Goal: Task Accomplishment & Management: Manage account settings

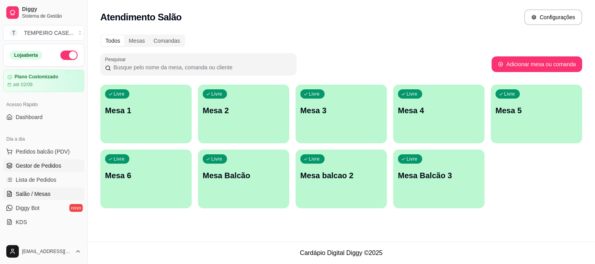
click at [31, 160] on link "Gestor de Pedidos" at bounding box center [43, 166] width 81 height 13
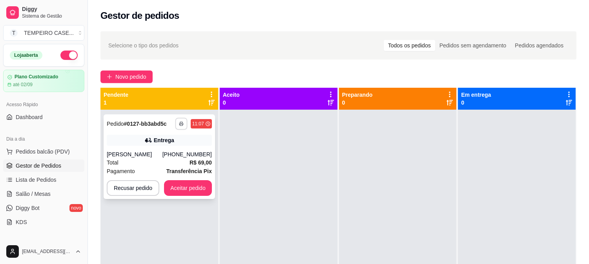
click at [181, 124] on icon "button" at bounding box center [181, 124] width 5 height 5
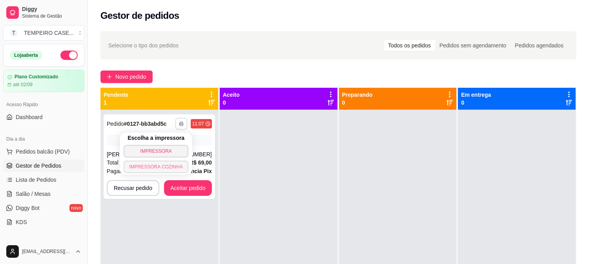
click at [167, 162] on button "IMPRESSORA COZINHA" at bounding box center [156, 167] width 65 height 13
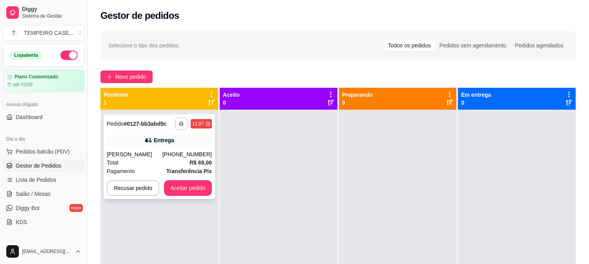
click at [180, 122] on polyline "button" at bounding box center [181, 123] width 2 height 2
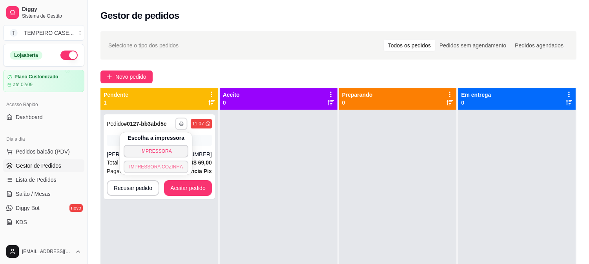
click at [162, 167] on button "IMPRESSORA COZINHA" at bounding box center [156, 167] width 65 height 13
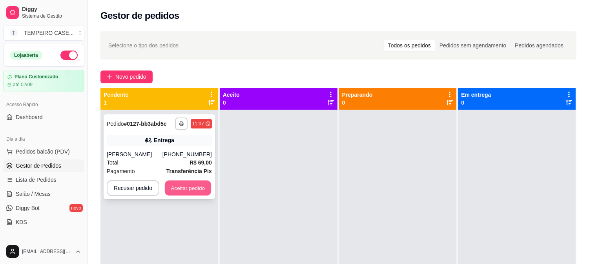
click at [174, 186] on button "Aceitar pedido" at bounding box center [188, 188] width 46 height 15
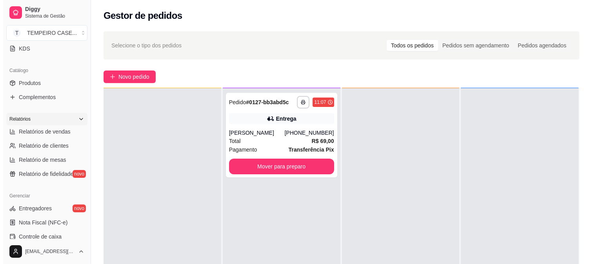
scroll to position [174, 0]
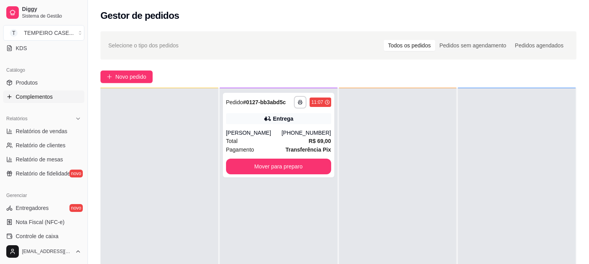
drag, startPoint x: 45, startPoint y: 108, endPoint x: 55, endPoint y: 91, distance: 19.8
drag, startPoint x: 55, startPoint y: 91, endPoint x: 36, endPoint y: 73, distance: 25.8
click at [36, 73] on div "Catálogo" at bounding box center [43, 70] width 81 height 13
click at [36, 81] on span "Produtos" at bounding box center [27, 83] width 22 height 8
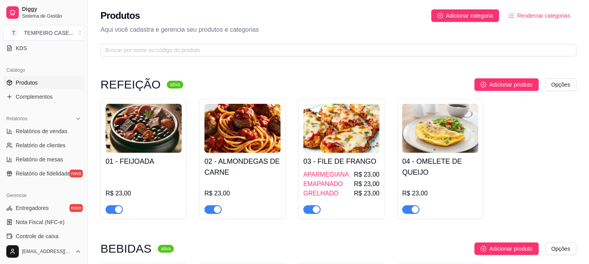
click at [256, 153] on div "02 - ALMONDEGAS DE CARNE R$ 23,00" at bounding box center [242, 183] width 76 height 61
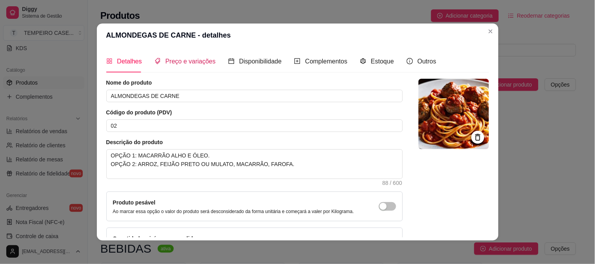
drag, startPoint x: 173, startPoint y: 60, endPoint x: 204, endPoint y: 84, distance: 40.0
click at [173, 60] on span "Preço e variações" at bounding box center [190, 61] width 50 height 7
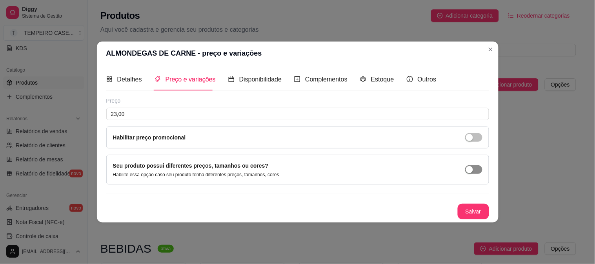
click at [472, 171] on div "button" at bounding box center [469, 169] width 7 height 7
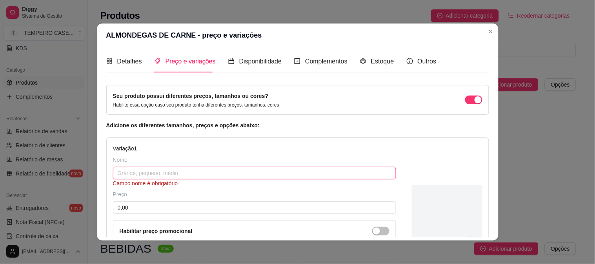
click at [208, 171] on input "text" at bounding box center [254, 173] width 283 height 13
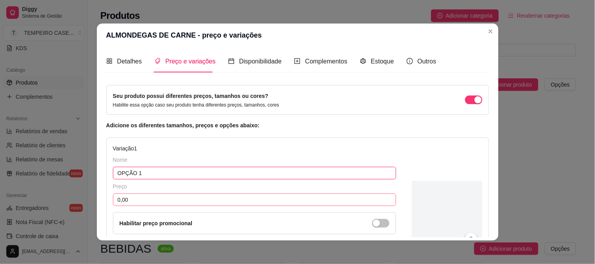
type input "OPÇÃO 1"
click at [131, 202] on input "0,00" at bounding box center [254, 200] width 283 height 13
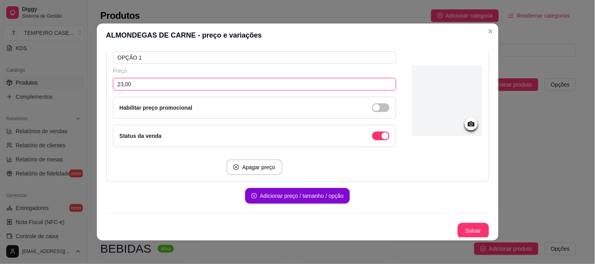
scroll to position [116, 0]
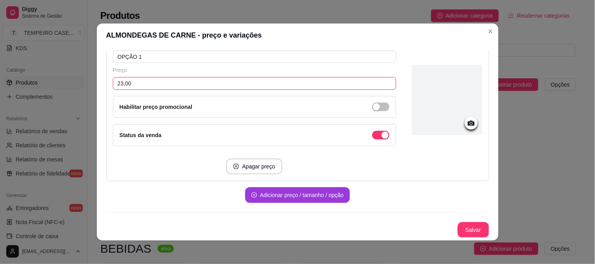
type input "23,00"
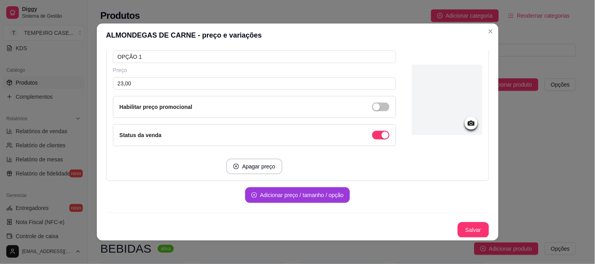
click at [263, 193] on button "Adicionar preço / tamanho / opção" at bounding box center [297, 195] width 105 height 16
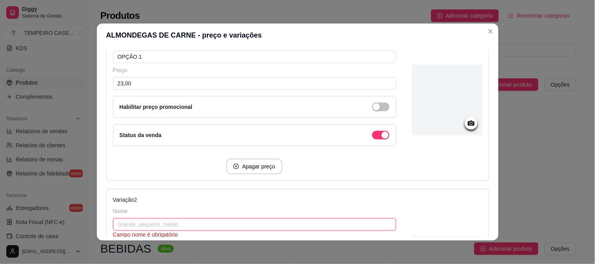
click at [132, 222] on input "text" at bounding box center [254, 224] width 283 height 13
type input "OPÇÃO 2"
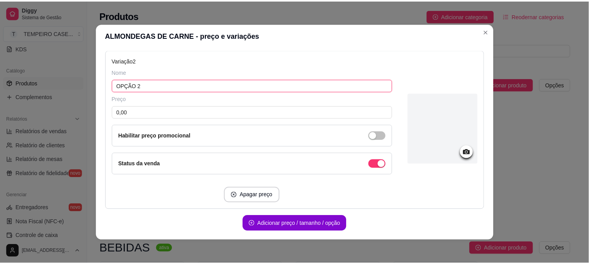
scroll to position [285, 0]
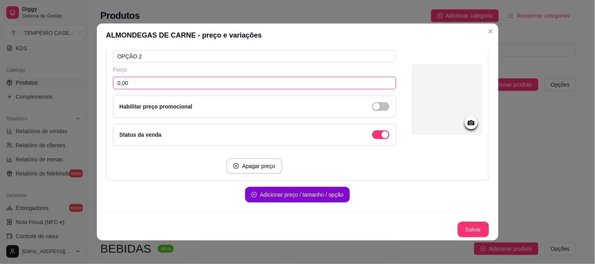
drag, startPoint x: 136, startPoint y: 81, endPoint x: 0, endPoint y: 79, distance: 136.5
click at [0, 79] on div "ALMONDEGAS DE CARNE - preço e variações Detalhes Preço e variações Disponibilid…" at bounding box center [297, 132] width 595 height 264
type input "23,00"
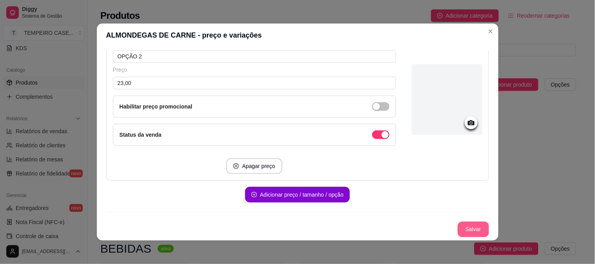
click at [461, 231] on button "Salvar" at bounding box center [473, 230] width 31 height 16
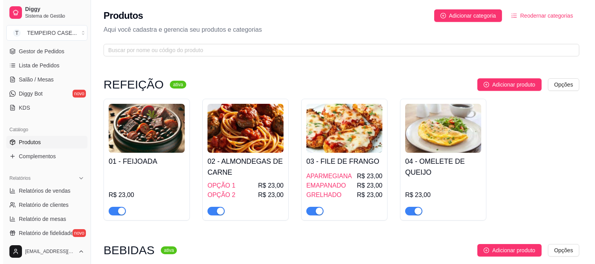
scroll to position [87, 0]
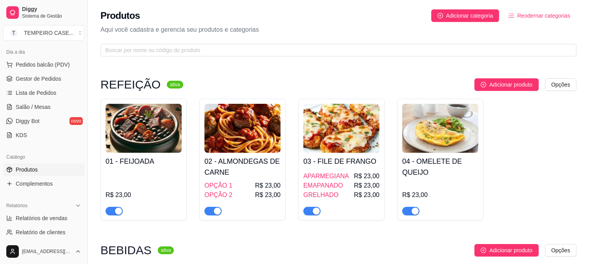
click at [32, 167] on span "Produtos" at bounding box center [27, 170] width 22 height 8
click at [44, 80] on span "Gestor de Pedidos" at bounding box center [38, 79] width 45 height 8
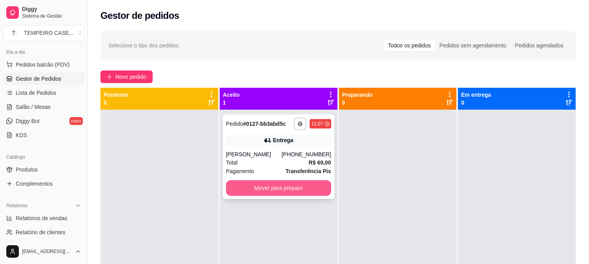
click at [237, 189] on button "Mover para preparo" at bounding box center [278, 188] width 105 height 16
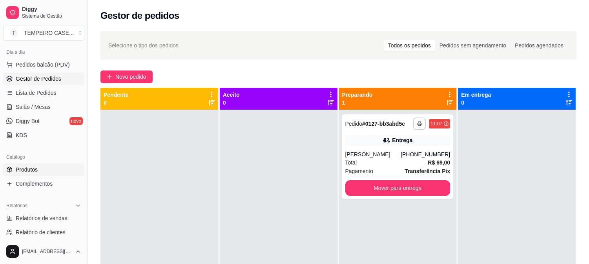
click at [36, 173] on span "Produtos" at bounding box center [27, 170] width 22 height 8
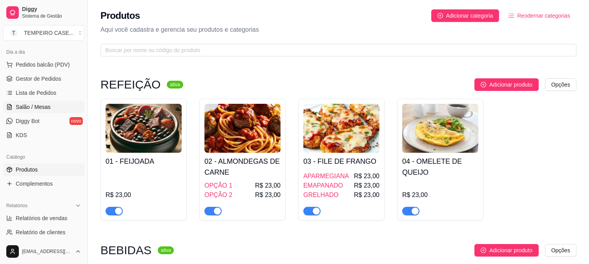
click at [39, 103] on span "Salão / Mesas" at bounding box center [33, 107] width 35 height 8
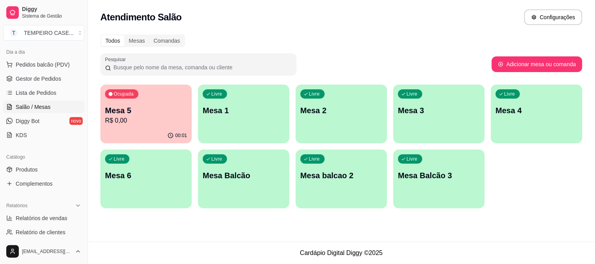
click at [113, 119] on p "R$ 0,00" at bounding box center [146, 120] width 82 height 9
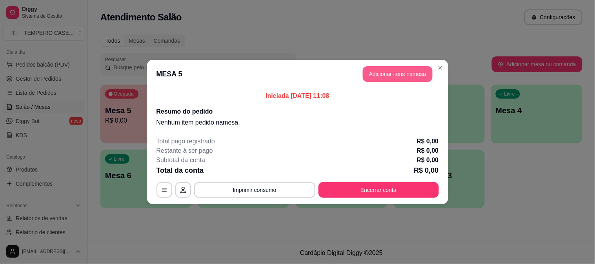
click at [385, 78] on button "Adicionar itens na mesa" at bounding box center [398, 74] width 70 height 16
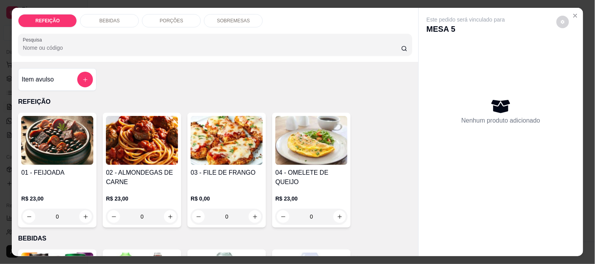
click at [114, 151] on img at bounding box center [142, 140] width 72 height 49
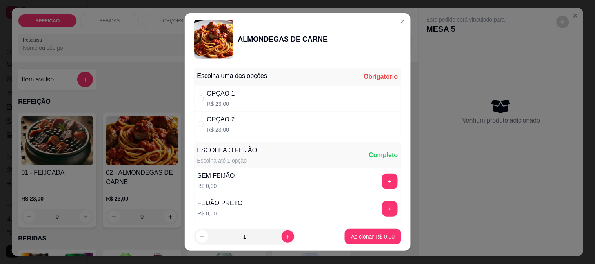
click at [218, 125] on div "OPÇÃO 2 R$ 23,00" at bounding box center [221, 124] width 28 height 19
radio input "true"
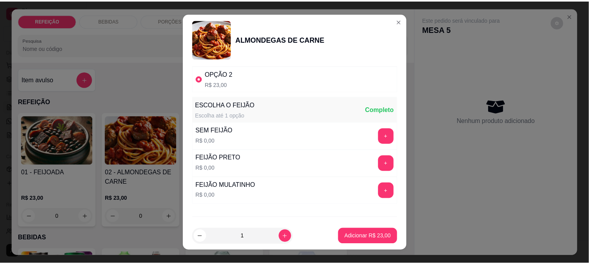
scroll to position [86, 0]
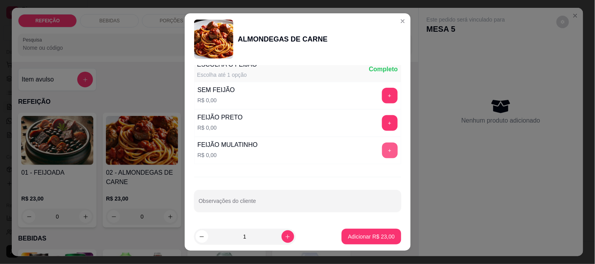
click at [382, 152] on button "+" at bounding box center [390, 151] width 16 height 16
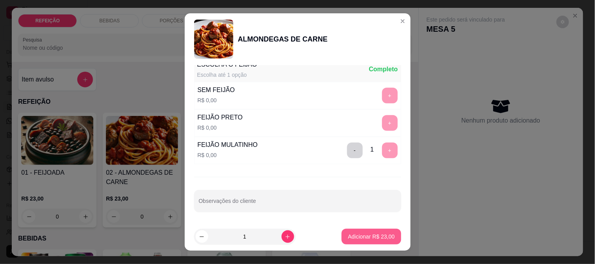
click at [379, 236] on p "Adicionar R$ 23,00" at bounding box center [371, 237] width 47 height 8
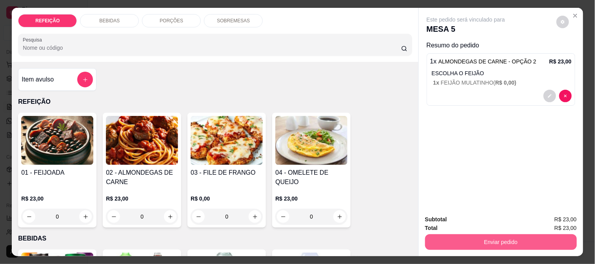
click at [496, 234] on button "Enviar pedido" at bounding box center [501, 242] width 152 height 16
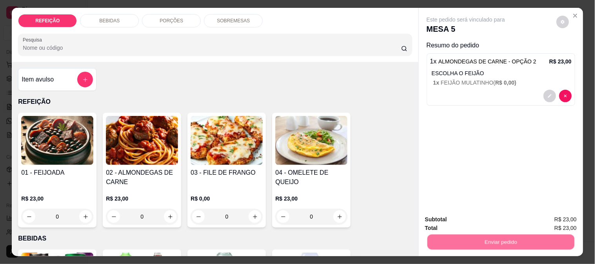
click at [473, 217] on button "Não registrar e enviar pedido" at bounding box center [474, 220] width 79 height 15
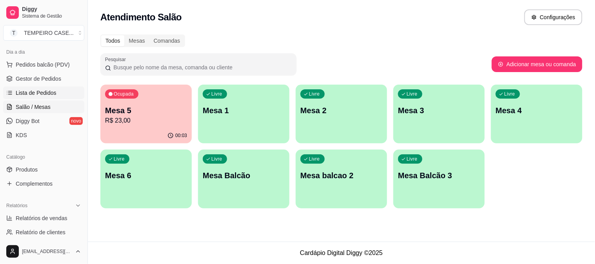
click at [44, 92] on span "Lista de Pedidos" at bounding box center [36, 93] width 41 height 8
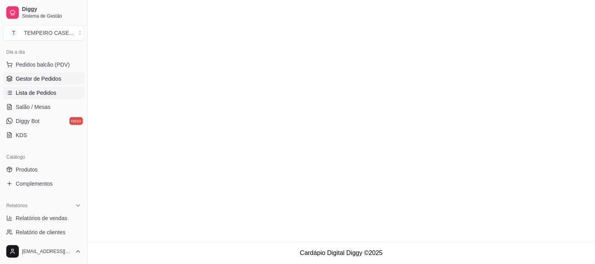
click at [46, 79] on span "Gestor de Pedidos" at bounding box center [38, 79] width 45 height 8
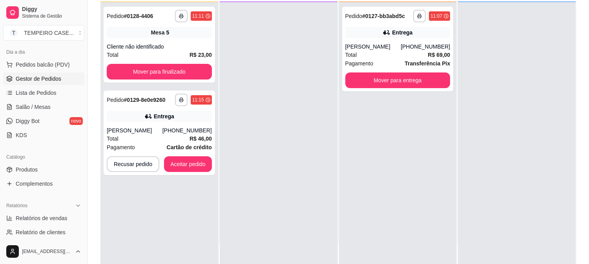
scroll to position [87, 0]
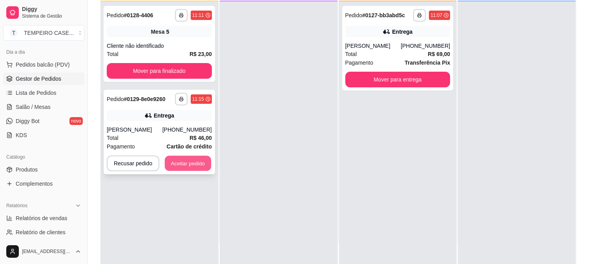
click at [190, 164] on button "Aceitar pedido" at bounding box center [188, 163] width 46 height 15
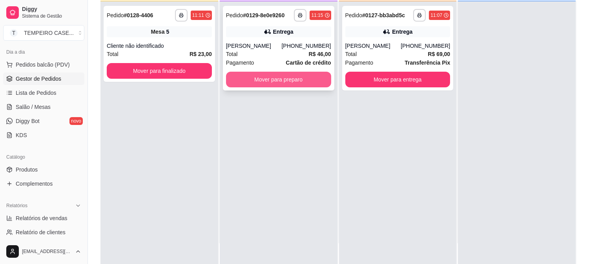
click at [292, 81] on button "Mover para preparo" at bounding box center [278, 80] width 105 height 16
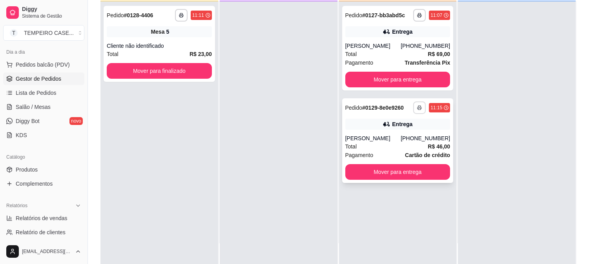
click at [413, 110] on button "button" at bounding box center [419, 108] width 13 height 13
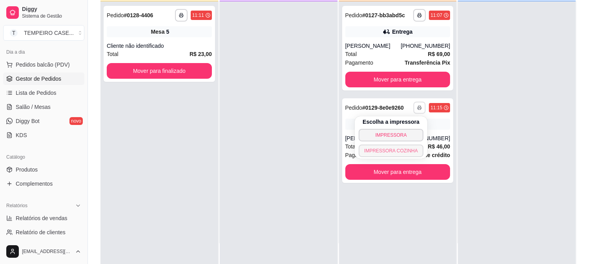
click at [395, 153] on button "IMPRESSORA COZINHA" at bounding box center [390, 151] width 65 height 13
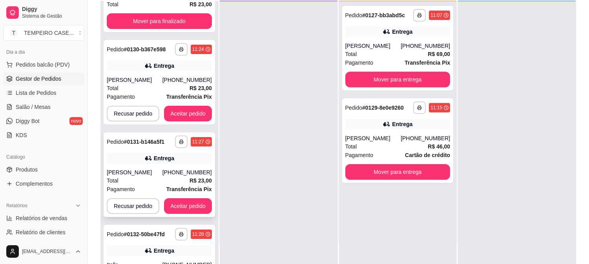
scroll to position [104, 0]
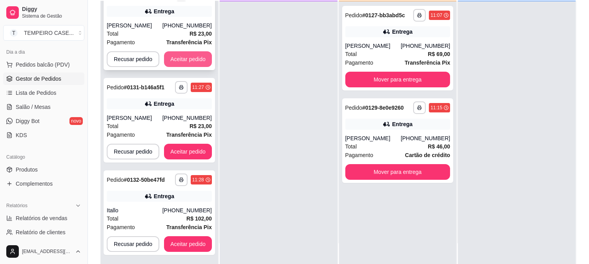
click at [199, 60] on button "Aceitar pedido" at bounding box center [188, 59] width 48 height 16
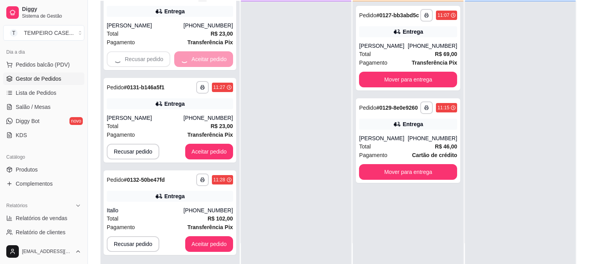
scroll to position [12, 0]
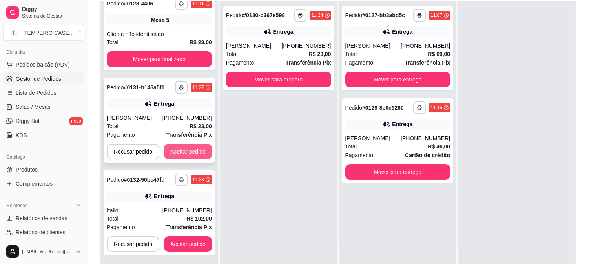
click at [189, 151] on button "Aceitar pedido" at bounding box center [188, 152] width 48 height 16
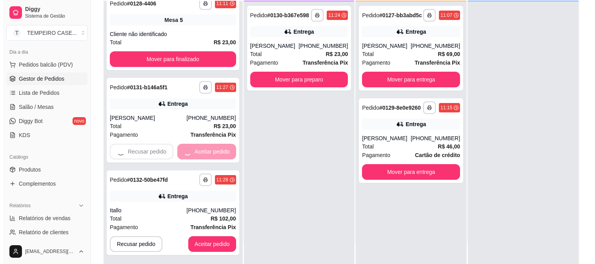
scroll to position [0, 0]
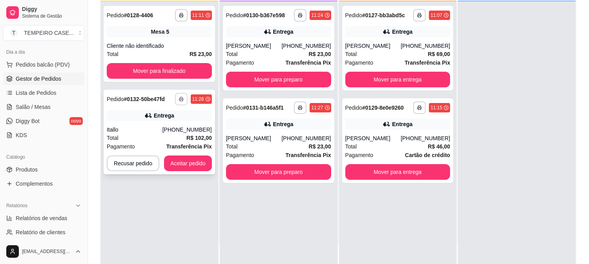
click at [182, 97] on icon "button" at bounding box center [181, 99] width 5 height 5
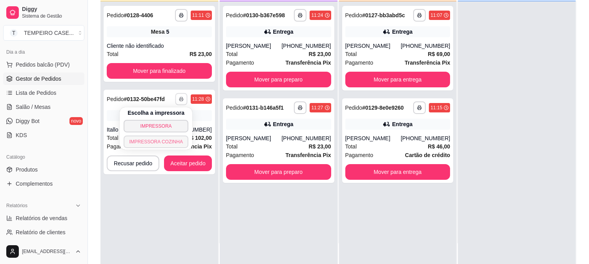
click at [165, 137] on button "IMPRESSORA COZINHA" at bounding box center [156, 142] width 65 height 13
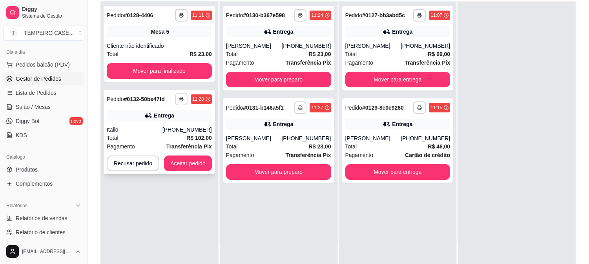
click at [185, 98] on button "button" at bounding box center [181, 99] width 13 height 13
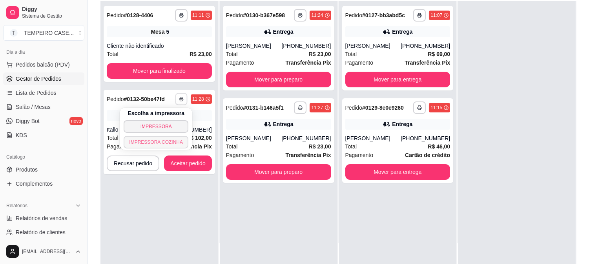
click at [179, 140] on button "IMPRESSORA COZINHA" at bounding box center [156, 142] width 65 height 13
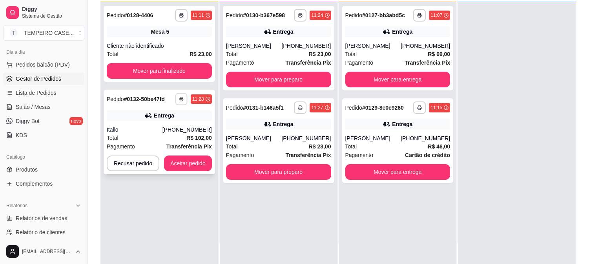
click at [179, 97] on icon "button" at bounding box center [181, 99] width 5 height 5
click at [171, 141] on button "IMPRESSORA COZINHA" at bounding box center [163, 136] width 52 height 10
click at [190, 162] on button "Aceitar pedido" at bounding box center [188, 164] width 48 height 16
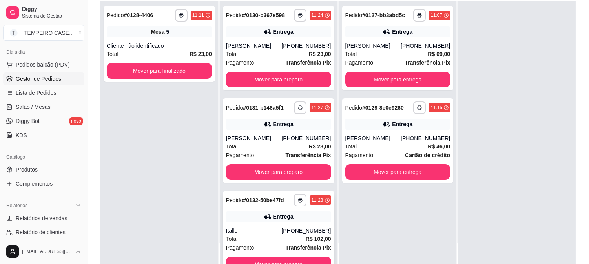
click at [263, 213] on icon at bounding box center [267, 217] width 8 height 8
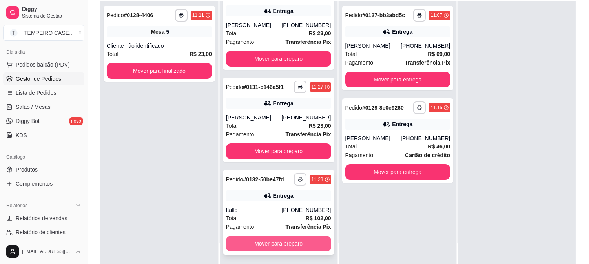
click at [287, 238] on button "Mover para preparo" at bounding box center [278, 244] width 105 height 16
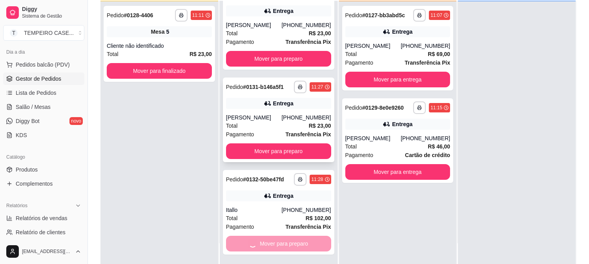
scroll to position [0, 0]
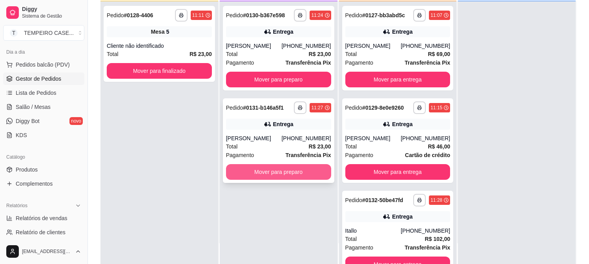
click at [270, 171] on button "Mover para preparo" at bounding box center [278, 172] width 105 height 16
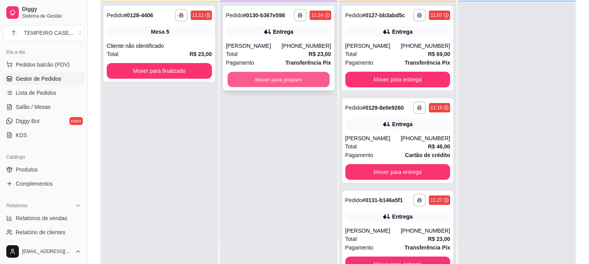
click at [287, 84] on button "Mover para preparo" at bounding box center [278, 79] width 102 height 15
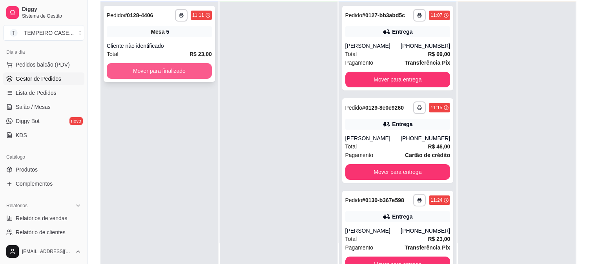
click at [173, 67] on button "Mover para finalizado" at bounding box center [159, 71] width 105 height 16
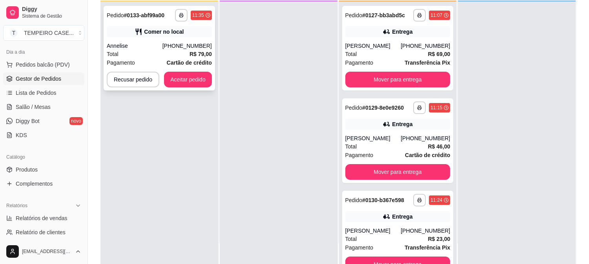
click at [167, 38] on div "**********" at bounding box center [159, 48] width 111 height 85
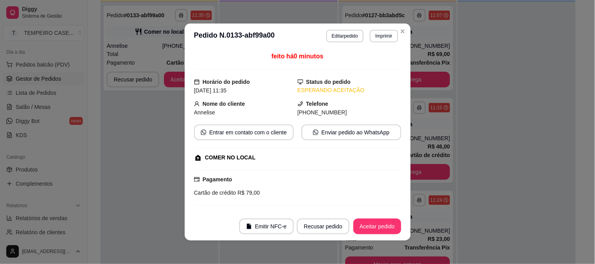
click at [262, 196] on div "Cartão de crédito R$ 79,00" at bounding box center [297, 193] width 207 height 9
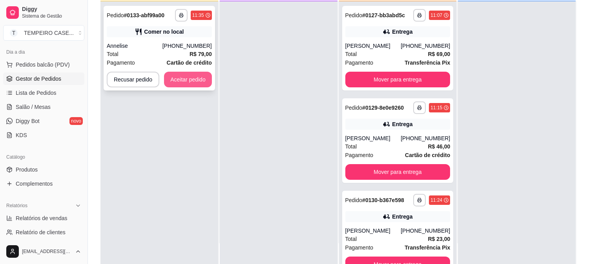
click at [180, 78] on button "Aceitar pedido" at bounding box center [188, 80] width 48 height 16
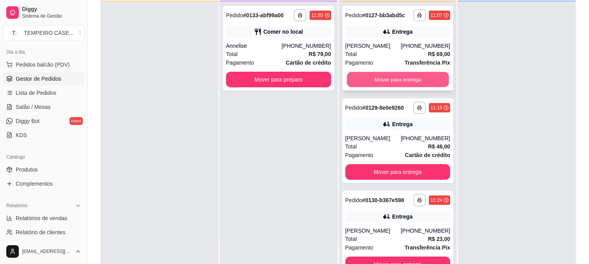
click at [398, 78] on button "Mover para entrega" at bounding box center [398, 79] width 102 height 15
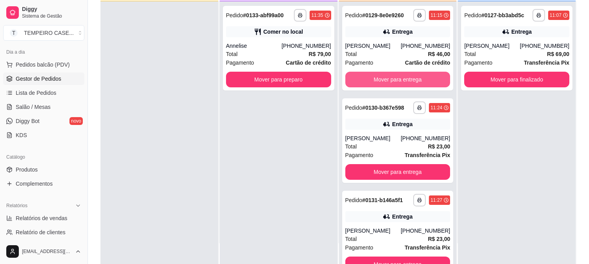
click at [403, 80] on button "Mover para entrega" at bounding box center [397, 80] width 105 height 16
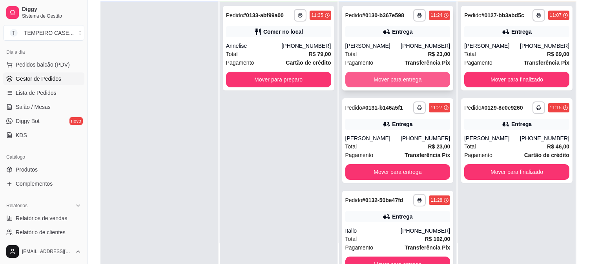
click at [394, 84] on button "Mover para entrega" at bounding box center [397, 80] width 105 height 16
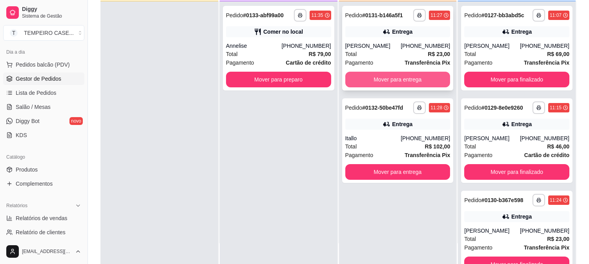
click at [393, 83] on button "Mover para entrega" at bounding box center [397, 80] width 105 height 16
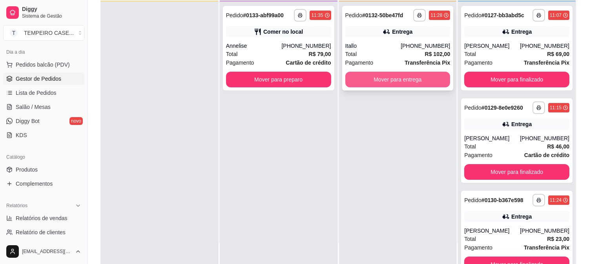
click at [392, 82] on button "Mover para entrega" at bounding box center [397, 80] width 105 height 16
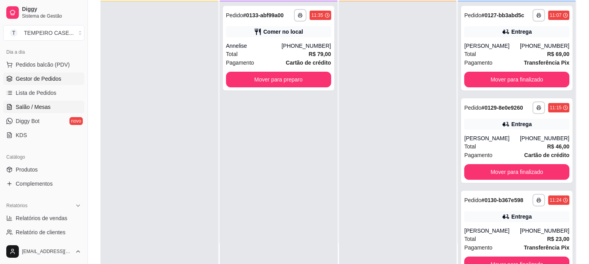
click at [42, 108] on span "Salão / Mesas" at bounding box center [33, 107] width 35 height 8
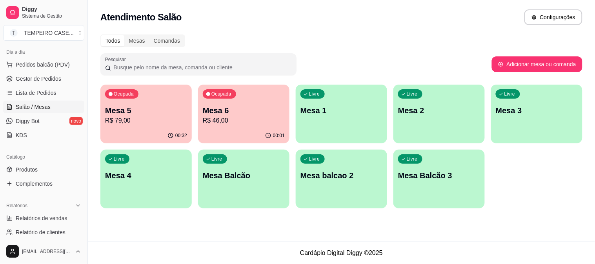
click at [292, 245] on footer "Cardápio Digital Diggy © 2025" at bounding box center [341, 253] width 507 height 22
click at [291, 245] on footer "Cardápio Digital Diggy © 2025" at bounding box center [341, 253] width 507 height 22
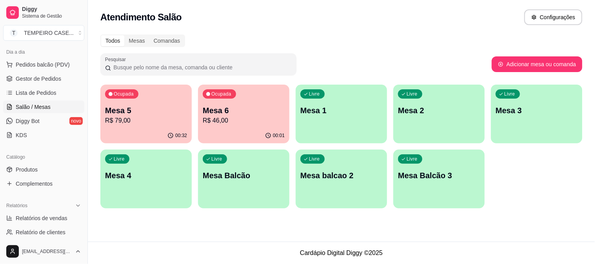
click at [148, 122] on p "R$ 79,00" at bounding box center [146, 120] width 82 height 9
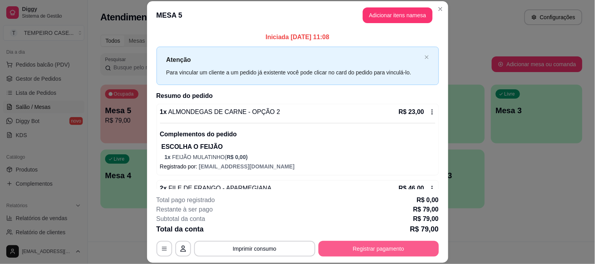
click at [367, 249] on button "Registrar pagamento" at bounding box center [378, 249] width 120 height 16
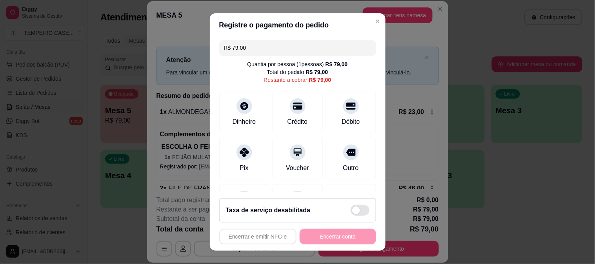
drag, startPoint x: 248, startPoint y: 49, endPoint x: 220, endPoint y: 46, distance: 27.6
click at [224, 46] on input "R$ 79,00" at bounding box center [297, 48] width 147 height 16
click at [292, 107] on icon at bounding box center [297, 104] width 10 height 8
type input "R$ 56,00"
click at [217, 195] on footer "Taxa de serviço desabilitada Encerrar e emitir NFC-e Encerrar conta" at bounding box center [298, 221] width 176 height 59
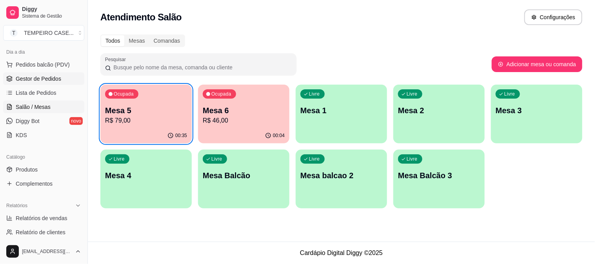
click at [33, 73] on link "Gestor de Pedidos" at bounding box center [43, 79] width 81 height 13
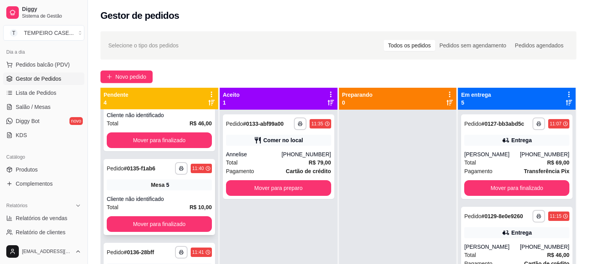
scroll to position [87, 0]
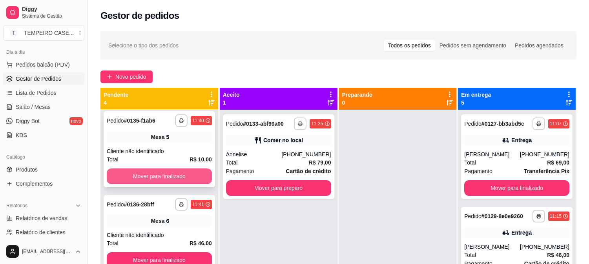
click at [165, 181] on button "Mover para finalizado" at bounding box center [159, 177] width 105 height 16
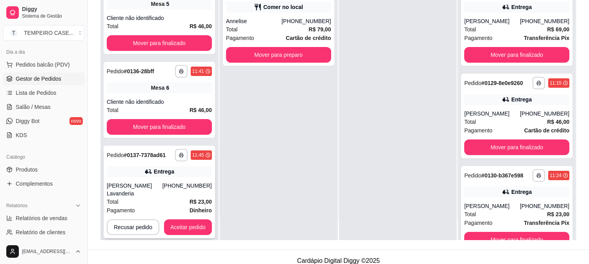
scroll to position [120, 0]
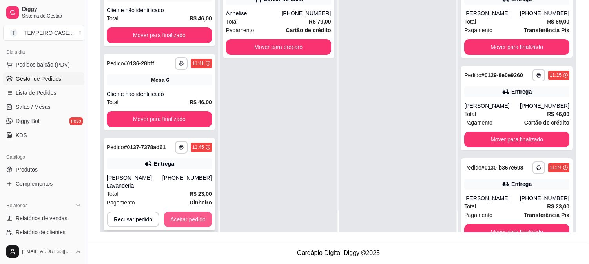
click at [197, 212] on button "Aceitar pedido" at bounding box center [188, 220] width 48 height 16
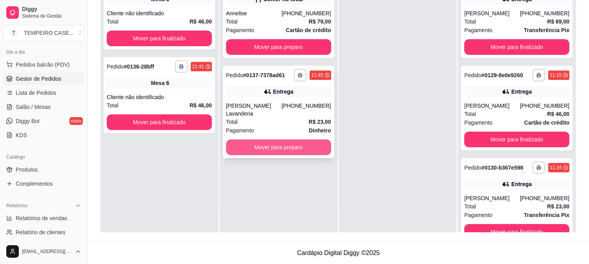
scroll to position [0, 0]
click at [298, 140] on button "Mover para preparo" at bounding box center [278, 148] width 105 height 16
click at [286, 140] on button "Mover para preparo" at bounding box center [278, 148] width 105 height 16
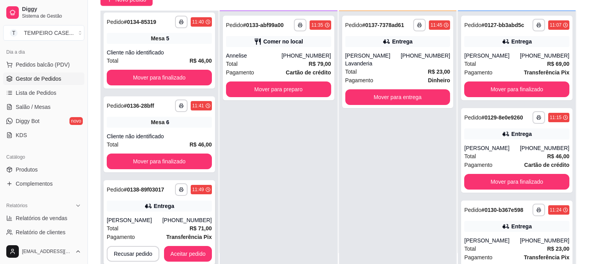
scroll to position [120, 0]
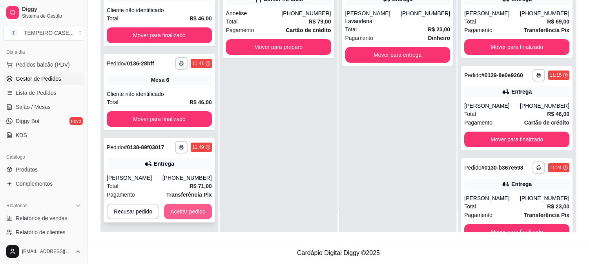
click at [187, 211] on button "Aceitar pedido" at bounding box center [188, 212] width 48 height 16
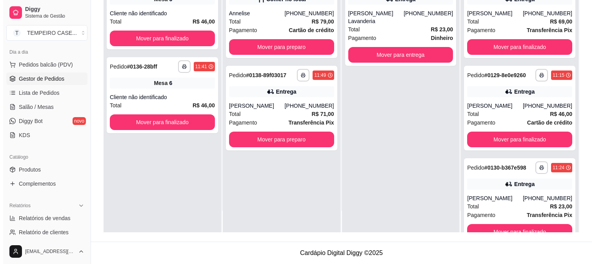
scroll to position [0, 0]
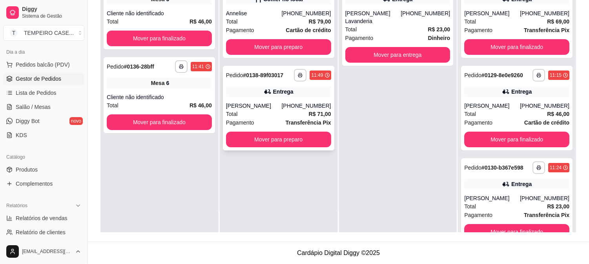
click at [278, 102] on div "[PERSON_NAME]" at bounding box center [254, 106] width 56 height 8
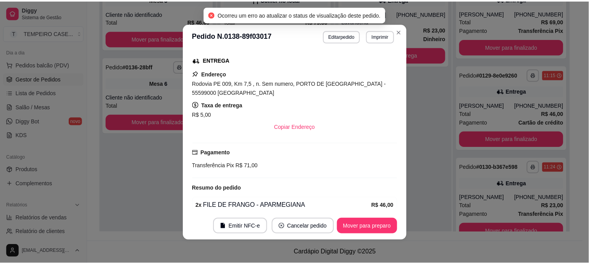
scroll to position [243, 0]
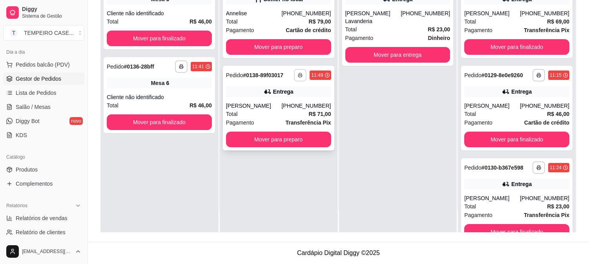
click at [298, 76] on icon "button" at bounding box center [300, 75] width 5 height 5
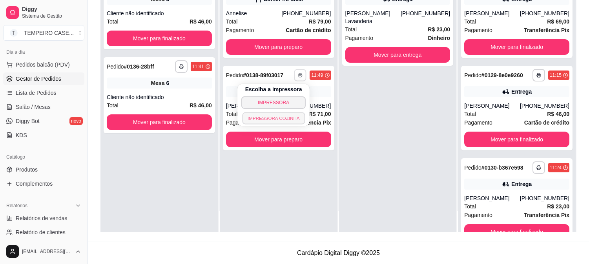
click at [288, 122] on button "IMPRESSORA COZINHA" at bounding box center [273, 118] width 63 height 12
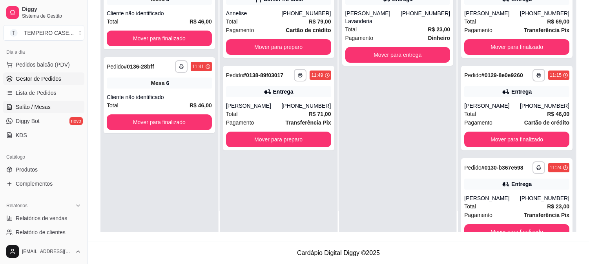
click at [36, 107] on span "Salão / Mesas" at bounding box center [33, 107] width 35 height 8
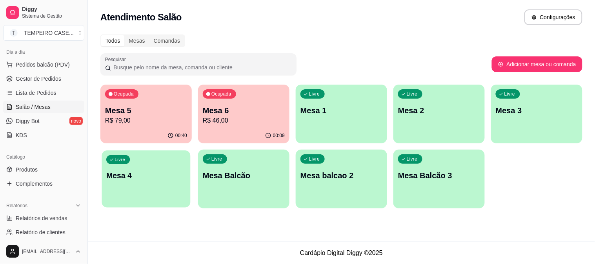
click at [127, 180] on div "Livre Mesa 4" at bounding box center [146, 175] width 89 height 48
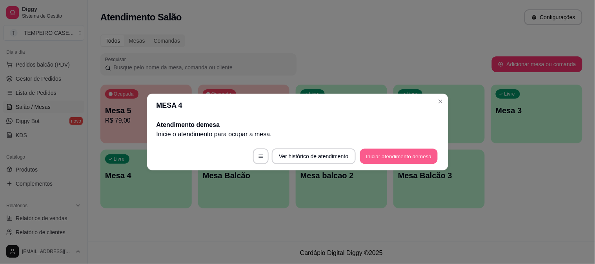
click at [409, 160] on button "Iniciar atendimento de mesa" at bounding box center [399, 156] width 78 height 15
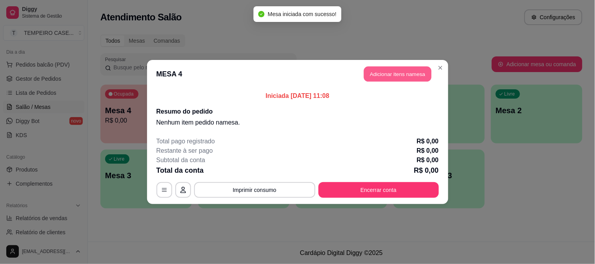
click at [402, 77] on button "Adicionar itens na mesa" at bounding box center [397, 74] width 67 height 15
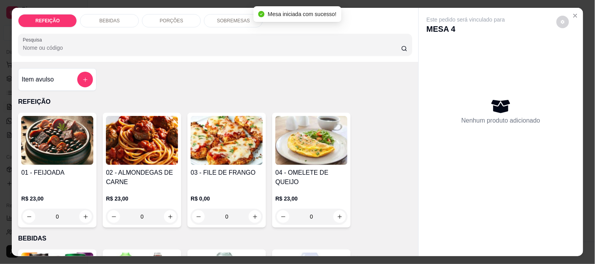
click at [238, 135] on img at bounding box center [227, 140] width 72 height 49
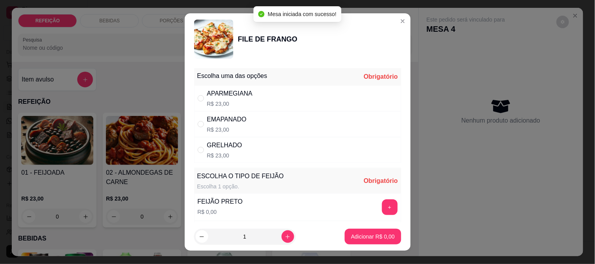
click at [268, 106] on div "APARMEGIANA R$ 23,00" at bounding box center [297, 98] width 207 height 26
radio input "true"
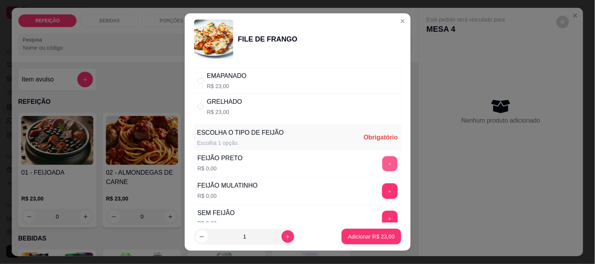
click at [382, 158] on button "+" at bounding box center [389, 163] width 15 height 15
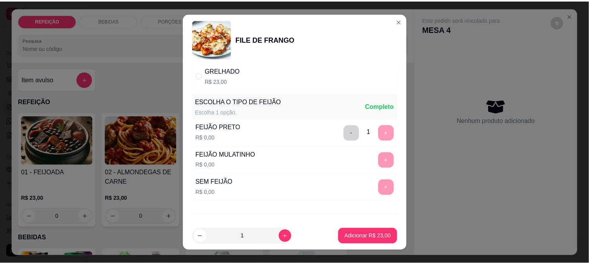
scroll to position [112, 0]
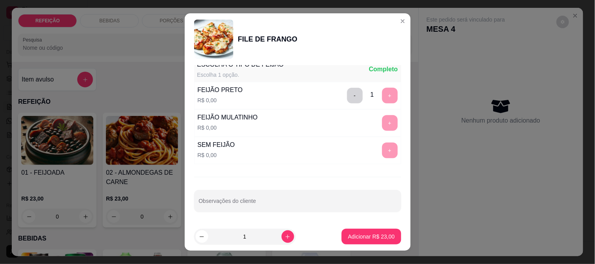
click at [229, 213] on div "Escolha uma das opções Completo APARMEGIANA R$ 23,00 EMAPANADO R$ 23,00 GRELHAD…" at bounding box center [298, 144] width 226 height 158
click at [234, 202] on input "Observações do cliente" at bounding box center [298, 204] width 198 height 8
type input "sem macarrão"
click at [371, 236] on p "Adicionar R$ 23,00" at bounding box center [371, 237] width 47 height 8
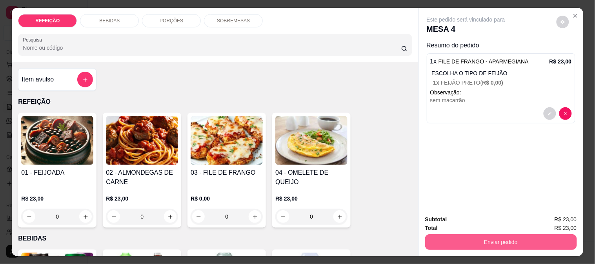
click at [478, 241] on button "Enviar pedido" at bounding box center [501, 242] width 152 height 16
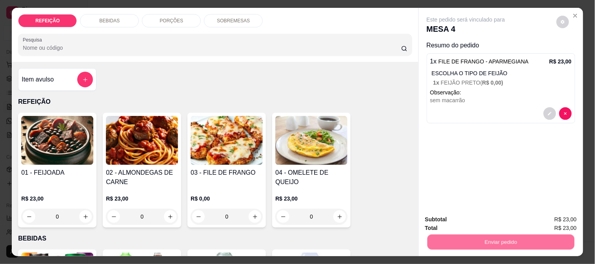
click at [476, 216] on button "Não registrar e enviar pedido" at bounding box center [475, 220] width 82 height 15
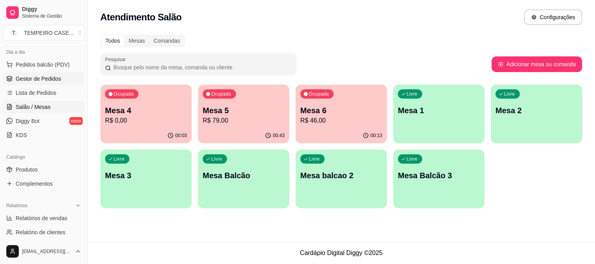
click at [35, 73] on link "Gestor de Pedidos" at bounding box center [43, 79] width 81 height 13
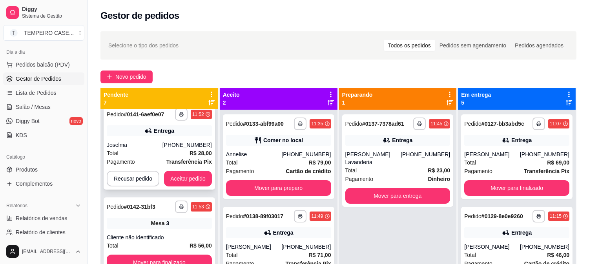
scroll to position [356, 0]
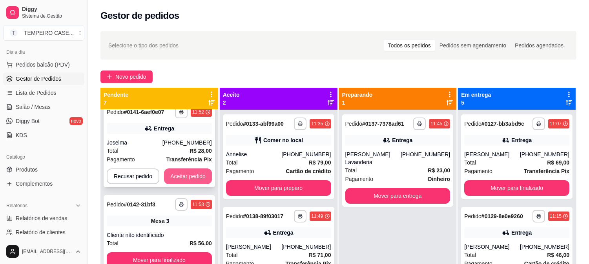
click at [188, 173] on button "Aceitar pedido" at bounding box center [188, 177] width 48 height 16
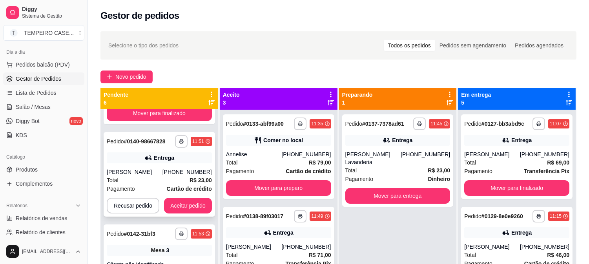
scroll to position [220, 0]
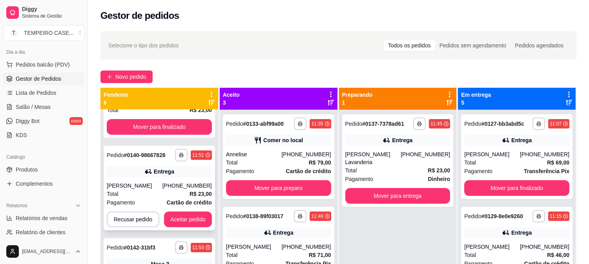
click at [183, 216] on button "Aceitar pedido" at bounding box center [188, 220] width 48 height 16
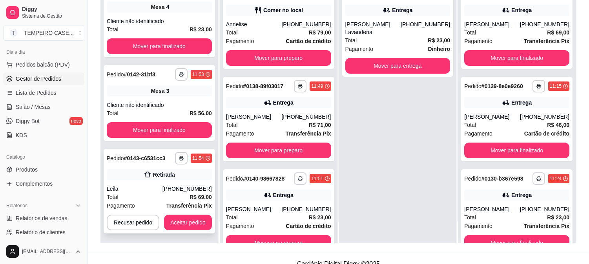
scroll to position [120, 0]
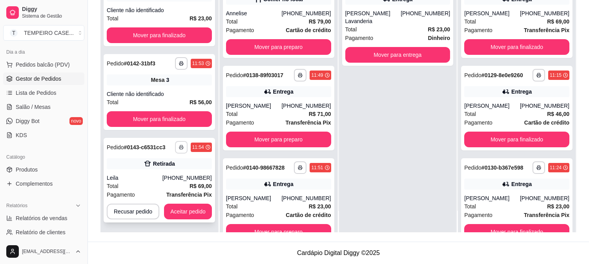
click at [179, 151] on button "button" at bounding box center [181, 147] width 13 height 13
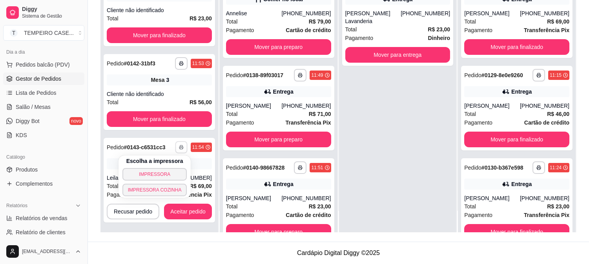
click at [160, 197] on div "Escolha a impressora IMPRESSORA IMPRESSORA COZINHA" at bounding box center [154, 177] width 73 height 42
click at [151, 192] on button "IMPRESSORA COZINHA" at bounding box center [154, 189] width 65 height 13
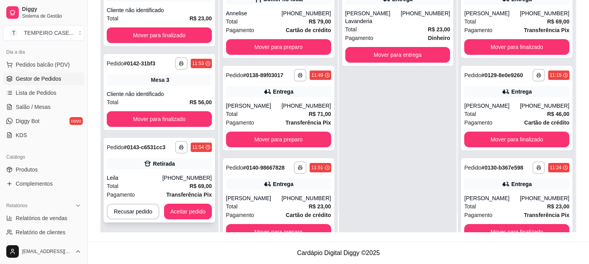
click at [181, 145] on icon "button" at bounding box center [181, 147] width 5 height 5
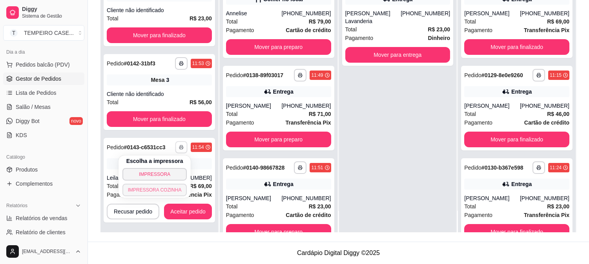
click at [160, 191] on button "IMPRESSORA COZINHA" at bounding box center [154, 190] width 65 height 13
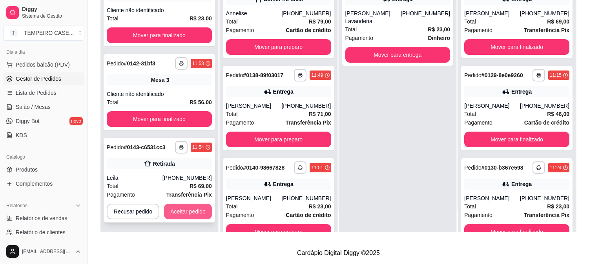
click at [185, 208] on button "Aceitar pedido" at bounding box center [188, 212] width 48 height 16
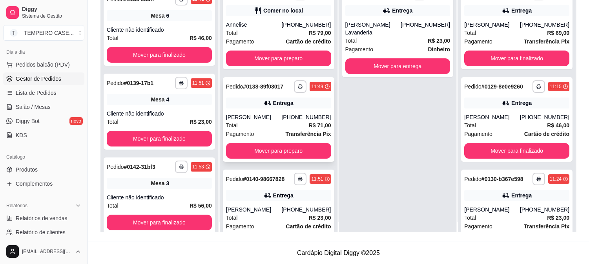
scroll to position [0, 0]
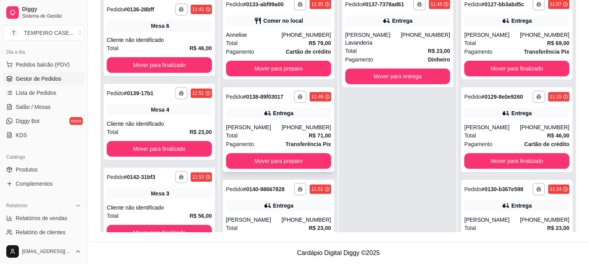
click at [263, 151] on div "**********" at bounding box center [278, 129] width 111 height 85
click at [270, 159] on button "Mover para preparo" at bounding box center [278, 161] width 105 height 16
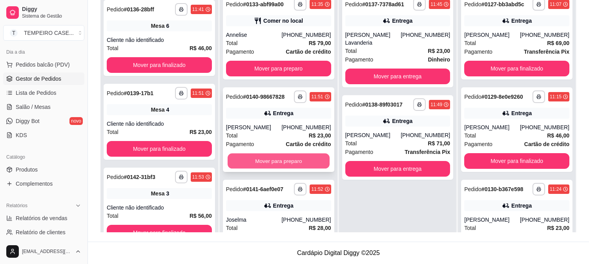
click at [268, 161] on button "Mover para preparo" at bounding box center [278, 161] width 102 height 15
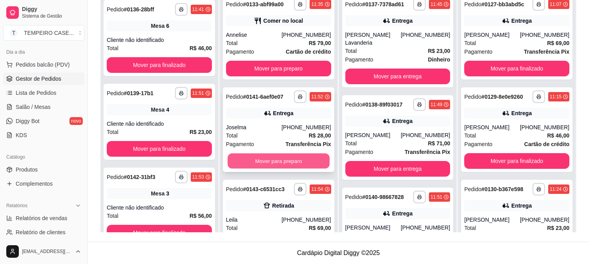
click at [273, 157] on button "Mover para preparo" at bounding box center [278, 161] width 102 height 15
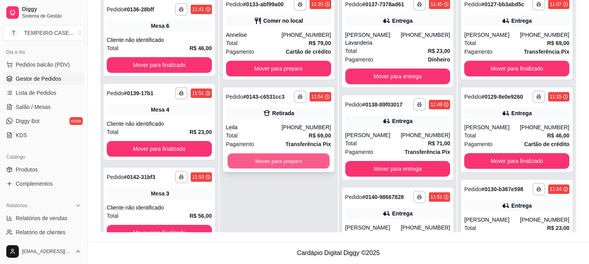
click at [283, 167] on button "Mover para preparo" at bounding box center [278, 161] width 102 height 15
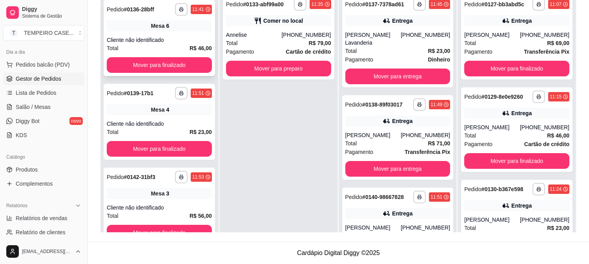
scroll to position [171, 0]
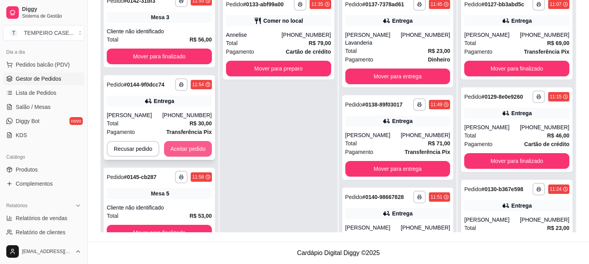
click at [194, 153] on button "Aceitar pedido" at bounding box center [188, 149] width 48 height 16
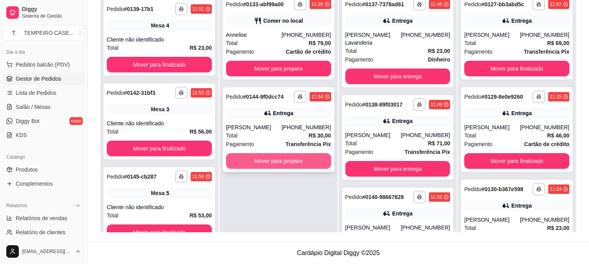
scroll to position [163, 0]
click at [283, 159] on button "Mover para preparo" at bounding box center [278, 161] width 105 height 16
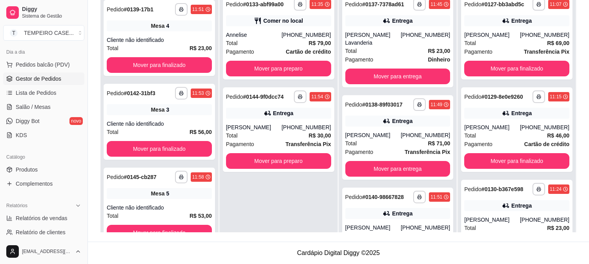
scroll to position [22, 0]
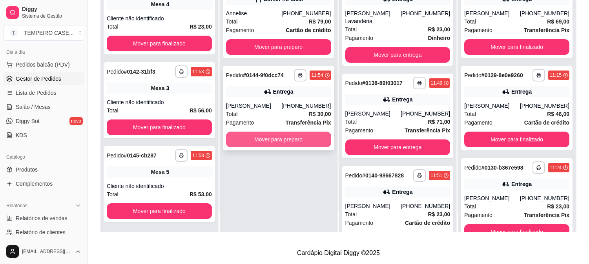
click at [257, 138] on button "Mover para preparo" at bounding box center [278, 140] width 105 height 16
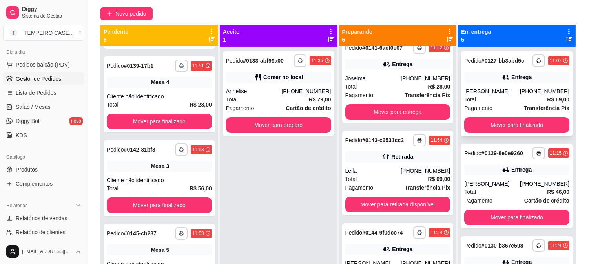
scroll to position [33, 0]
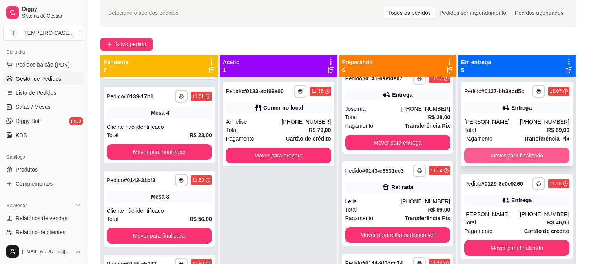
click at [500, 159] on button "Mover para finalizado" at bounding box center [516, 156] width 105 height 16
click at [512, 151] on button "Mover para finalizado" at bounding box center [516, 156] width 105 height 16
click at [523, 155] on button "Mover para finalizado" at bounding box center [516, 155] width 102 height 15
click at [518, 155] on button "Mover para finalizado" at bounding box center [516, 156] width 105 height 16
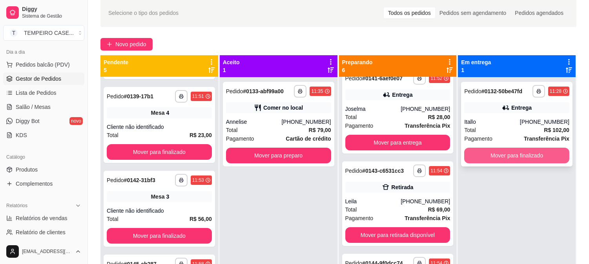
click at [516, 156] on button "Mover para finalizado" at bounding box center [516, 156] width 105 height 16
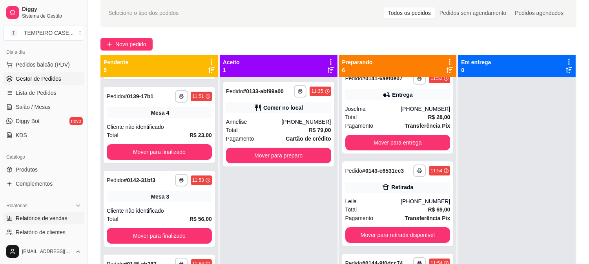
click at [36, 222] on link "Relatórios de vendas" at bounding box center [43, 218] width 81 height 13
select select "ALL"
select select "0"
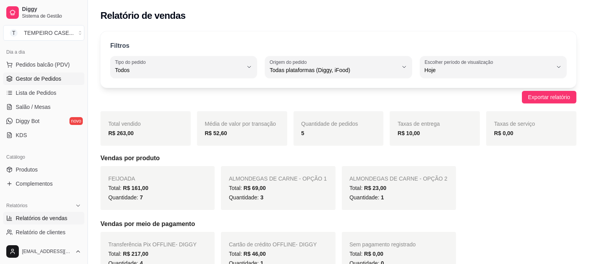
click at [24, 79] on span "Gestor de Pedidos" at bounding box center [38, 79] width 45 height 8
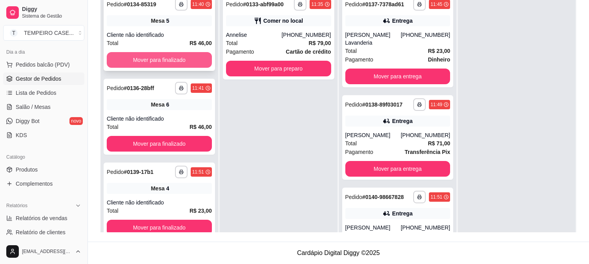
click at [160, 61] on button "Mover para finalizado" at bounding box center [159, 60] width 105 height 16
click at [160, 61] on button "Mover para finalizado" at bounding box center [159, 60] width 102 height 15
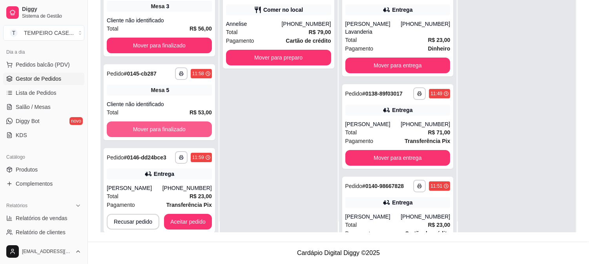
scroll to position [22, 0]
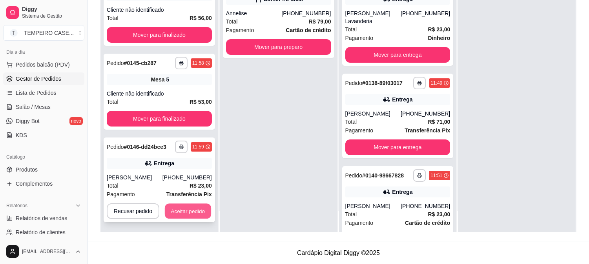
click at [172, 209] on button "Aceitar pedido" at bounding box center [188, 211] width 46 height 15
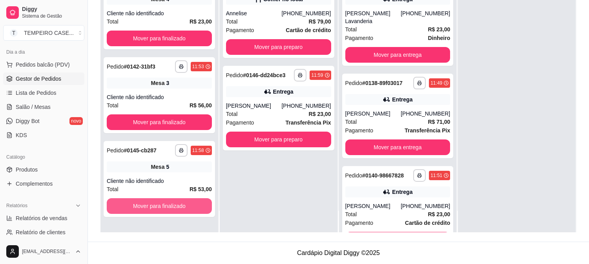
scroll to position [0, 0]
click at [264, 130] on div "**********" at bounding box center [278, 108] width 111 height 85
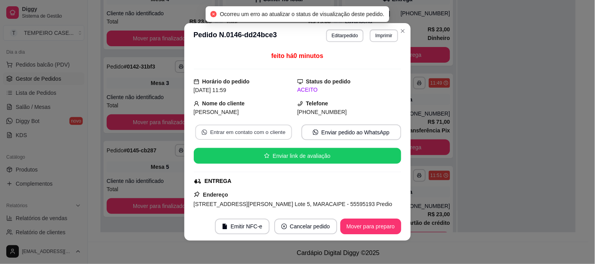
click at [265, 139] on div "feito há 0 minutos Horário do pedido [DATE] 11:59 Status do pedido ACEITO Nome …" at bounding box center [297, 131] width 207 height 158
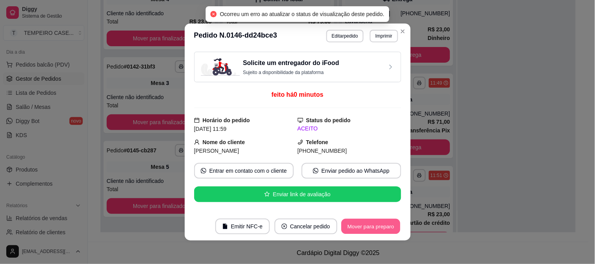
click at [373, 225] on button "Mover para preparo" at bounding box center [370, 226] width 59 height 15
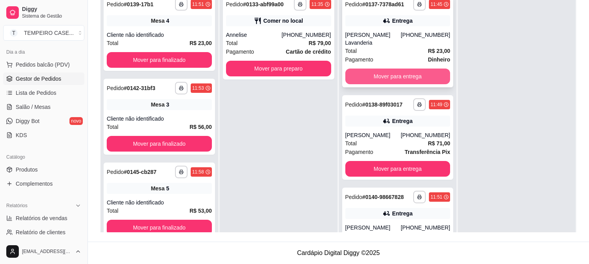
click at [375, 69] on button "Mover para entrega" at bounding box center [397, 77] width 105 height 16
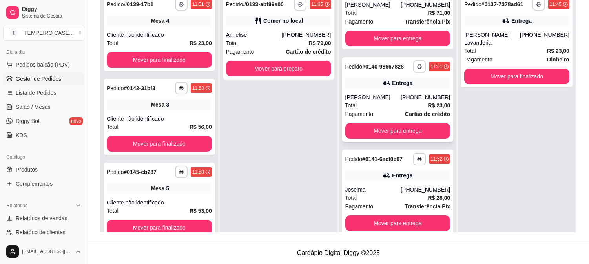
scroll to position [44, 0]
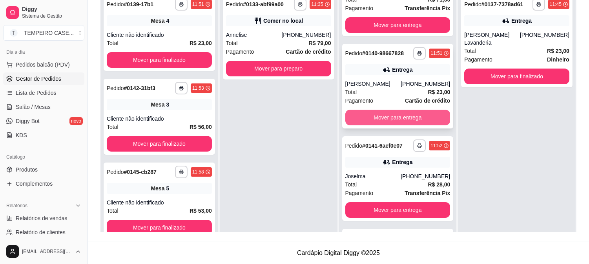
click at [387, 120] on button "Mover para entrega" at bounding box center [397, 118] width 105 height 16
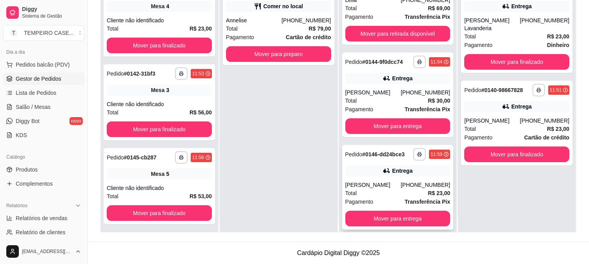
scroll to position [22, 0]
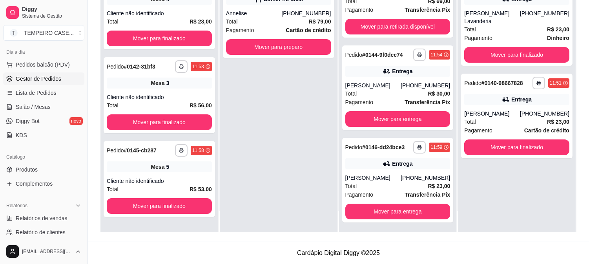
click at [241, 142] on div "**********" at bounding box center [279, 101] width 118 height 264
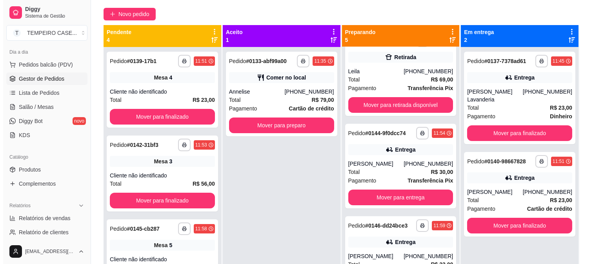
scroll to position [0, 0]
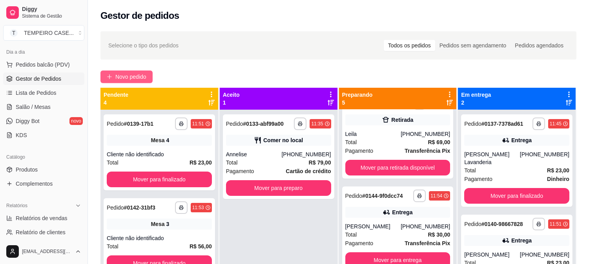
click at [114, 73] on button "Novo pedido" at bounding box center [126, 77] width 52 height 13
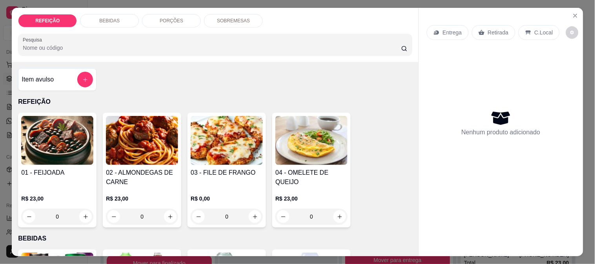
click at [194, 126] on img at bounding box center [227, 140] width 72 height 49
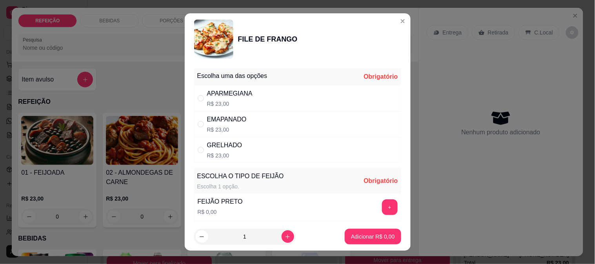
click at [228, 99] on div "APARMEGIANA R$ 23,00" at bounding box center [229, 98] width 45 height 19
radio input "true"
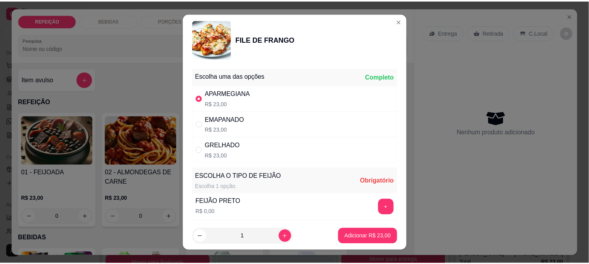
scroll to position [44, 0]
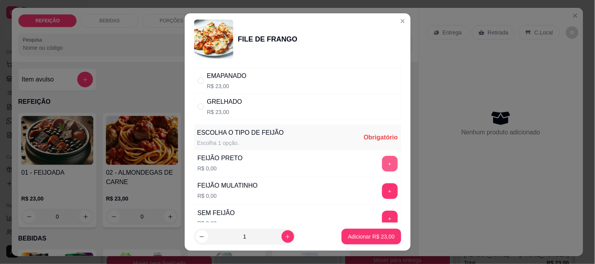
click at [382, 166] on button "+" at bounding box center [390, 164] width 16 height 16
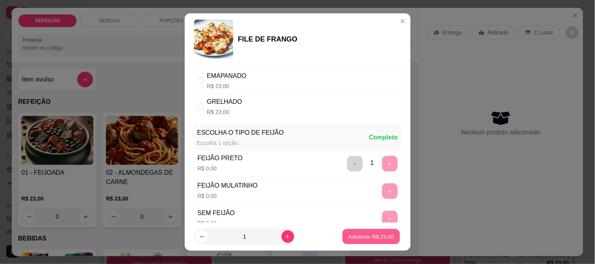
click at [371, 240] on p "Adicionar R$ 23,00" at bounding box center [371, 236] width 45 height 7
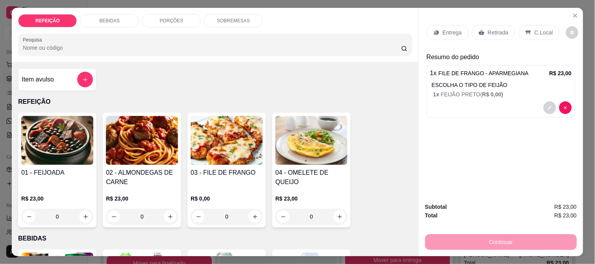
click at [495, 29] on p "Retirada" at bounding box center [498, 33] width 21 height 8
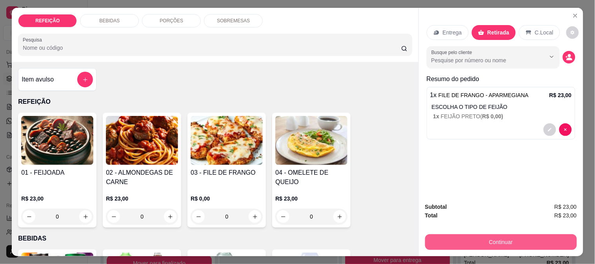
click at [483, 234] on button "Continuar" at bounding box center [501, 242] width 152 height 16
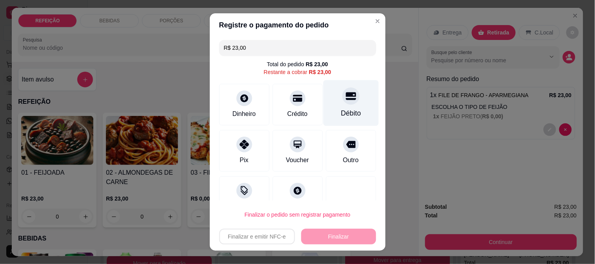
click at [346, 98] on div "Débito" at bounding box center [350, 103] width 55 height 46
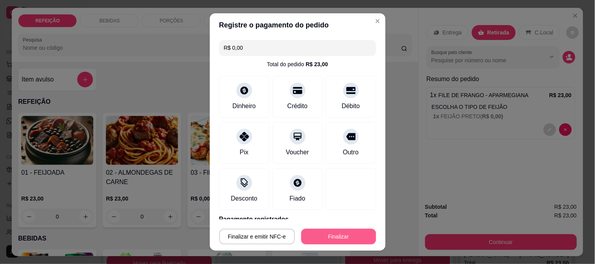
click at [322, 240] on button "Finalizar" at bounding box center [338, 237] width 75 height 16
type input "-R$ 23,00"
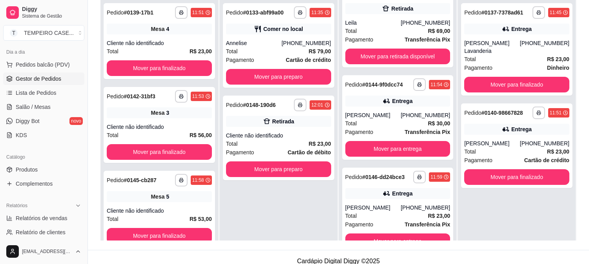
scroll to position [120, 0]
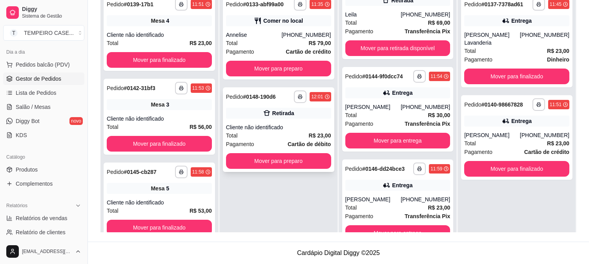
click at [280, 136] on div "Total R$ 23,00" at bounding box center [278, 135] width 105 height 9
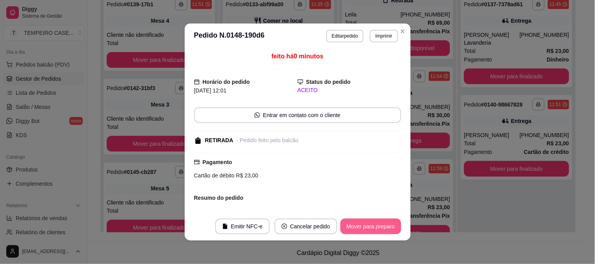
click at [378, 224] on button "Mover para preparo" at bounding box center [370, 227] width 61 height 16
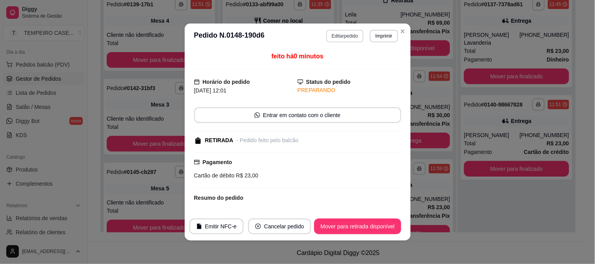
click at [333, 36] on button "Editar pedido" at bounding box center [344, 36] width 37 height 13
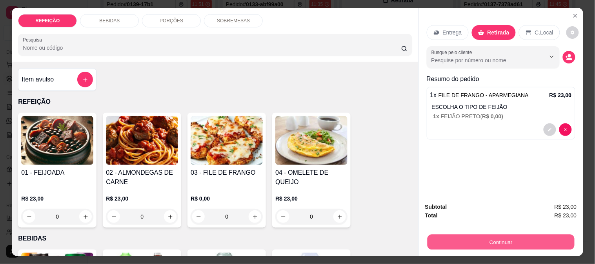
click at [461, 239] on button "Continuar" at bounding box center [500, 241] width 147 height 15
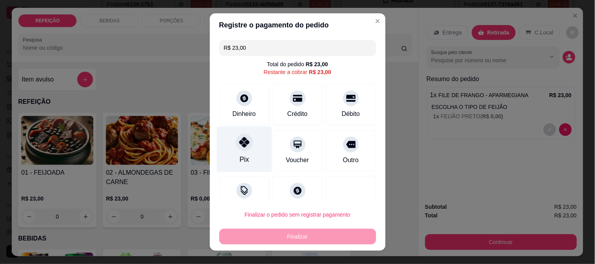
click at [248, 154] on div "Pix" at bounding box center [243, 149] width 55 height 46
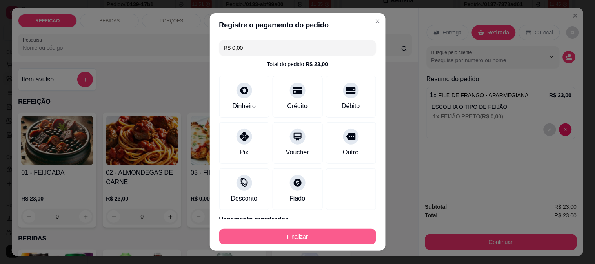
click at [281, 239] on button "Finalizar" at bounding box center [297, 237] width 157 height 16
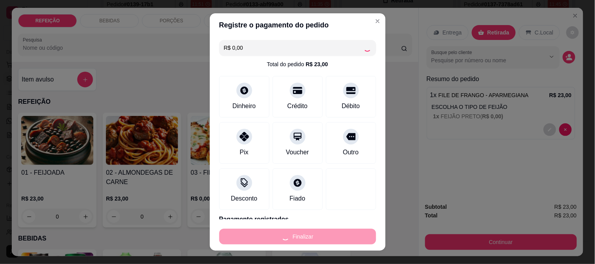
type input "-R$ 23,00"
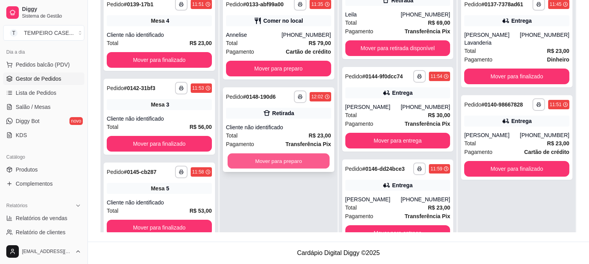
click at [322, 163] on button "Mover para preparo" at bounding box center [278, 161] width 102 height 15
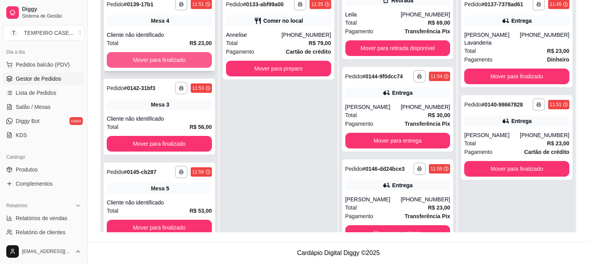
click at [158, 58] on button "Mover para finalizado" at bounding box center [159, 60] width 105 height 16
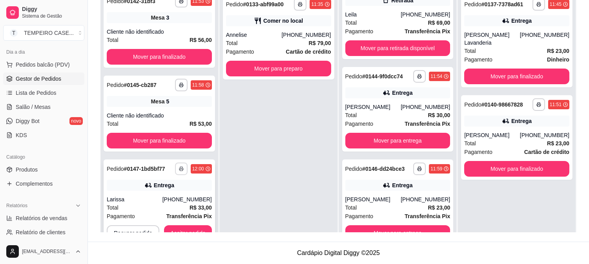
scroll to position [22, 0]
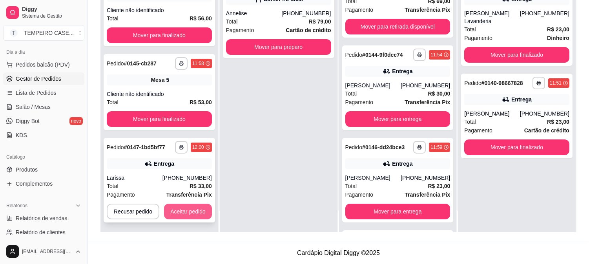
click at [194, 210] on button "Aceitar pedido" at bounding box center [188, 212] width 48 height 16
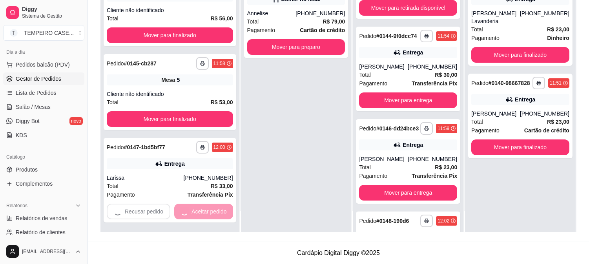
scroll to position [205, 0]
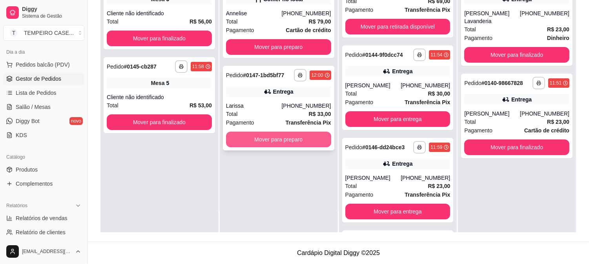
click at [312, 144] on button "Mover para preparo" at bounding box center [278, 140] width 105 height 16
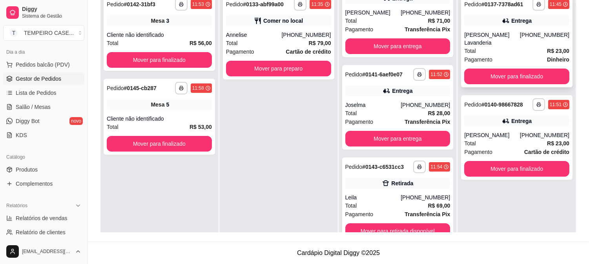
scroll to position [0, 0]
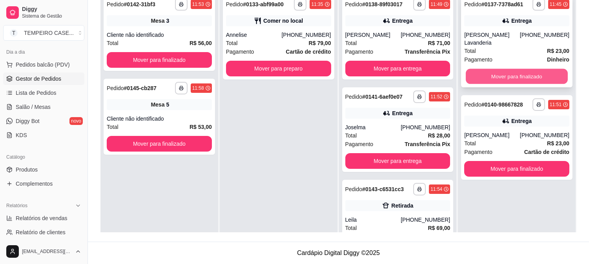
click at [507, 69] on button "Mover para finalizado" at bounding box center [516, 76] width 102 height 15
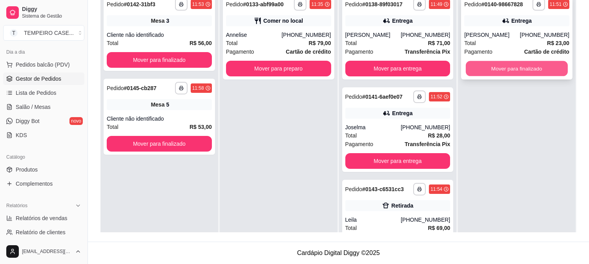
click at [510, 69] on button "Mover para finalizado" at bounding box center [516, 68] width 102 height 15
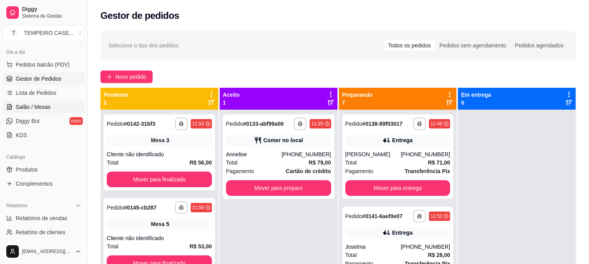
click at [35, 107] on span "Salão / Mesas" at bounding box center [33, 107] width 35 height 8
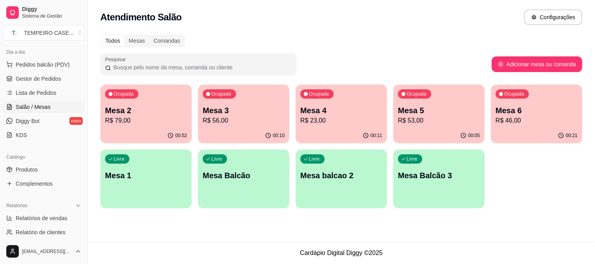
click at [176, 177] on p "Mesa 1" at bounding box center [146, 175] width 82 height 11
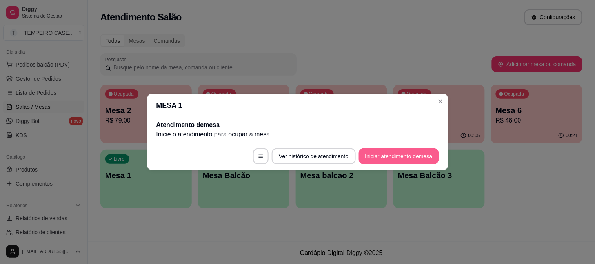
click at [389, 159] on button "Iniciar atendimento de mesa" at bounding box center [399, 157] width 80 height 16
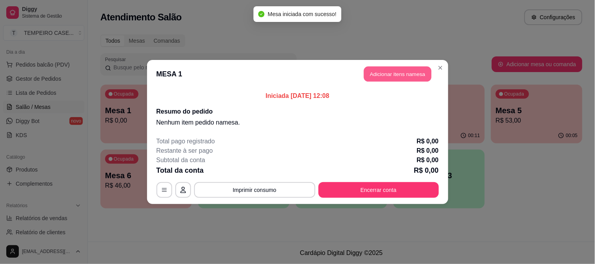
click at [377, 78] on button "Adicionar itens na mesa" at bounding box center [397, 74] width 67 height 15
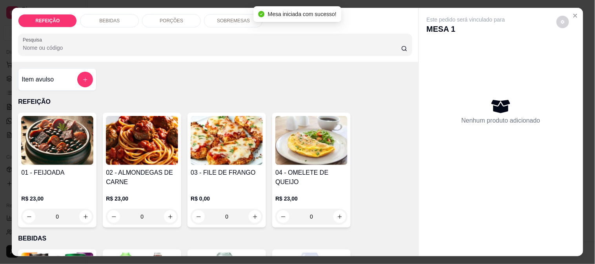
click at [156, 146] on img at bounding box center [142, 140] width 72 height 49
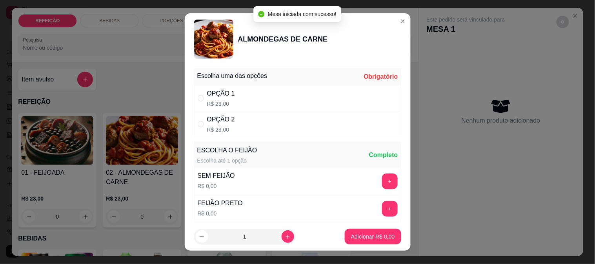
click at [292, 93] on div "OPÇÃO 1 R$ 23,00" at bounding box center [297, 98] width 207 height 26
radio input "true"
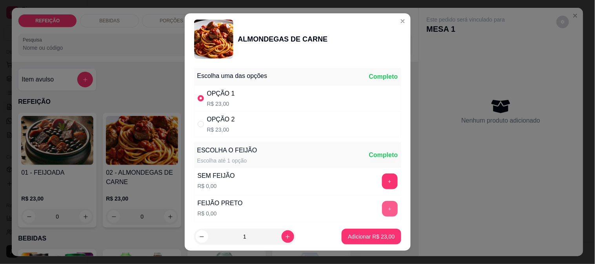
click at [382, 208] on button "+" at bounding box center [390, 209] width 16 height 16
click at [355, 236] on p "Adicionar R$ 23,00" at bounding box center [371, 237] width 47 height 8
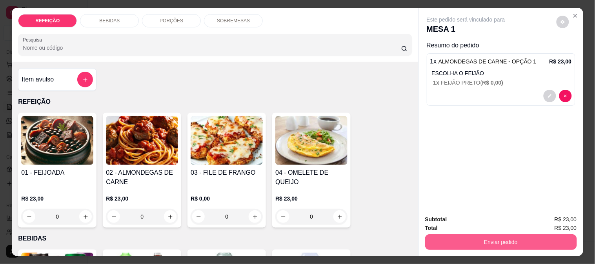
click at [476, 240] on button "Enviar pedido" at bounding box center [501, 242] width 152 height 16
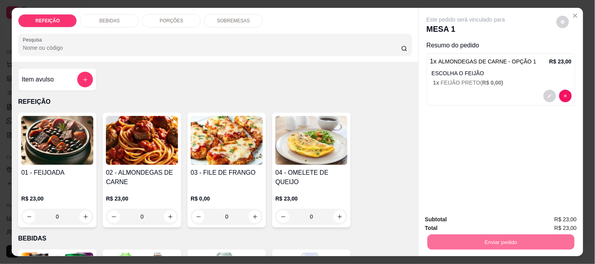
click at [469, 222] on button "Não registrar e enviar pedido" at bounding box center [475, 220] width 82 height 15
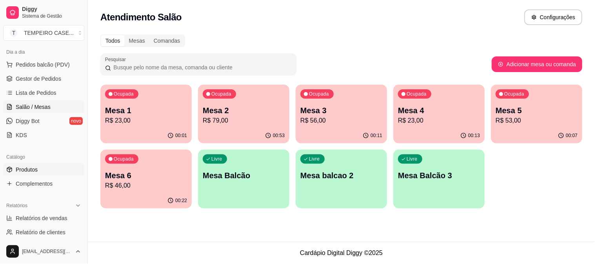
click at [29, 170] on span "Produtos" at bounding box center [27, 170] width 22 height 8
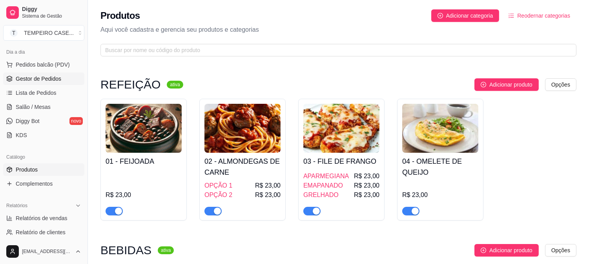
click at [26, 78] on span "Gestor de Pedidos" at bounding box center [38, 79] width 45 height 8
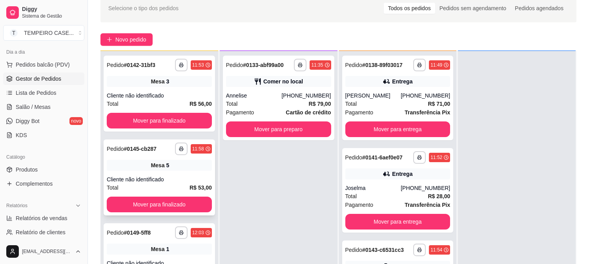
scroll to position [120, 0]
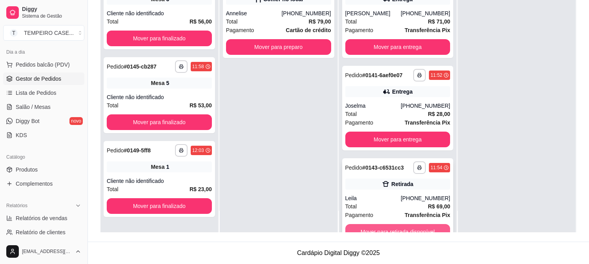
click at [389, 224] on button "Mover para retirada disponível" at bounding box center [397, 232] width 105 height 16
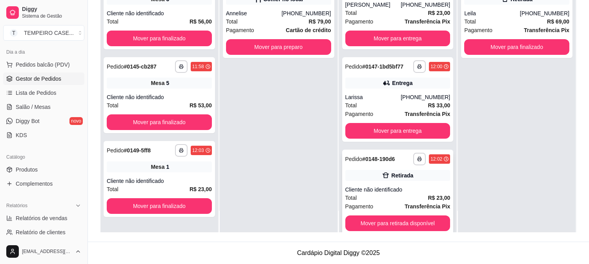
scroll to position [298, 0]
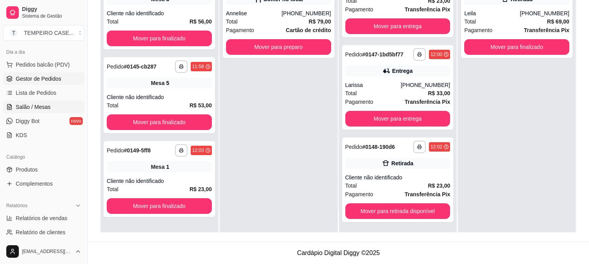
click at [31, 104] on span "Salão / Mesas" at bounding box center [33, 107] width 35 height 8
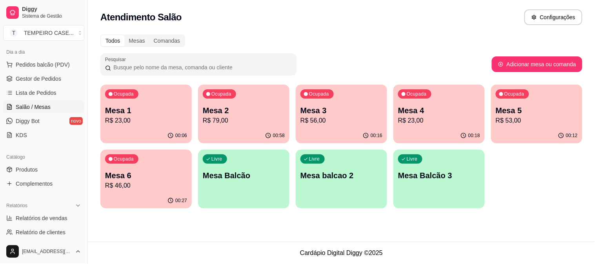
click at [409, 108] on p "Mesa 4" at bounding box center [439, 110] width 82 height 11
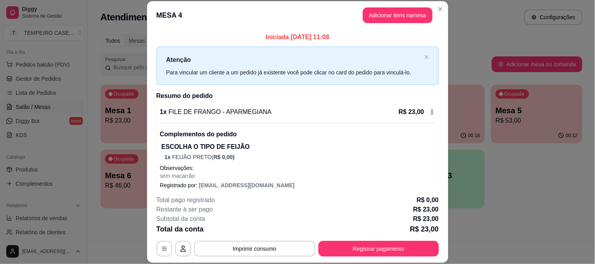
click at [389, 6] on header "MESA 4 Adicionar itens na mesa" at bounding box center [297, 15] width 301 height 28
click at [385, 13] on button "Adicionar itens na mesa" at bounding box center [397, 15] width 67 height 15
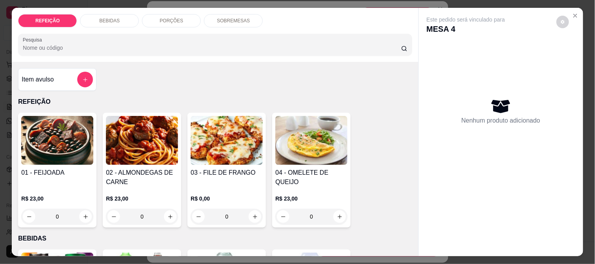
click at [126, 18] on div "BEBIDAS" at bounding box center [109, 20] width 59 height 13
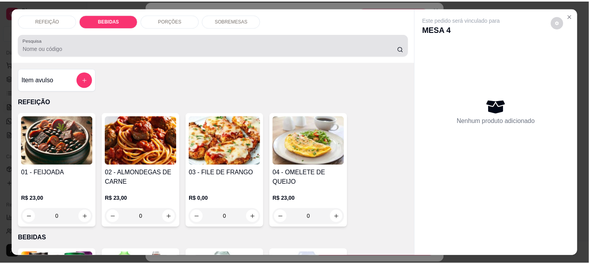
scroll to position [20, 0]
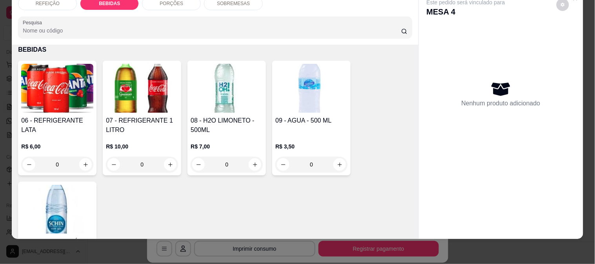
click at [42, 93] on img at bounding box center [57, 88] width 72 height 49
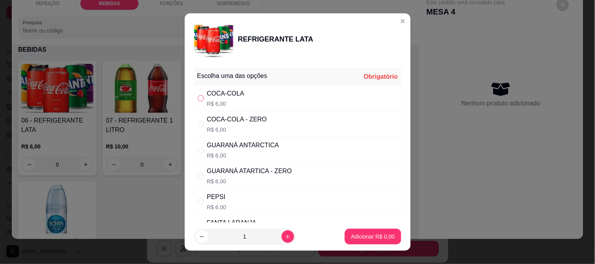
click at [200, 96] on input "" at bounding box center [201, 98] width 6 height 6
radio input "true"
click at [363, 235] on p "Adicionar R$ 6,00" at bounding box center [373, 237] width 44 height 8
type input "1"
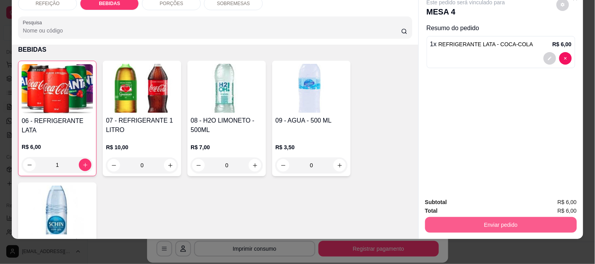
click at [504, 217] on button "Enviar pedido" at bounding box center [501, 225] width 152 height 16
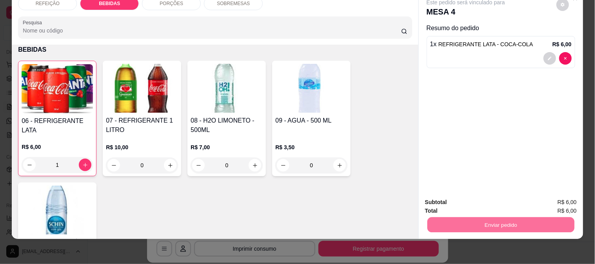
click at [491, 195] on button "Não registrar e enviar pedido" at bounding box center [474, 199] width 79 height 15
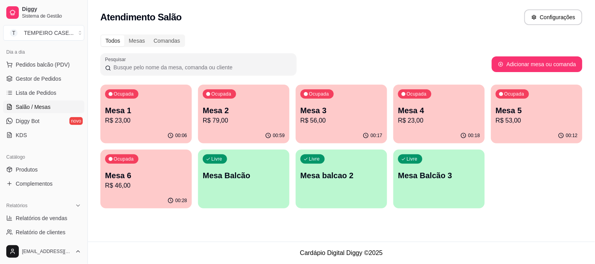
click at [425, 109] on p "Mesa 4" at bounding box center [439, 110] width 82 height 11
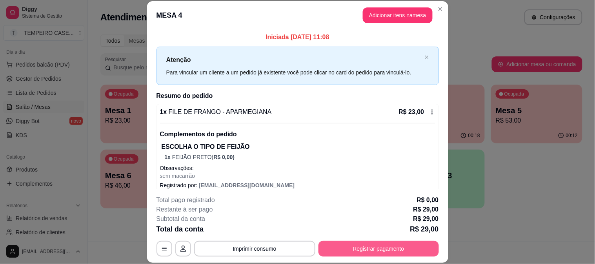
click at [390, 248] on button "Registrar pagamento" at bounding box center [378, 249] width 120 height 16
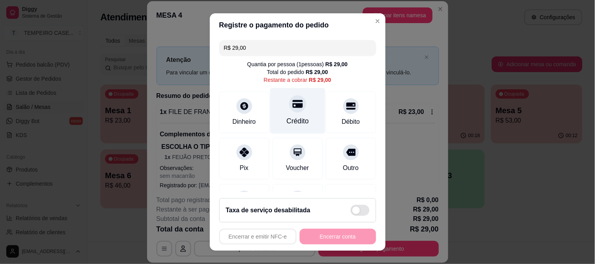
click at [290, 112] on div at bounding box center [297, 103] width 17 height 17
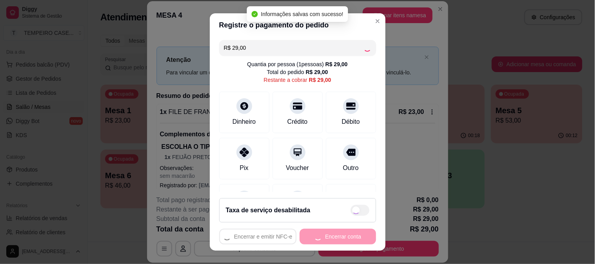
type input "R$ 0,00"
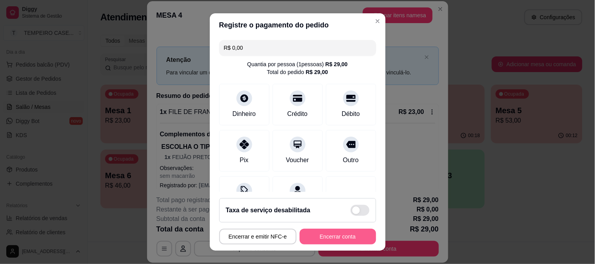
click at [346, 237] on button "Encerrar conta" at bounding box center [338, 237] width 76 height 16
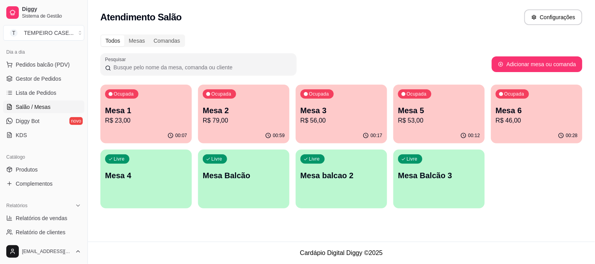
click at [352, 239] on div "Atendimento Salão Configurações Todos Mesas Comandas Pesquisar Adicionar mesa o…" at bounding box center [341, 121] width 507 height 242
click at [521, 116] on p "R$ 46,00" at bounding box center [537, 120] width 80 height 9
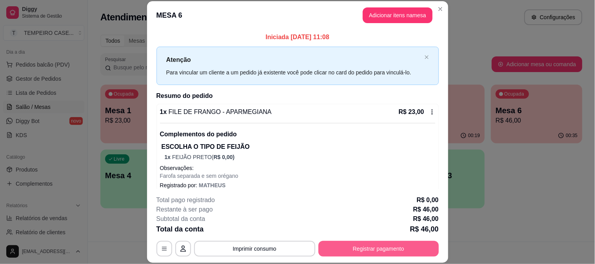
click at [387, 244] on button "Registrar pagamento" at bounding box center [378, 249] width 120 height 16
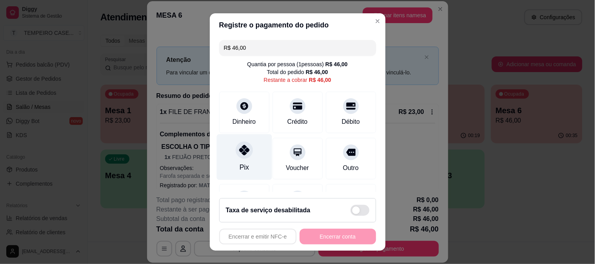
click at [239, 165] on div "Pix" at bounding box center [243, 167] width 9 height 10
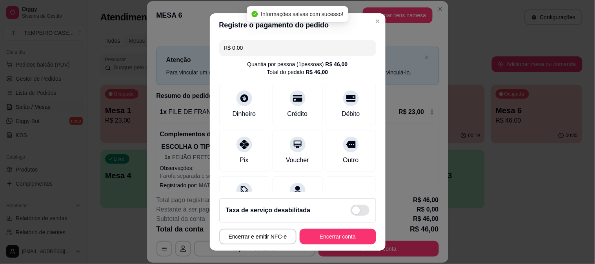
type input "R$ 0,00"
click at [342, 233] on button "Encerrar conta" at bounding box center [338, 236] width 74 height 15
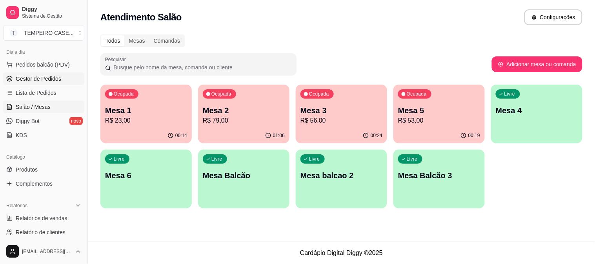
click at [41, 82] on span "Gestor de Pedidos" at bounding box center [38, 79] width 45 height 8
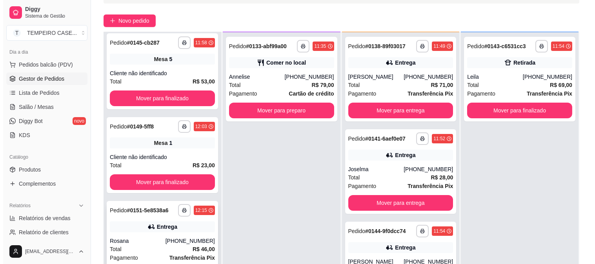
scroll to position [120, 0]
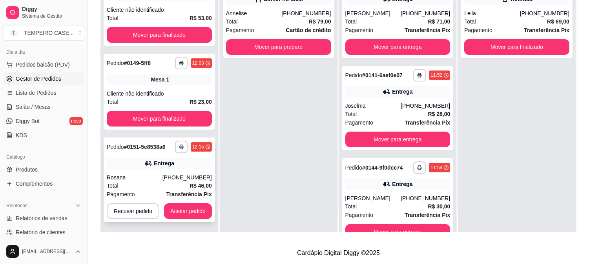
click at [171, 142] on div "**********" at bounding box center [159, 147] width 105 height 13
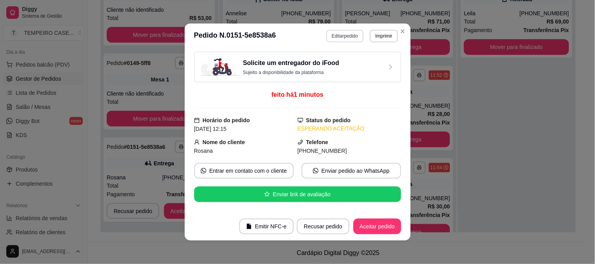
click at [340, 34] on button "Editar pedido" at bounding box center [344, 36] width 37 height 13
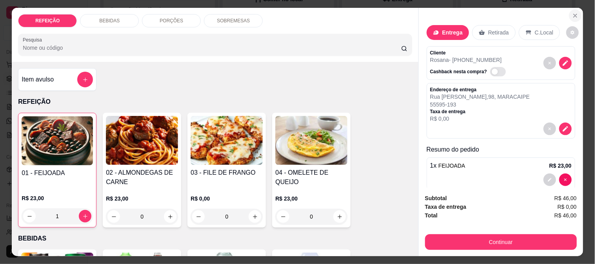
click at [572, 13] on icon "Close" at bounding box center [575, 16] width 6 height 6
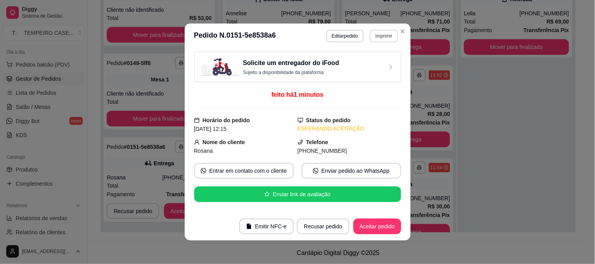
click at [381, 35] on button "Imprimir" at bounding box center [384, 36] width 28 height 13
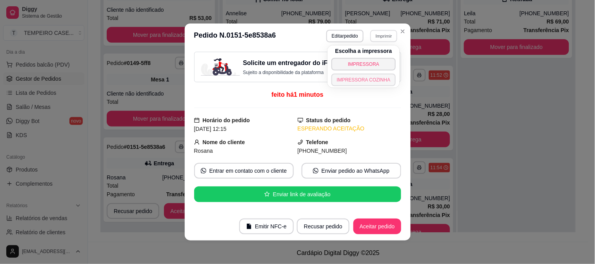
click at [369, 76] on button "IMPRESSORA COZINHA" at bounding box center [363, 80] width 65 height 13
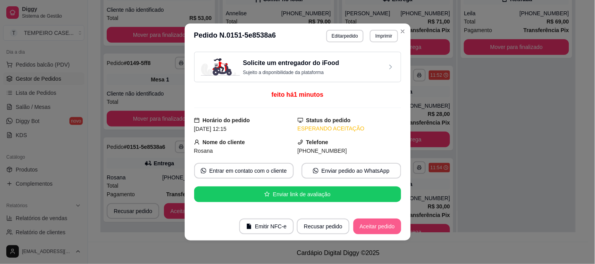
click at [386, 225] on button "Aceitar pedido" at bounding box center [377, 227] width 48 height 16
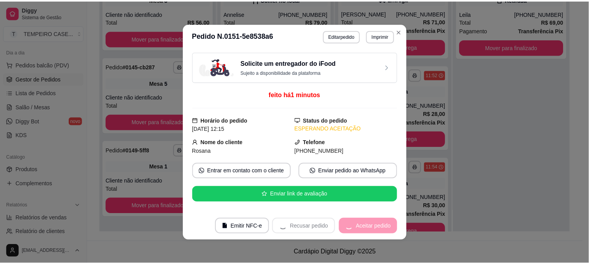
scroll to position [0, 0]
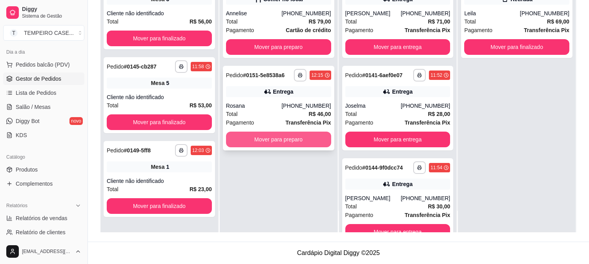
click at [294, 140] on button "Mover para preparo" at bounding box center [278, 140] width 105 height 16
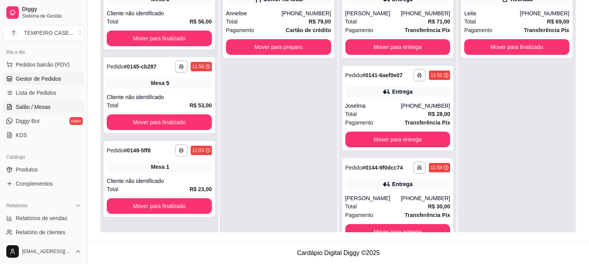
click at [29, 113] on link "Salão / Mesas" at bounding box center [43, 107] width 81 height 13
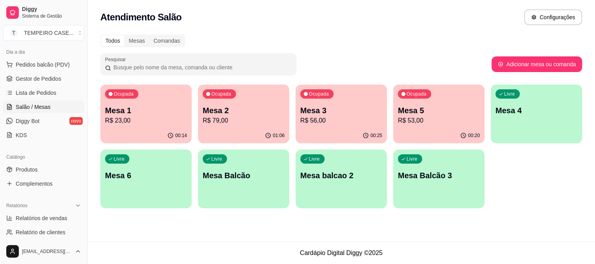
click at [248, 127] on div "Ocupada Mesa 2 R$ 79,00" at bounding box center [243, 107] width 91 height 44
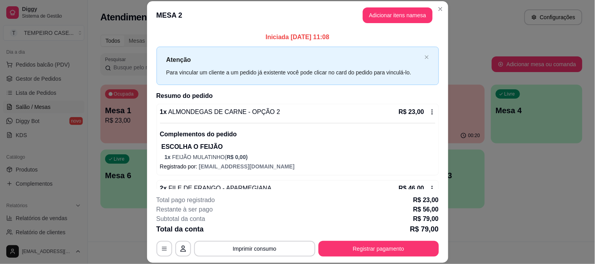
scroll to position [24, 0]
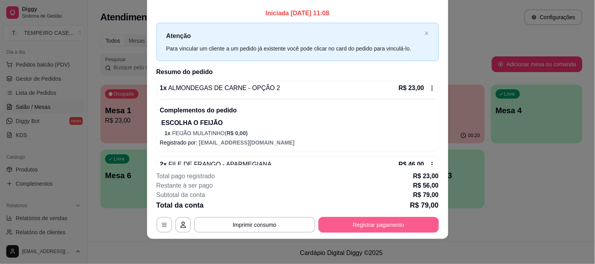
click at [385, 225] on button "Registrar pagamento" at bounding box center [378, 225] width 120 height 16
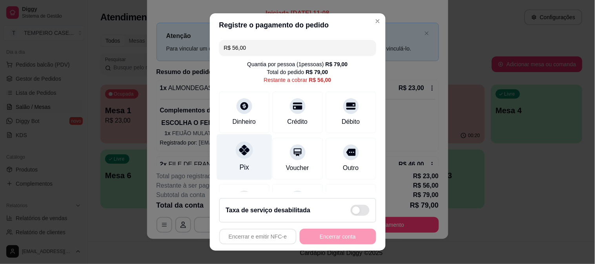
click at [239, 153] on icon at bounding box center [244, 150] width 10 height 10
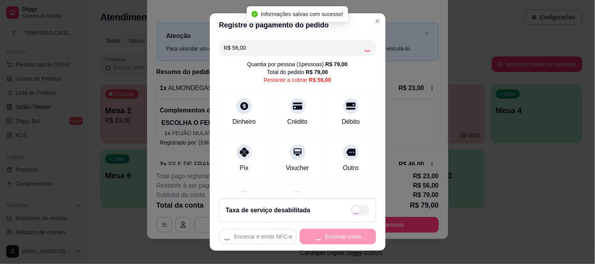
type input "R$ 0,00"
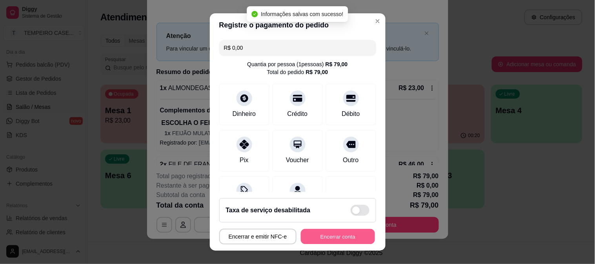
click at [328, 241] on button "Encerrar conta" at bounding box center [338, 236] width 74 height 15
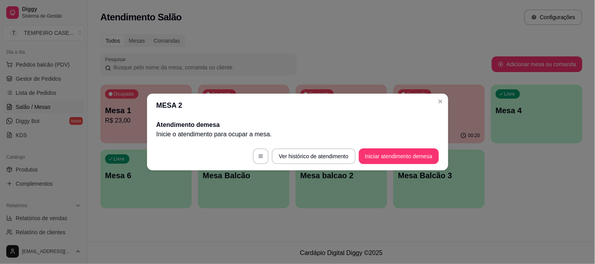
scroll to position [0, 0]
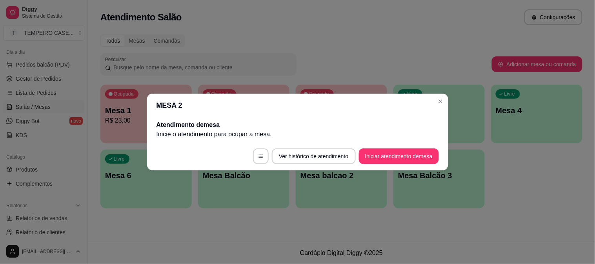
click at [356, 114] on header "MESA 2" at bounding box center [297, 106] width 301 height 24
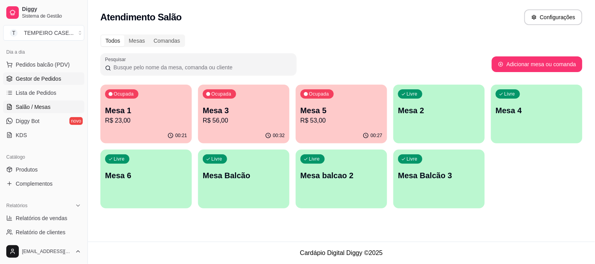
click at [35, 78] on span "Gestor de Pedidos" at bounding box center [38, 79] width 45 height 8
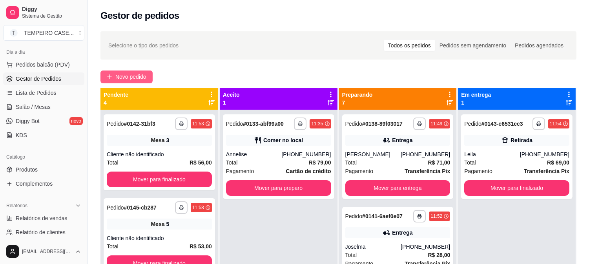
click at [127, 75] on span "Novo pedido" at bounding box center [130, 77] width 31 height 9
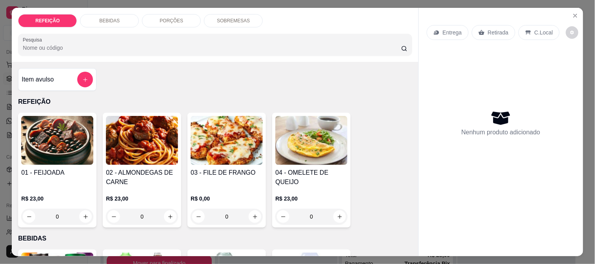
click at [232, 163] on div "03 - FILE DE FRANGO R$ 0,00 0" at bounding box center [226, 170] width 78 height 115
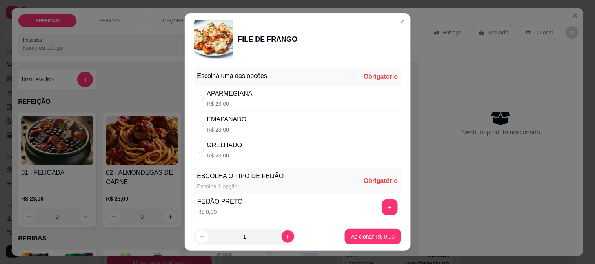
click at [236, 98] on div "APARMEGIANA" at bounding box center [229, 93] width 45 height 9
radio input "true"
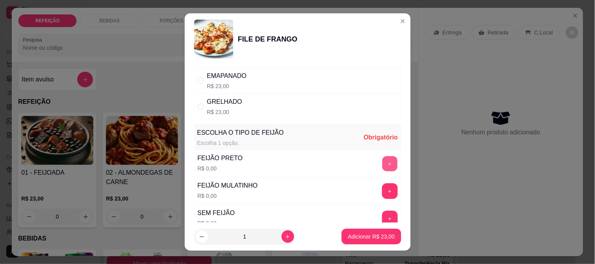
click at [382, 169] on button "+" at bounding box center [389, 163] width 15 height 15
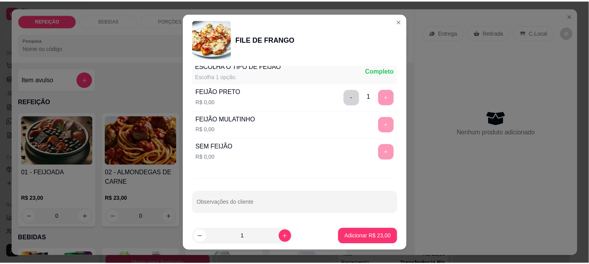
scroll to position [112, 0]
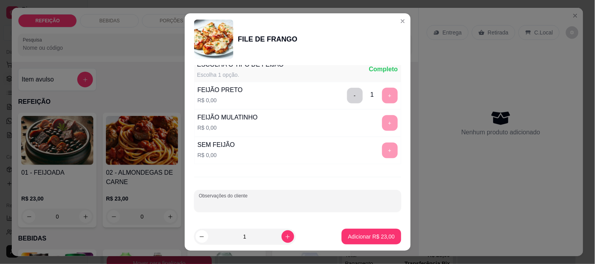
click at [257, 203] on input "Observações do cliente" at bounding box center [298, 204] width 198 height 8
type input "s"
type input "A"
type input "SEM FAROFA"
click at [347, 231] on button "Adicionar R$ 23,00" at bounding box center [371, 237] width 59 height 16
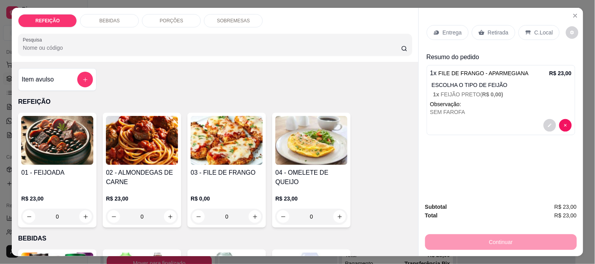
click at [57, 157] on img at bounding box center [57, 140] width 72 height 49
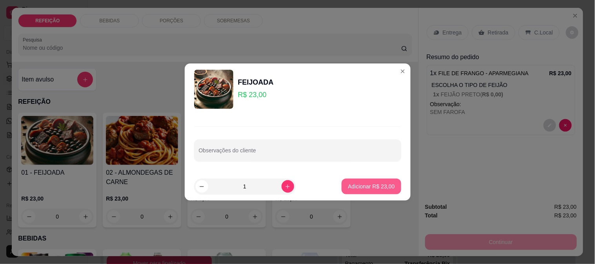
click at [356, 181] on button "Adicionar R$ 23,00" at bounding box center [371, 187] width 59 height 16
type input "1"
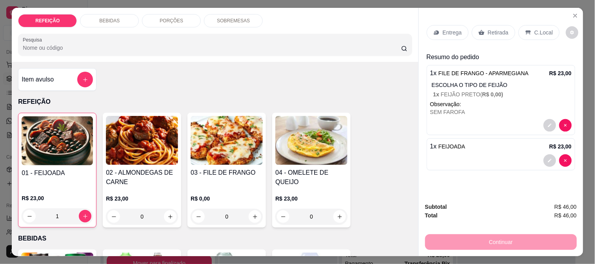
click at [491, 29] on p "Retirada" at bounding box center [498, 33] width 21 height 8
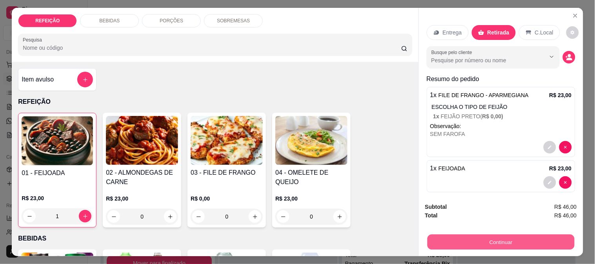
click at [489, 240] on button "Continuar" at bounding box center [500, 241] width 147 height 15
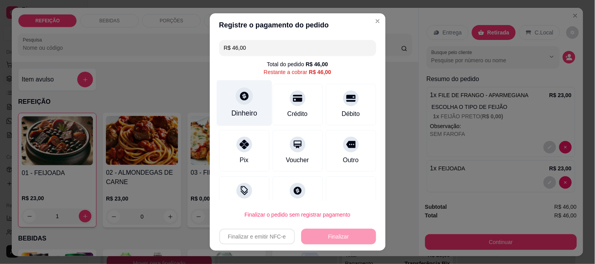
click at [248, 111] on div "Dinheiro" at bounding box center [244, 113] width 26 height 10
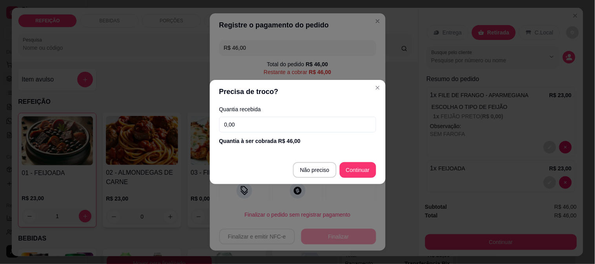
drag, startPoint x: 143, startPoint y: 123, endPoint x: 49, endPoint y: 124, distance: 94.1
click at [49, 124] on div "Precisa de troco? Quantia recebida 0,00 Quantia à ser cobrada R$ 46,00 Não prec…" at bounding box center [297, 132] width 595 height 264
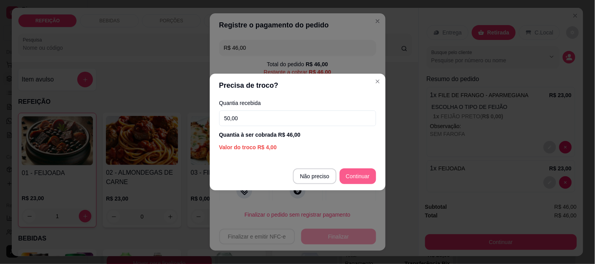
type input "50,00"
type input "R$ 0,00"
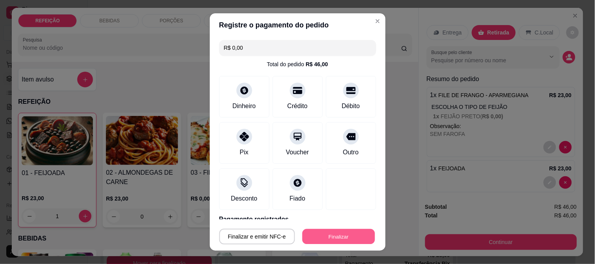
click at [336, 234] on button "Finalizar" at bounding box center [338, 236] width 73 height 15
type input "0"
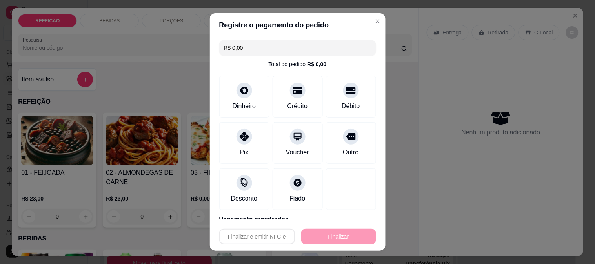
type input "-R$ 46,00"
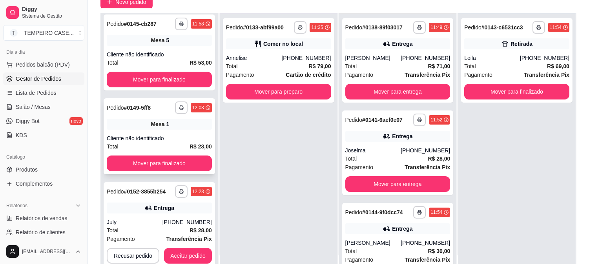
scroll to position [120, 0]
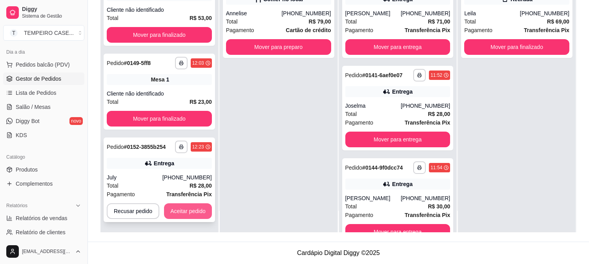
click at [198, 211] on button "Aceitar pedido" at bounding box center [188, 211] width 48 height 16
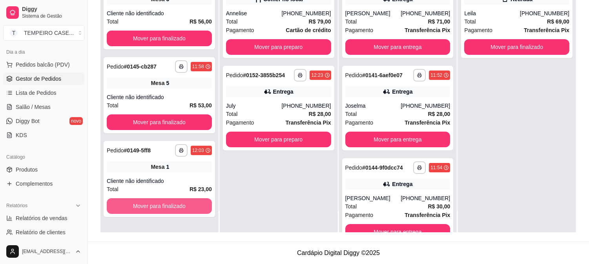
scroll to position [0, 0]
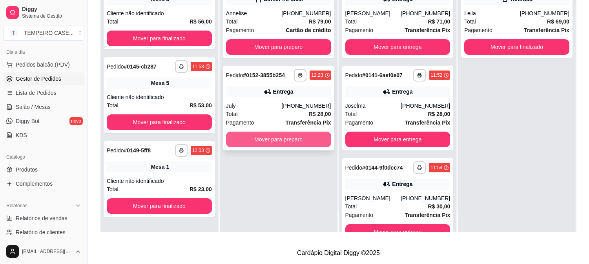
click at [276, 138] on button "Mover para preparo" at bounding box center [278, 140] width 105 height 16
click at [280, 138] on button "Mover para preparo" at bounding box center [278, 140] width 105 height 16
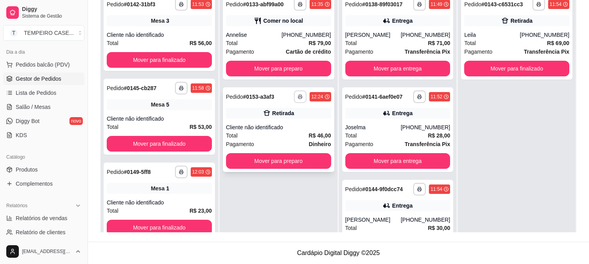
click at [295, 95] on button "button" at bounding box center [300, 97] width 13 height 13
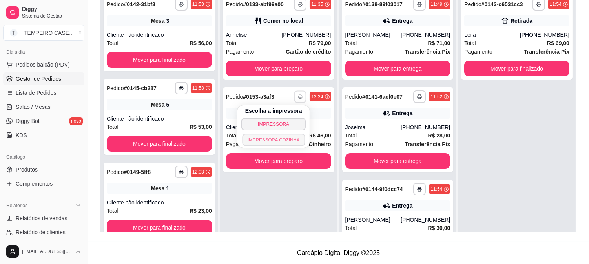
click at [287, 143] on button "IMPRESSORA COZINHA" at bounding box center [273, 140] width 63 height 12
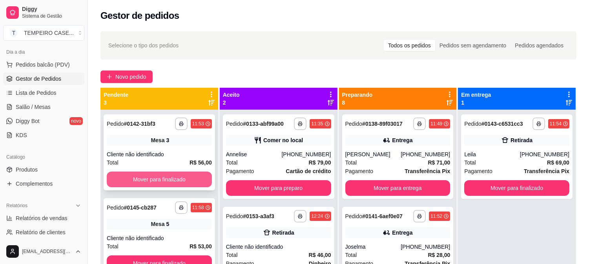
click at [171, 181] on button "Mover para finalizado" at bounding box center [159, 180] width 105 height 16
click at [171, 179] on button "Mover para finalizado" at bounding box center [159, 179] width 102 height 15
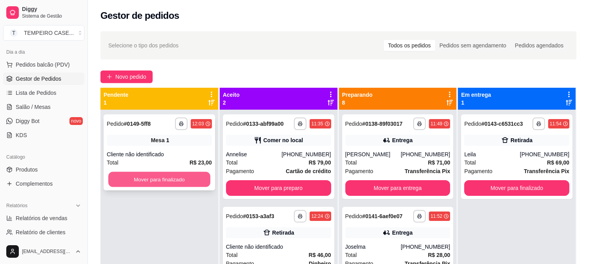
click at [171, 181] on button "Mover para finalizado" at bounding box center [159, 179] width 102 height 15
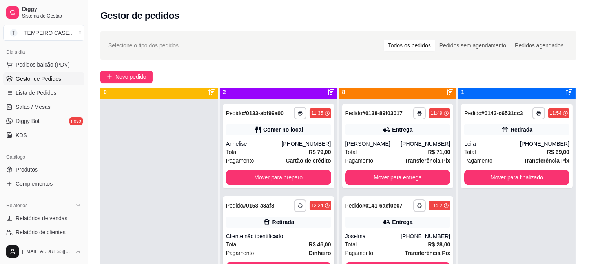
scroll to position [22, 0]
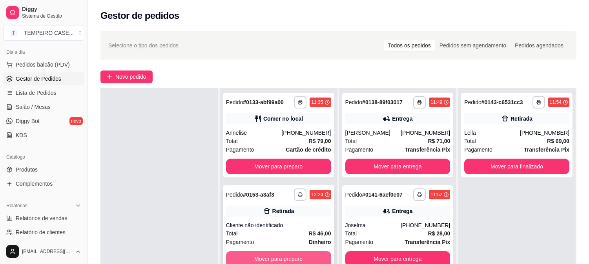
click at [284, 259] on button "Mover para preparo" at bounding box center [278, 259] width 105 height 16
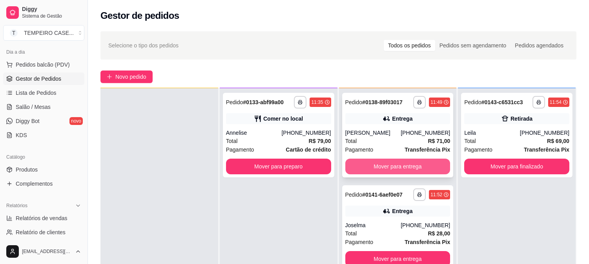
click at [417, 160] on button "Mover para entrega" at bounding box center [397, 167] width 105 height 16
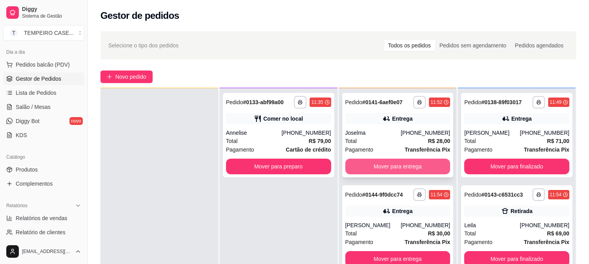
click at [414, 162] on button "Mover para entrega" at bounding box center [397, 167] width 105 height 16
click at [414, 162] on button "Mover para entrega" at bounding box center [398, 166] width 102 height 15
click at [414, 162] on button "Mover para entrega" at bounding box center [397, 167] width 105 height 16
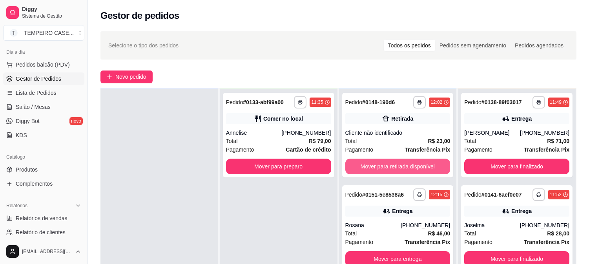
click at [414, 162] on button "Mover para retirada disponível" at bounding box center [397, 167] width 105 height 16
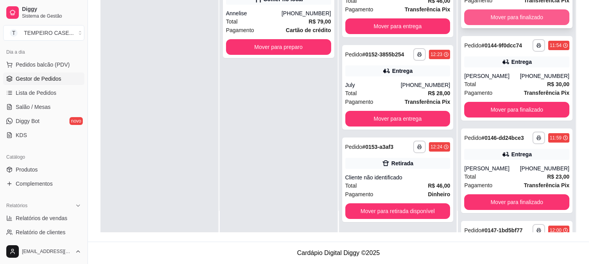
scroll to position [391, 0]
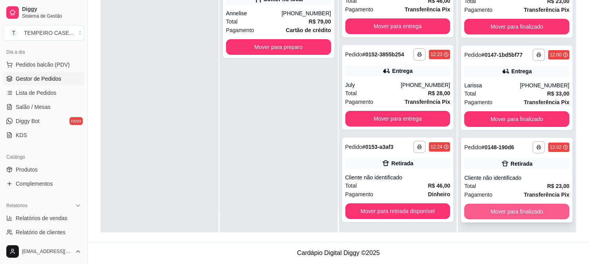
click at [507, 210] on button "Mover para finalizado" at bounding box center [516, 212] width 105 height 16
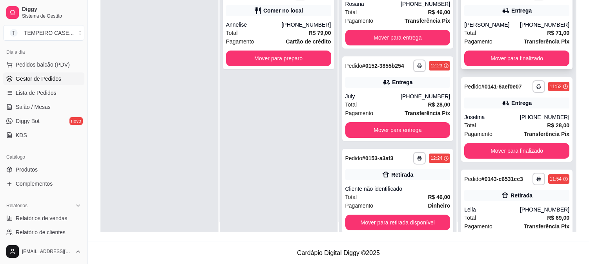
scroll to position [0, 0]
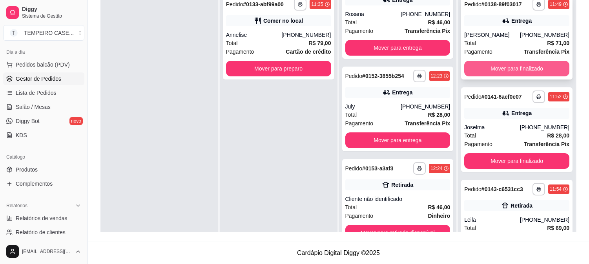
click at [497, 72] on button "Mover para finalizado" at bounding box center [516, 69] width 105 height 16
click at [506, 69] on button "Mover para finalizado" at bounding box center [516, 69] width 105 height 16
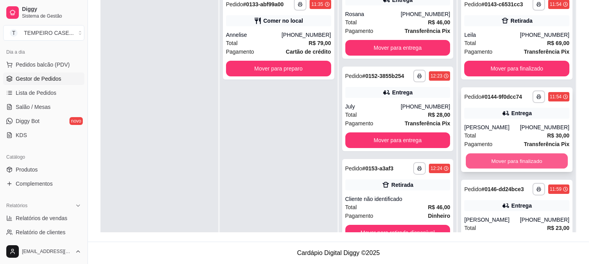
click at [496, 162] on button "Mover para finalizado" at bounding box center [516, 161] width 102 height 15
click at [503, 163] on button "Mover para finalizado" at bounding box center [516, 161] width 105 height 16
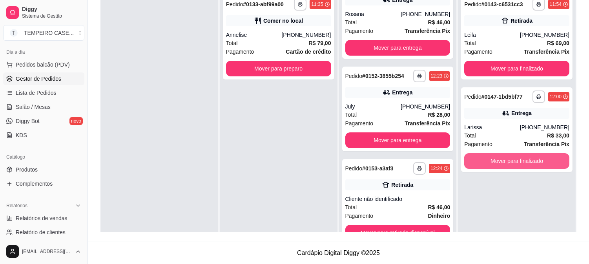
click at [503, 163] on button "Mover para finalizado" at bounding box center [516, 161] width 105 height 16
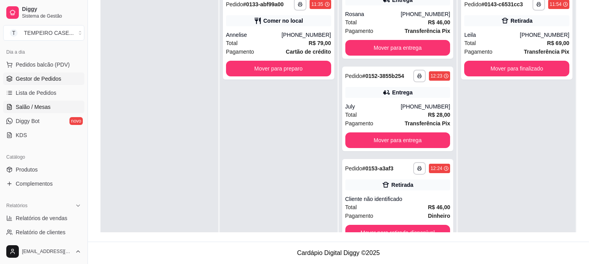
click at [35, 113] on link "Salão / Mesas" at bounding box center [43, 107] width 81 height 13
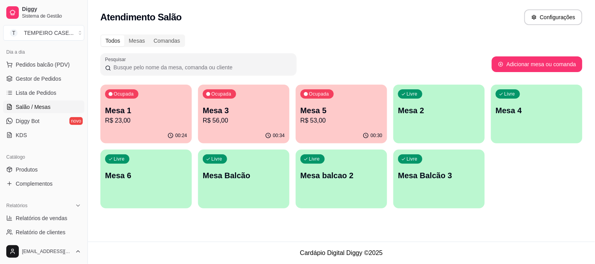
click at [134, 127] on div "Ocupada Mesa 1 R$ 23,00" at bounding box center [145, 107] width 91 height 44
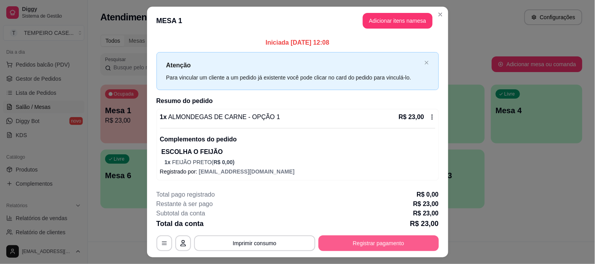
click at [395, 243] on button "Registrar pagamento" at bounding box center [378, 244] width 120 height 16
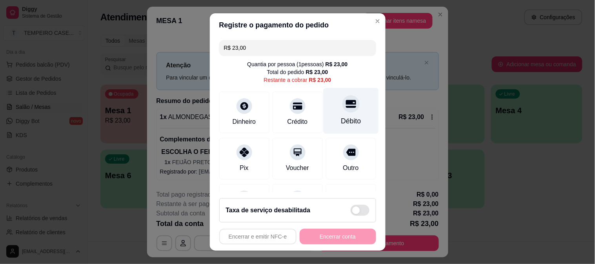
click at [345, 105] on icon at bounding box center [350, 104] width 10 height 10
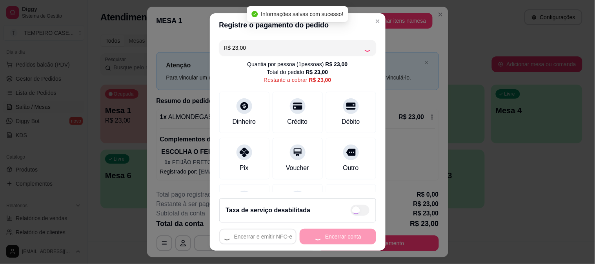
type input "R$ 0,00"
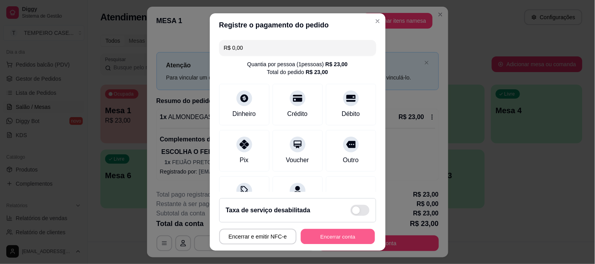
click at [324, 242] on button "Encerrar conta" at bounding box center [338, 236] width 74 height 15
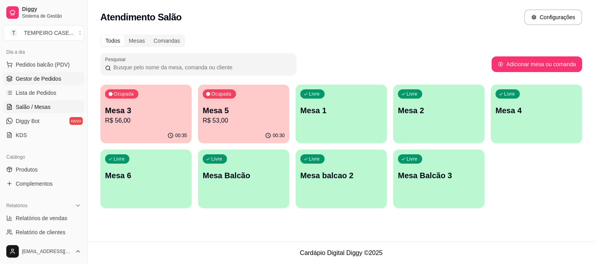
click at [46, 84] on link "Gestor de Pedidos" at bounding box center [43, 79] width 81 height 13
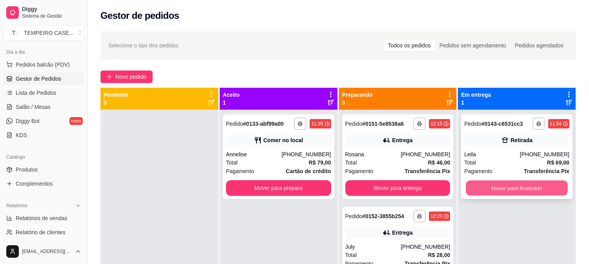
click at [516, 186] on button "Mover para finalizado" at bounding box center [516, 188] width 102 height 15
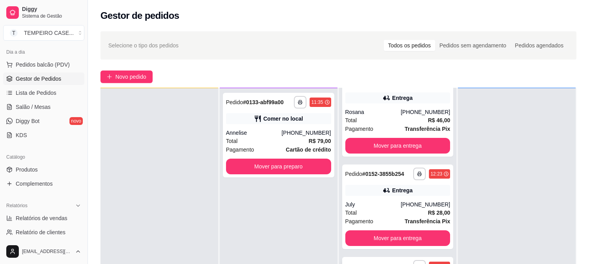
scroll to position [120, 0]
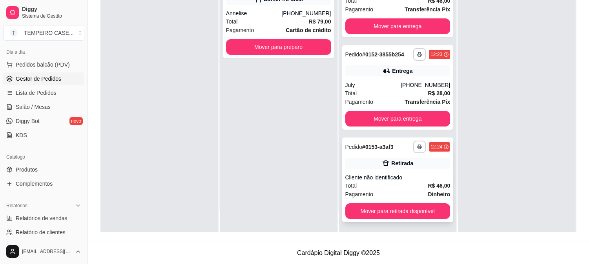
click at [394, 183] on div "Total R$ 46,00" at bounding box center [397, 186] width 105 height 9
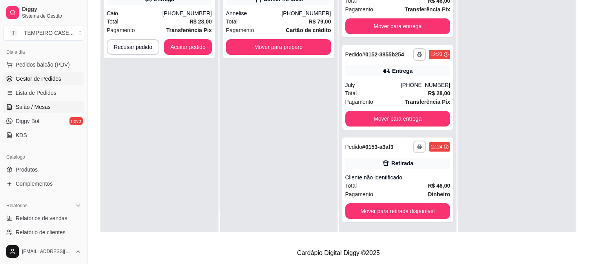
click at [48, 104] on span "Salão / Mesas" at bounding box center [33, 107] width 35 height 8
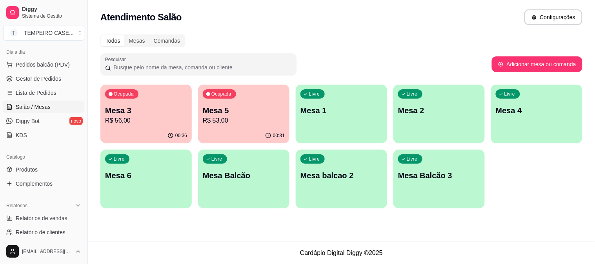
click at [154, 124] on p "R$ 56,00" at bounding box center [146, 120] width 82 height 9
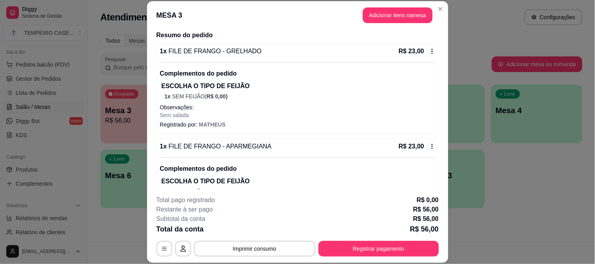
scroll to position [116, 0]
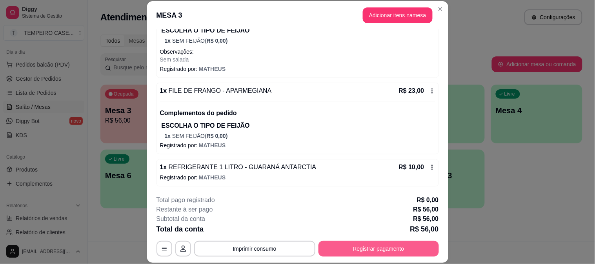
click at [373, 248] on button "Registrar pagamento" at bounding box center [378, 249] width 120 height 16
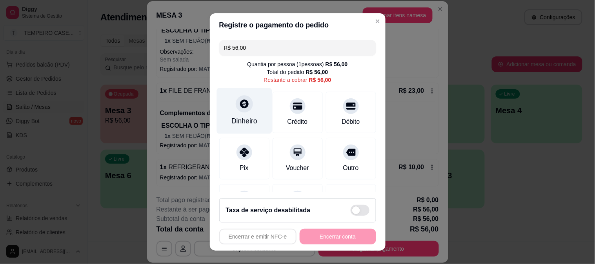
click at [229, 100] on div "Dinheiro" at bounding box center [243, 111] width 55 height 46
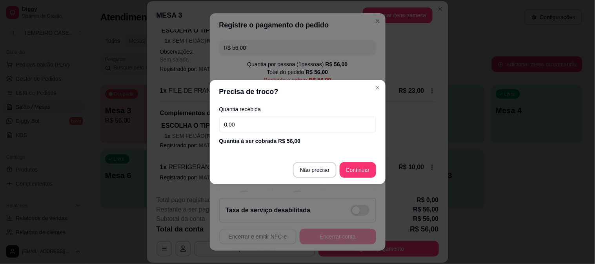
click at [277, 119] on input "0,00" at bounding box center [297, 125] width 157 height 16
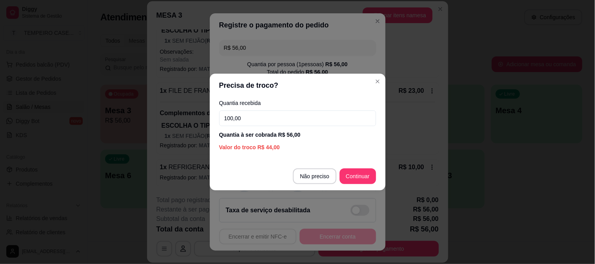
type input "100,00"
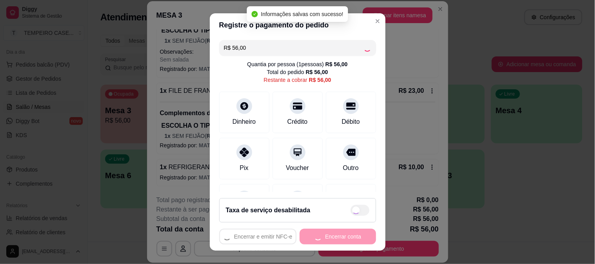
type input "R$ 0,00"
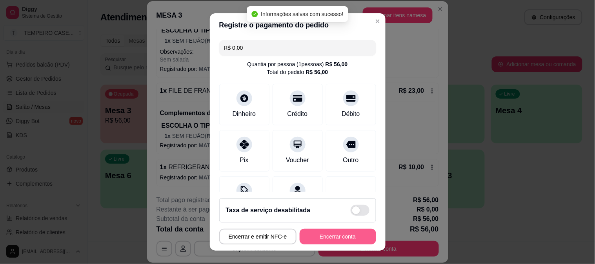
click at [335, 240] on button "Encerrar conta" at bounding box center [338, 237] width 76 height 16
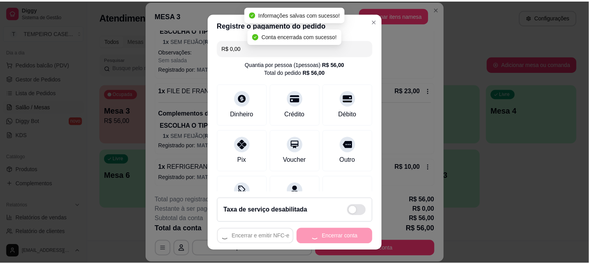
scroll to position [0, 0]
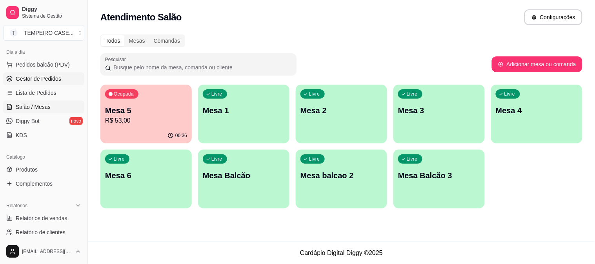
click at [52, 77] on span "Gestor de Pedidos" at bounding box center [38, 79] width 45 height 8
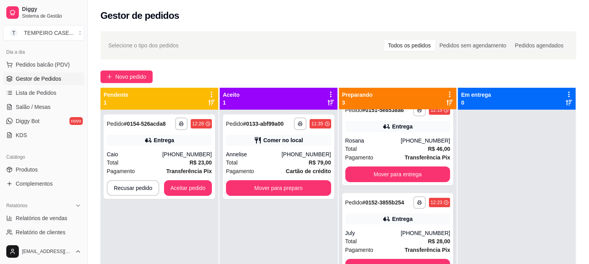
scroll to position [21, 0]
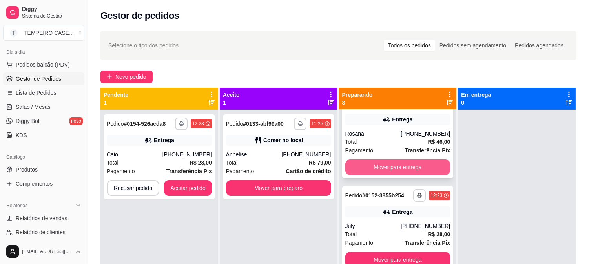
click at [394, 166] on button "Mover para entrega" at bounding box center [397, 168] width 105 height 16
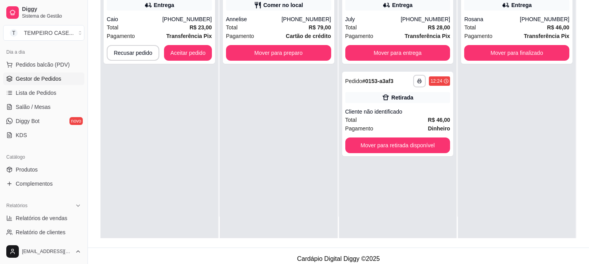
scroll to position [120, 0]
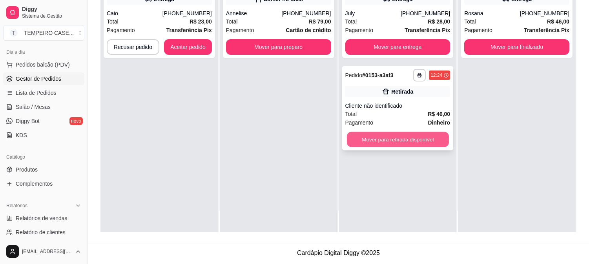
click at [416, 145] on button "Mover para retirada disponível" at bounding box center [398, 139] width 102 height 15
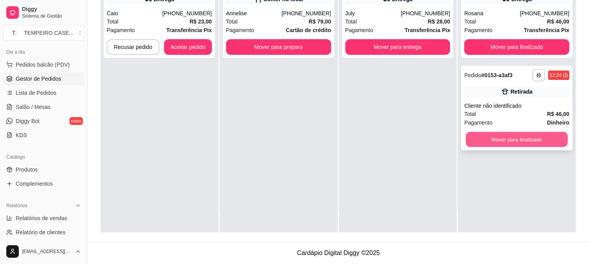
click at [497, 137] on button "Mover para finalizado" at bounding box center [516, 139] width 102 height 15
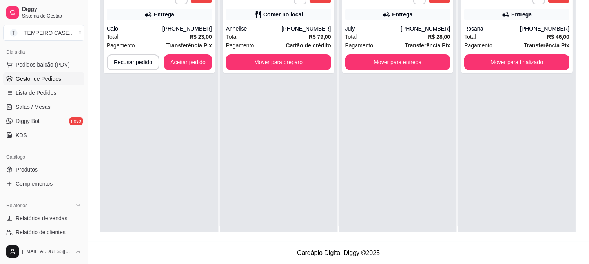
scroll to position [0, 0]
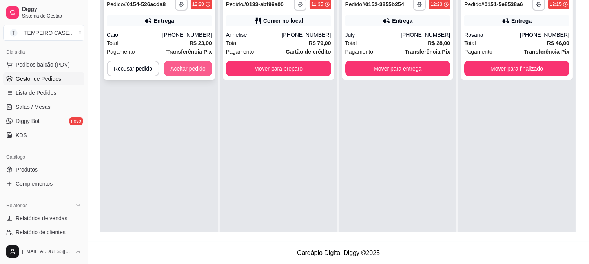
click at [182, 65] on button "Aceitar pedido" at bounding box center [188, 69] width 48 height 16
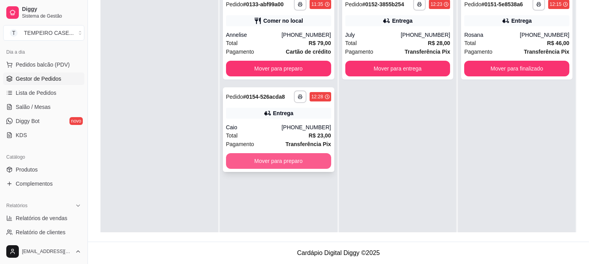
click at [275, 161] on button "Mover para preparo" at bounding box center [278, 161] width 105 height 16
click at [303, 158] on button "Mover para preparo" at bounding box center [278, 161] width 102 height 15
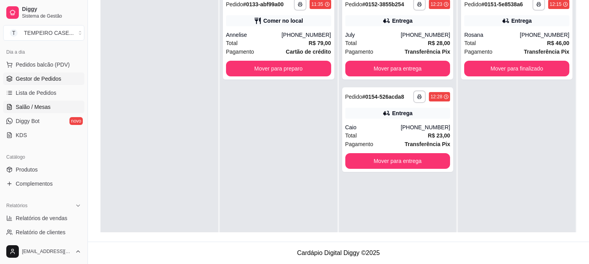
click at [32, 108] on span "Salão / Mesas" at bounding box center [33, 107] width 35 height 8
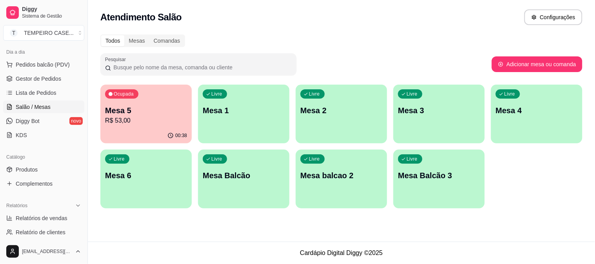
click at [426, 106] on p "Mesa 3" at bounding box center [439, 110] width 82 height 11
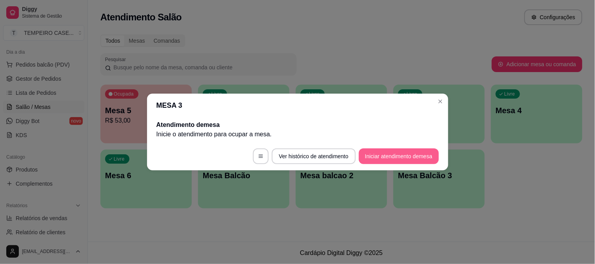
click at [393, 155] on button "Iniciar atendimento de mesa" at bounding box center [399, 157] width 80 height 16
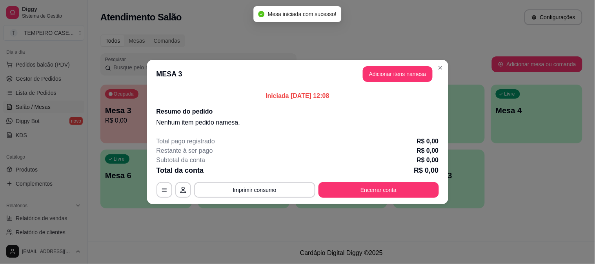
click at [398, 70] on button "Adicionar itens na mesa" at bounding box center [398, 74] width 70 height 16
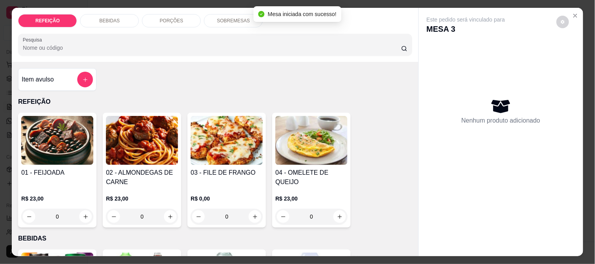
click at [73, 134] on img at bounding box center [57, 140] width 72 height 49
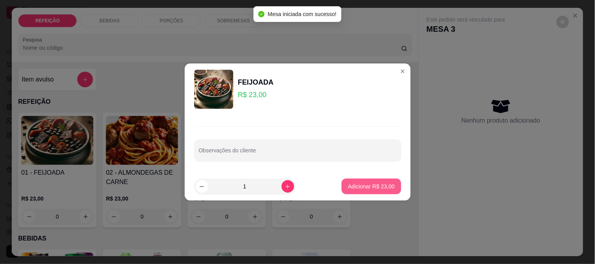
click at [360, 185] on p "Adicionar R$ 23,00" at bounding box center [371, 187] width 47 height 8
type input "1"
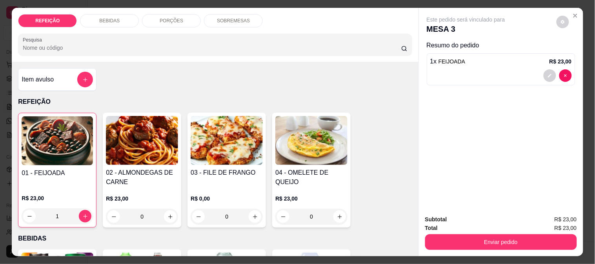
click at [111, 22] on div "BEBIDAS" at bounding box center [109, 20] width 59 height 13
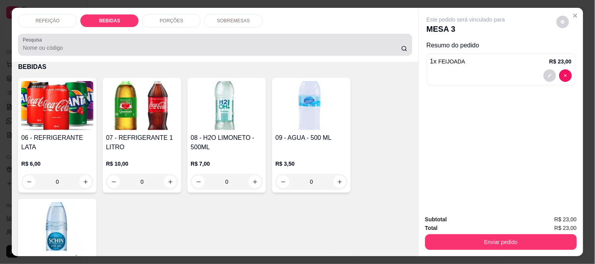
scroll to position [20, 0]
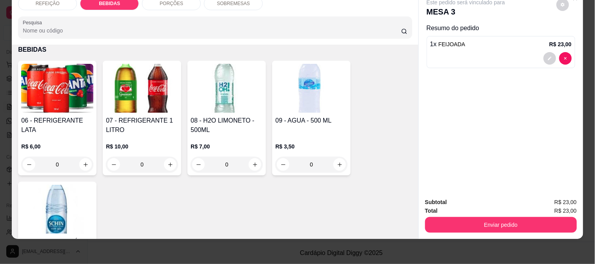
click at [59, 90] on img at bounding box center [57, 88] width 72 height 49
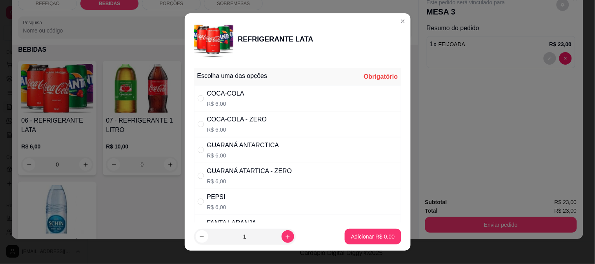
click at [241, 125] on div "COCA-COLA - ZERO R$ 6,00" at bounding box center [237, 124] width 60 height 19
radio input "true"
click at [355, 230] on button "Adicionar R$ 6,00" at bounding box center [373, 237] width 56 height 16
type input "1"
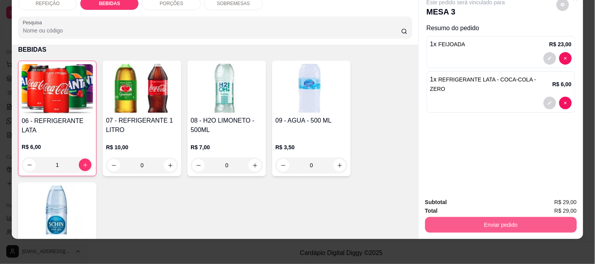
click at [443, 217] on button "Enviar pedido" at bounding box center [501, 225] width 152 height 16
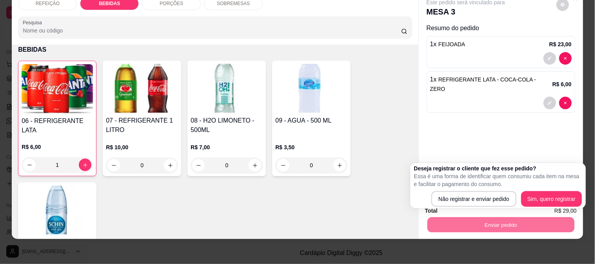
click at [303, 207] on div "06 - REFRIGERANTE LATA R$ 6,00 1 07 - REFRIGERANTE 1 LITRO R$ 10,00 0 08 - H2O …" at bounding box center [215, 174] width 394 height 227
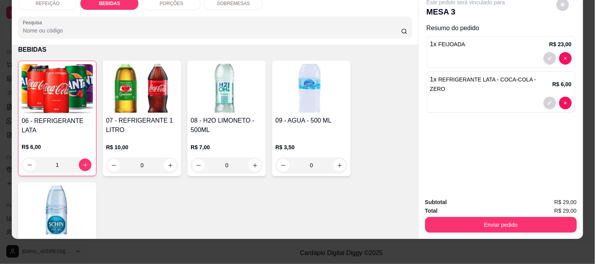
click at [511, 223] on button "Enviar pedido" at bounding box center [501, 225] width 152 height 16
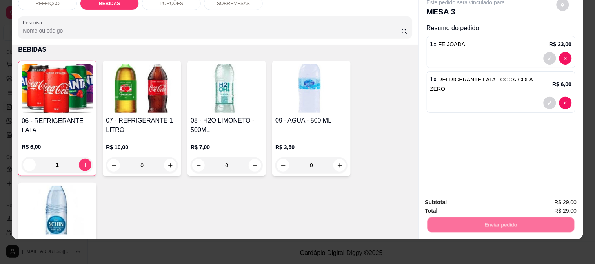
click at [486, 198] on button "Não registrar e enviar pedido" at bounding box center [474, 199] width 79 height 15
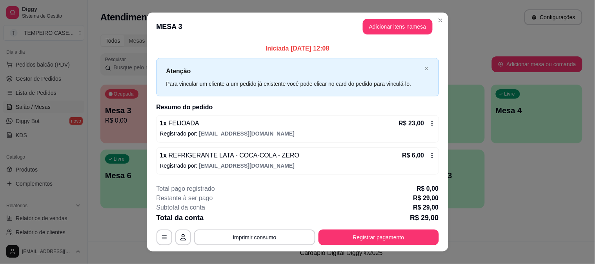
drag, startPoint x: 481, startPoint y: 230, endPoint x: 262, endPoint y: 205, distance: 220.6
click at [262, 205] on div "Subtotal da conta R$ 29,00" at bounding box center [297, 207] width 282 height 9
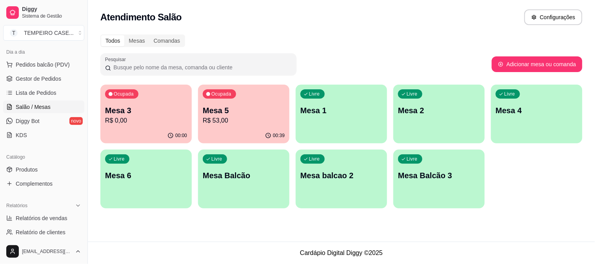
click at [511, 109] on p "Mesa 4" at bounding box center [537, 110] width 82 height 11
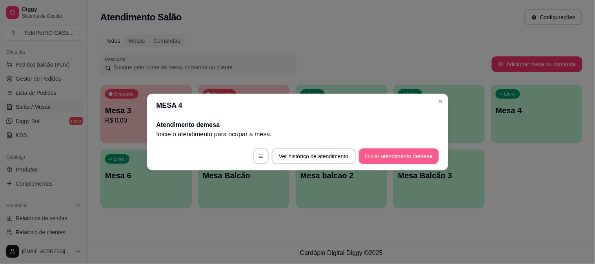
click at [392, 154] on button "Iniciar atendimento de mesa" at bounding box center [399, 157] width 80 height 16
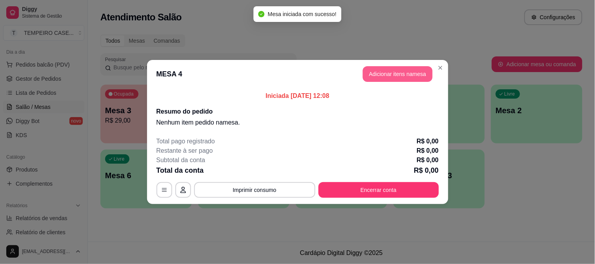
click at [400, 75] on button "Adicionar itens na mesa" at bounding box center [398, 74] width 70 height 16
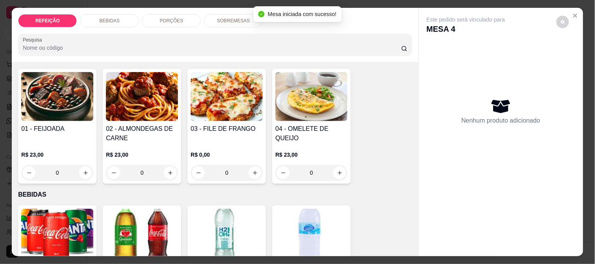
scroll to position [44, 0]
click at [207, 107] on img at bounding box center [227, 97] width 72 height 49
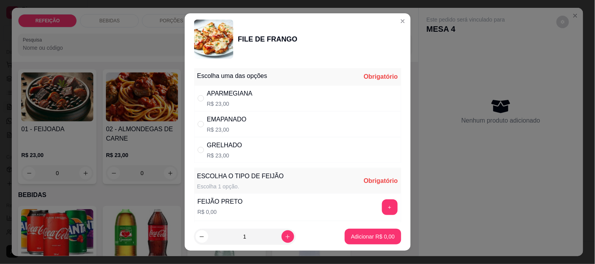
click at [214, 126] on p "R$ 23,00" at bounding box center [227, 130] width 40 height 8
radio input "true"
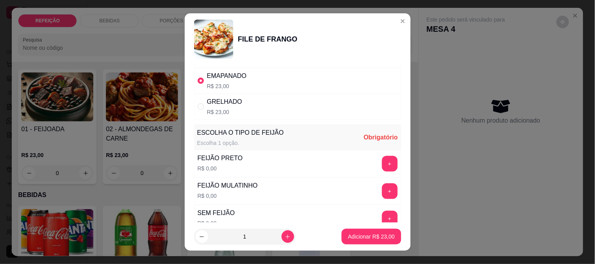
scroll to position [87, 0]
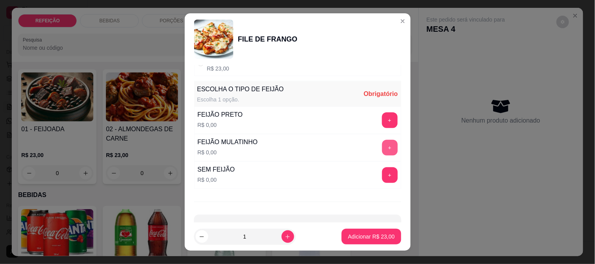
click at [382, 148] on button "+" at bounding box center [390, 148] width 16 height 16
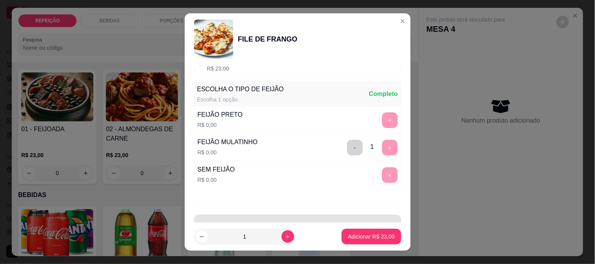
click at [366, 229] on footer "1 Adicionar R$ 23,00" at bounding box center [298, 237] width 226 height 28
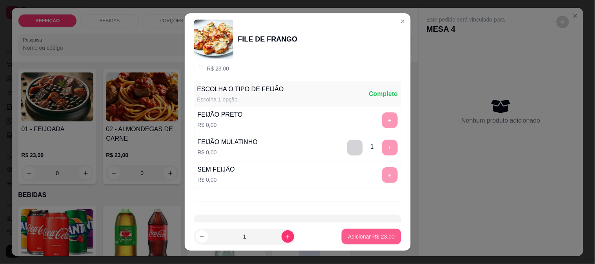
click at [369, 232] on button "Adicionar R$ 23,00" at bounding box center [371, 237] width 59 height 16
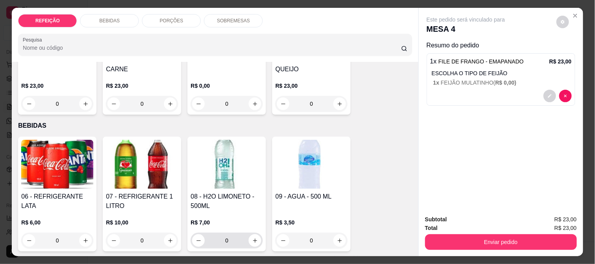
scroll to position [174, 0]
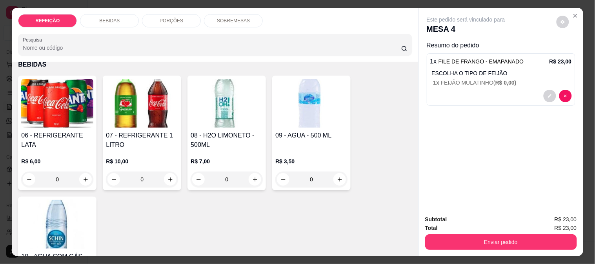
click at [322, 131] on h4 "09 - AGUA - 500 ML" at bounding box center [311, 135] width 72 height 9
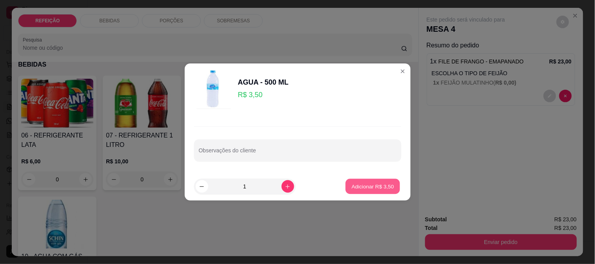
click at [380, 183] on p "Adicionar R$ 3,50" at bounding box center [373, 186] width 42 height 7
type input "1"
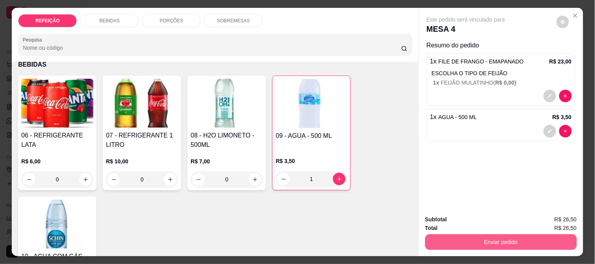
click at [480, 240] on button "Enviar pedido" at bounding box center [501, 242] width 152 height 16
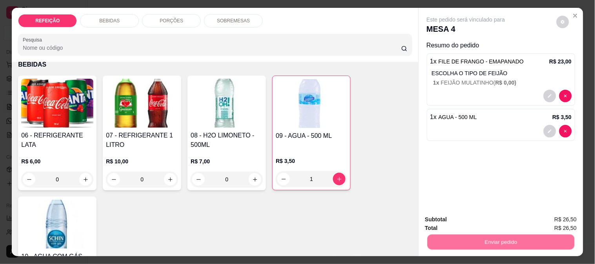
click at [477, 222] on button "Não registrar e enviar pedido" at bounding box center [475, 220] width 82 height 15
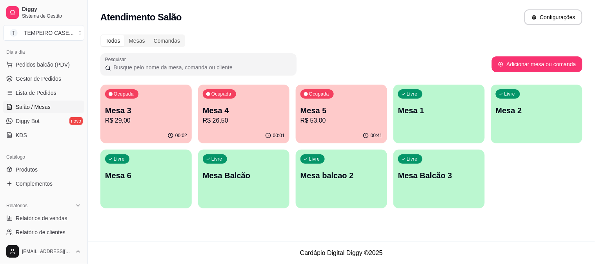
click at [357, 120] on p "R$ 53,00" at bounding box center [341, 120] width 82 height 9
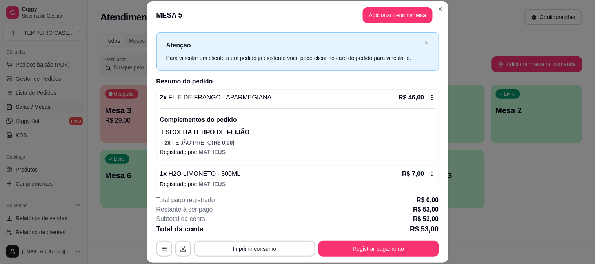
scroll to position [21, 0]
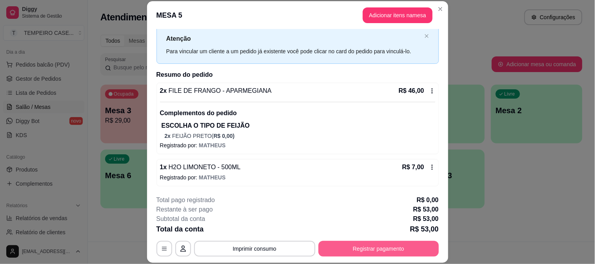
drag, startPoint x: 309, startPoint y: 169, endPoint x: 418, endPoint y: 253, distance: 137.6
click at [358, 245] on button "Registrar pagamento" at bounding box center [378, 249] width 120 height 16
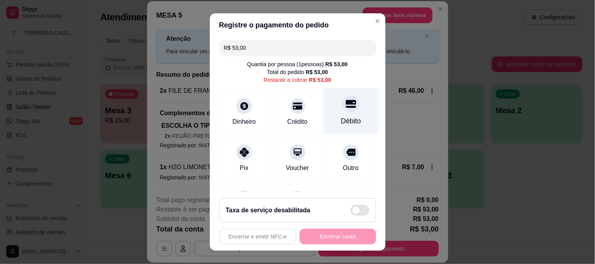
click at [343, 111] on div "Débito" at bounding box center [350, 111] width 55 height 46
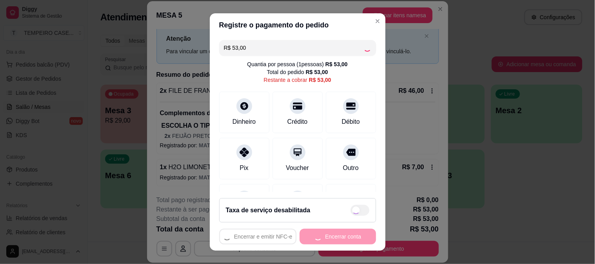
type input "R$ 0,00"
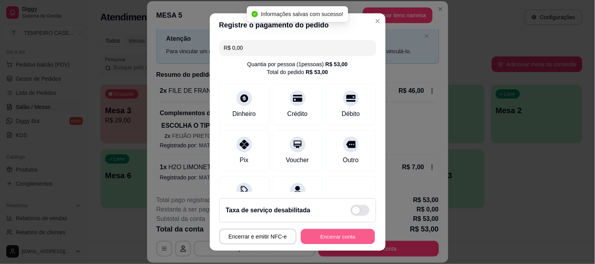
click at [320, 238] on button "Encerrar conta" at bounding box center [338, 236] width 74 height 15
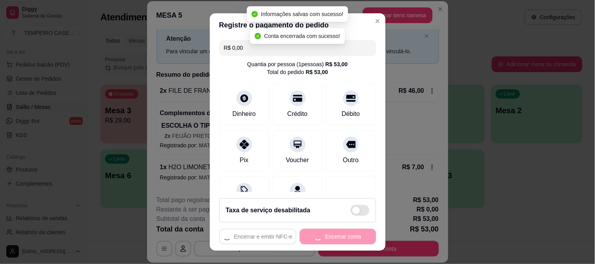
scroll to position [0, 0]
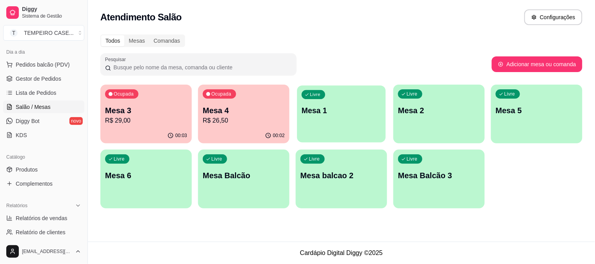
click at [295, 119] on div "Ocupada Mesa 3 R$ 29,00 00:03 Ocupada Mesa 4 R$ 26,50 00:02 Livre Mesa 1 Livre …" at bounding box center [341, 147] width 482 height 124
click at [36, 85] on link "Gestor de Pedidos" at bounding box center [43, 79] width 81 height 13
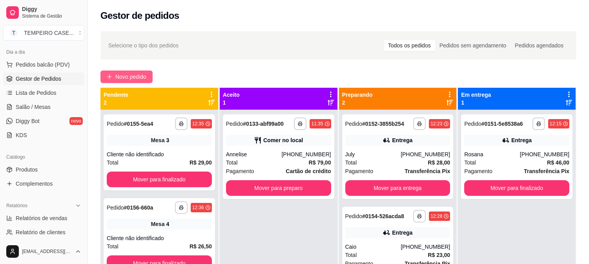
click at [124, 77] on span "Novo pedido" at bounding box center [130, 77] width 31 height 9
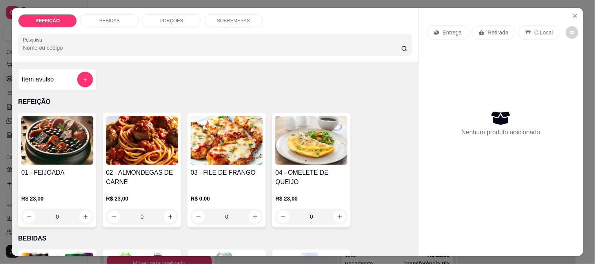
click at [207, 162] on div "03 - FILE DE FRANGO R$ 0,00 0" at bounding box center [226, 170] width 78 height 115
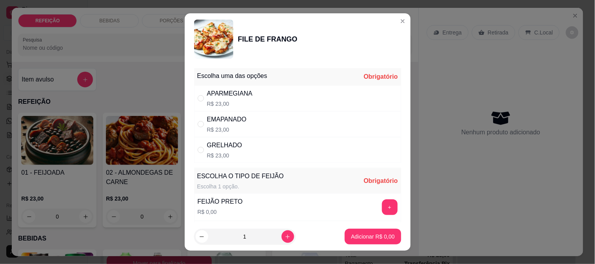
click at [257, 107] on div "APARMEGIANA R$ 23,00" at bounding box center [297, 98] width 207 height 26
radio input "true"
click at [382, 212] on button "+" at bounding box center [389, 207] width 15 height 15
click at [374, 236] on p "Adicionar R$ 23,00" at bounding box center [371, 237] width 47 height 8
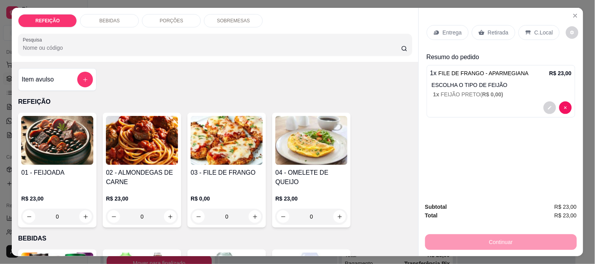
click at [489, 29] on p "Retirada" at bounding box center [498, 33] width 21 height 8
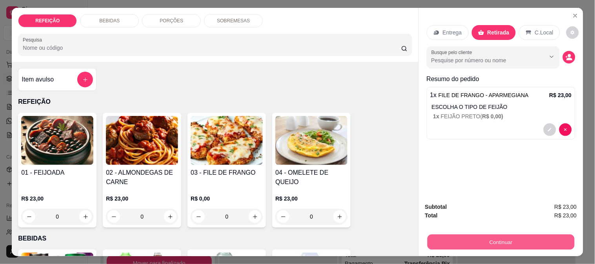
click at [495, 239] on button "Continuar" at bounding box center [500, 241] width 147 height 15
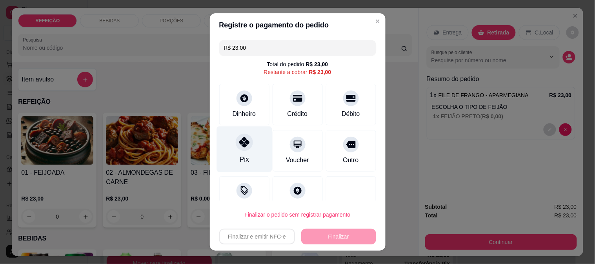
click at [236, 138] on div at bounding box center [244, 142] width 17 height 17
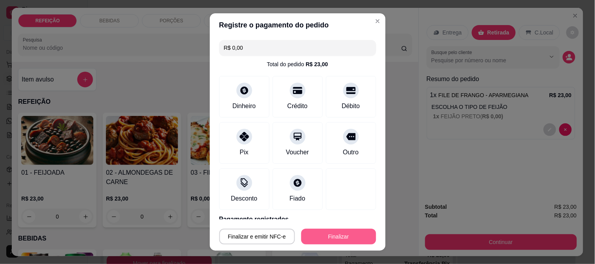
click at [331, 239] on button "Finalizar" at bounding box center [338, 237] width 75 height 16
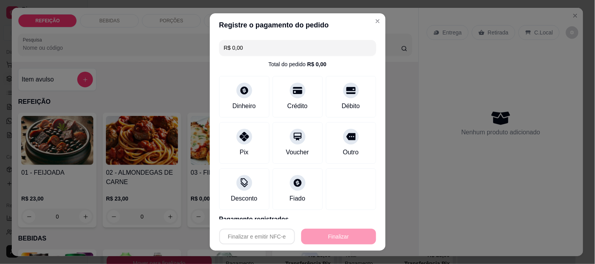
type input "-R$ 23,00"
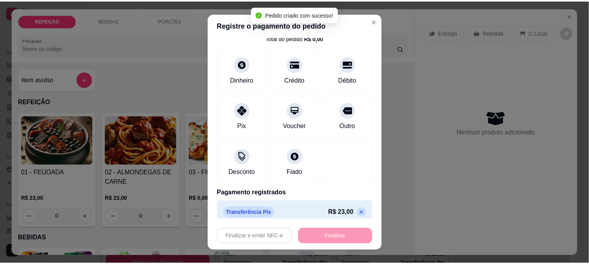
scroll to position [34, 0]
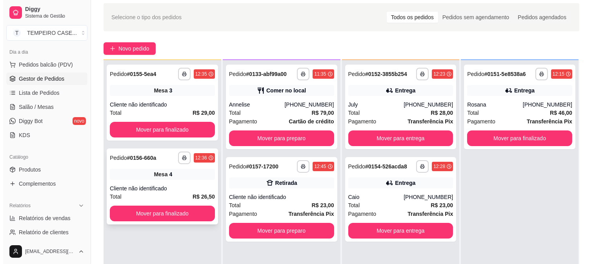
scroll to position [44, 0]
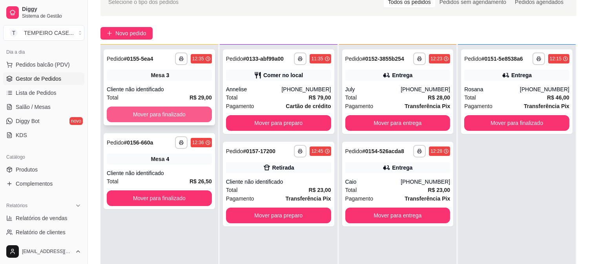
click at [170, 121] on button "Mover para finalizado" at bounding box center [159, 115] width 105 height 16
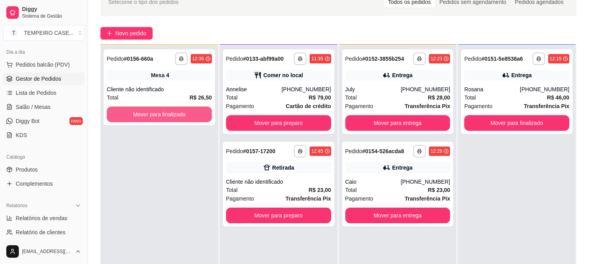
click at [170, 121] on button "Mover para finalizado" at bounding box center [159, 115] width 105 height 16
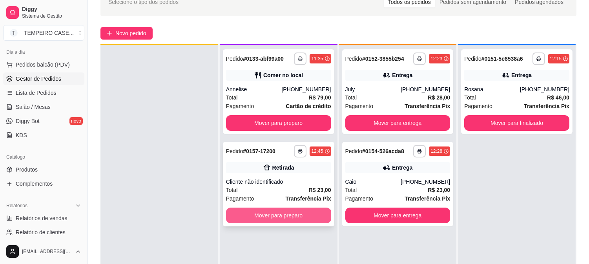
click at [273, 218] on button "Mover para preparo" at bounding box center [278, 216] width 105 height 16
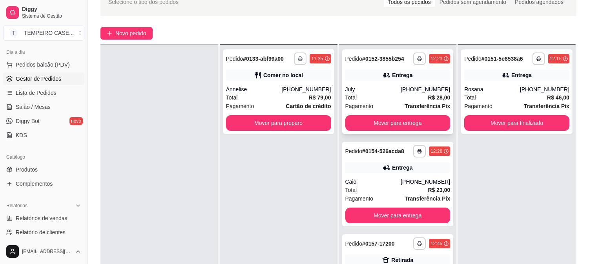
click at [347, 131] on div "**********" at bounding box center [397, 91] width 111 height 85
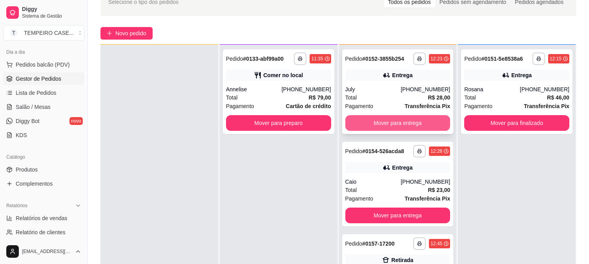
click at [429, 124] on button "Mover para entrega" at bounding box center [397, 123] width 105 height 16
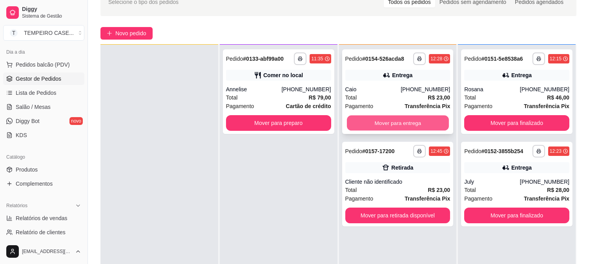
click at [432, 124] on button "Mover para entrega" at bounding box center [398, 123] width 102 height 15
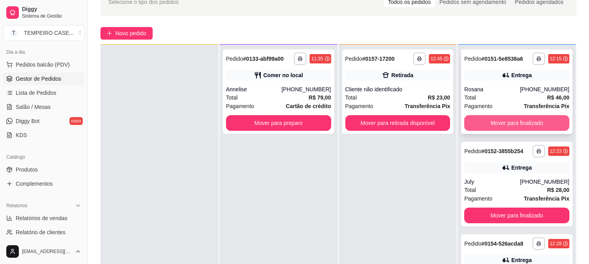
click at [483, 120] on button "Mover para finalizado" at bounding box center [516, 123] width 105 height 16
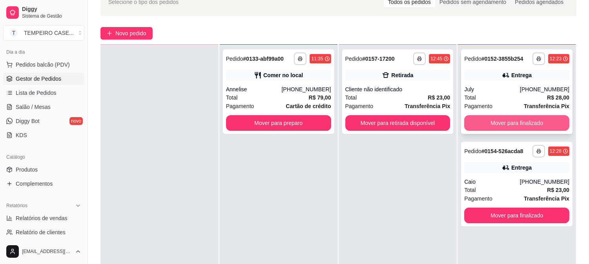
click at [487, 120] on button "Mover para finalizado" at bounding box center [516, 123] width 105 height 16
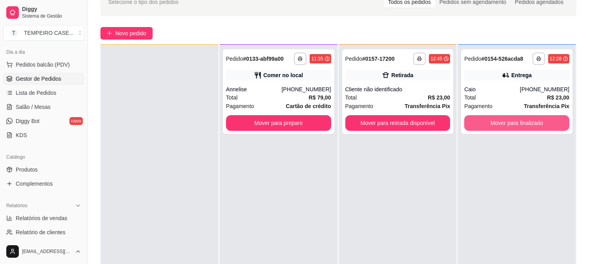
click at [487, 120] on button "Mover para finalizado" at bounding box center [516, 123] width 105 height 16
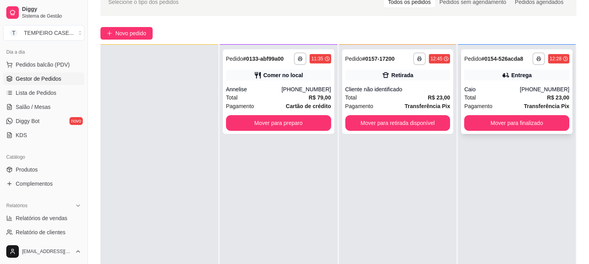
click at [476, 128] on button "Mover para finalizado" at bounding box center [516, 123] width 105 height 16
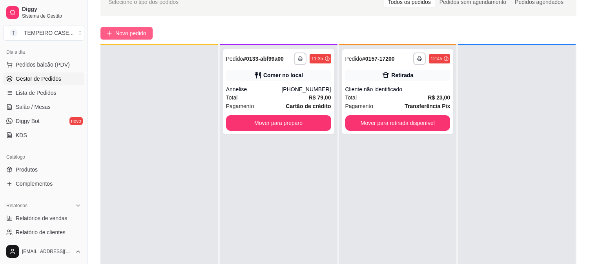
click at [143, 33] on span "Novo pedido" at bounding box center [130, 33] width 31 height 9
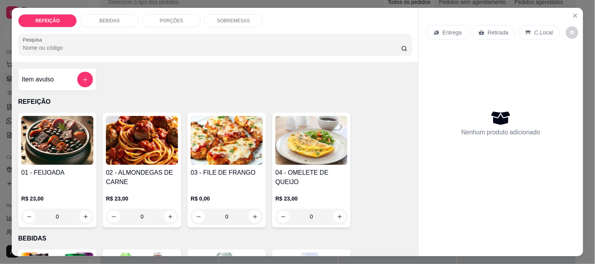
click at [216, 143] on img at bounding box center [227, 140] width 72 height 49
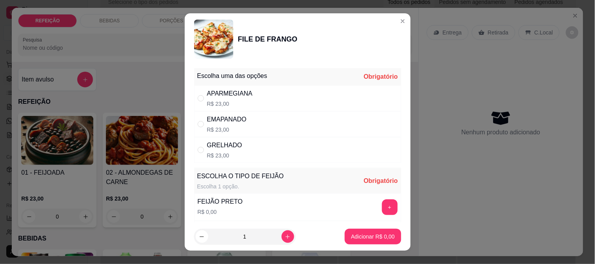
click at [236, 96] on div "APARMEGIANA" at bounding box center [229, 93] width 45 height 9
radio input "true"
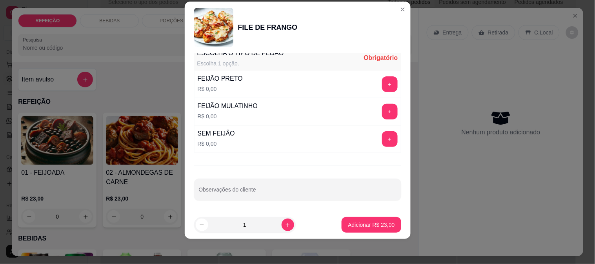
scroll to position [112, 0]
click at [382, 137] on button "+" at bounding box center [389, 138] width 15 height 15
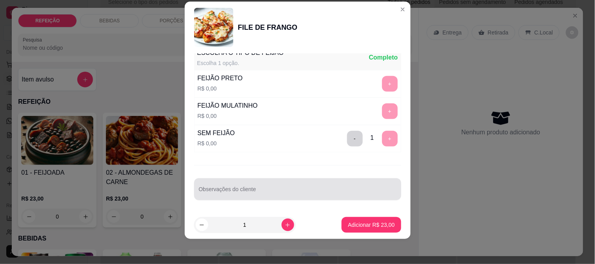
click at [315, 191] on input "Observações do cliente" at bounding box center [298, 193] width 198 height 8
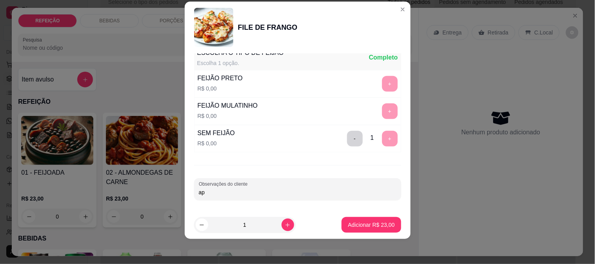
type input "a"
type input "P"
type input "APENAS ARROZ E SALADA"
click at [370, 223] on p "Adicionar R$ 23,00" at bounding box center [371, 225] width 45 height 7
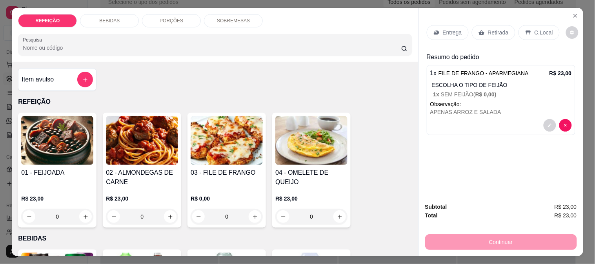
click at [173, 18] on p "PORÇÕES" at bounding box center [172, 21] width 24 height 6
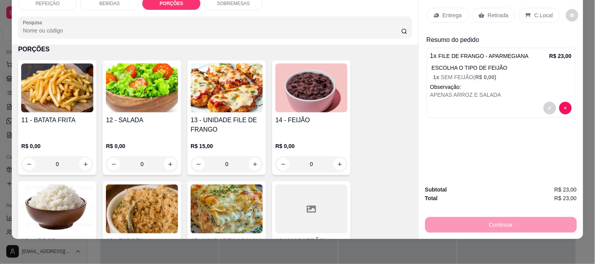
click at [80, 91] on img at bounding box center [57, 88] width 72 height 49
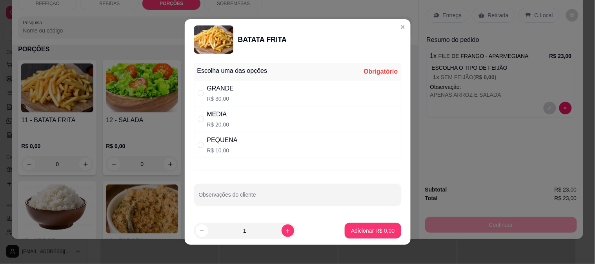
click at [252, 148] on div "PEQUENA R$ 10,00" at bounding box center [297, 145] width 207 height 26
radio input "true"
click at [351, 233] on p "Adicionar R$ 10,00" at bounding box center [371, 231] width 47 height 8
type input "1"
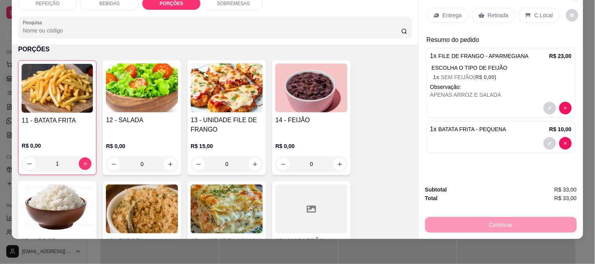
click at [490, 218] on div "Continuar" at bounding box center [501, 224] width 152 height 18
click at [443, 11] on p "Entrega" at bounding box center [452, 15] width 19 height 8
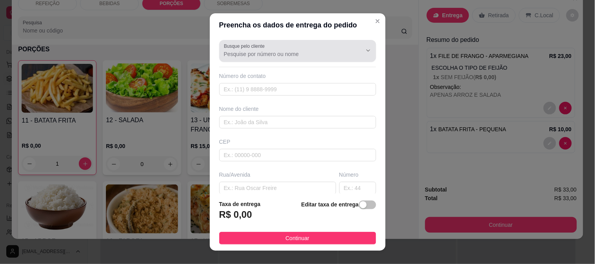
click at [289, 55] on input "Busque pelo cliente" at bounding box center [286, 54] width 125 height 8
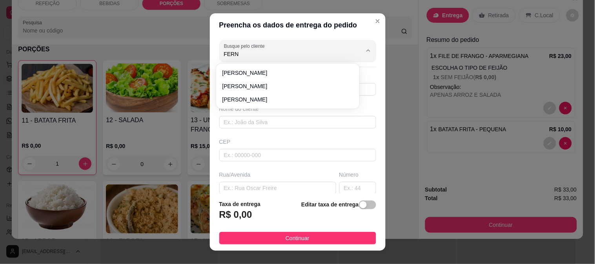
type input "FERN"
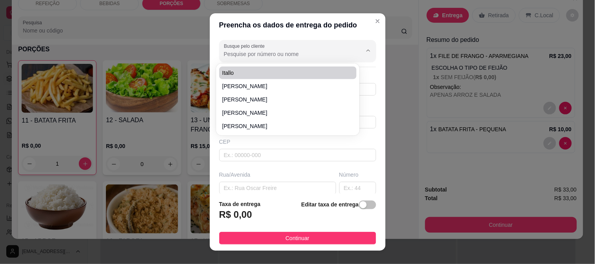
click at [237, 56] on input "Busque pelo cliente" at bounding box center [286, 54] width 125 height 8
click at [217, 143] on div "CEP" at bounding box center [298, 150] width 162 height 24
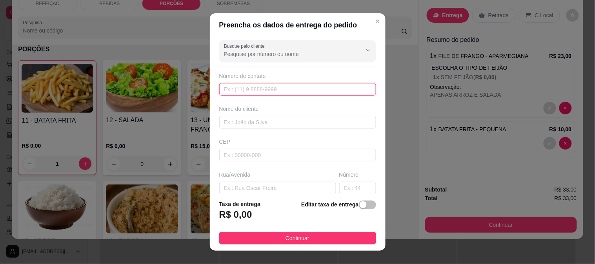
click at [235, 91] on input "text" at bounding box center [297, 89] width 157 height 13
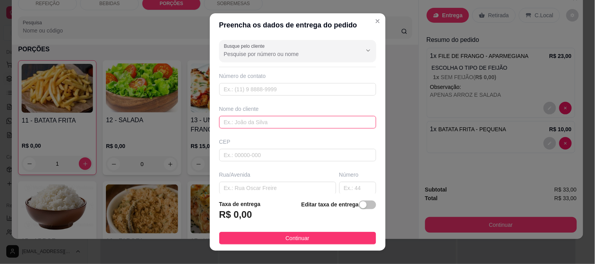
click at [242, 123] on input "text" at bounding box center [297, 122] width 157 height 13
paste input "Fernandinha"
type input "Fernandinha"
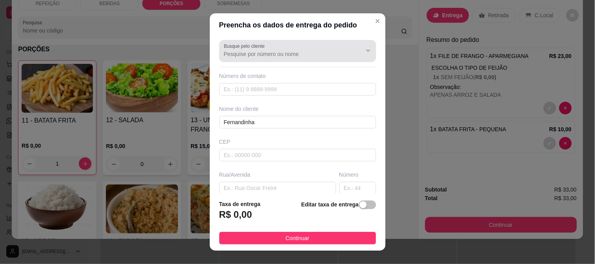
click at [246, 50] on input "Busque pelo cliente" at bounding box center [286, 54] width 125 height 8
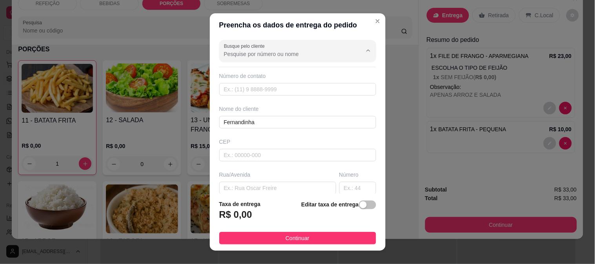
paste input "[PHONE_NUMBER]"
type input "[PHONE_NUMBER]"
click at [265, 87] on input "text" at bounding box center [297, 89] width 157 height 13
paste input "[PHONE_NUMBER]"
type input "[PHONE_NUMBER]"
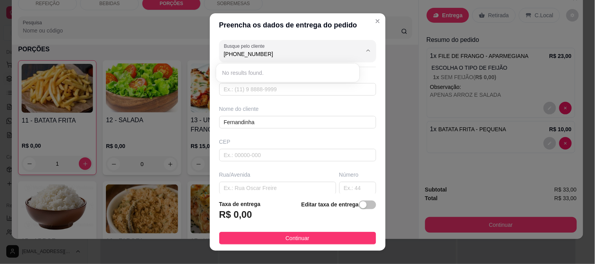
click at [293, 102] on div "Busque pelo cliente [PHONE_NUMBER] Número de contato Nome do cliente [PERSON_NA…" at bounding box center [298, 115] width 176 height 157
click at [261, 86] on input "text" at bounding box center [297, 89] width 157 height 13
paste input "[PHONE_NUMBER]"
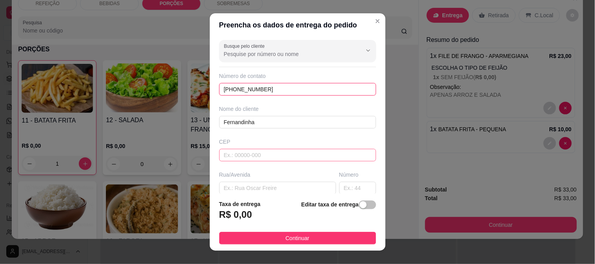
type input "[PHONE_NUMBER]"
click at [260, 151] on input "text" at bounding box center [297, 155] width 157 height 13
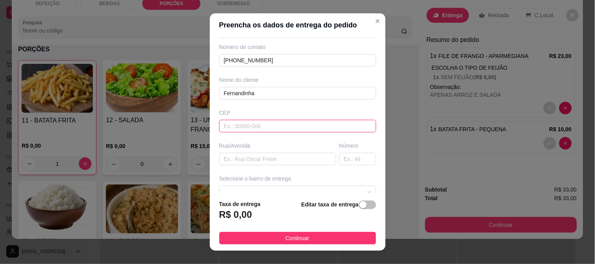
scroll to position [87, 0]
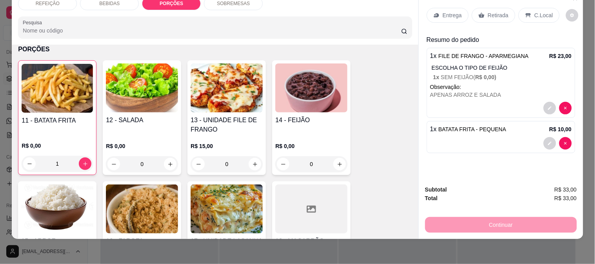
drag, startPoint x: 565, startPoint y: 92, endPoint x: 565, endPoint y: 96, distance: 4.3
click at [565, 96] on div "1 x FILE DE FRANGO - APARMEGIANA R$ 23,00 ESCOLHA O TIPO DE FEIJÃO 1 x SEM FEIJ…" at bounding box center [501, 83] width 149 height 70
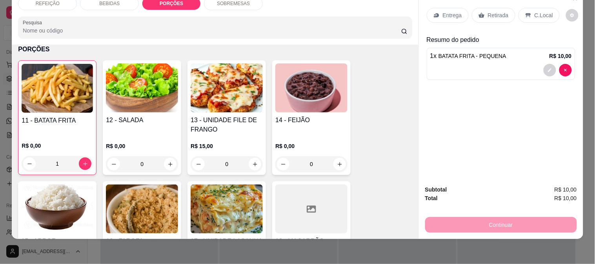
type input "0"
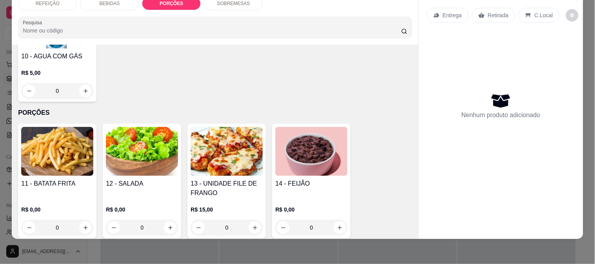
scroll to position [377, 0]
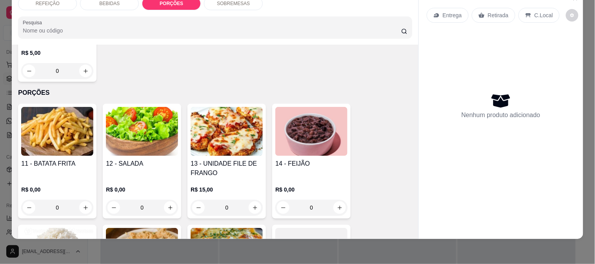
click at [216, 178] on div "R$ 15,00 0" at bounding box center [227, 197] width 72 height 38
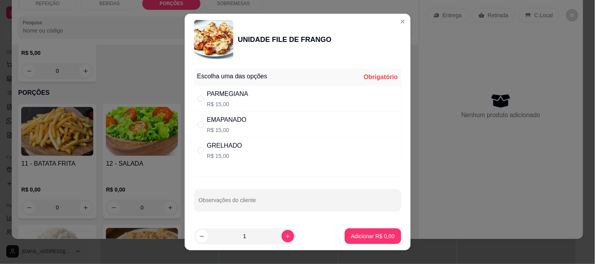
click at [292, 93] on div "PARMEGIANA R$ 15,00" at bounding box center [297, 99] width 207 height 26
radio input "true"
click at [361, 236] on p "Adicionar R$ 15,00" at bounding box center [371, 237] width 47 height 8
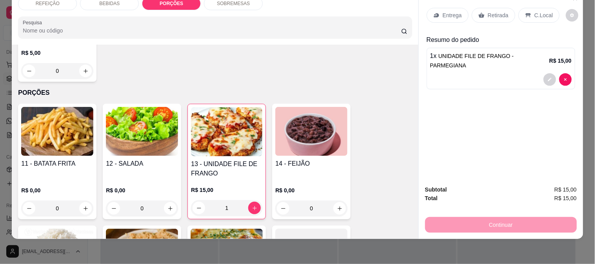
type input "1"
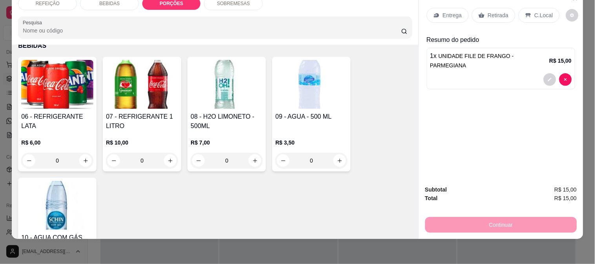
scroll to position [334, 0]
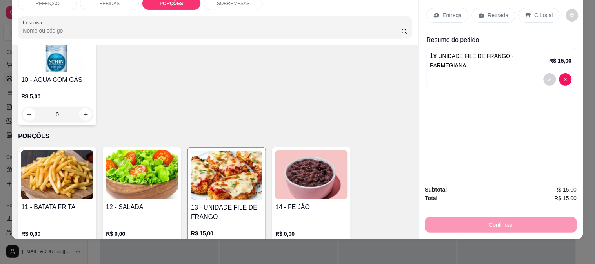
click at [153, 158] on img at bounding box center [142, 175] width 72 height 49
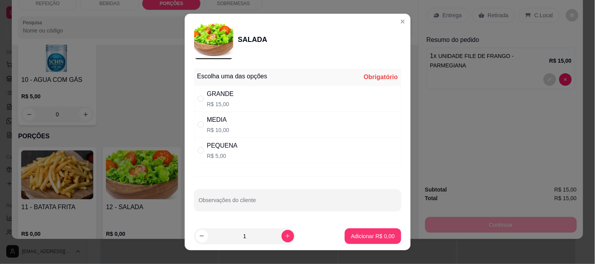
click at [207, 94] on div "GRANDE" at bounding box center [220, 93] width 27 height 9
radio input "true"
click at [351, 230] on button "Adicionar R$ 15,00" at bounding box center [371, 237] width 59 height 16
type input "1"
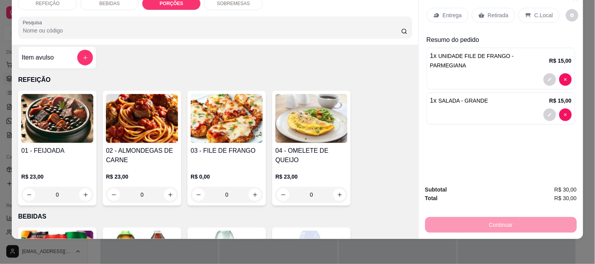
scroll to position [0, 0]
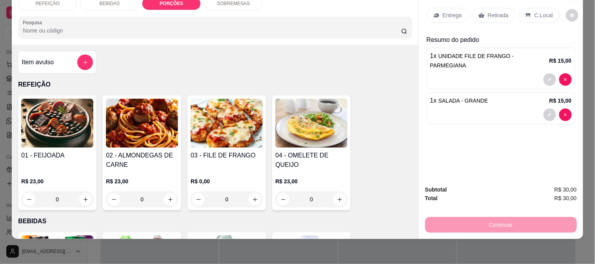
click at [242, 126] on img at bounding box center [227, 123] width 72 height 49
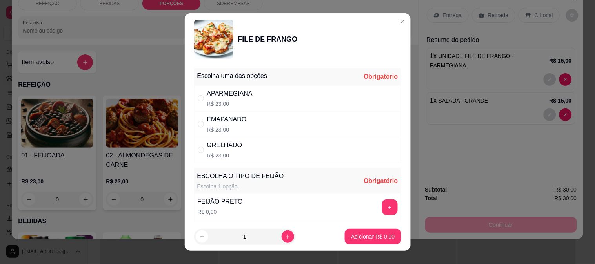
click at [230, 102] on p "R$ 23,00" at bounding box center [229, 104] width 45 height 8
radio input "true"
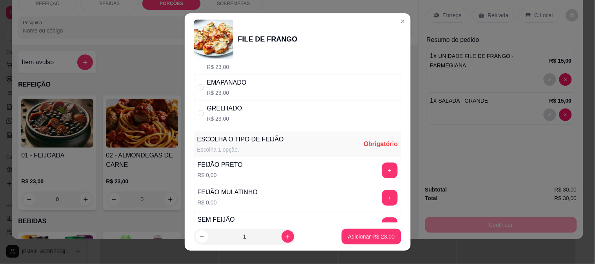
scroll to position [87, 0]
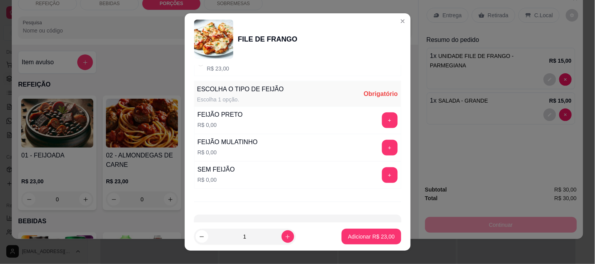
click at [382, 122] on button "+" at bounding box center [390, 121] width 16 height 16
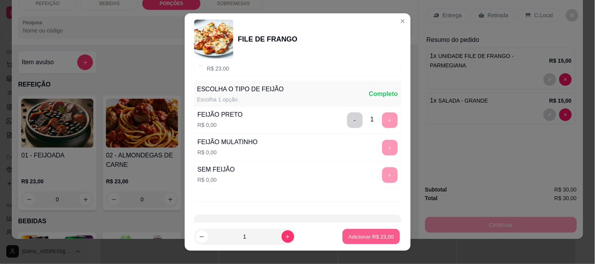
click at [367, 237] on p "Adicionar R$ 23,00" at bounding box center [371, 236] width 45 height 7
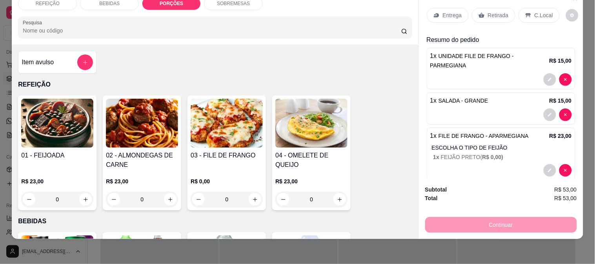
scroll to position [0, 0]
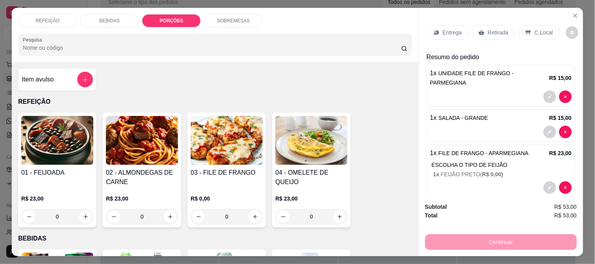
click at [454, 33] on div "Entrega" at bounding box center [448, 32] width 42 height 15
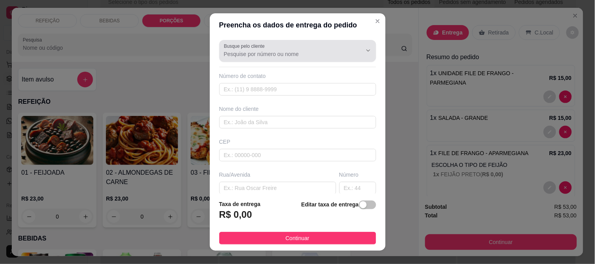
click at [310, 45] on div at bounding box center [297, 51] width 147 height 16
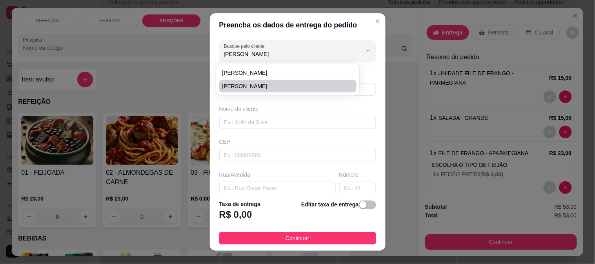
click at [273, 84] on span "[PERSON_NAME]" at bounding box center [284, 86] width 124 height 8
type input "[PERSON_NAME]"
type input "8197830859"
type input "[PERSON_NAME]"
type input "Casa de [PERSON_NAME] pontal"
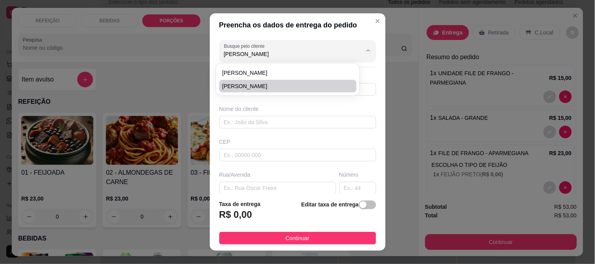
type input "IPOJUCA"
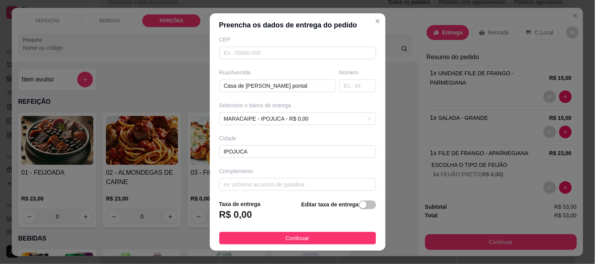
scroll to position [107, 0]
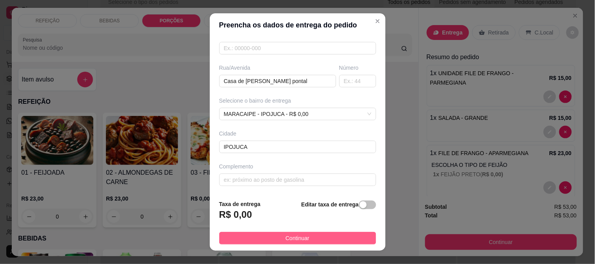
type input "[PERSON_NAME]"
click at [300, 244] on button "Continuar" at bounding box center [297, 238] width 157 height 13
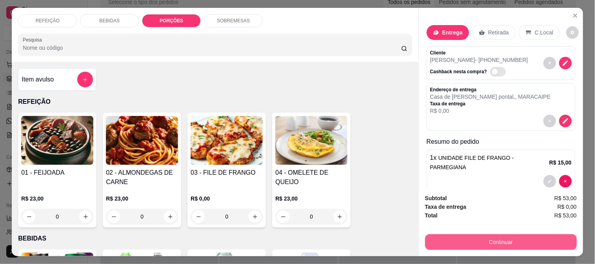
click at [453, 238] on button "Continuar" at bounding box center [501, 242] width 152 height 16
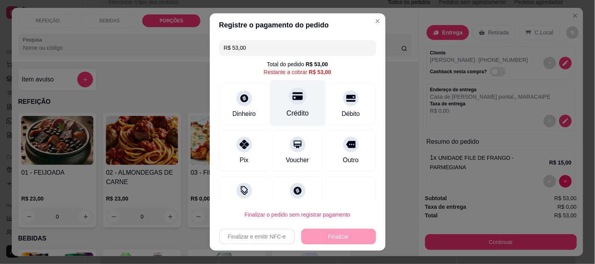
click at [286, 114] on div "Crédito" at bounding box center [297, 113] width 22 height 10
type input "R$ 0,00"
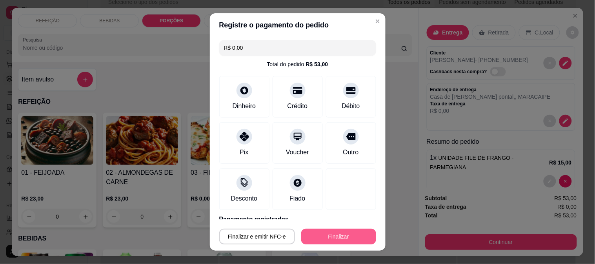
click at [327, 238] on button "Finalizar" at bounding box center [338, 237] width 75 height 16
type input "0"
type input "-R$ 53,00"
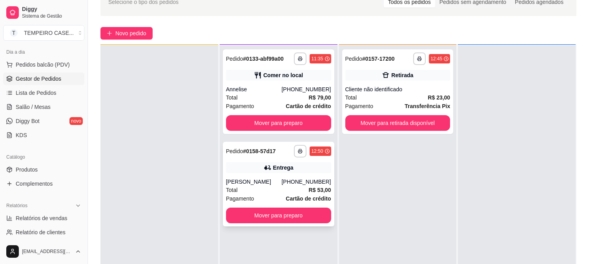
click at [265, 164] on icon at bounding box center [267, 168] width 8 height 8
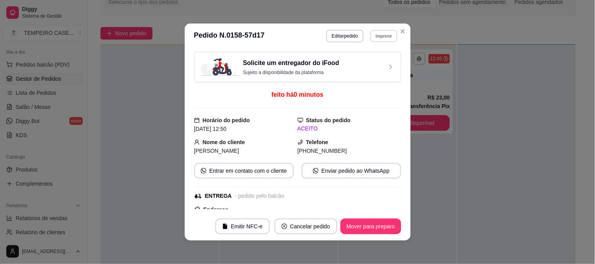
click at [372, 37] on button "Imprimir" at bounding box center [383, 36] width 27 height 12
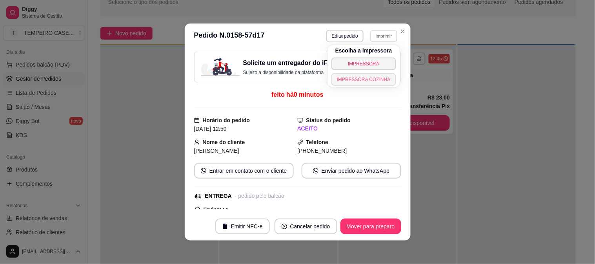
click at [363, 77] on button "IMPRESSORA COZINHA" at bounding box center [363, 79] width 65 height 13
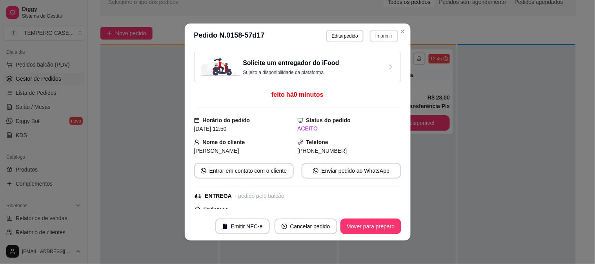
click at [383, 32] on button "Imprimir" at bounding box center [384, 36] width 28 height 13
click at [362, 77] on button "IMPRESSORA COZINHA" at bounding box center [371, 73] width 52 height 10
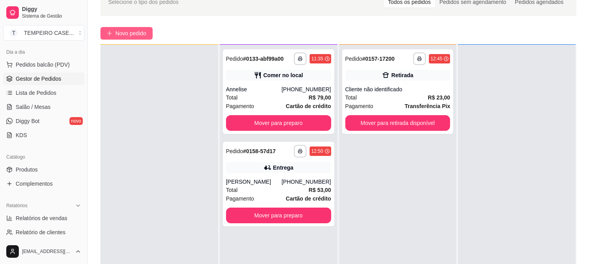
click at [131, 37] on span "Novo pedido" at bounding box center [130, 33] width 31 height 9
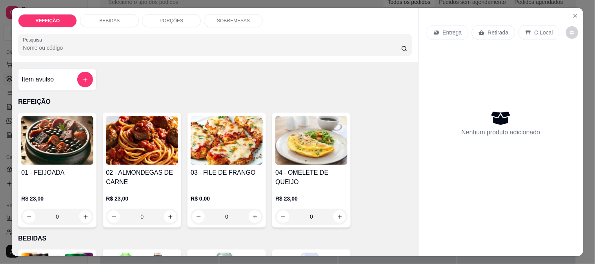
click at [208, 173] on h4 "03 - FILE DE FRANGO" at bounding box center [227, 172] width 72 height 9
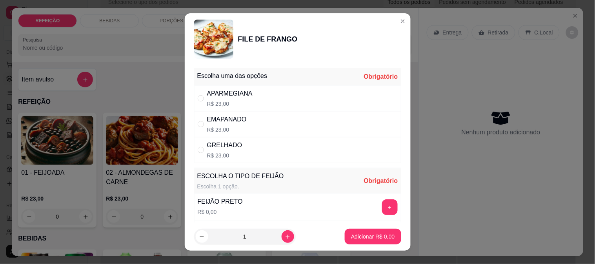
click at [238, 96] on div "APARMEGIANA" at bounding box center [229, 93] width 45 height 9
radio input "true"
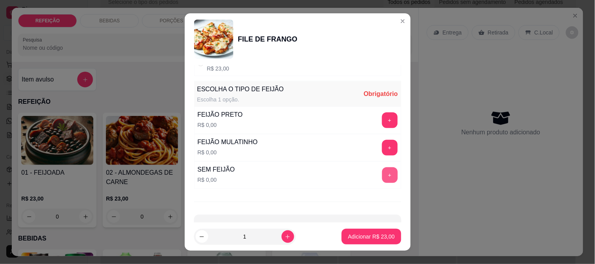
click at [382, 178] on button "+" at bounding box center [390, 175] width 16 height 16
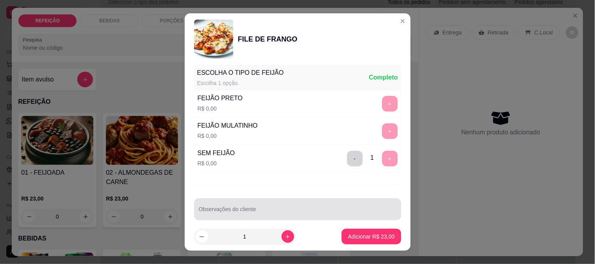
scroll to position [112, 0]
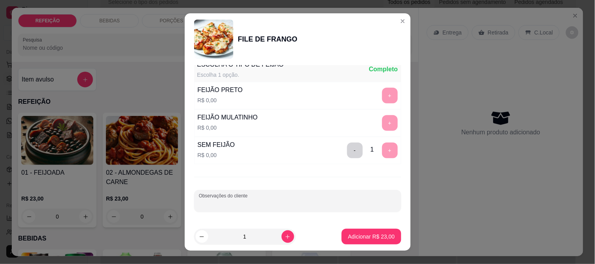
click at [249, 206] on input "Observações do cliente" at bounding box center [298, 204] width 198 height 8
type input "a"
type input "APENAS ARRPZ E SALADA"
click at [371, 234] on p "Adicionar R$ 23,00" at bounding box center [371, 237] width 47 height 8
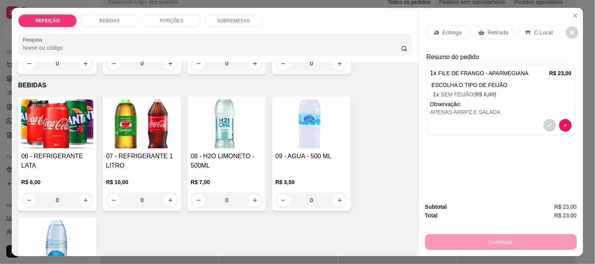
scroll to position [174, 0]
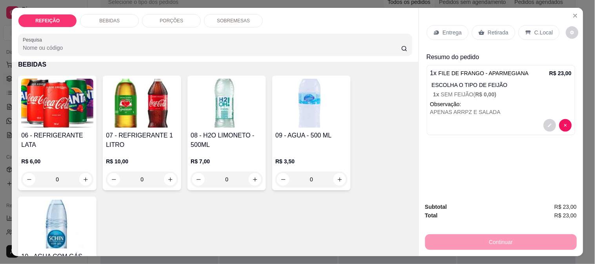
click at [152, 17] on div "PORÇÕES" at bounding box center [171, 20] width 59 height 13
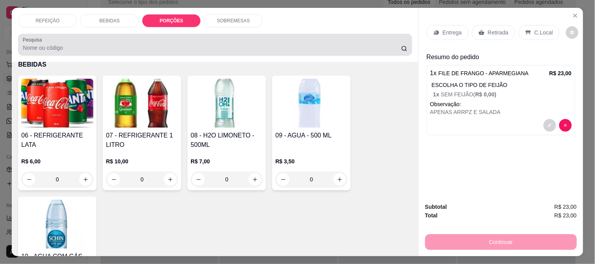
scroll to position [20, 0]
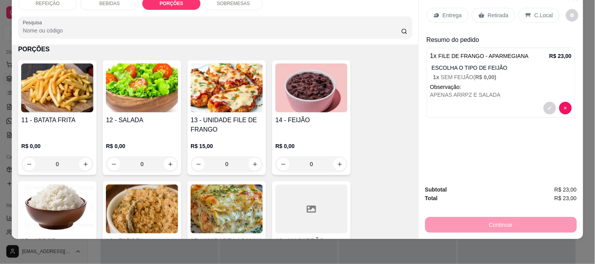
click at [86, 117] on h4 "11 - BATATA FRITA" at bounding box center [57, 120] width 72 height 9
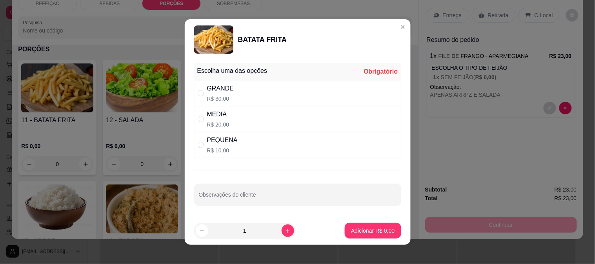
click at [258, 147] on div "PEQUENA R$ 10,00" at bounding box center [297, 145] width 207 height 26
radio input "true"
click at [354, 229] on p "Adicionar R$ 10,00" at bounding box center [371, 231] width 47 height 8
type input "1"
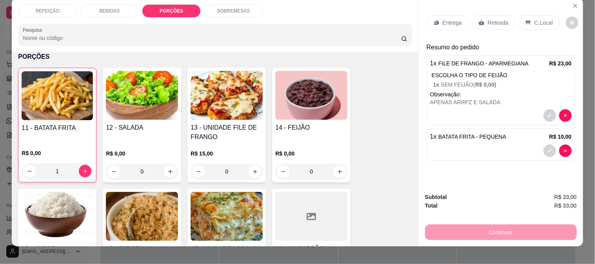
scroll to position [0, 0]
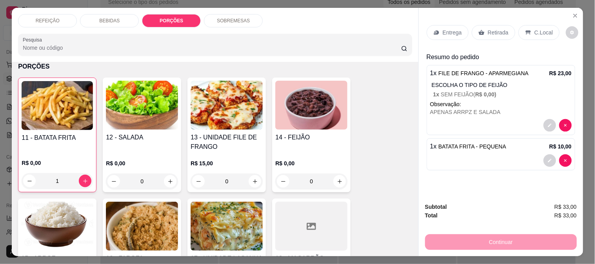
click at [451, 20] on div "Entrega Retirada C.Local" at bounding box center [501, 32] width 149 height 27
click at [451, 29] on p "Entrega" at bounding box center [452, 33] width 19 height 8
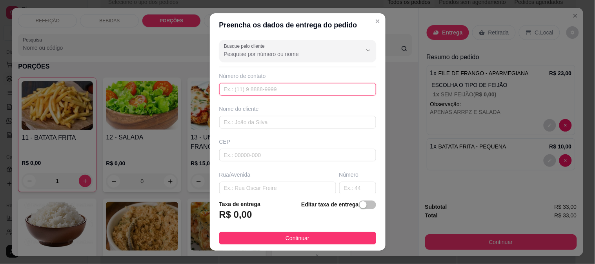
click at [256, 91] on input "text" at bounding box center [297, 89] width 157 height 13
paste input "[PHONE_NUMBER]"
type input "[PHONE_NUMBER]"
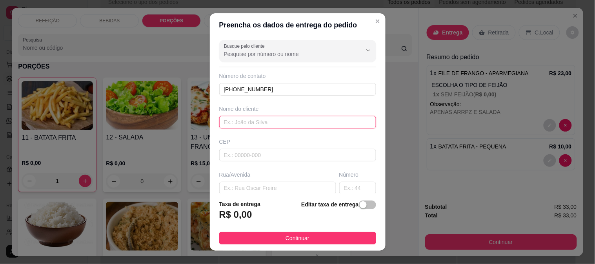
click at [251, 125] on input "text" at bounding box center [297, 122] width 157 height 13
paste input "Fernandinha"
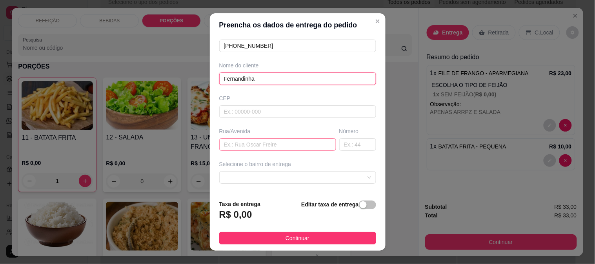
type input "Fernandinha"
click at [246, 144] on input "text" at bounding box center [277, 144] width 117 height 13
click at [272, 181] on span at bounding box center [297, 178] width 147 height 12
type input "PONTAL"
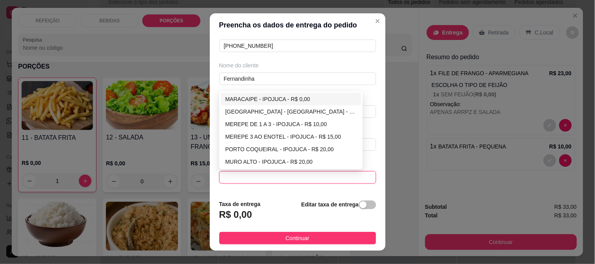
click at [238, 100] on div "MARACAIPE - IPOJUCA - R$ 0,00" at bounding box center [290, 99] width 131 height 9
type input "IPOJUCA"
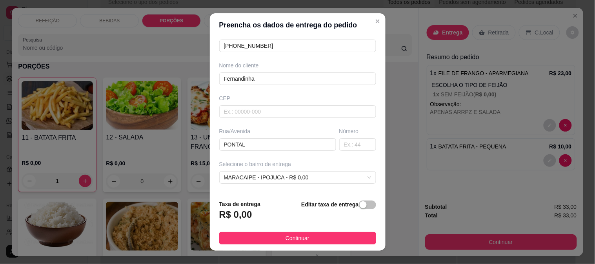
click at [336, 239] on button "Continuar" at bounding box center [297, 238] width 157 height 13
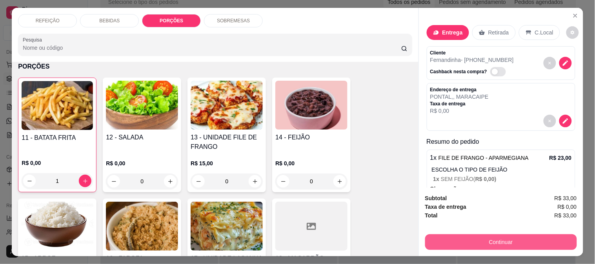
click at [500, 238] on button "Continuar" at bounding box center [501, 242] width 152 height 16
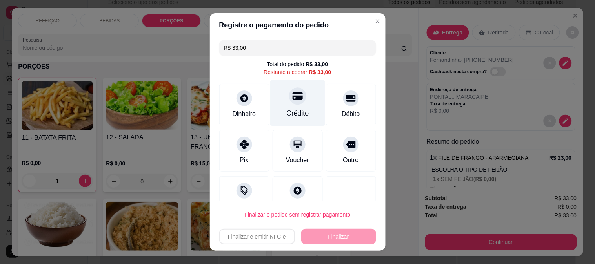
click at [286, 106] on div "Crédito" at bounding box center [297, 103] width 55 height 46
type input "R$ 0,00"
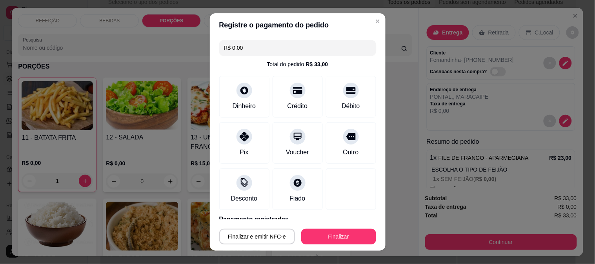
click at [327, 229] on div "Finalizar e emitir NFC-e Finalizar" at bounding box center [297, 235] width 157 height 19
click at [352, 242] on button "Finalizar" at bounding box center [338, 237] width 75 height 16
type input "0"
type input "-R$ 33,00"
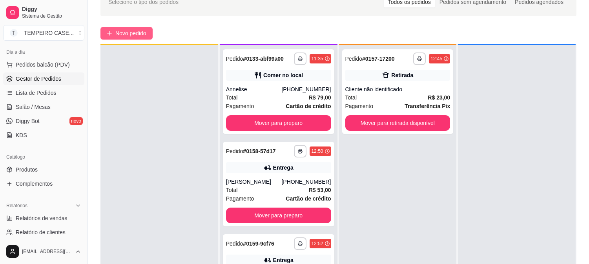
click at [140, 32] on span "Novo pedido" at bounding box center [130, 33] width 31 height 9
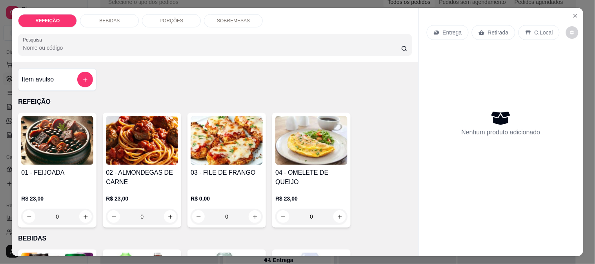
click at [40, 136] on img at bounding box center [57, 140] width 72 height 49
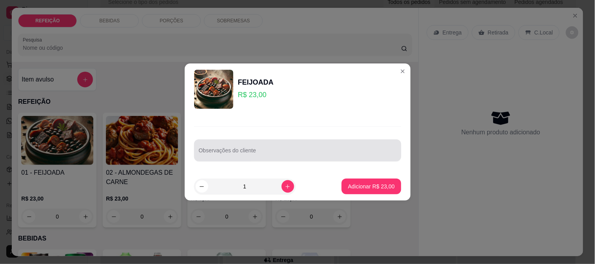
click at [301, 151] on input "Observações do cliente" at bounding box center [298, 154] width 198 height 8
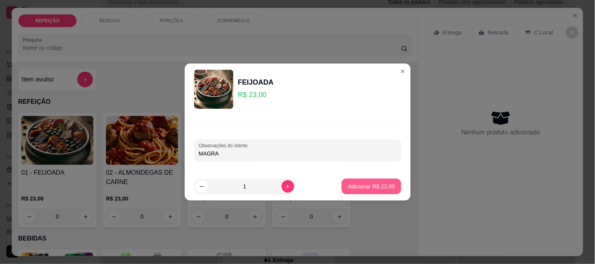
type input "MAGRA"
click at [353, 185] on p "Adicionar R$ 23,00" at bounding box center [371, 187] width 47 height 8
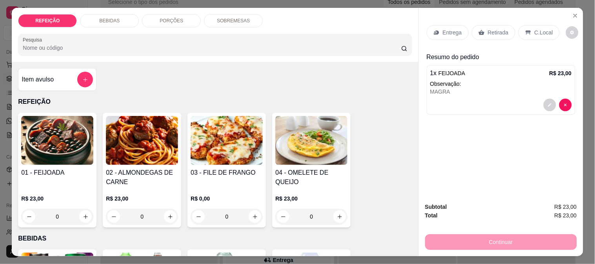
click at [452, 29] on p "Entrega" at bounding box center [452, 33] width 19 height 8
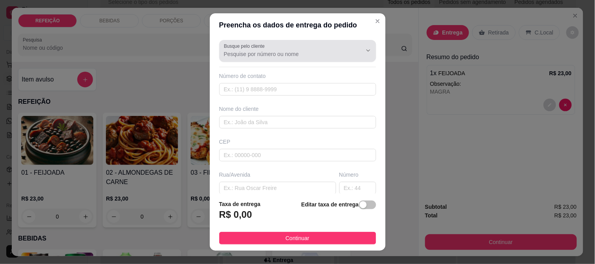
click at [275, 58] on div at bounding box center [297, 51] width 147 height 16
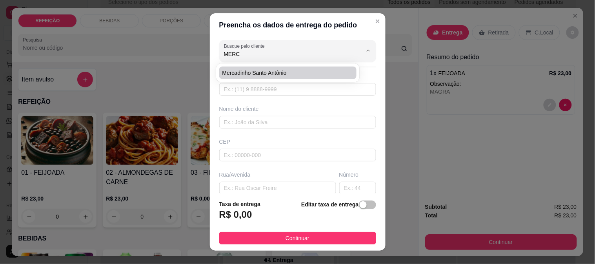
click at [265, 73] on span "Mercadinho santo Antônio" at bounding box center [284, 73] width 124 height 8
type input "Mercadinho santo Antônio"
type input "81987684791"
type input "Mercadinho santo Antônio"
type input "55595259"
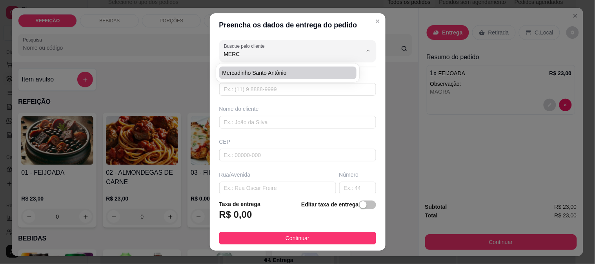
type input "[GEOGRAPHIC_DATA]"
type input "40"
type input "IPOJUCA"
type input "Mercadinho santo Antônio"
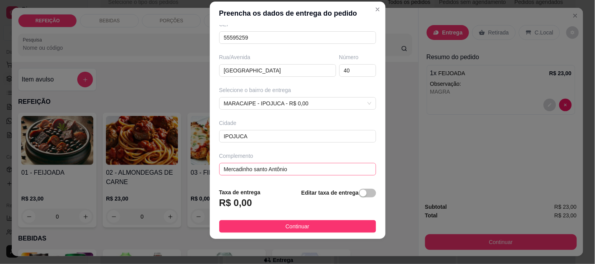
scroll to position [107, 0]
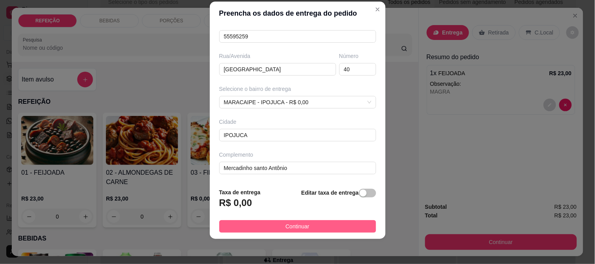
type input "Mercadinho santo Antônio"
click at [285, 227] on span "Continuar" at bounding box center [297, 226] width 24 height 9
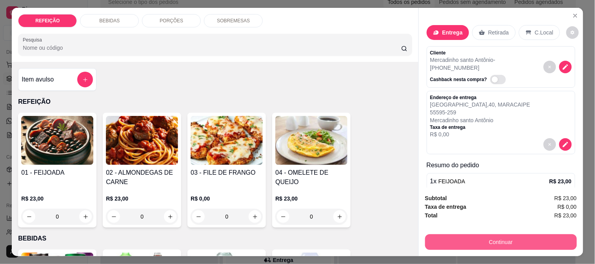
click at [450, 238] on button "Continuar" at bounding box center [501, 242] width 152 height 16
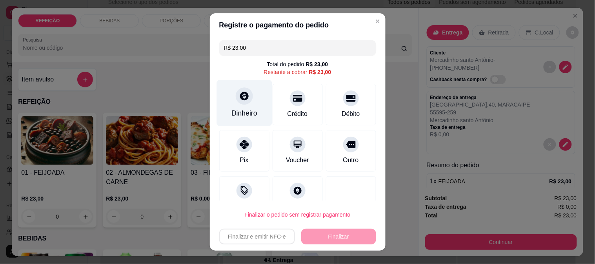
click at [247, 113] on div "Dinheiro" at bounding box center [244, 113] width 26 height 10
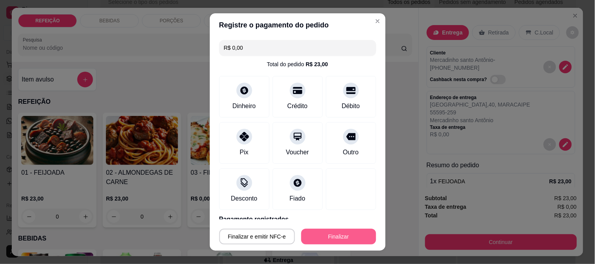
click at [337, 235] on button "Finalizar" at bounding box center [338, 237] width 75 height 16
type input "-R$ 23,00"
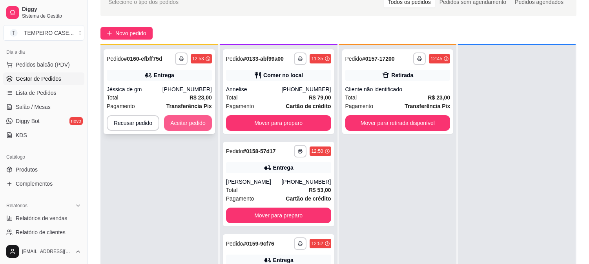
click at [194, 120] on button "Aceitar pedido" at bounding box center [188, 123] width 48 height 16
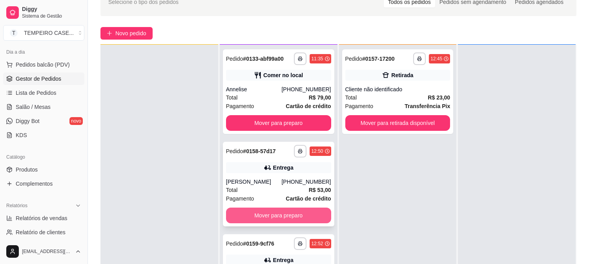
click at [266, 212] on button "Mover para preparo" at bounding box center [278, 216] width 105 height 16
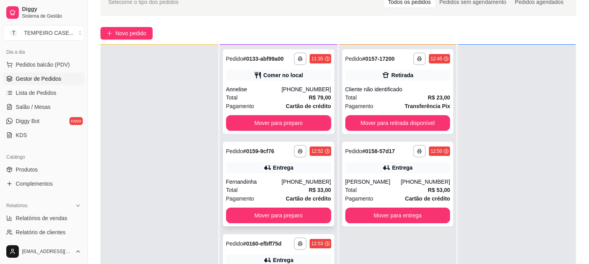
click at [265, 205] on div "**********" at bounding box center [278, 184] width 111 height 85
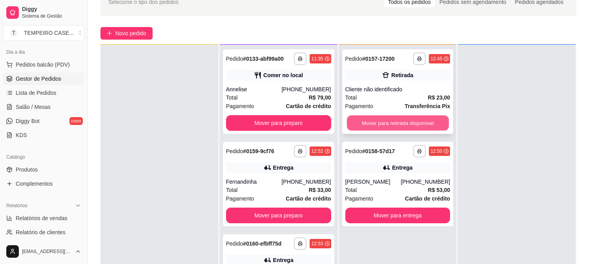
click at [429, 120] on button "Mover para retirada disponível" at bounding box center [398, 123] width 102 height 15
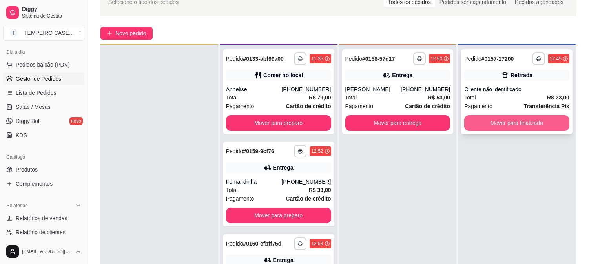
click at [487, 127] on button "Mover para finalizado" at bounding box center [516, 123] width 105 height 16
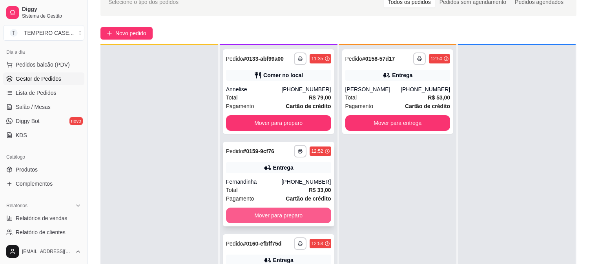
click at [291, 213] on button "Mover para preparo" at bounding box center [278, 216] width 105 height 16
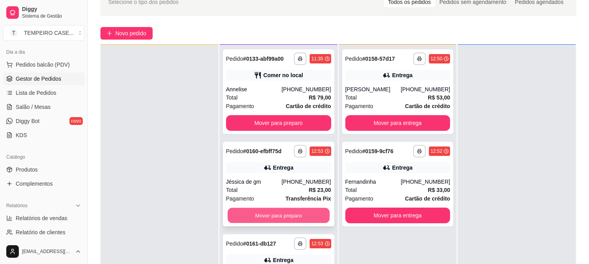
click at [291, 213] on button "Mover para preparo" at bounding box center [278, 215] width 102 height 15
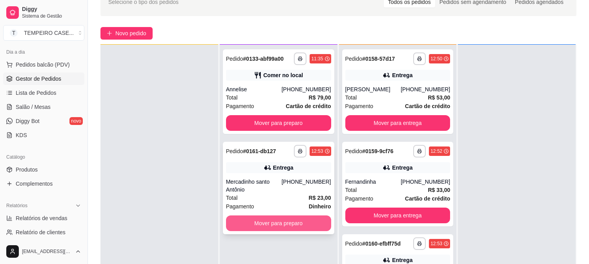
click at [283, 224] on button "Mover para preparo" at bounding box center [278, 224] width 105 height 16
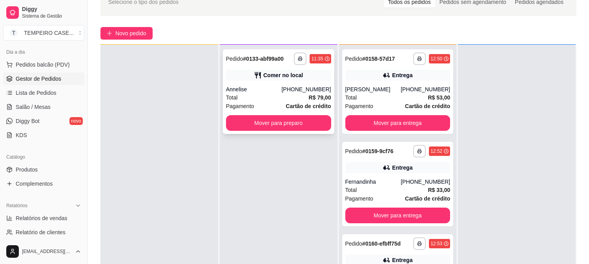
click at [246, 50] on div "**********" at bounding box center [278, 91] width 111 height 85
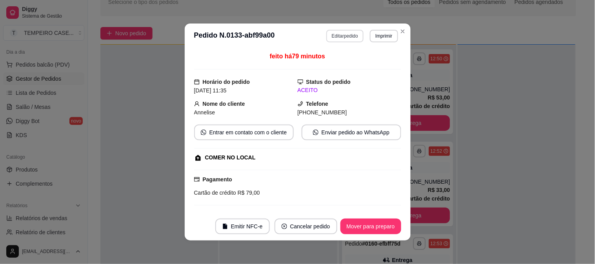
click at [339, 37] on button "Editar pedido" at bounding box center [344, 36] width 37 height 13
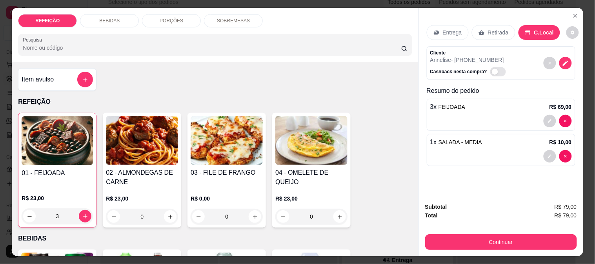
click at [87, 14] on div "BEBIDAS" at bounding box center [109, 20] width 59 height 13
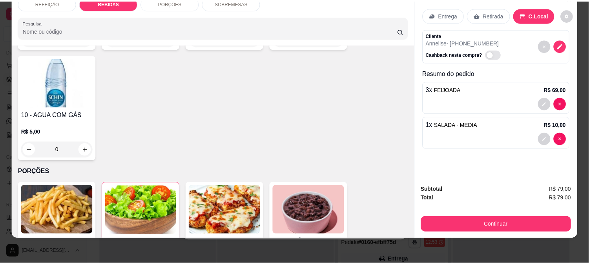
scroll to position [303, 0]
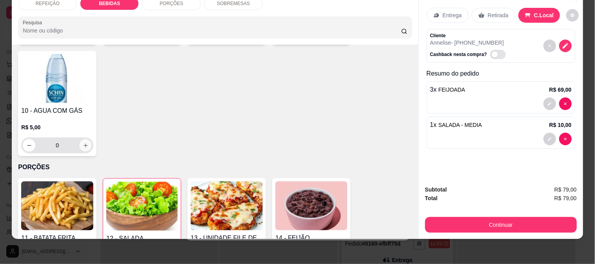
click at [83, 143] on button "increase-product-quantity" at bounding box center [86, 146] width 12 height 12
type input "2"
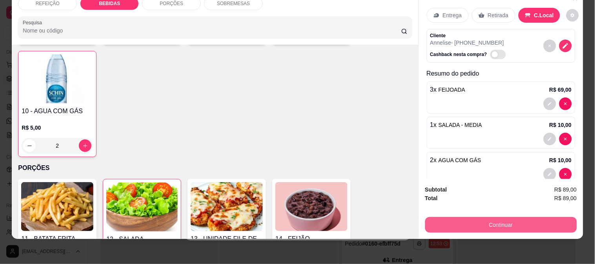
click at [500, 217] on button "Continuar" at bounding box center [501, 225] width 152 height 16
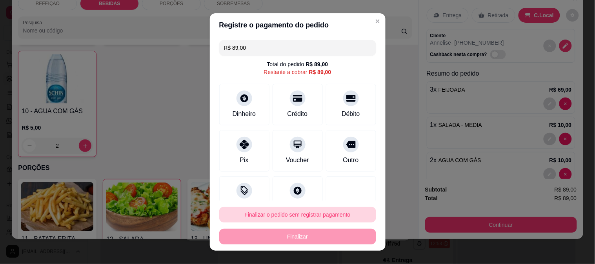
click at [262, 222] on button "Finalizar o pedido sem registrar pagamento" at bounding box center [297, 215] width 157 height 16
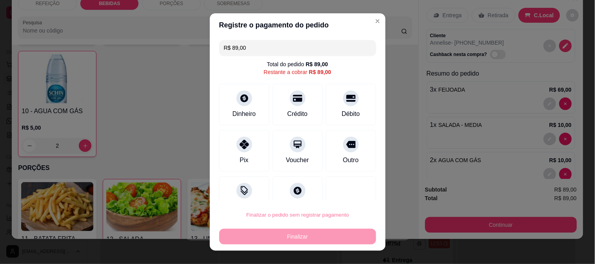
click at [343, 193] on button "Confirmar" at bounding box center [342, 193] width 29 height 12
type input "0"
type input "R$ 0,00"
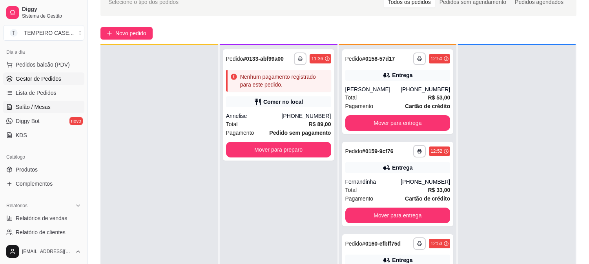
click at [24, 107] on span "Salão / Mesas" at bounding box center [33, 107] width 35 height 8
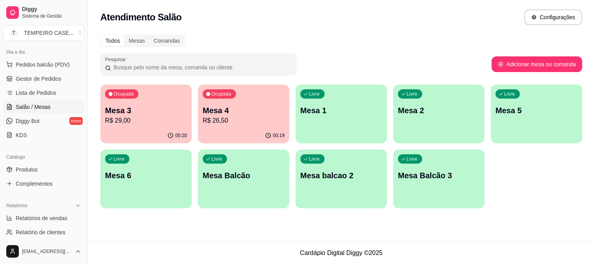
click at [182, 126] on div "Ocupada Mesa 3 R$ 29,00" at bounding box center [145, 107] width 91 height 44
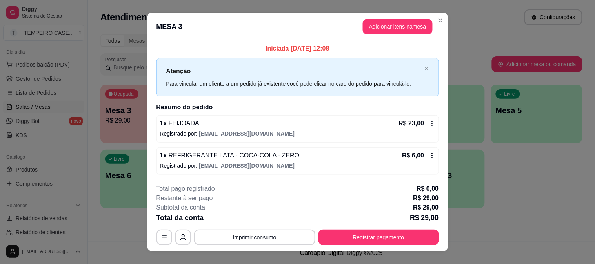
click at [379, 241] on button "Registrar pagamento" at bounding box center [378, 238] width 120 height 16
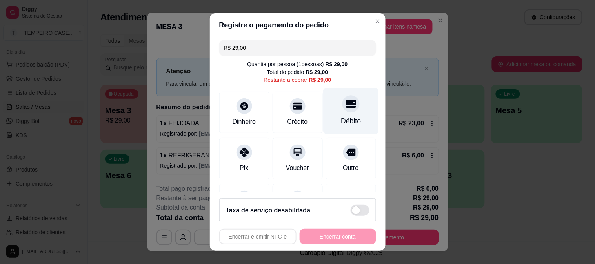
click at [329, 113] on div "Débito" at bounding box center [350, 111] width 55 height 46
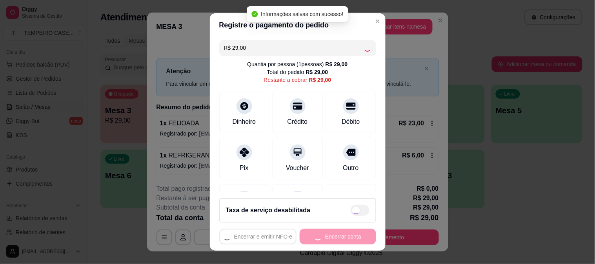
type input "R$ 0,00"
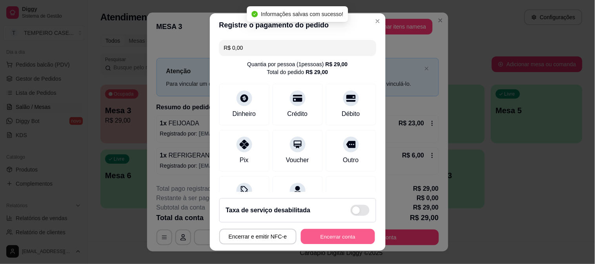
click at [338, 242] on button "Encerrar conta" at bounding box center [338, 236] width 74 height 15
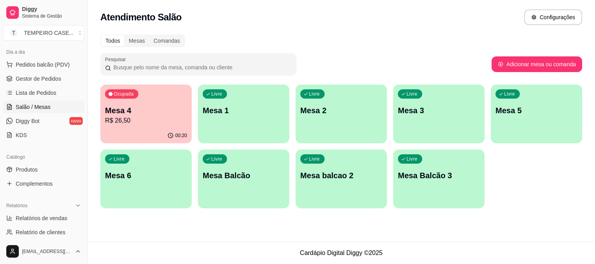
click at [132, 122] on p "R$ 26,50" at bounding box center [146, 120] width 82 height 9
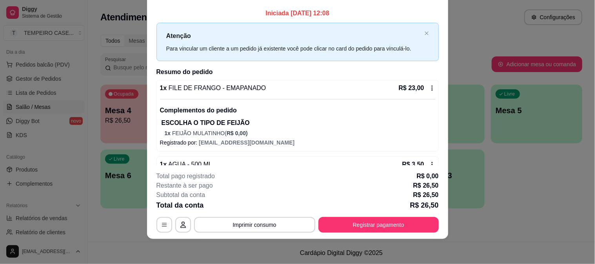
scroll to position [21, 0]
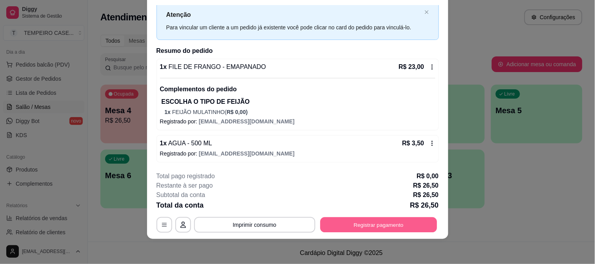
click at [347, 224] on button "Registrar pagamento" at bounding box center [378, 224] width 117 height 15
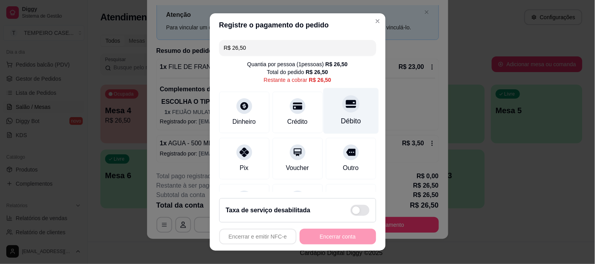
click at [341, 119] on div "Débito" at bounding box center [351, 121] width 20 height 10
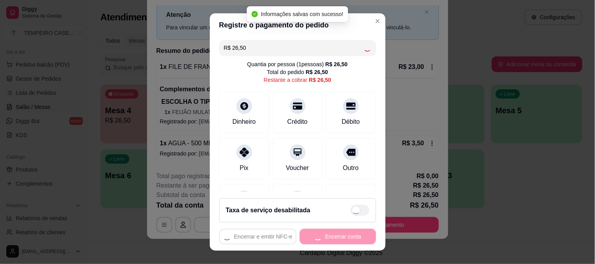
type input "R$ 0,00"
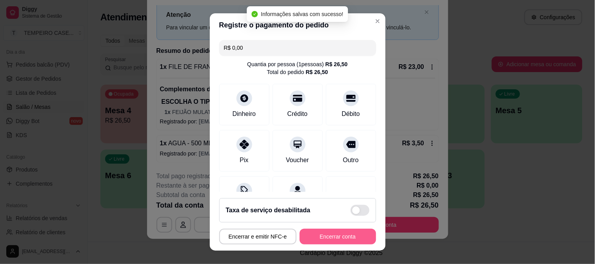
click at [329, 240] on button "Encerrar conta" at bounding box center [338, 237] width 76 height 16
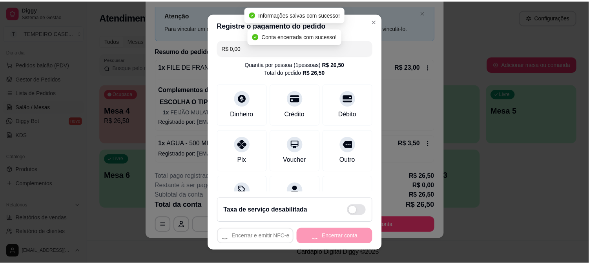
scroll to position [0, 0]
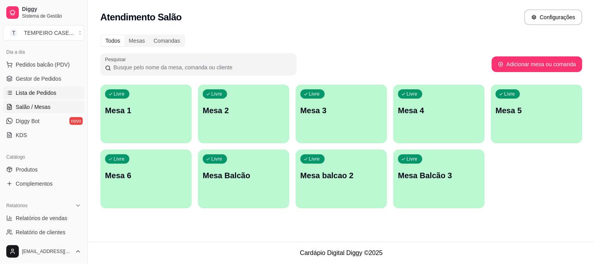
click at [37, 95] on span "Lista de Pedidos" at bounding box center [36, 93] width 41 height 8
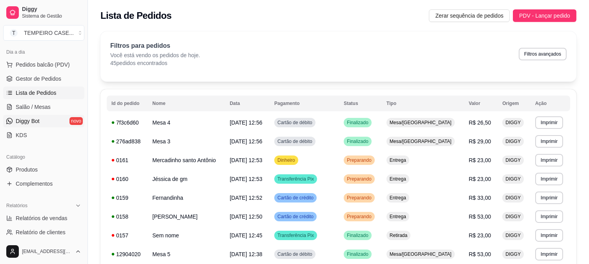
click at [44, 123] on link "Diggy Bot novo" at bounding box center [43, 121] width 81 height 13
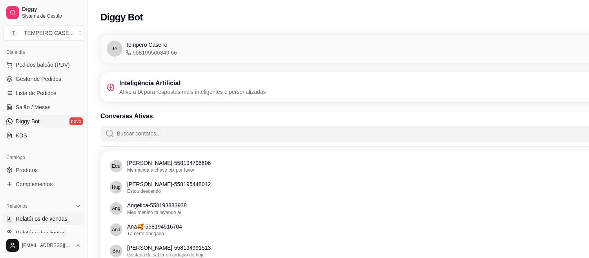
click at [45, 214] on span "Relatórios de vendas" at bounding box center [42, 218] width 52 height 8
select select "ALL"
select select "0"
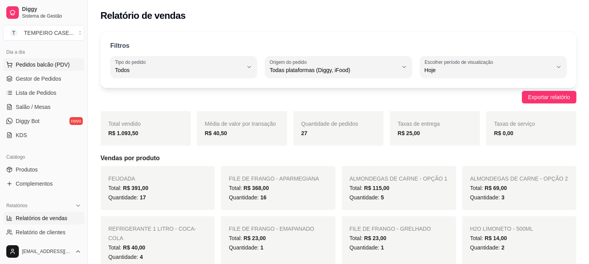
click at [42, 66] on span "Pedidos balcão (PDV)" at bounding box center [43, 65] width 54 height 8
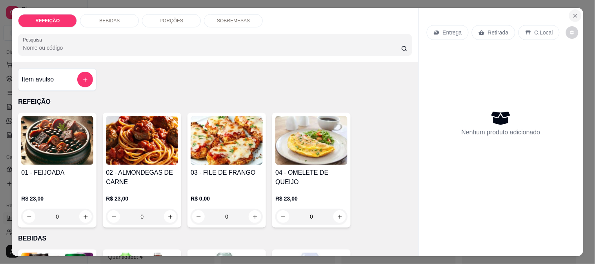
click at [574, 14] on icon "Close" at bounding box center [575, 15] width 3 height 3
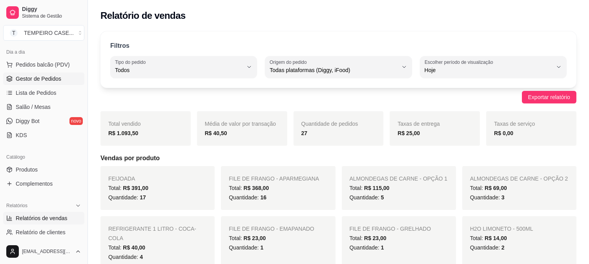
click at [40, 82] on span "Gestor de Pedidos" at bounding box center [38, 79] width 45 height 8
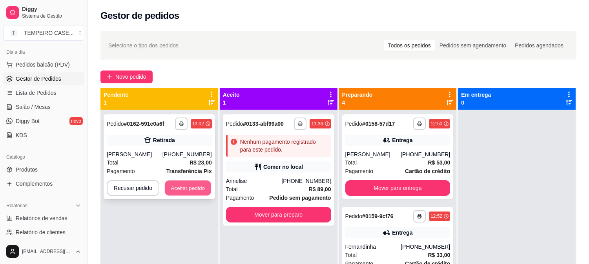
click at [183, 189] on button "Aceitar pedido" at bounding box center [188, 188] width 46 height 15
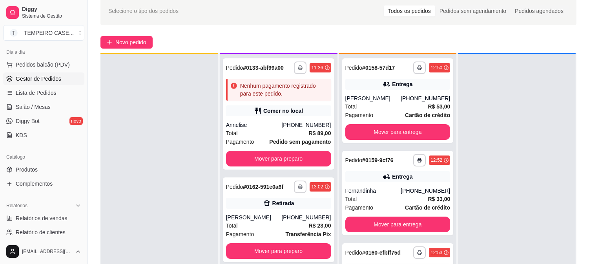
scroll to position [87, 0]
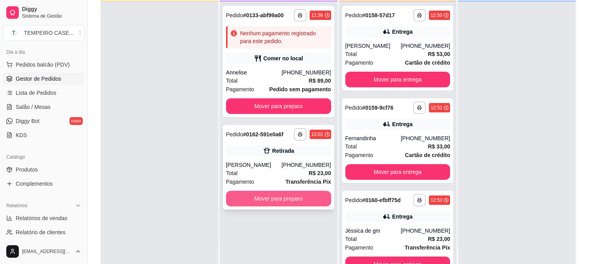
click at [297, 197] on button "Mover para preparo" at bounding box center [278, 199] width 105 height 16
click at [273, 195] on button "Mover para preparo" at bounding box center [278, 199] width 105 height 16
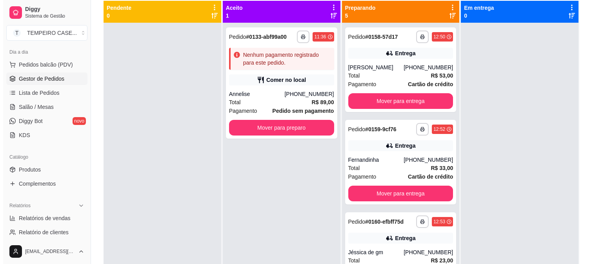
scroll to position [0, 0]
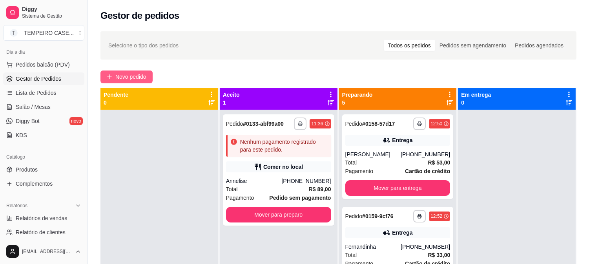
click at [121, 79] on span "Novo pedido" at bounding box center [130, 77] width 31 height 9
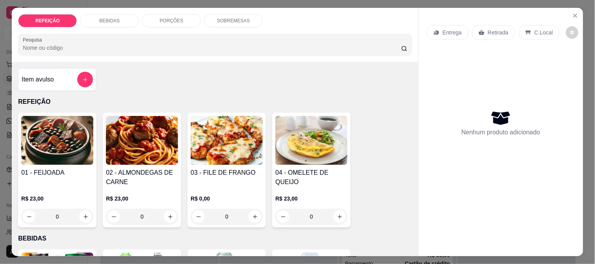
click at [236, 151] on img at bounding box center [227, 140] width 72 height 49
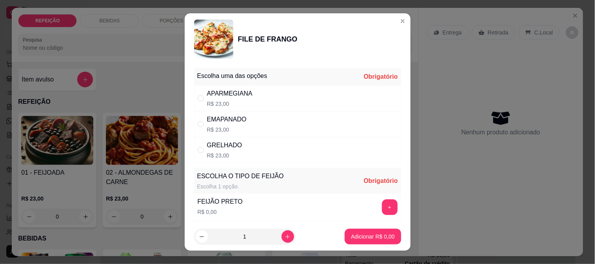
click at [234, 107] on p "R$ 23,00" at bounding box center [229, 104] width 45 height 8
radio input "true"
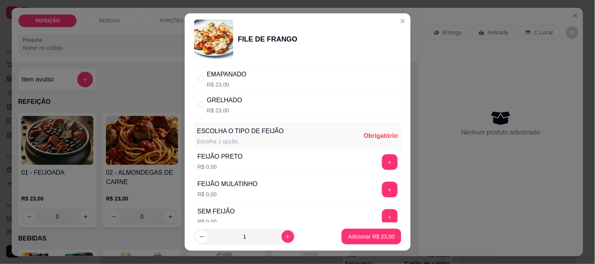
scroll to position [87, 0]
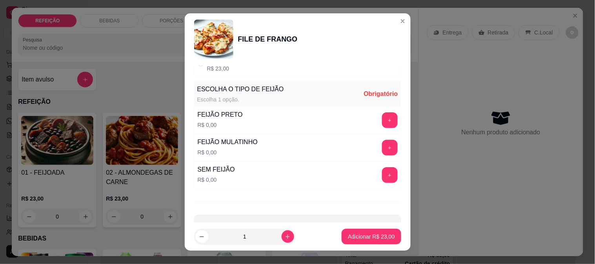
click at [382, 180] on button "+" at bounding box center [390, 175] width 16 height 16
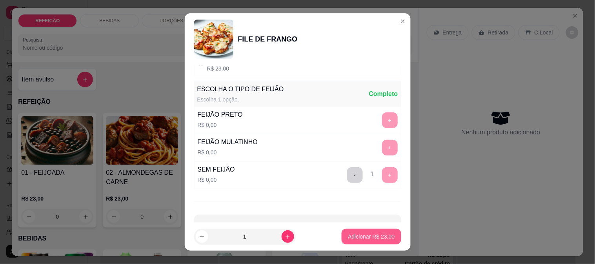
click at [372, 233] on p "Adicionar R$ 23,00" at bounding box center [371, 237] width 47 height 8
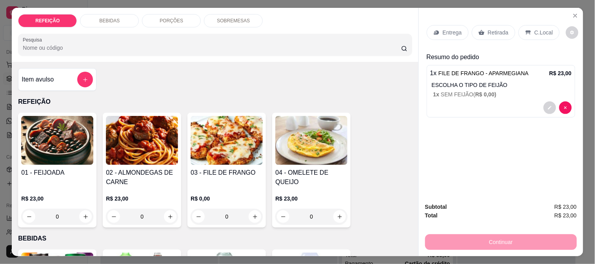
click at [221, 130] on img at bounding box center [227, 140] width 72 height 49
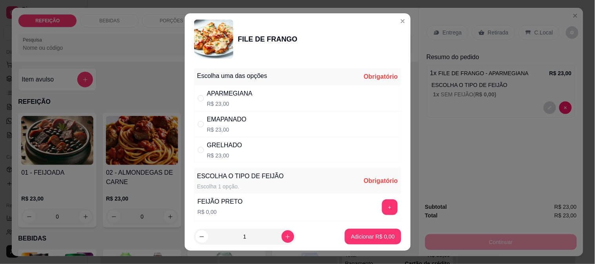
click at [354, 105] on div "APARMEGIANA R$ 23,00" at bounding box center [297, 98] width 207 height 26
radio input "true"
click at [382, 204] on button "+" at bounding box center [390, 208] width 16 height 16
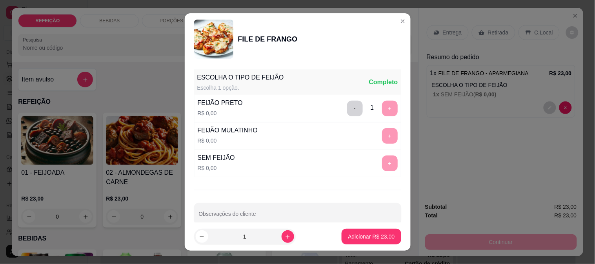
scroll to position [112, 0]
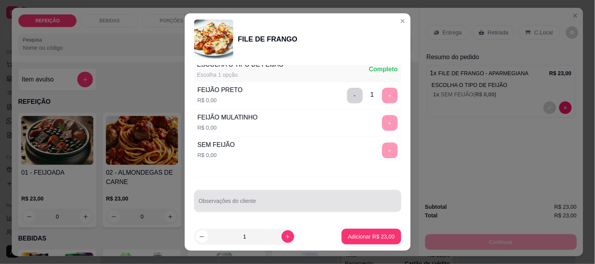
click at [276, 195] on div at bounding box center [298, 201] width 198 height 16
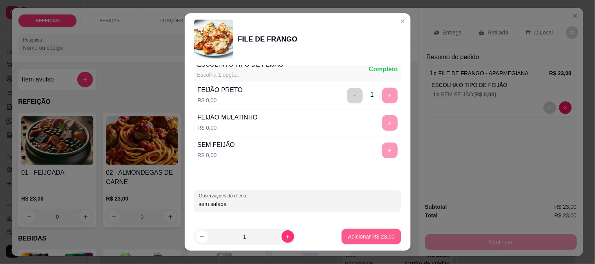
type input "sem salada"
click at [371, 233] on button "Adicionar R$ 23,00" at bounding box center [371, 237] width 59 height 16
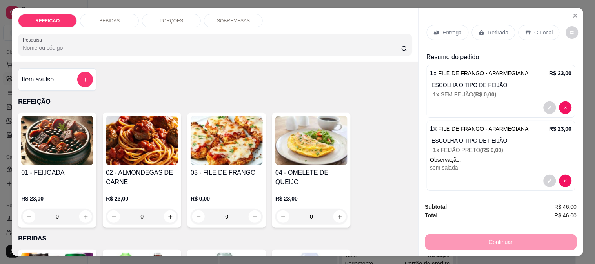
click at [447, 29] on p "Entrega" at bounding box center [452, 33] width 19 height 8
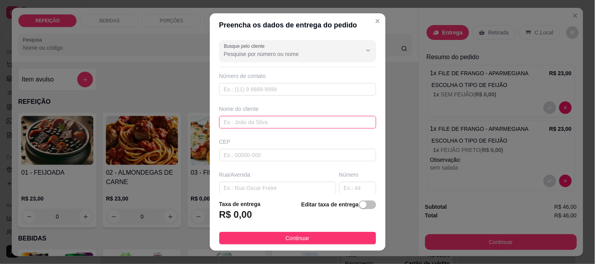
click at [274, 122] on input "text" at bounding box center [297, 122] width 157 height 13
paste input "[PERSON_NAME]"
type input "[PERSON_NAME]"
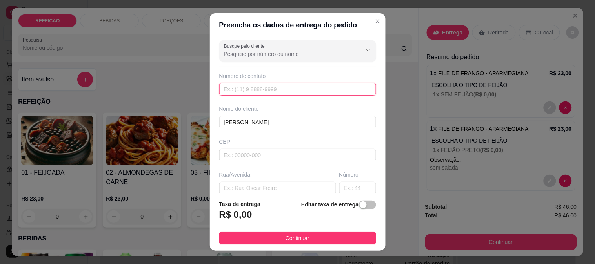
click at [234, 87] on input "text" at bounding box center [297, 89] width 157 height 13
paste input "[PHONE_NUMBER]"
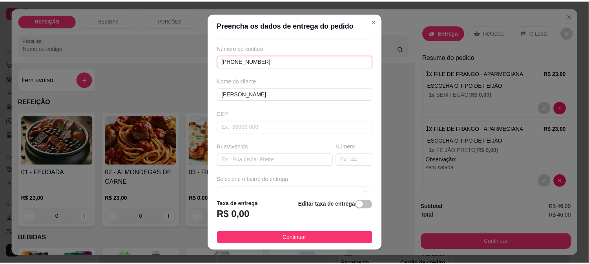
scroll to position [44, 0]
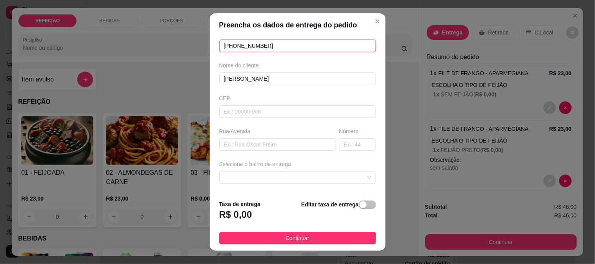
type input "[PHONE_NUMBER]"
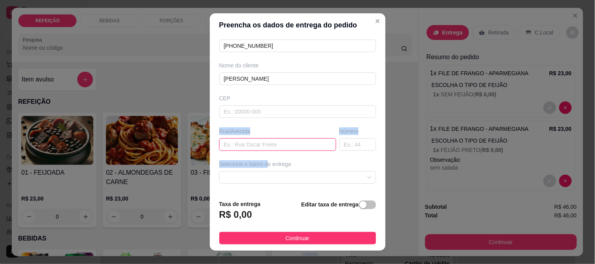
click at [254, 142] on input "text" at bounding box center [277, 144] width 117 height 13
type input "r"
click at [240, 178] on span at bounding box center [297, 178] width 147 height 12
type input "rua [GEOGRAPHIC_DATA][PERSON_NAME]"
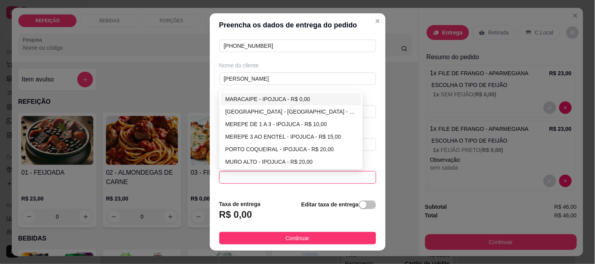
click at [249, 105] on div "MARACAIPE - IPOJUCA - R$ 0,00" at bounding box center [291, 99] width 141 height 13
type input "IPOJUCA"
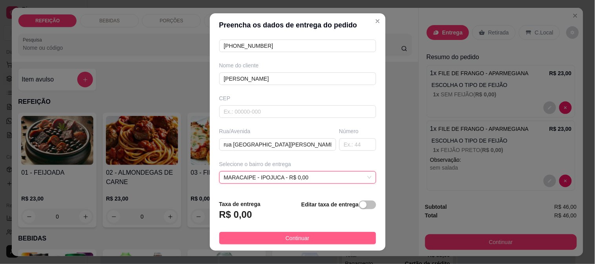
click at [285, 238] on span "Continuar" at bounding box center [297, 238] width 24 height 9
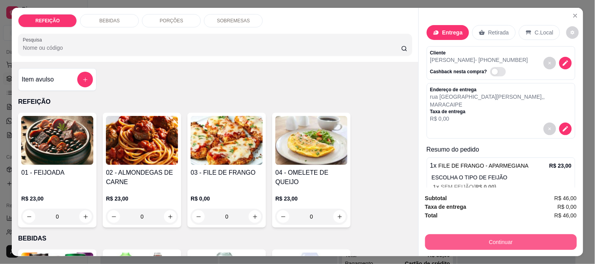
click at [480, 238] on button "Continuar" at bounding box center [501, 242] width 152 height 16
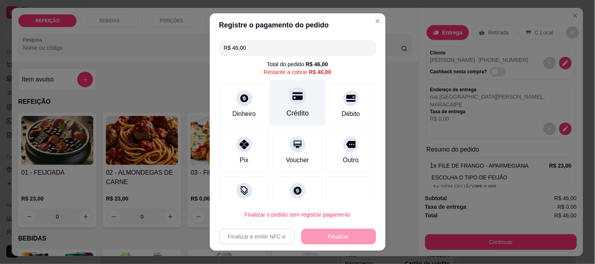
click at [292, 100] on icon at bounding box center [297, 96] width 10 height 8
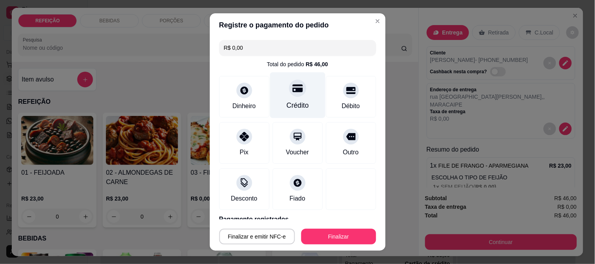
type input "R$ 0,00"
click at [338, 232] on button "Finalizar" at bounding box center [338, 237] width 75 height 16
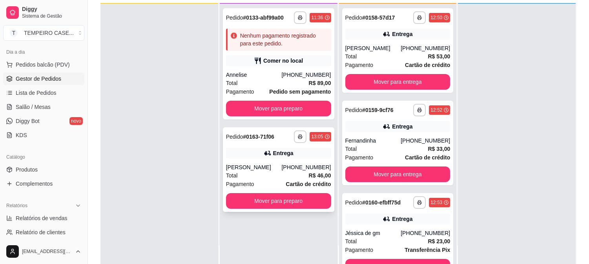
scroll to position [87, 0]
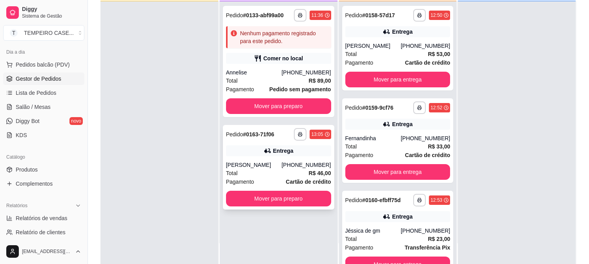
click at [297, 137] on button "button" at bounding box center [300, 134] width 13 height 13
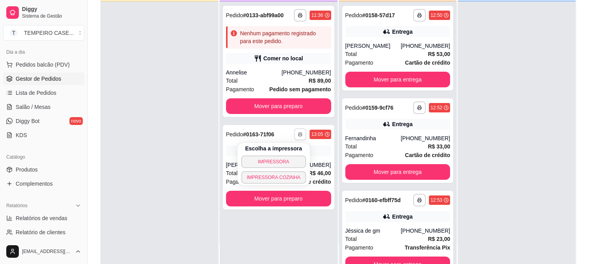
click at [282, 174] on button "IMPRESSORA COZINHA" at bounding box center [273, 177] width 65 height 13
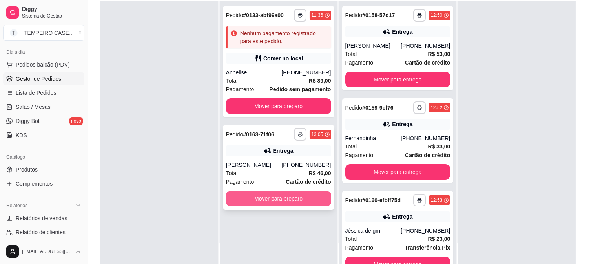
click at [291, 199] on button "Mover para preparo" at bounding box center [278, 199] width 105 height 16
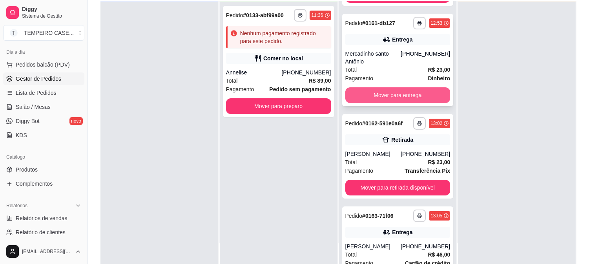
scroll to position [305, 0]
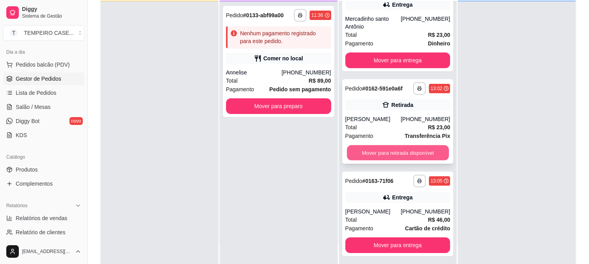
click at [376, 152] on button "Mover para retirada disponível" at bounding box center [398, 152] width 102 height 15
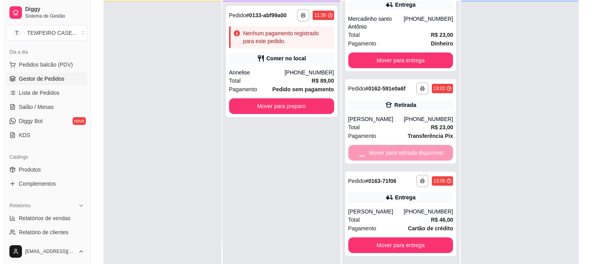
scroll to position [214, 0]
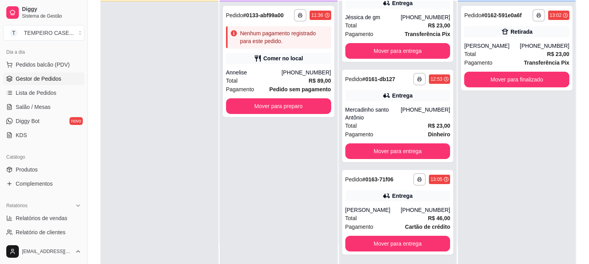
click at [255, 203] on div "**********" at bounding box center [279, 133] width 118 height 264
click at [311, 78] on strong "R$ 89,00" at bounding box center [320, 81] width 22 height 6
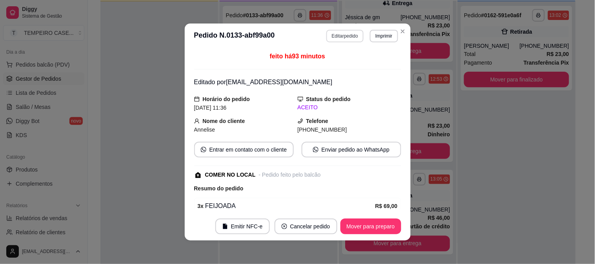
click at [343, 35] on button "Editar pedido" at bounding box center [344, 36] width 37 height 13
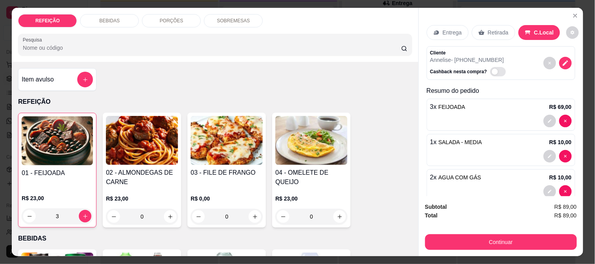
click at [109, 22] on div "BEBIDAS" at bounding box center [109, 20] width 59 height 13
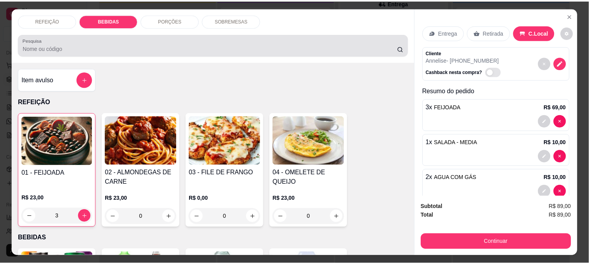
scroll to position [20, 0]
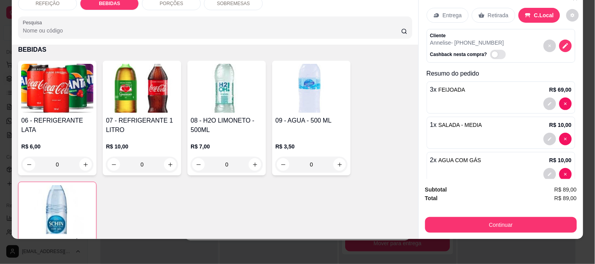
click at [67, 98] on img at bounding box center [57, 88] width 72 height 49
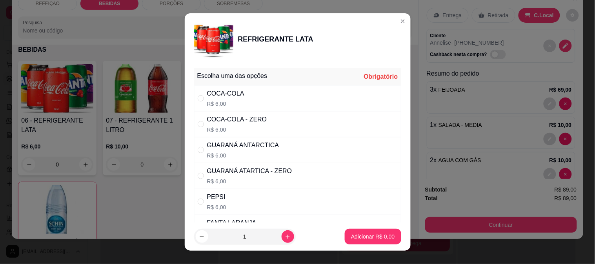
click at [261, 152] on p "R$ 6,00" at bounding box center [243, 156] width 72 height 8
radio input "true"
click at [349, 229] on button "Adicionar R$ 6,00" at bounding box center [372, 236] width 55 height 15
type input "1"
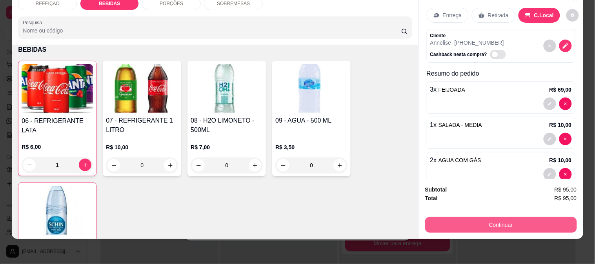
click at [461, 221] on button "Continuar" at bounding box center [501, 225] width 152 height 16
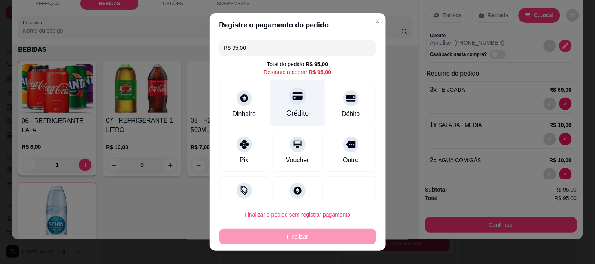
click at [295, 113] on div "Crédito" at bounding box center [297, 113] width 22 height 10
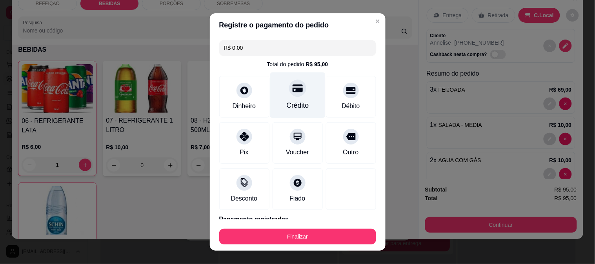
type input "R$ 0,00"
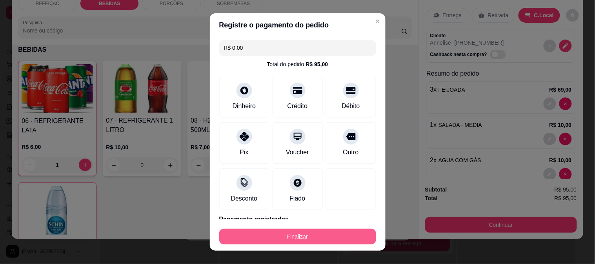
click at [306, 237] on button "Finalizar" at bounding box center [297, 237] width 157 height 16
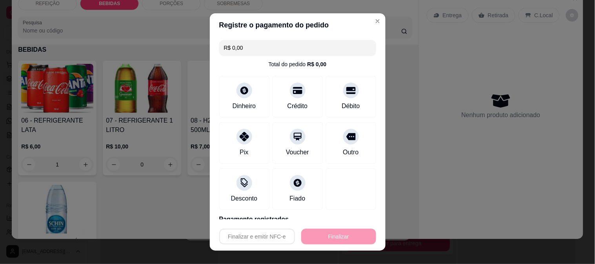
type input "0"
type input "-R$ 95,00"
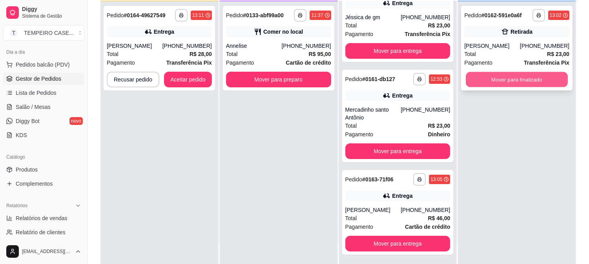
click at [514, 74] on button "Mover para finalizado" at bounding box center [516, 79] width 102 height 15
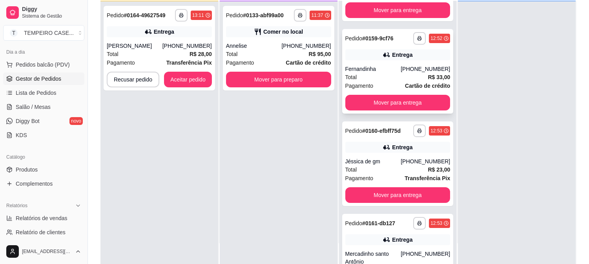
scroll to position [0, 0]
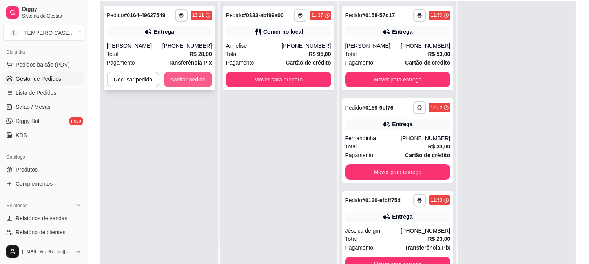
click at [177, 78] on button "Aceitar pedido" at bounding box center [188, 80] width 48 height 16
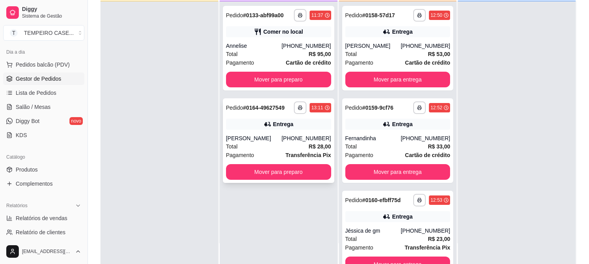
click at [278, 168] on button "Mover para preparo" at bounding box center [278, 172] width 105 height 16
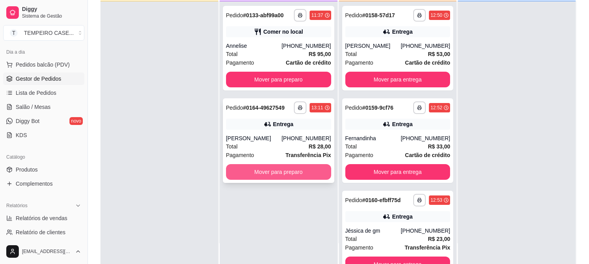
click at [292, 168] on button "Mover para preparo" at bounding box center [278, 172] width 105 height 16
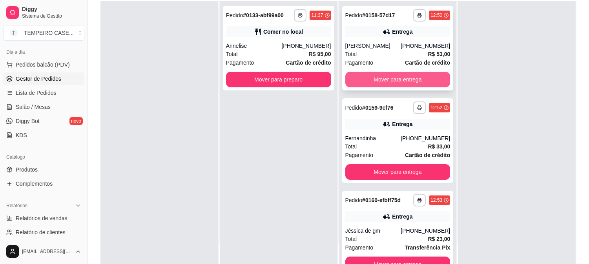
click at [387, 85] on button "Mover para entrega" at bounding box center [397, 80] width 105 height 16
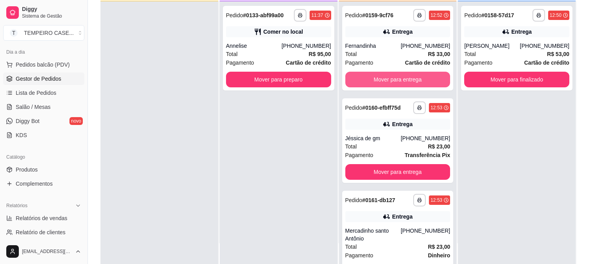
click at [387, 85] on button "Mover para entrega" at bounding box center [397, 80] width 105 height 16
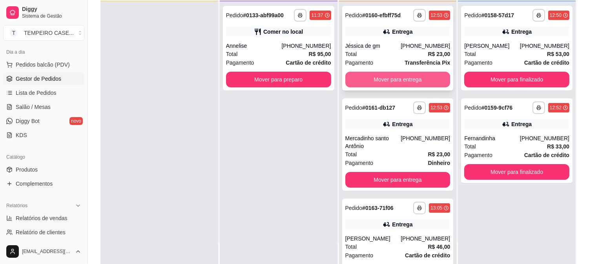
click at [411, 72] on button "Mover para entrega" at bounding box center [397, 80] width 105 height 16
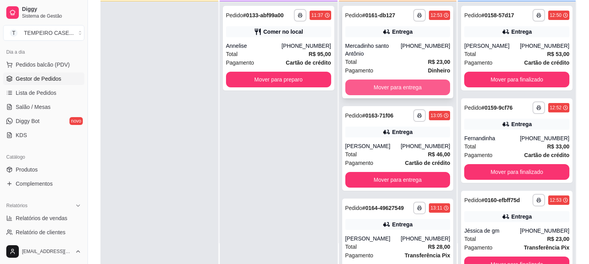
click at [407, 87] on button "Mover para entrega" at bounding box center [397, 88] width 105 height 16
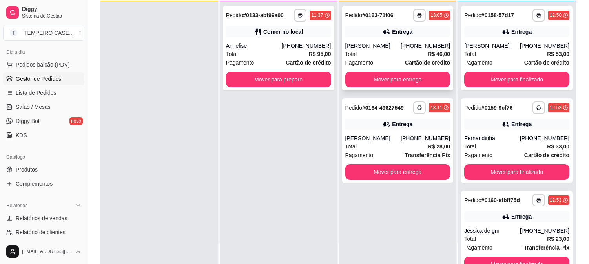
click at [411, 87] on div "**********" at bounding box center [397, 48] width 111 height 85
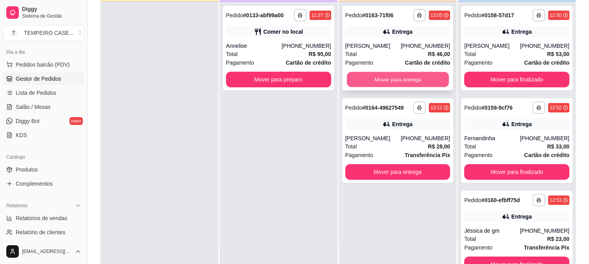
click at [420, 75] on button "Mover para entrega" at bounding box center [398, 79] width 102 height 15
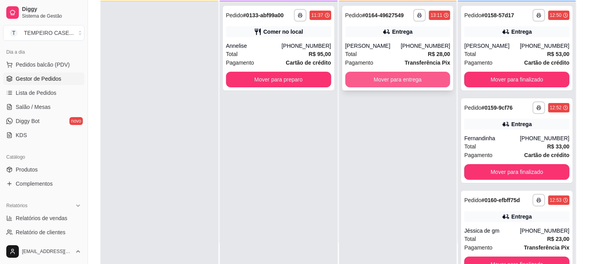
click at [407, 76] on button "Mover para entrega" at bounding box center [397, 80] width 105 height 16
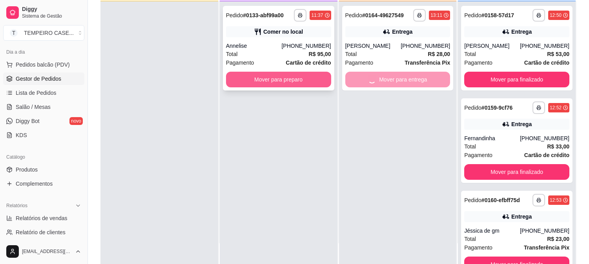
click at [301, 80] on button "Mover para preparo" at bounding box center [278, 80] width 105 height 16
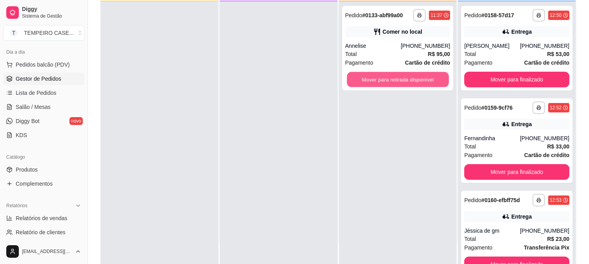
click at [393, 82] on button "Mover para retirada disponível" at bounding box center [398, 79] width 102 height 15
click at [393, 83] on button "Mover para retirada disponível" at bounding box center [398, 79] width 102 height 15
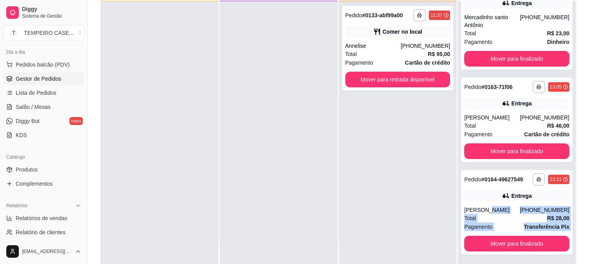
scroll to position [120, 0]
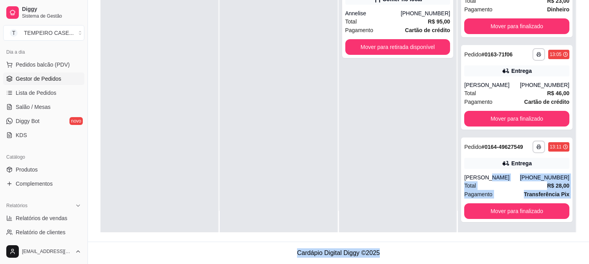
drag, startPoint x: 516, startPoint y: 206, endPoint x: 569, endPoint y: 278, distance: 89.2
click at [569, 145] on html "**********" at bounding box center [294, 12] width 589 height 264
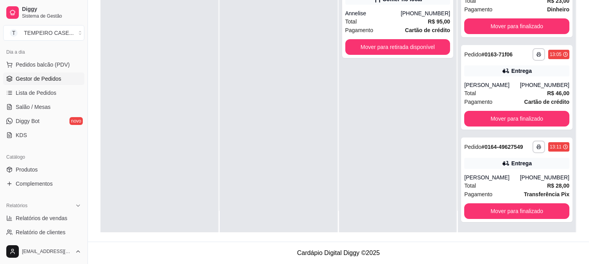
click at [278, 187] on div at bounding box center [279, 101] width 118 height 264
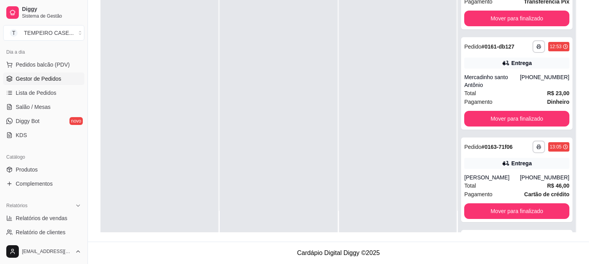
scroll to position [398, 0]
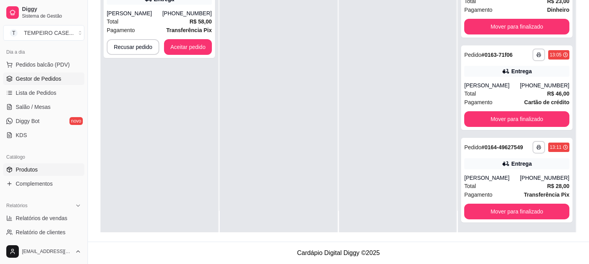
click at [35, 169] on span "Produtos" at bounding box center [27, 170] width 22 height 8
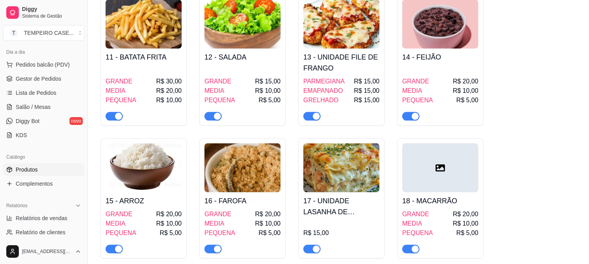
scroll to position [653, 0]
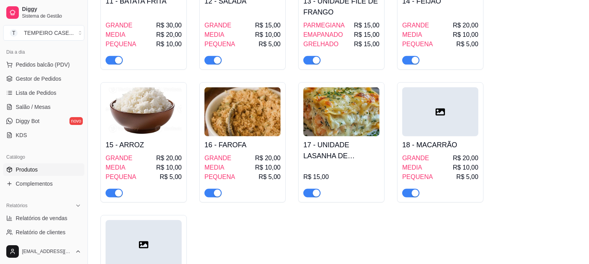
click at [307, 192] on span "button" at bounding box center [311, 193] width 17 height 9
click at [520, 178] on div "11 - BATATA FRITA GRANDE R$ 30,00 MEDIA R$ 20,00 PEQUENA R$ 10,00 12 - SALADA G…" at bounding box center [338, 127] width 476 height 378
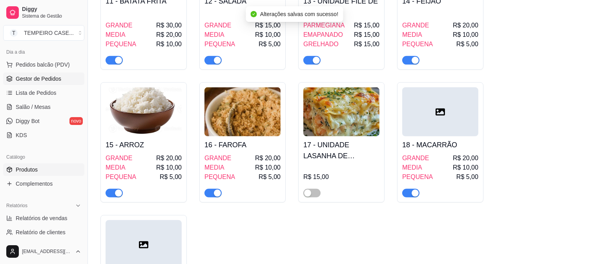
click at [36, 76] on span "Gestor de Pedidos" at bounding box center [38, 79] width 45 height 8
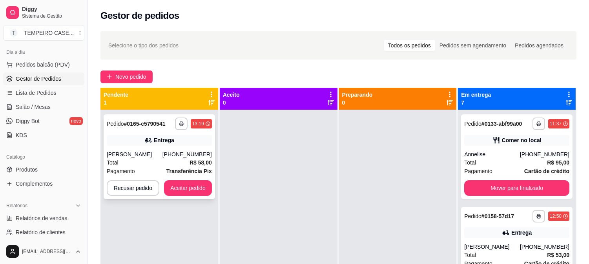
click at [146, 151] on div "[PERSON_NAME]" at bounding box center [135, 155] width 56 height 8
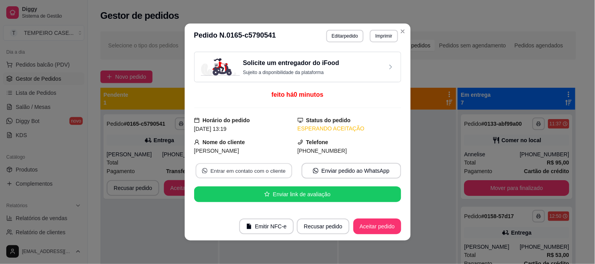
click at [248, 174] on button "Entrar em contato com o cliente" at bounding box center [243, 171] width 96 height 15
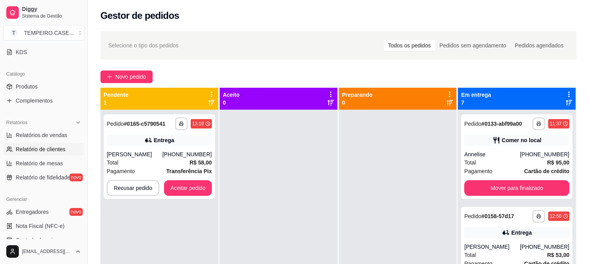
scroll to position [174, 0]
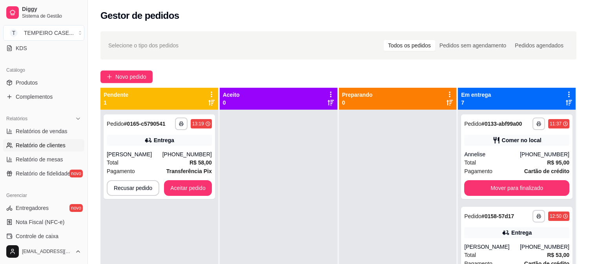
click at [46, 150] on link "Relatório de clientes" at bounding box center [43, 145] width 81 height 13
select select "30"
select select "HIGHEST_TOTAL_SPENT_WITH_ORDERS"
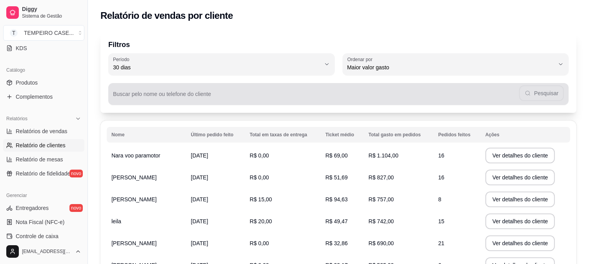
click at [200, 94] on div "Buscar pelo nome ou telefone do cliente Pesquisar" at bounding box center [338, 94] width 460 height 22
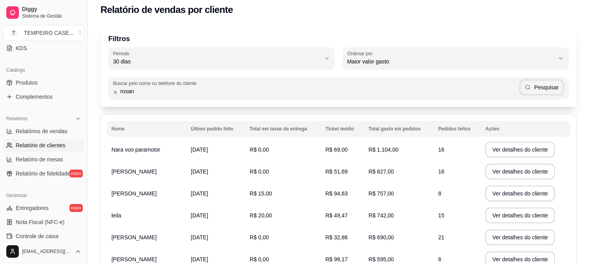
scroll to position [44, 0]
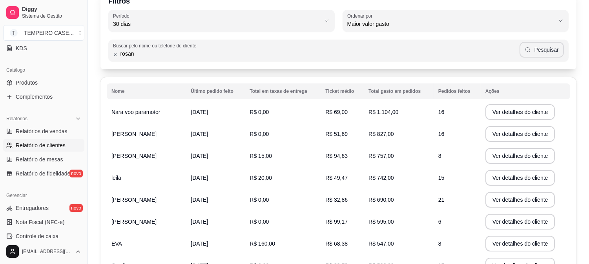
click at [536, 53] on button "Pesquisar" at bounding box center [541, 50] width 44 height 16
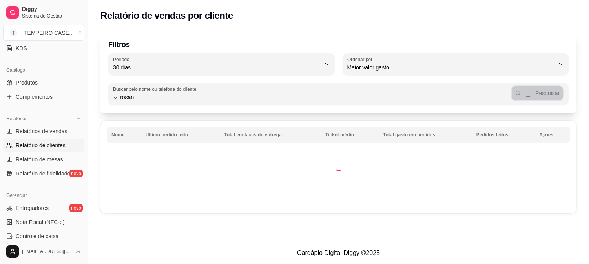
scroll to position [0, 0]
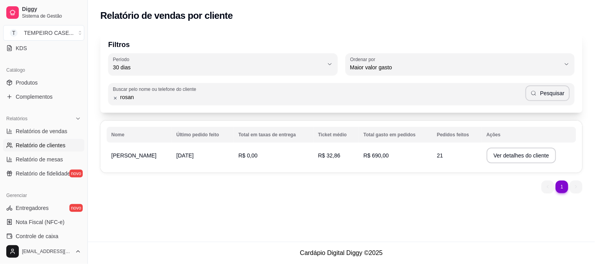
click at [125, 157] on span "[PERSON_NAME]" at bounding box center [133, 156] width 45 height 6
click at [161, 100] on input "rosan" at bounding box center [322, 97] width 408 height 8
drag, startPoint x: 162, startPoint y: 100, endPoint x: 95, endPoint y: 94, distance: 67.7
click at [95, 94] on div "Filtros 30 Período Hoje Ontem 7 dias 15 dias 30 dias 45 dias 60 dias Período 30…" at bounding box center [341, 115] width 507 height 176
click at [540, 94] on button "Pesquisar" at bounding box center [547, 93] width 44 height 16
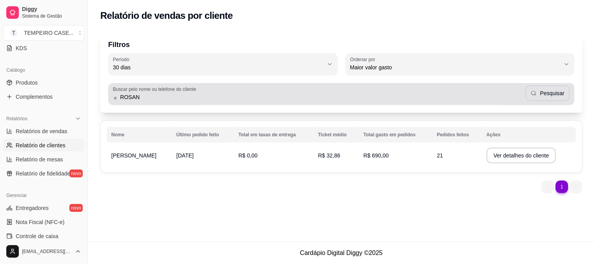
click at [245, 103] on div "Buscar pelo nome ou telefone do cliente ROSAN Pesquisar" at bounding box center [341, 94] width 466 height 22
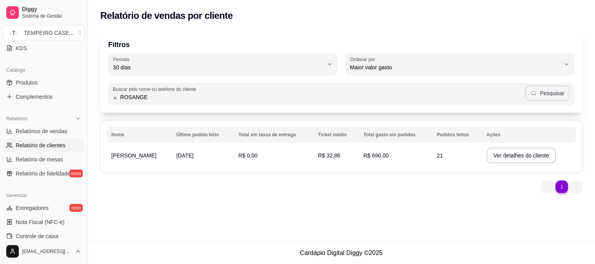
type input "ROSANGE"
click at [547, 91] on button "Pesquisar" at bounding box center [547, 93] width 44 height 16
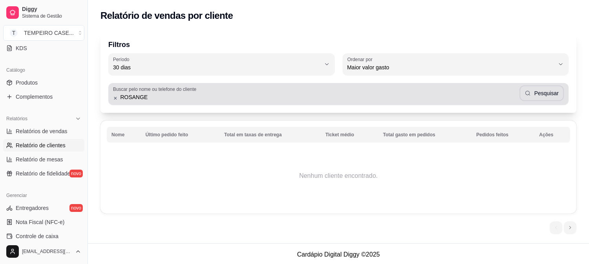
click at [113, 96] on icon at bounding box center [115, 98] width 5 height 5
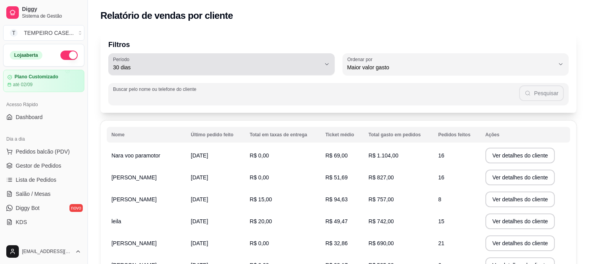
click at [295, 65] on span "30 dias" at bounding box center [216, 68] width 207 height 8
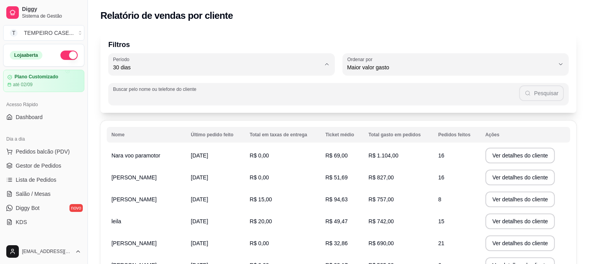
click at [133, 84] on span "Hoje" at bounding box center [218, 85] width 198 height 7
type input "0"
select select "0"
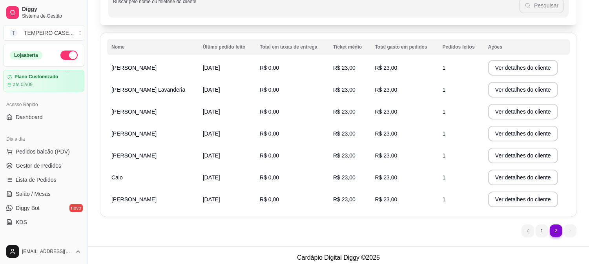
scroll to position [92, 0]
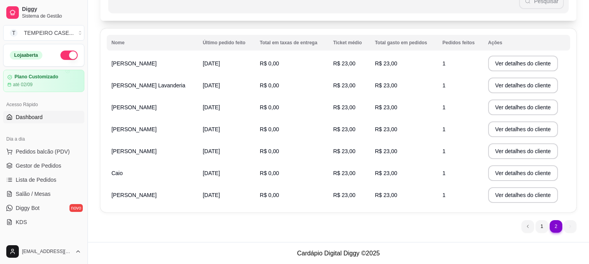
click at [45, 118] on link "Dashboard" at bounding box center [43, 117] width 81 height 13
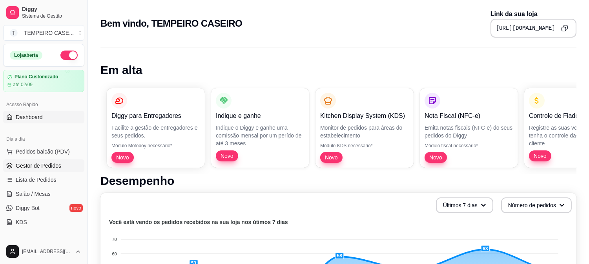
click at [38, 165] on span "Gestor de Pedidos" at bounding box center [38, 166] width 45 height 8
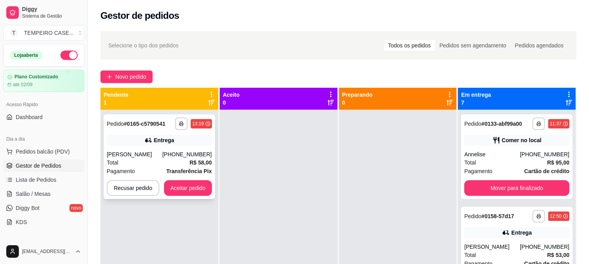
click at [179, 153] on div "[PHONE_NUMBER]" at bounding box center [186, 155] width 49 height 8
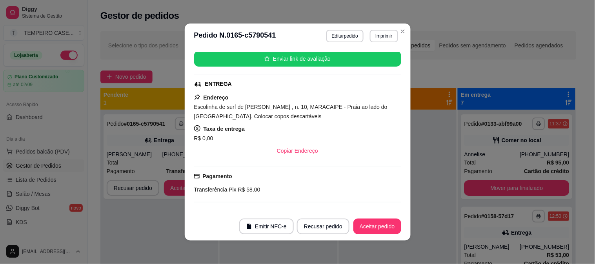
scroll to position [261, 0]
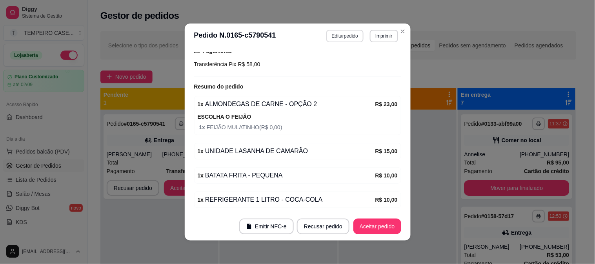
click at [343, 33] on button "Editar pedido" at bounding box center [344, 36] width 37 height 13
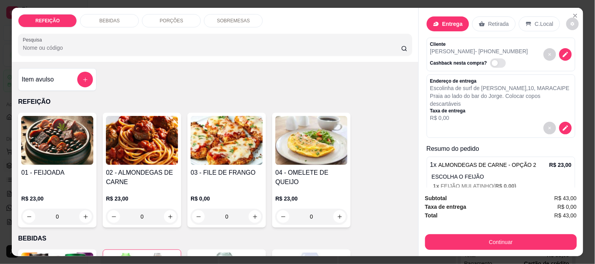
scroll to position [0, 0]
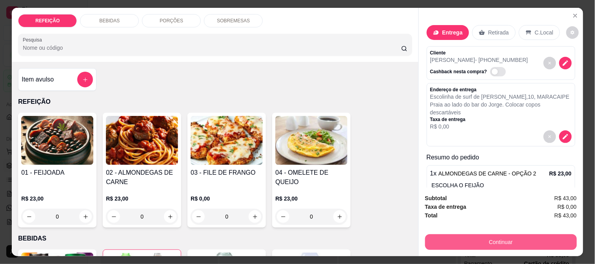
click at [484, 234] on button "Continuar" at bounding box center [501, 242] width 152 height 16
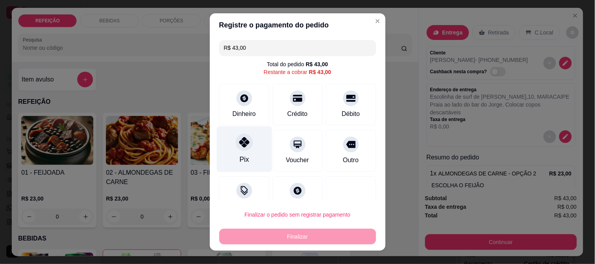
scroll to position [222, 0]
click at [245, 140] on div at bounding box center [244, 142] width 17 height 17
type input "R$ 0,00"
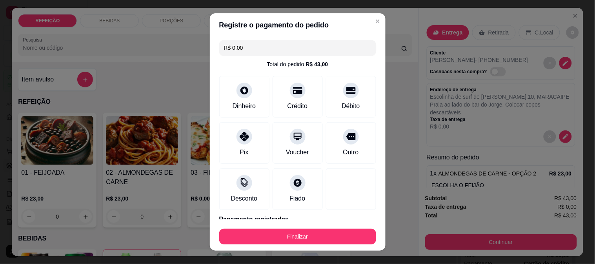
click at [320, 243] on button "Finalizar" at bounding box center [297, 237] width 157 height 16
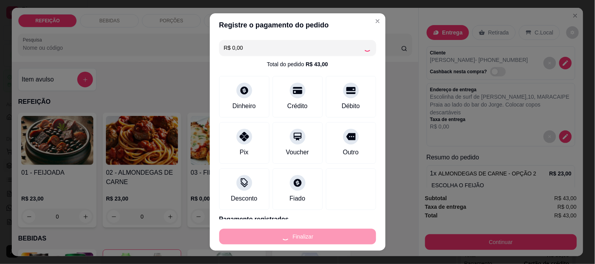
type input "0"
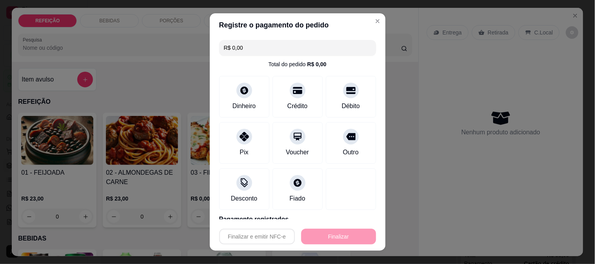
type input "-R$ 43,00"
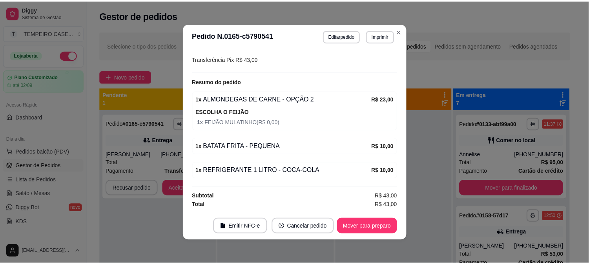
scroll to position [216, 0]
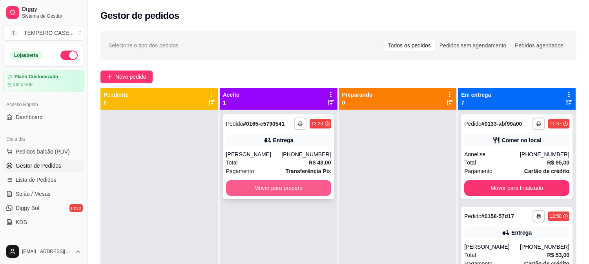
click at [287, 189] on button "Mover para preparo" at bounding box center [278, 188] width 105 height 16
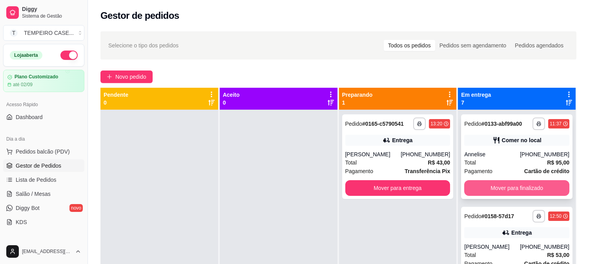
click at [516, 190] on button "Mover para finalizado" at bounding box center [516, 188] width 105 height 16
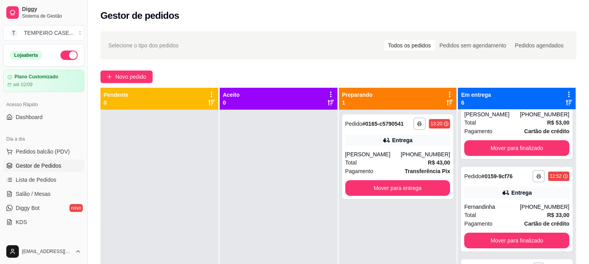
scroll to position [306, 0]
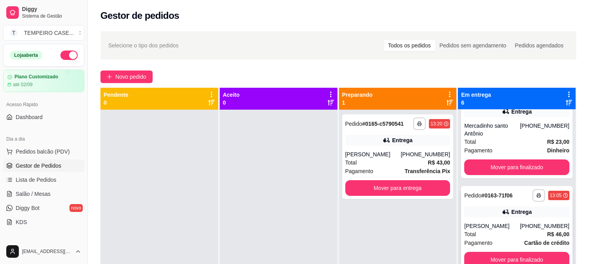
click at [491, 226] on div "[PERSON_NAME]" at bounding box center [492, 226] width 56 height 8
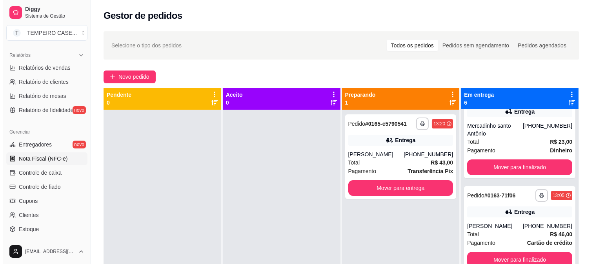
scroll to position [218, 0]
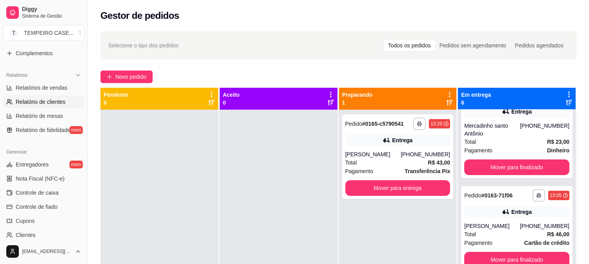
click at [53, 101] on span "Relatório de clientes" at bounding box center [41, 102] width 50 height 8
select select "30"
select select "HIGHEST_TOTAL_SPENT_WITH_ORDERS"
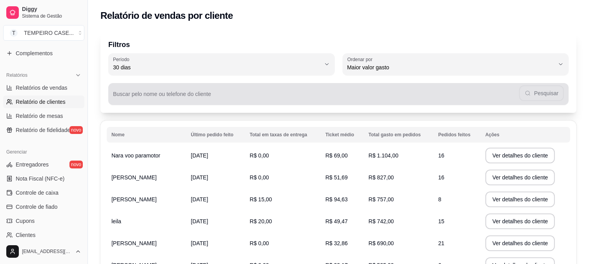
click at [178, 100] on input "Buscar pelo nome ou telefone do cliente" at bounding box center [316, 97] width 406 height 8
click at [533, 93] on button "Pesquisar" at bounding box center [541, 93] width 43 height 15
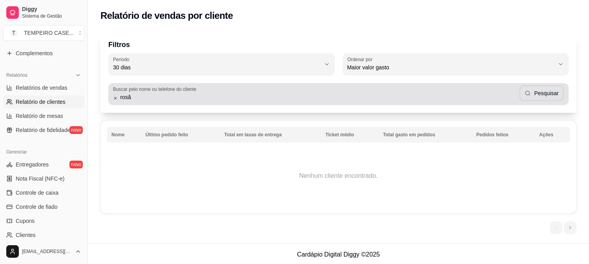
click at [205, 98] on input "rosâ" at bounding box center [319, 97] width 402 height 8
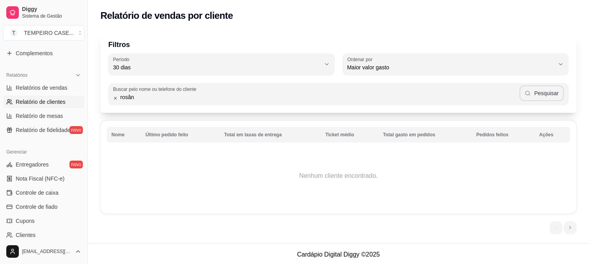
type input "rosân"
click at [524, 92] on button "Pesquisar" at bounding box center [541, 93] width 44 height 16
click at [50, 115] on span "Relatório de mesas" at bounding box center [39, 116] width 47 height 8
select select "TOTAL_OF_ORDERS"
select select "7"
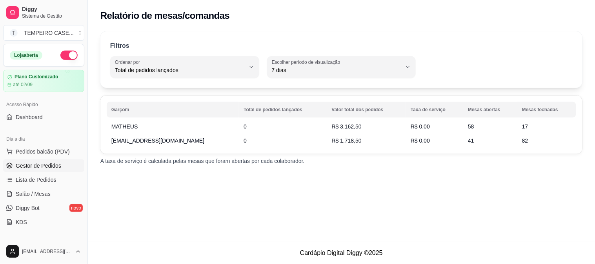
click at [25, 168] on span "Gestor de Pedidos" at bounding box center [38, 166] width 45 height 8
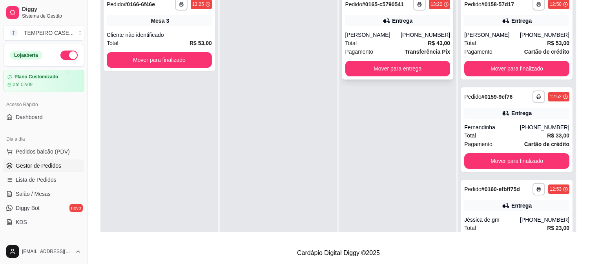
click at [425, 27] on div "**********" at bounding box center [397, 37] width 111 height 85
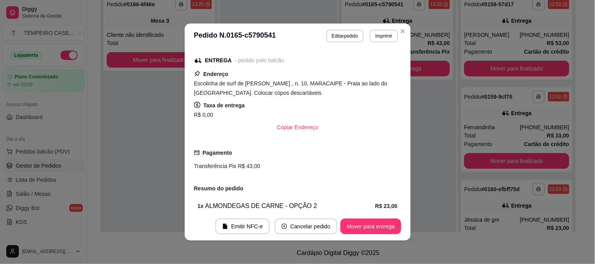
scroll to position [130, 0]
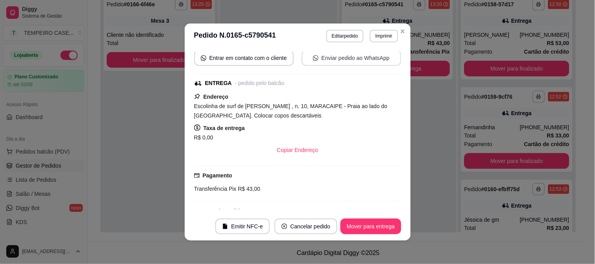
click at [337, 58] on button "Enviar pedido ao WhatsApp" at bounding box center [352, 58] width 100 height 16
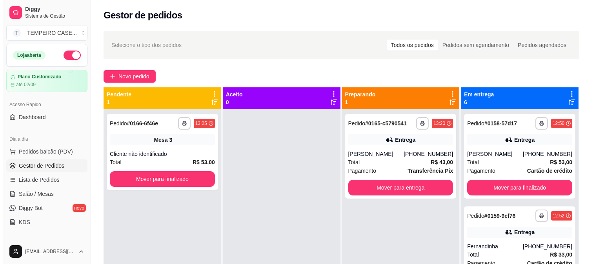
scroll to position [0, 0]
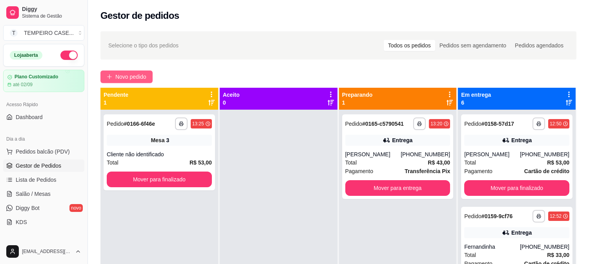
click at [114, 72] on button "Novo pedido" at bounding box center [126, 77] width 52 height 13
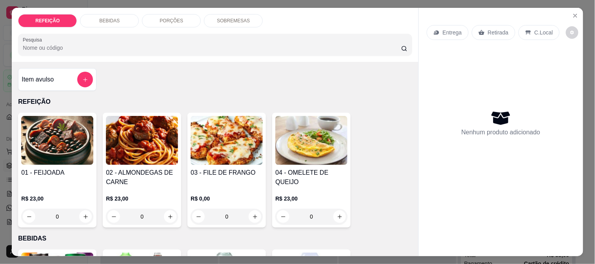
click at [233, 144] on img at bounding box center [227, 140] width 72 height 49
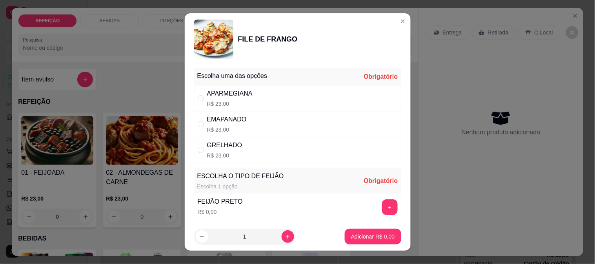
click at [212, 101] on p "R$ 23,00" at bounding box center [229, 104] width 45 height 8
radio input "true"
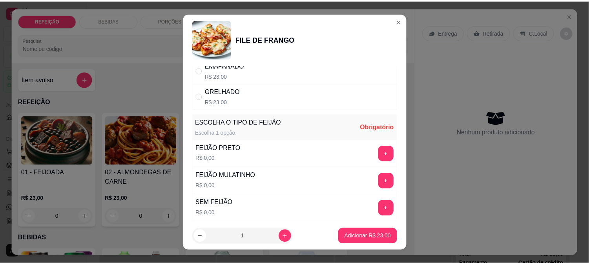
scroll to position [112, 0]
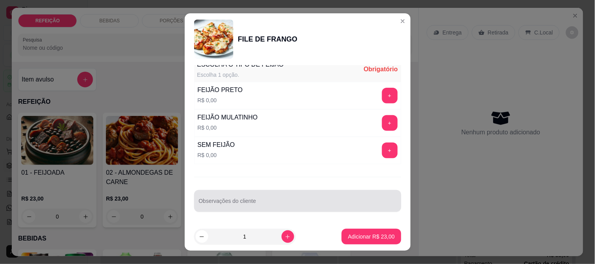
click at [256, 202] on input "Observações do cliente" at bounding box center [298, 204] width 198 height 8
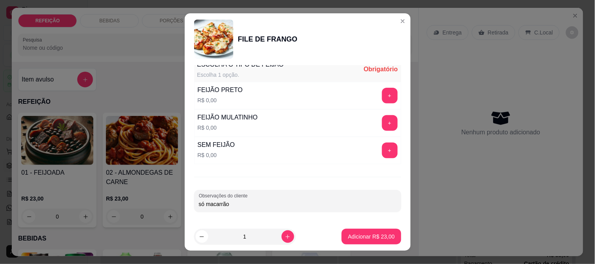
click at [256, 202] on input "só macarrão" at bounding box center [298, 204] width 198 height 8
click at [382, 143] on button "+" at bounding box center [389, 150] width 15 height 15
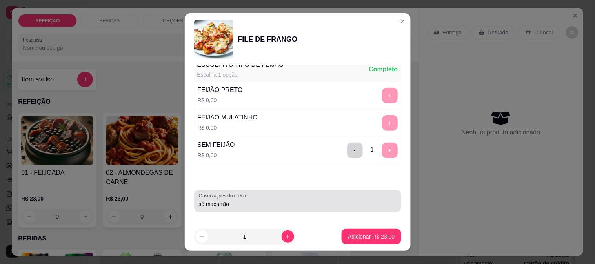
click at [204, 206] on input "só macarrão" at bounding box center [298, 204] width 198 height 8
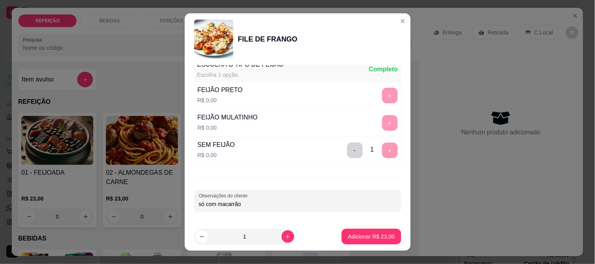
type input "só com macarrão"
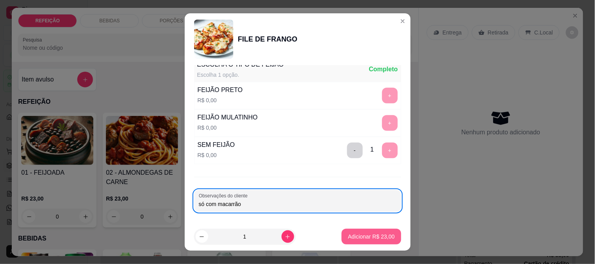
click at [358, 234] on p "Adicionar R$ 23,00" at bounding box center [371, 237] width 47 height 8
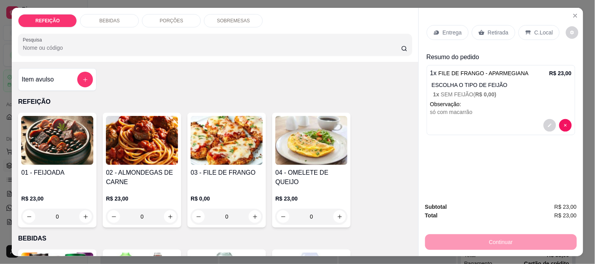
click at [481, 33] on div "Retirada" at bounding box center [494, 32] width 44 height 15
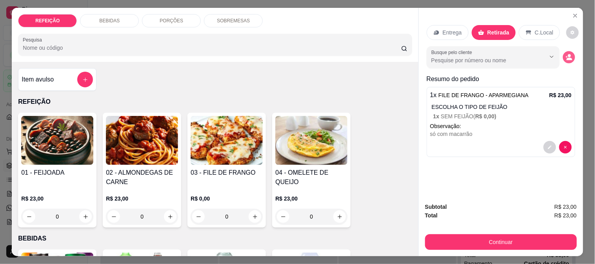
click at [568, 54] on icon "decrease-product-quantity" at bounding box center [568, 57] width 7 height 7
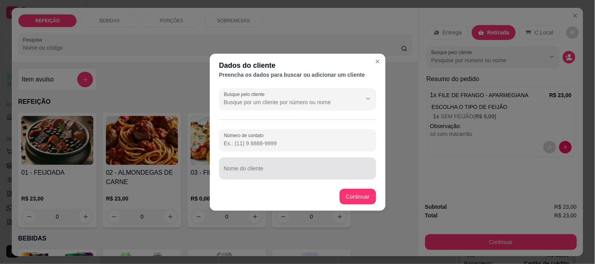
click at [273, 176] on div "Nome do cliente" at bounding box center [297, 169] width 157 height 22
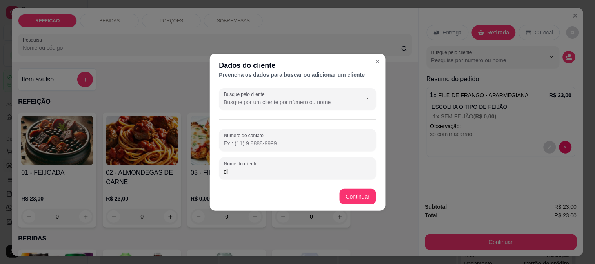
type input "d"
type input "DIEGO"
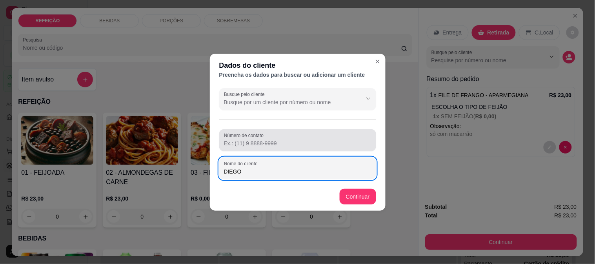
click at [271, 146] on input "Número de contato" at bounding box center [297, 144] width 147 height 8
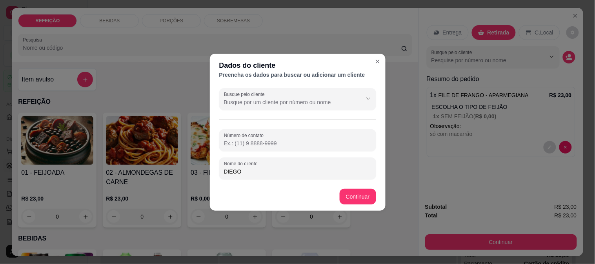
paste input "[PHONE_NUMBER]"
type input "[PHONE_NUMBER]"
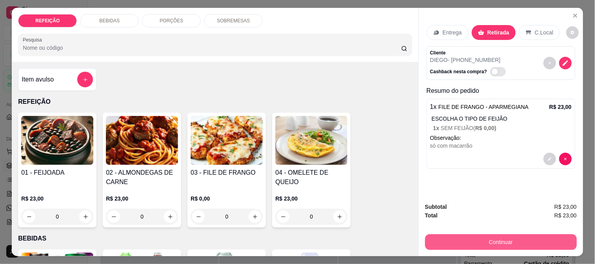
click at [484, 241] on button "Continuar" at bounding box center [501, 242] width 152 height 16
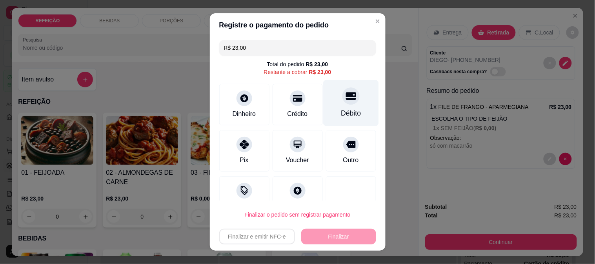
click at [326, 93] on div "Débito" at bounding box center [350, 103] width 55 height 46
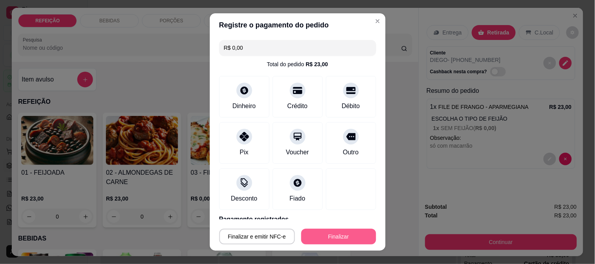
click at [327, 234] on button "Finalizar" at bounding box center [338, 237] width 75 height 16
type input "-R$ 23,00"
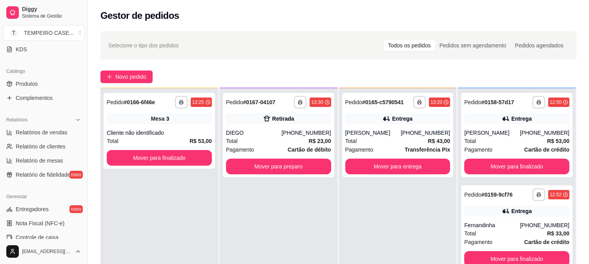
scroll to position [174, 0]
click at [32, 80] on span "Produtos" at bounding box center [27, 83] width 22 height 8
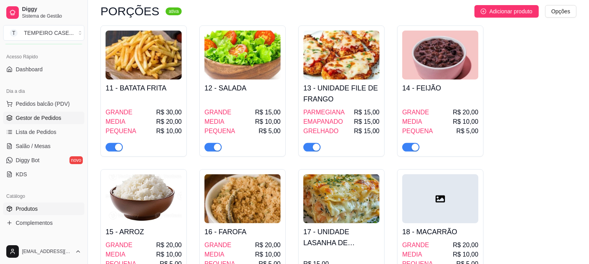
scroll to position [44, 0]
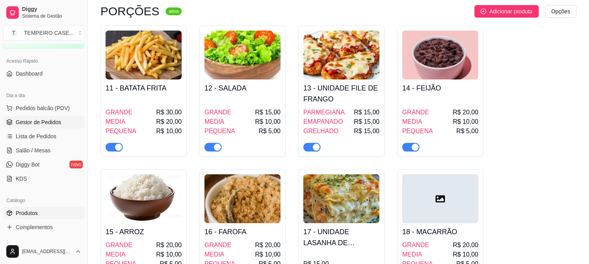
click at [41, 122] on span "Gestor de Pedidos" at bounding box center [38, 122] width 45 height 8
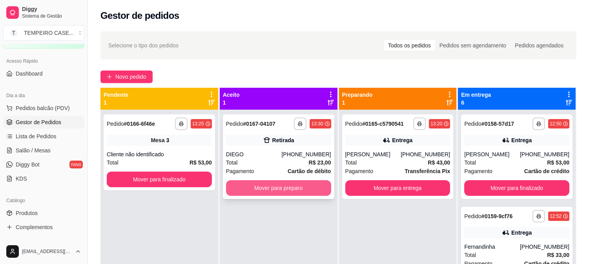
click at [275, 190] on button "Mover para preparo" at bounding box center [278, 188] width 105 height 16
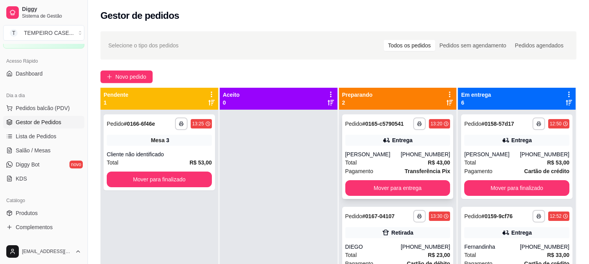
click at [412, 143] on div "Entrega" at bounding box center [397, 140] width 105 height 11
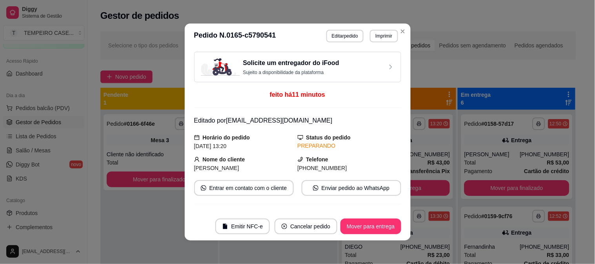
click at [330, 27] on header "**********" at bounding box center [298, 36] width 226 height 25
click at [332, 38] on button "Editar pedido" at bounding box center [344, 36] width 37 height 13
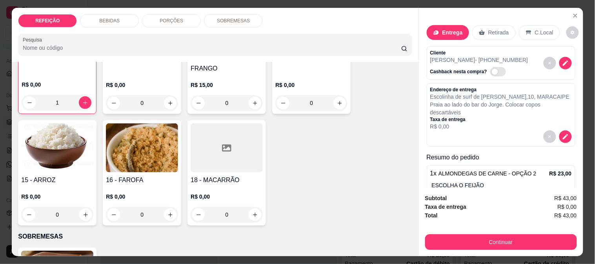
scroll to position [479, 0]
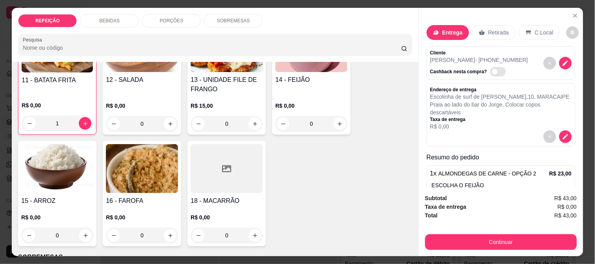
click at [224, 102] on p "R$ 15,00" at bounding box center [227, 106] width 72 height 8
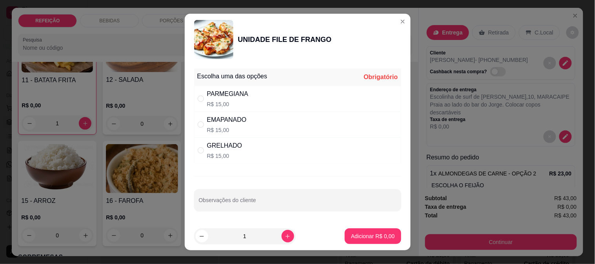
drag, startPoint x: 224, startPoint y: 100, endPoint x: 259, endPoint y: 135, distance: 49.6
click at [223, 100] on p "R$ 15,00" at bounding box center [228, 104] width 42 height 8
radio input "true"
click at [355, 232] on button "Adicionar R$ 15,00" at bounding box center [372, 236] width 58 height 15
type input "1"
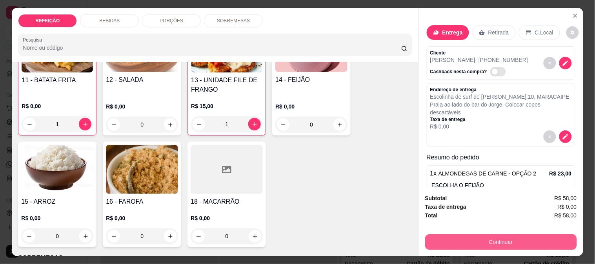
click at [457, 238] on button "Continuar" at bounding box center [501, 242] width 152 height 16
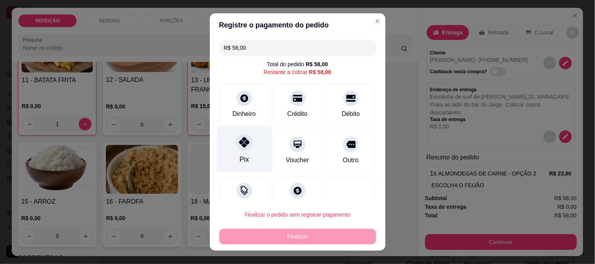
click at [239, 140] on icon at bounding box center [244, 142] width 10 height 10
type input "R$ 0,00"
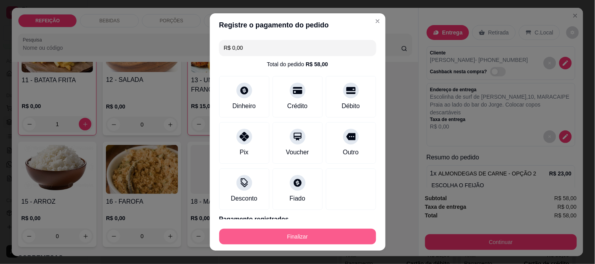
click at [295, 240] on button "Finalizar" at bounding box center [297, 237] width 157 height 16
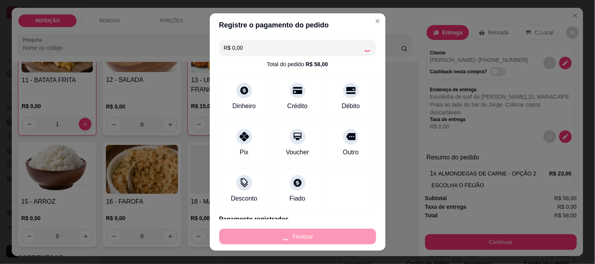
type input "0"
type input "-R$ 58,00"
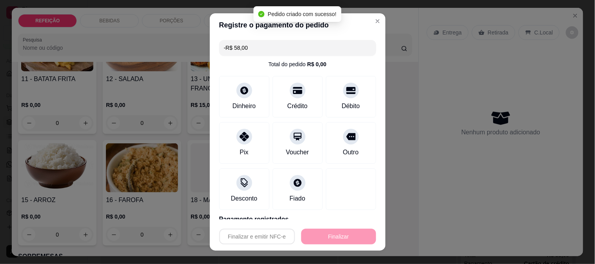
scroll to position [478, 0]
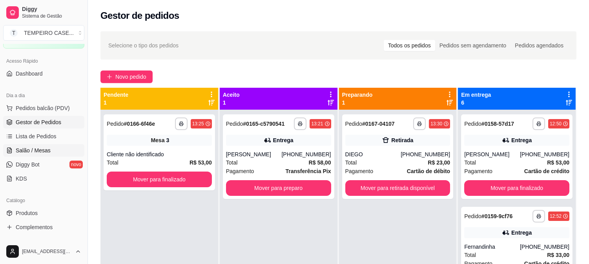
click at [21, 148] on span "Salão / Mesas" at bounding box center [33, 151] width 35 height 8
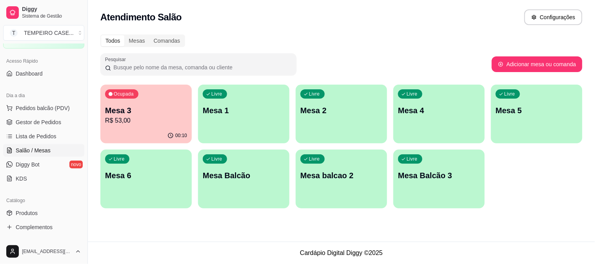
click at [242, 124] on div "Livre Mesa 1" at bounding box center [243, 109] width 91 height 49
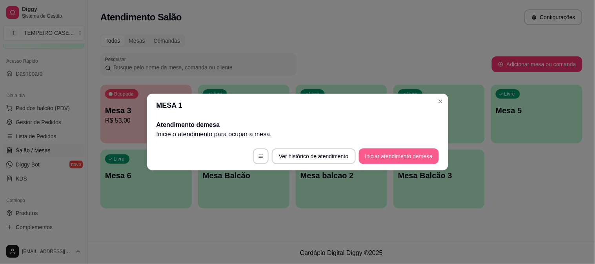
click at [420, 153] on button "Iniciar atendimento de mesa" at bounding box center [399, 157] width 80 height 16
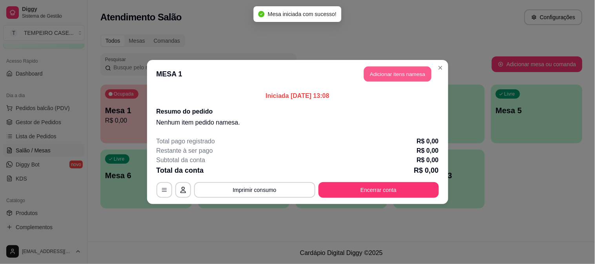
click at [366, 74] on button "Adicionar itens na mesa" at bounding box center [397, 74] width 67 height 15
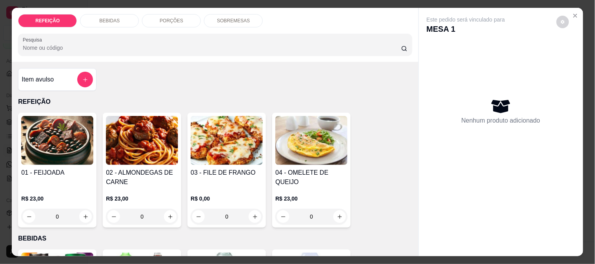
click at [204, 170] on h4 "03 - FILE DE FRANGO" at bounding box center [227, 172] width 72 height 9
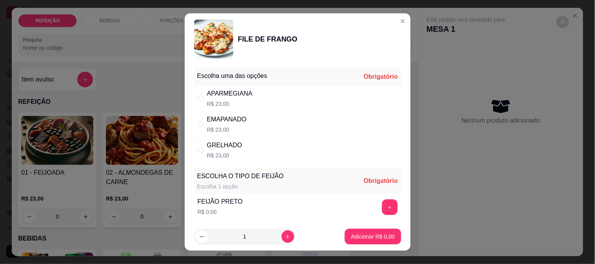
click at [240, 102] on p "R$ 23,00" at bounding box center [229, 104] width 45 height 8
radio input "true"
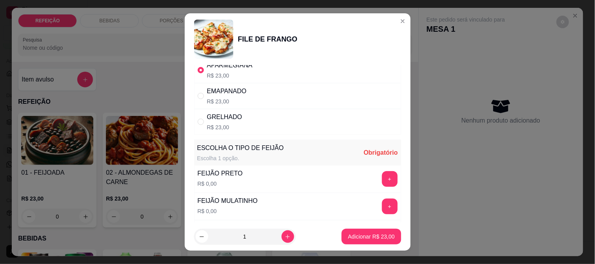
scroll to position [44, 0]
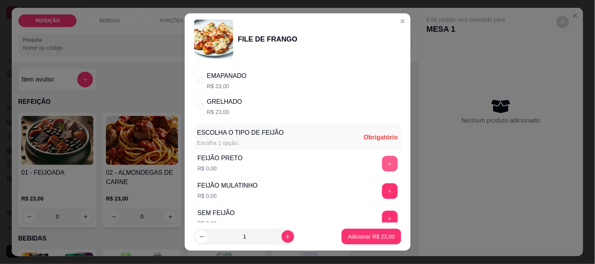
click at [382, 162] on button "+" at bounding box center [390, 164] width 16 height 16
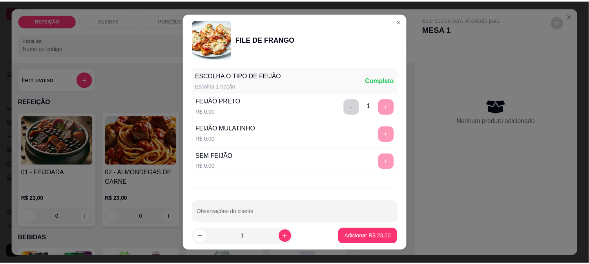
scroll to position [112, 0]
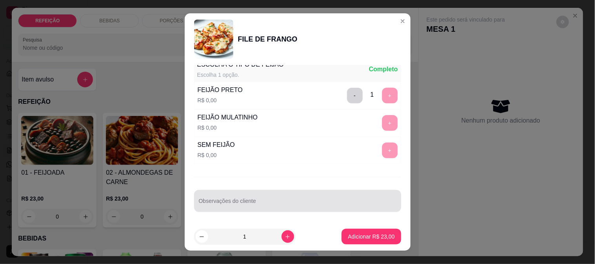
click at [275, 200] on input "Observações do cliente" at bounding box center [298, 204] width 198 height 8
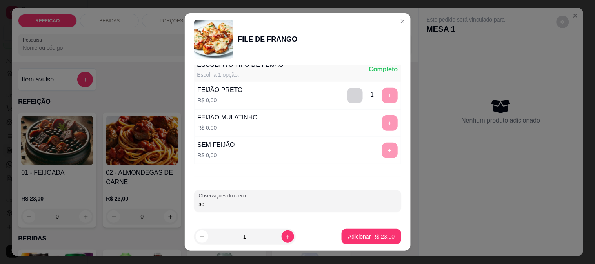
type input "s"
type input "SEM OREGANO"
click at [360, 237] on p "Adicionar R$ 23,00" at bounding box center [371, 237] width 47 height 8
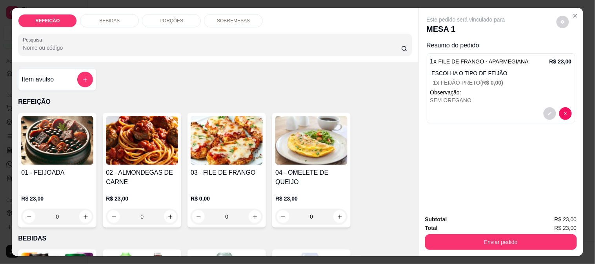
click at [74, 187] on div "R$ 23,00 0" at bounding box center [57, 206] width 72 height 38
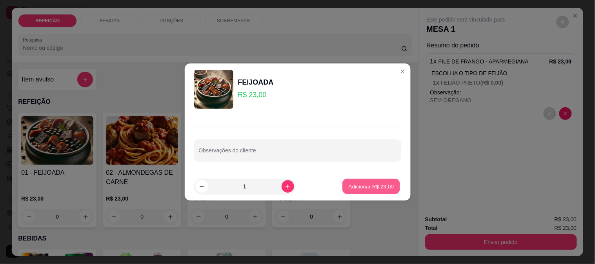
click at [359, 182] on button "Adicionar R$ 23,00" at bounding box center [372, 186] width 58 height 15
type input "1"
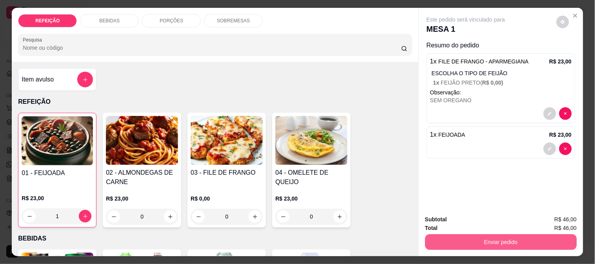
click at [446, 234] on button "Enviar pedido" at bounding box center [501, 242] width 152 height 16
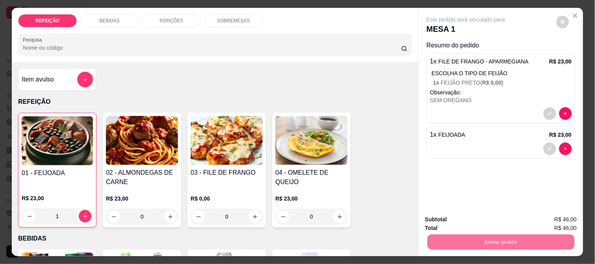
click at [452, 223] on button "Não registrar e enviar pedido" at bounding box center [475, 220] width 82 height 15
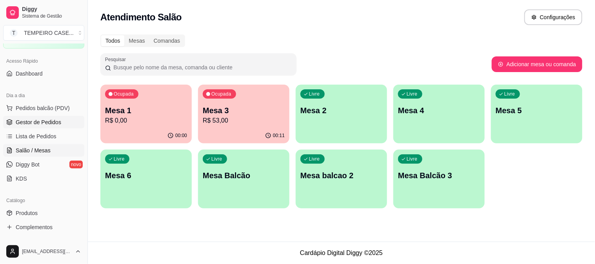
click at [20, 124] on span "Gestor de Pedidos" at bounding box center [38, 122] width 45 height 8
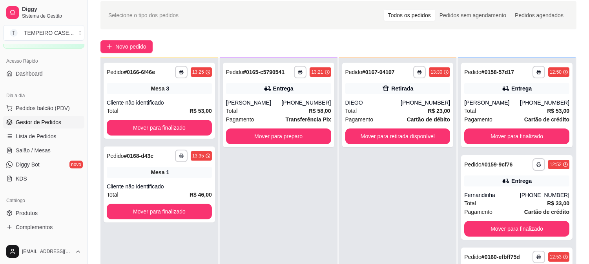
scroll to position [44, 0]
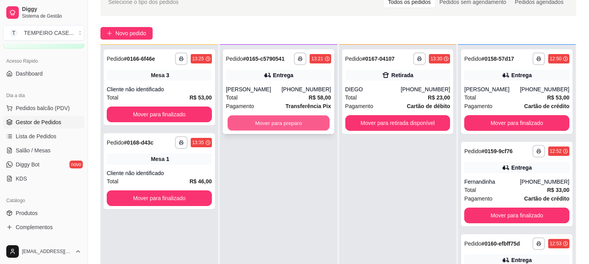
click at [274, 125] on button "Mover para preparo" at bounding box center [278, 123] width 102 height 15
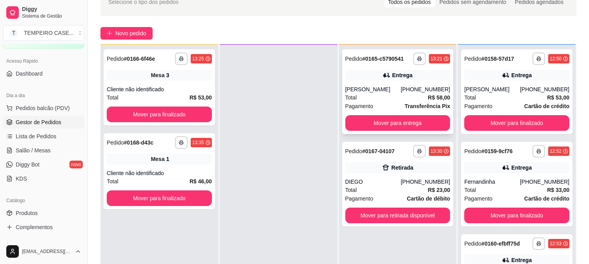
click at [400, 87] on div "[PERSON_NAME]" at bounding box center [373, 89] width 56 height 8
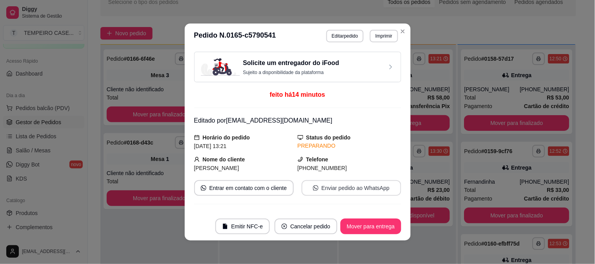
click at [331, 191] on button "Enviar pedido ao WhatsApp" at bounding box center [352, 188] width 100 height 16
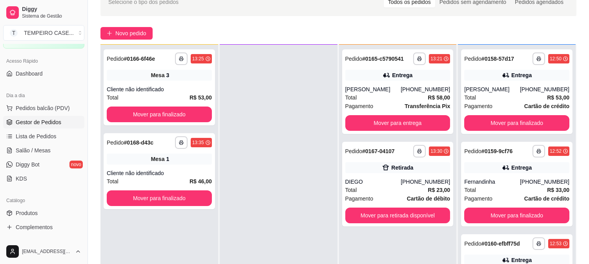
scroll to position [87, 0]
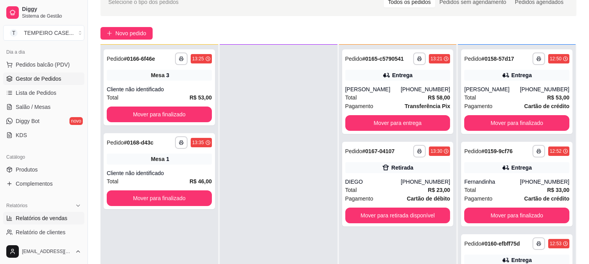
click at [57, 213] on link "Relatórios de vendas" at bounding box center [43, 218] width 81 height 13
select select "ALL"
select select "0"
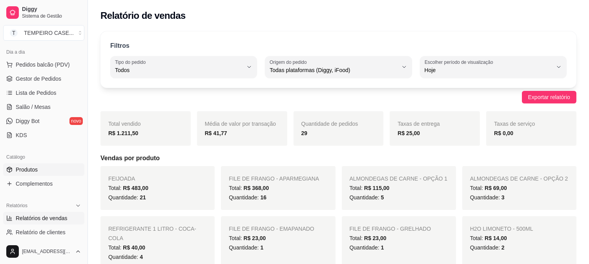
click at [33, 174] on link "Produtos" at bounding box center [43, 170] width 81 height 13
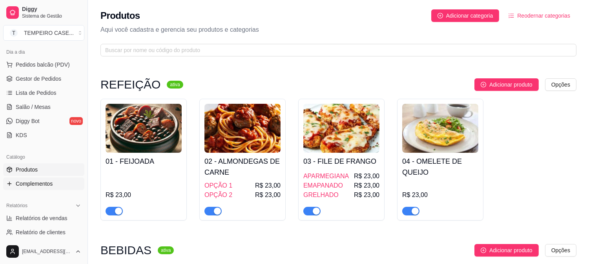
click at [33, 185] on span "Complementos" at bounding box center [34, 184] width 37 height 8
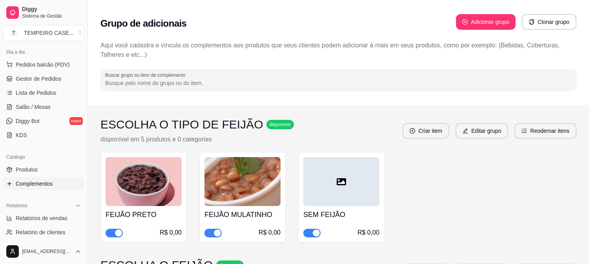
click at [33, 185] on span "Complementos" at bounding box center [34, 184] width 37 height 8
click at [2, 3] on div "Diggy Sistema de Gestão T TEMPEIRO CASE ..." at bounding box center [43, 22] width 87 height 44
drag, startPoint x: 2, startPoint y: 3, endPoint x: 128, endPoint y: 97, distance: 157.5
click at [269, 90] on div "Buscar grupo ou item de complemento" at bounding box center [338, 80] width 476 height 22
click at [43, 80] on span "Gestor de Pedidos" at bounding box center [38, 79] width 45 height 8
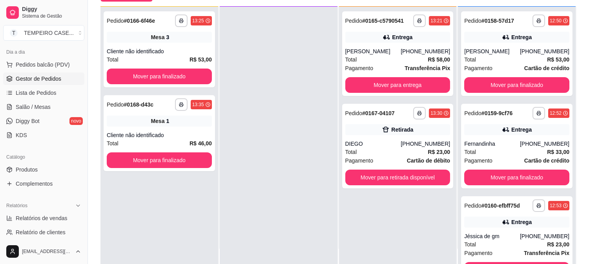
scroll to position [120, 0]
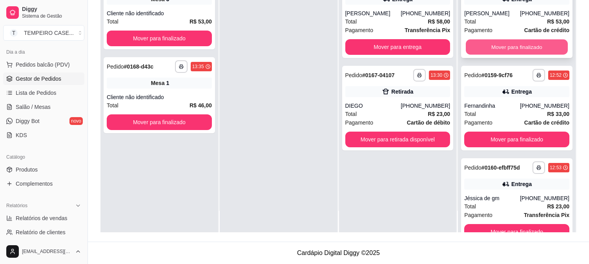
click at [503, 46] on button "Mover para finalizado" at bounding box center [516, 47] width 102 height 15
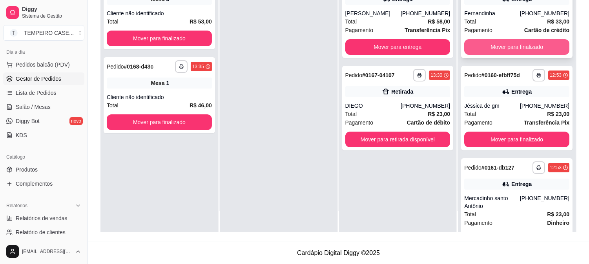
click at [503, 45] on button "Mover para finalizado" at bounding box center [516, 47] width 105 height 16
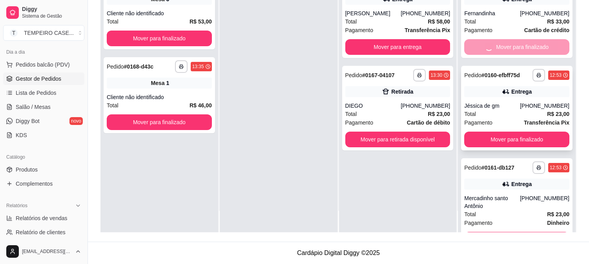
click at [503, 132] on button "Mover para finalizado" at bounding box center [516, 140] width 105 height 16
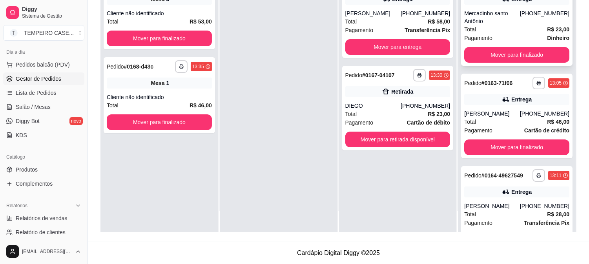
click at [503, 45] on div "**********" at bounding box center [516, 19] width 111 height 93
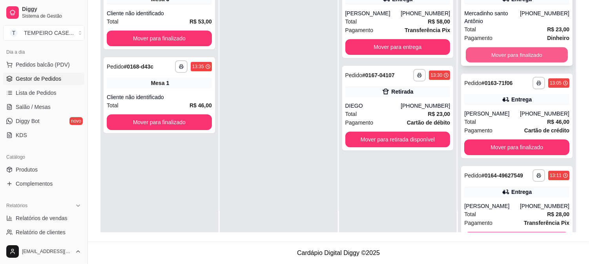
click at [491, 55] on button "Mover para finalizado" at bounding box center [516, 54] width 102 height 15
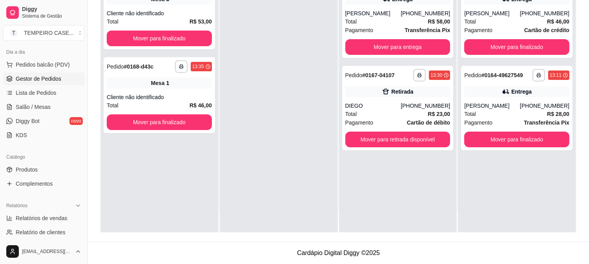
click at [491, 55] on div "**********" at bounding box center [516, 15] width 111 height 85
click at [493, 45] on button "Mover para finalizado" at bounding box center [516, 47] width 102 height 15
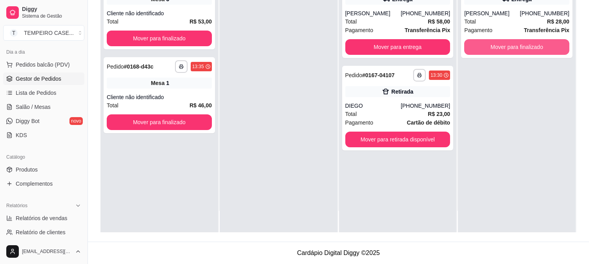
click at [493, 45] on button "Mover para finalizado" at bounding box center [516, 47] width 105 height 16
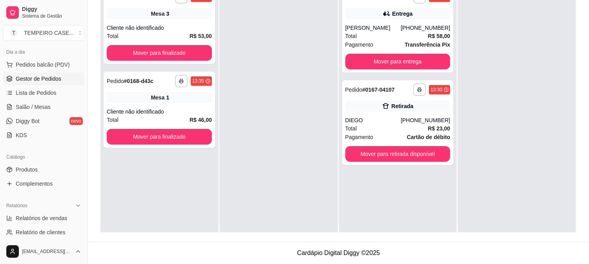
scroll to position [0, 0]
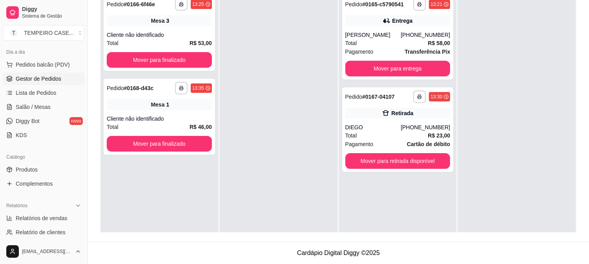
click at [458, 73] on div at bounding box center [517, 122] width 118 height 264
click at [518, 36] on div at bounding box center [517, 122] width 118 height 264
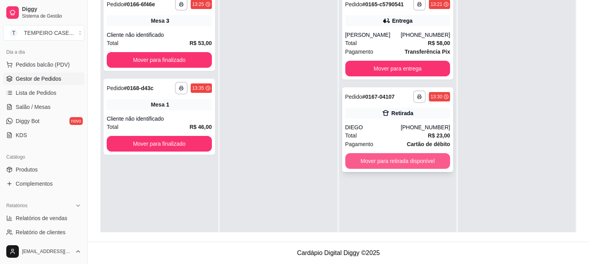
click at [420, 159] on button "Mover para retirada disponível" at bounding box center [397, 161] width 105 height 16
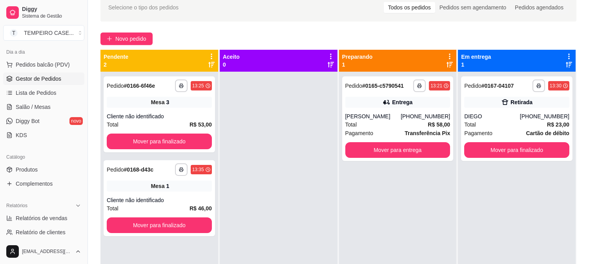
scroll to position [33, 0]
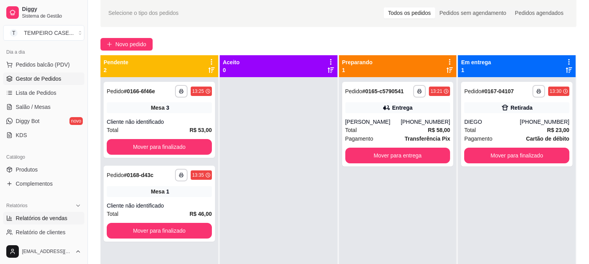
click at [52, 220] on span "Relatórios de vendas" at bounding box center [42, 218] width 52 height 8
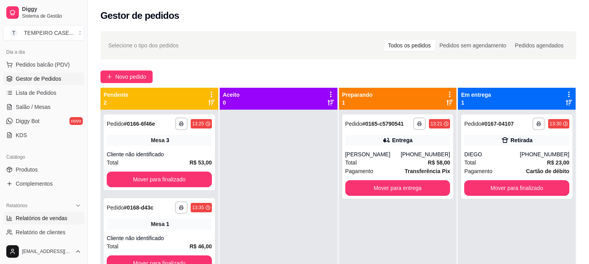
select select "ALL"
select select "0"
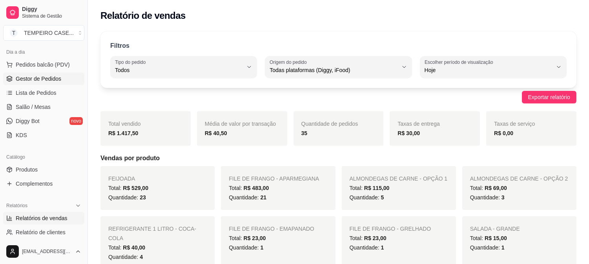
click at [47, 82] on span "Gestor de Pedidos" at bounding box center [38, 79] width 45 height 8
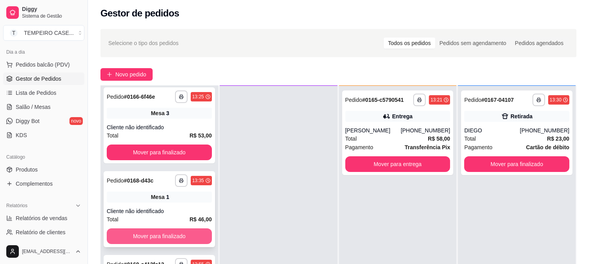
scroll to position [120, 0]
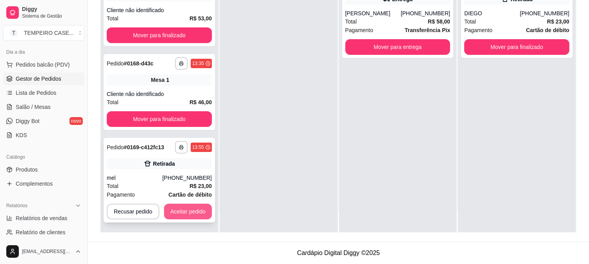
click at [183, 196] on strong "Cartão de débito" at bounding box center [189, 195] width 43 height 6
click at [179, 206] on button "Aceitar pedido" at bounding box center [188, 212] width 48 height 16
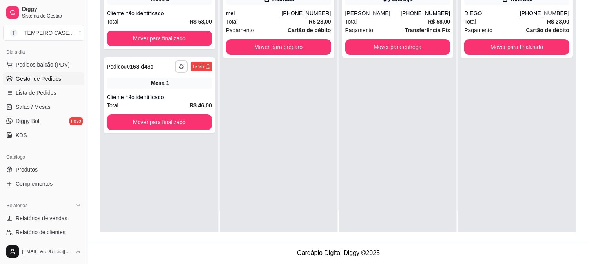
scroll to position [0, 0]
click at [298, 50] on button "Mover para preparo" at bounding box center [278, 47] width 105 height 16
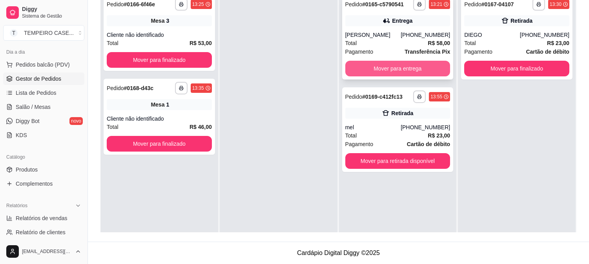
click at [405, 74] on button "Mover para entrega" at bounding box center [397, 69] width 105 height 16
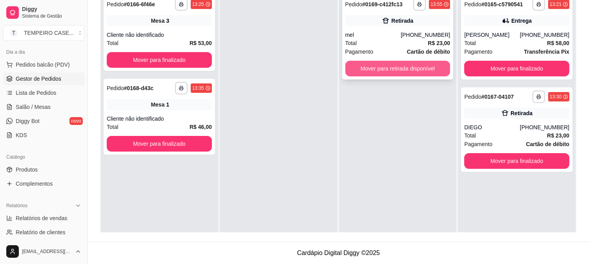
click at [391, 72] on button "Mover para retirada disponível" at bounding box center [397, 69] width 105 height 16
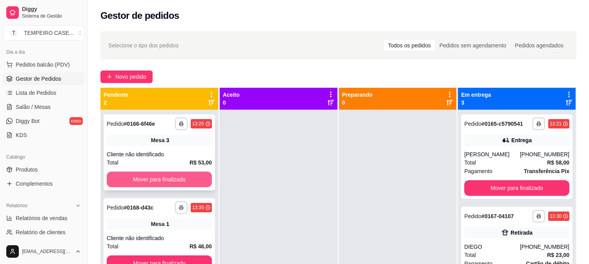
click at [183, 178] on button "Mover para finalizado" at bounding box center [159, 180] width 105 height 16
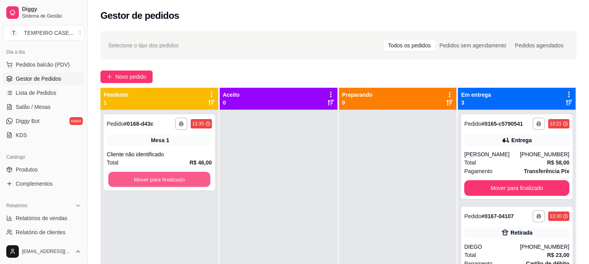
click at [183, 178] on button "Mover para finalizado" at bounding box center [159, 179] width 102 height 15
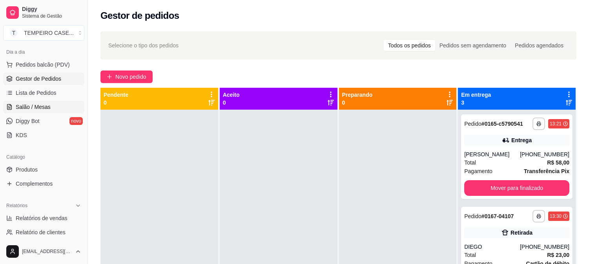
click at [40, 107] on span "Salão / Mesas" at bounding box center [33, 107] width 35 height 8
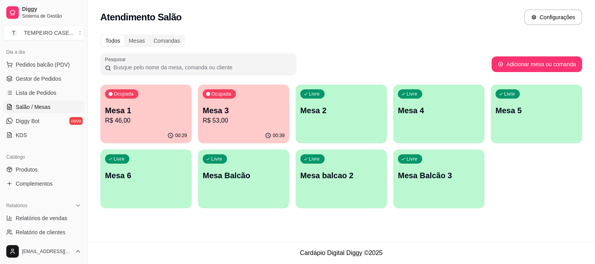
click at [223, 120] on p "R$ 53,00" at bounding box center [244, 120] width 82 height 9
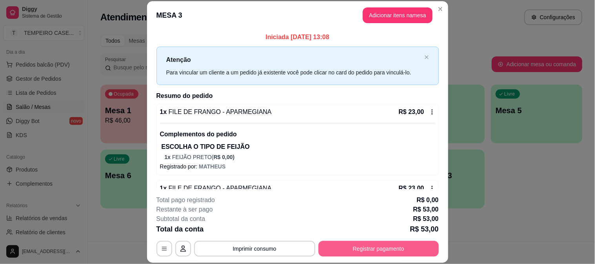
click at [387, 253] on button "Registrar pagamento" at bounding box center [378, 249] width 120 height 16
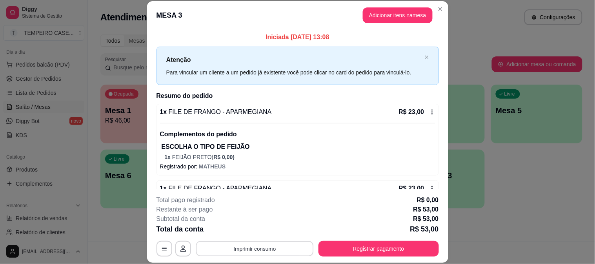
click at [285, 247] on button "Imprimir consumo" at bounding box center [255, 248] width 118 height 15
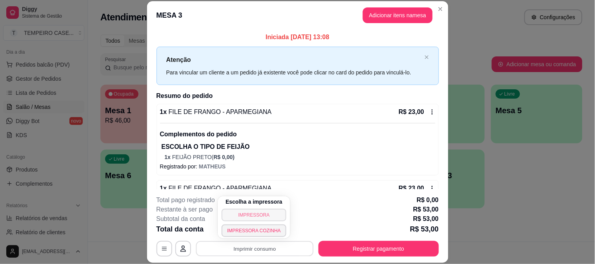
click at [271, 218] on button "IMPRESSORA" at bounding box center [254, 215] width 65 height 13
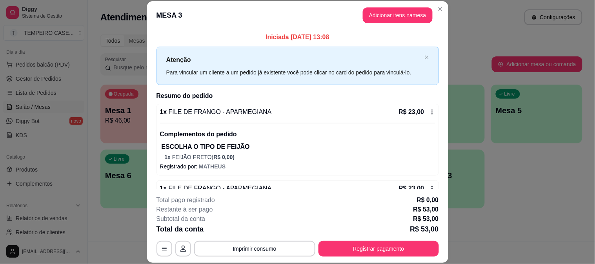
drag, startPoint x: 271, startPoint y: 218, endPoint x: 276, endPoint y: -53, distance: 271.0
click at [387, 242] on button "Registrar pagamento" at bounding box center [378, 249] width 120 height 16
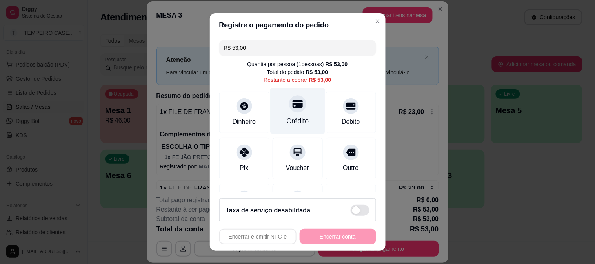
click at [292, 110] on div at bounding box center [297, 103] width 17 height 17
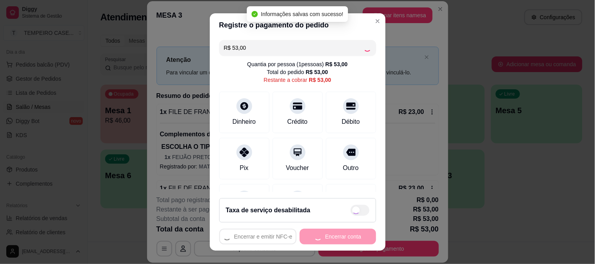
type input "R$ 0,00"
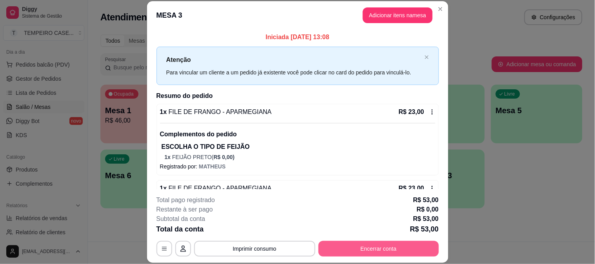
click at [380, 254] on button "Encerrar conta" at bounding box center [378, 249] width 120 height 16
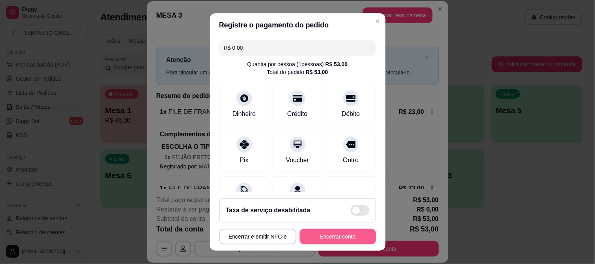
click at [351, 234] on button "Encerrar conta" at bounding box center [338, 237] width 76 height 16
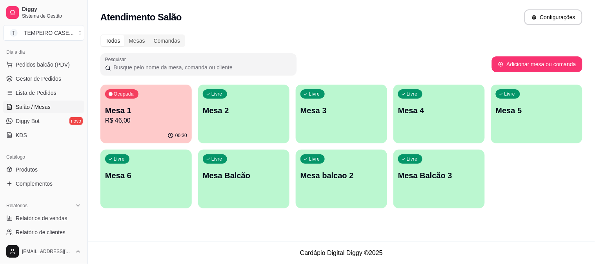
click at [176, 107] on p "Mesa 1" at bounding box center [146, 110] width 82 height 11
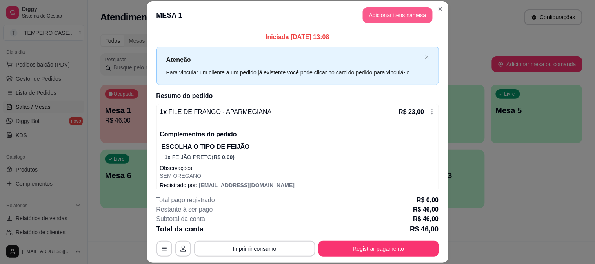
click at [380, 9] on button "Adicionar itens na mesa" at bounding box center [398, 15] width 70 height 16
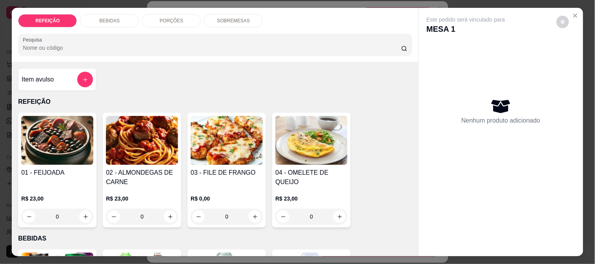
click at [125, 21] on div "BEBIDAS" at bounding box center [109, 20] width 59 height 13
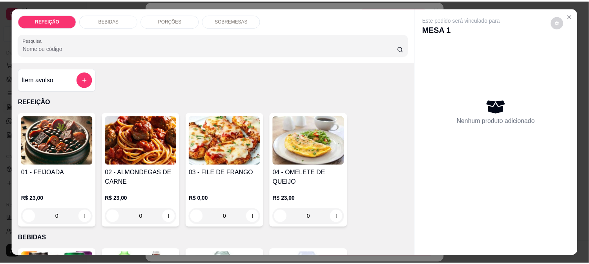
scroll to position [20, 0]
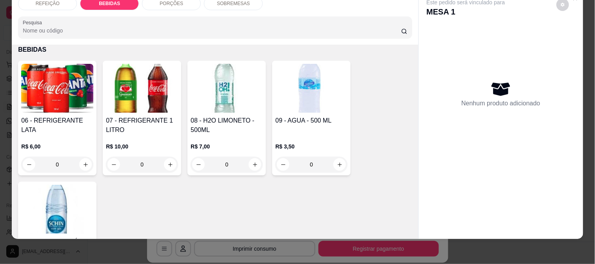
click at [202, 127] on h4 "08 - H2O LIMONETO - 500ML" at bounding box center [227, 125] width 72 height 19
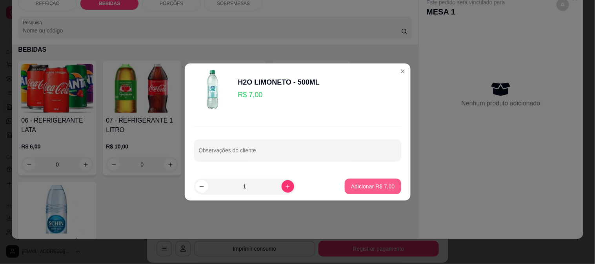
click at [358, 191] on button "Adicionar R$ 7,00" at bounding box center [373, 187] width 56 height 16
type input "1"
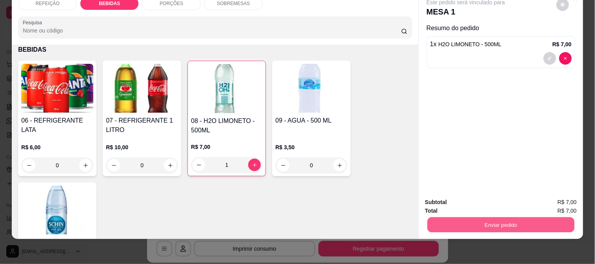
click at [499, 219] on button "Enviar pedido" at bounding box center [500, 224] width 147 height 15
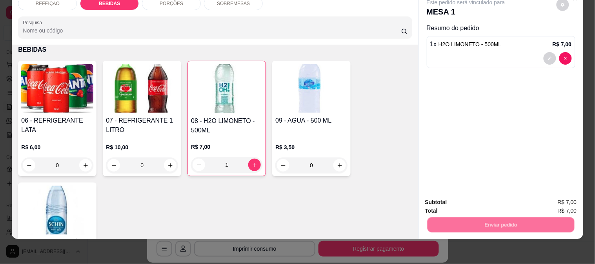
click at [485, 198] on button "Não registrar e enviar pedido" at bounding box center [475, 199] width 82 height 15
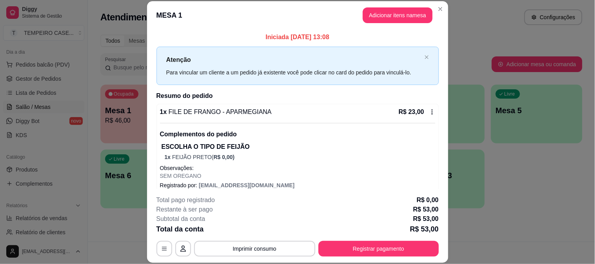
click at [429, 6] on header "MESA 1 Adicionar itens na mesa" at bounding box center [297, 15] width 301 height 28
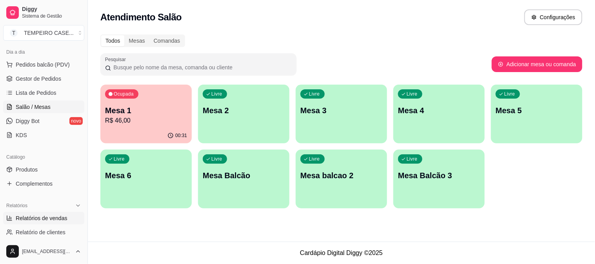
click at [49, 222] on link "Relatórios de vendas" at bounding box center [43, 218] width 81 height 13
select select "ALL"
select select "0"
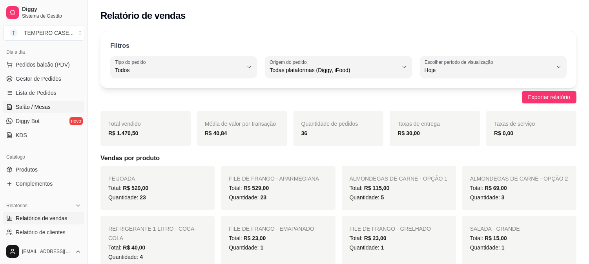
click at [34, 111] on span "Salão / Mesas" at bounding box center [33, 107] width 35 height 8
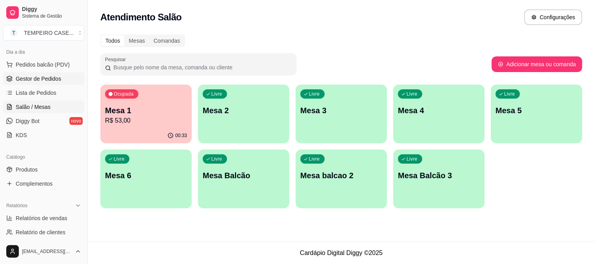
click at [34, 78] on span "Gestor de Pedidos" at bounding box center [38, 79] width 45 height 8
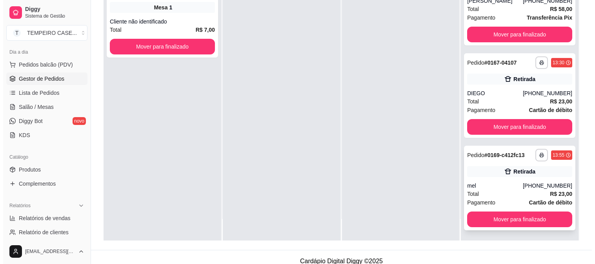
scroll to position [120, 0]
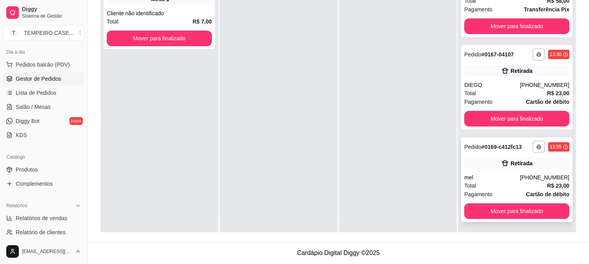
click at [507, 175] on div "mel" at bounding box center [492, 178] width 56 height 8
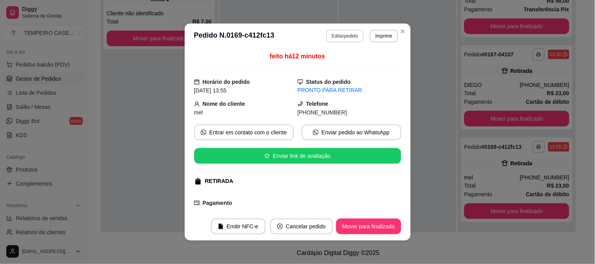
click at [340, 36] on button "Editar pedido" at bounding box center [344, 36] width 37 height 13
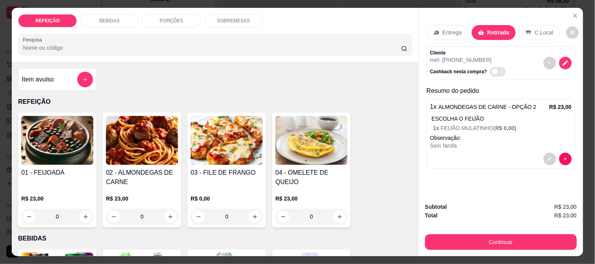
click at [96, 16] on div "BEBIDAS" at bounding box center [109, 20] width 59 height 13
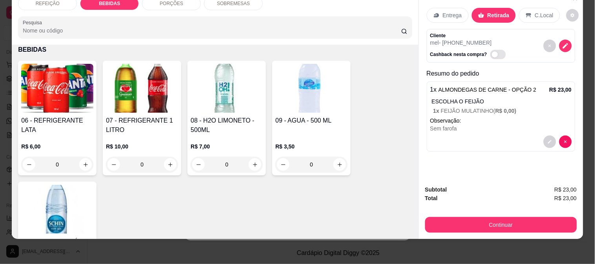
click at [41, 98] on img at bounding box center [57, 88] width 72 height 49
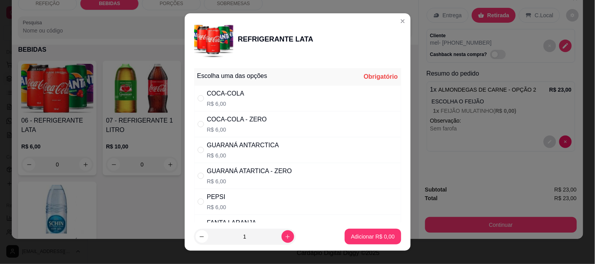
click at [228, 120] on div "COCA-COLA - ZERO" at bounding box center [237, 119] width 60 height 9
radio input "true"
click at [378, 237] on p "Adicionar R$ 6,00" at bounding box center [373, 237] width 44 height 8
type input "1"
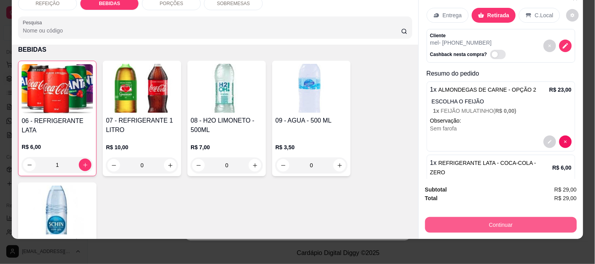
click at [484, 217] on button "Continuar" at bounding box center [501, 225] width 152 height 16
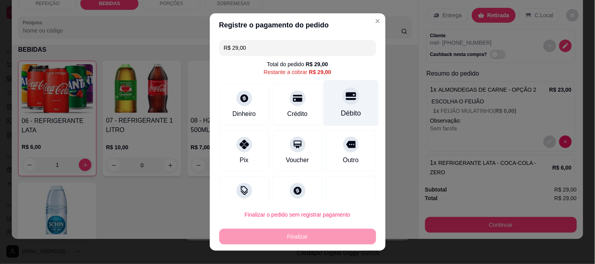
click at [341, 111] on div "Débito" at bounding box center [351, 113] width 20 height 10
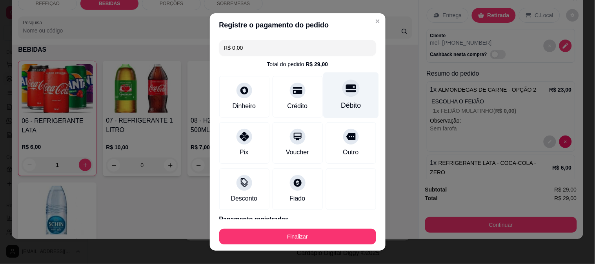
type input "R$ 0,00"
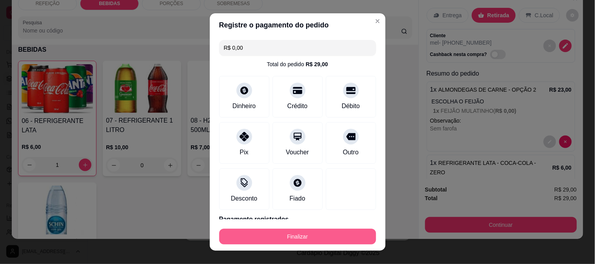
click at [322, 234] on button "Finalizar" at bounding box center [297, 237] width 157 height 16
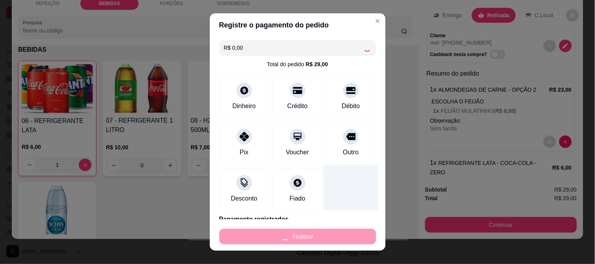
type input "0"
type input "-R$ 29,00"
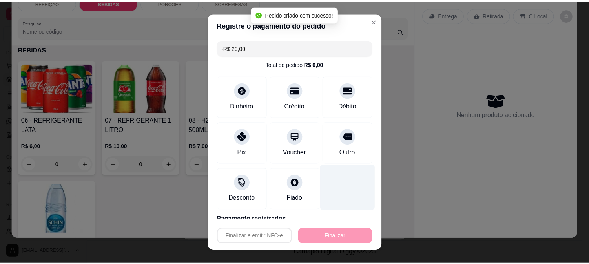
scroll to position [0, 0]
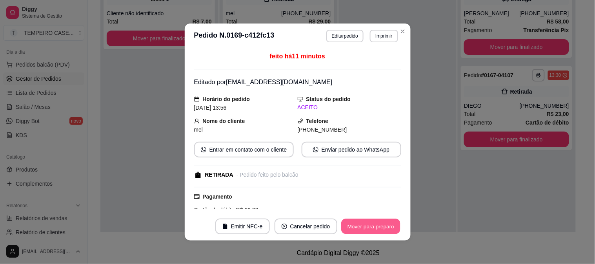
click at [377, 223] on button "Mover para preparo" at bounding box center [370, 226] width 59 height 15
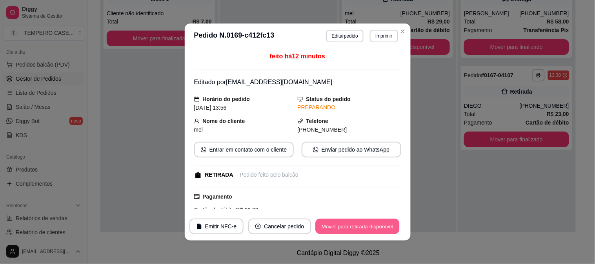
click at [383, 222] on button "Mover para retirada disponível" at bounding box center [358, 226] width 84 height 15
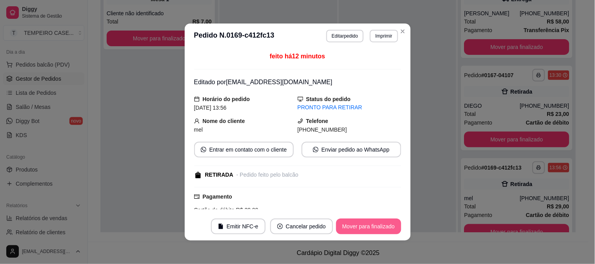
click at [387, 228] on button "Mover para finalizado" at bounding box center [368, 227] width 65 height 16
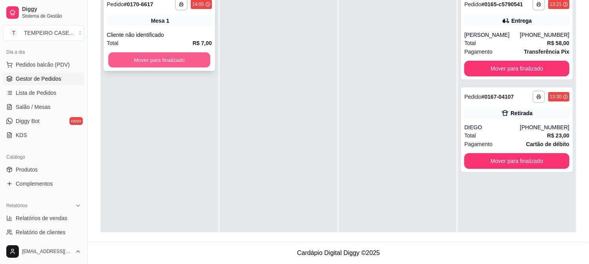
click at [118, 59] on button "Mover para finalizado" at bounding box center [159, 60] width 102 height 15
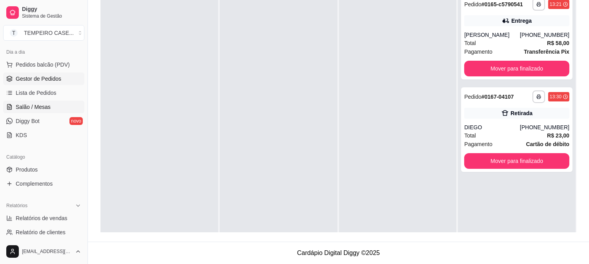
click at [35, 111] on span "Salão / Mesas" at bounding box center [33, 107] width 35 height 8
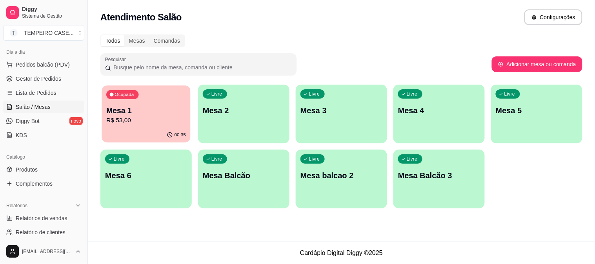
click at [163, 125] on p "R$ 53,00" at bounding box center [146, 120] width 80 height 9
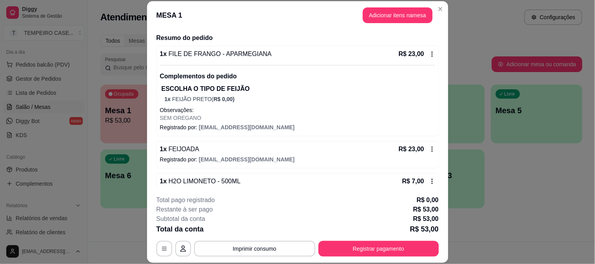
scroll to position [72, 0]
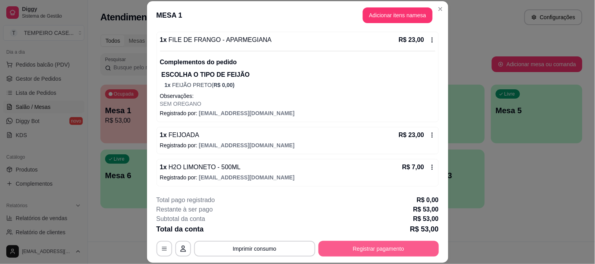
click at [395, 246] on button "Registrar pagamento" at bounding box center [378, 249] width 120 height 16
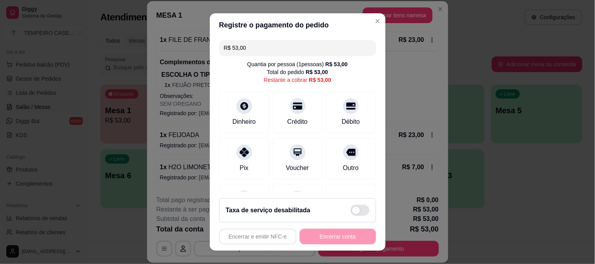
drag, startPoint x: 263, startPoint y: 44, endPoint x: 183, endPoint y: 45, distance: 80.8
click at [183, 45] on div "Registre o pagamento do pedido R$ 53,00 Quantia por pessoa ( 1 pessoas) R$ 53,0…" at bounding box center [297, 132] width 595 height 264
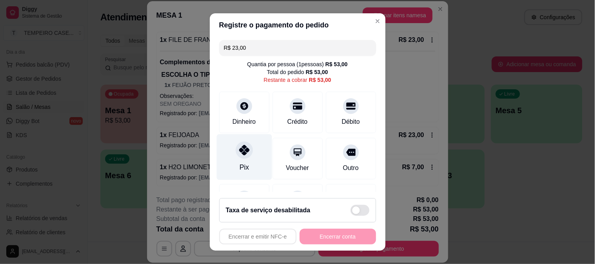
click at [253, 144] on div "Pix" at bounding box center [243, 157] width 55 height 46
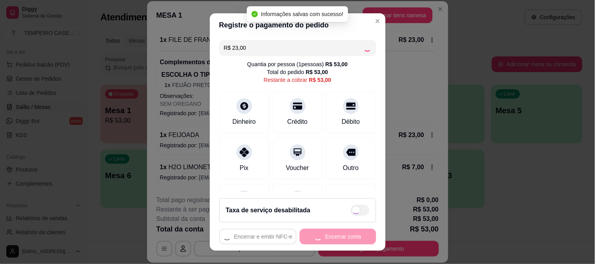
type input "R$ 30,00"
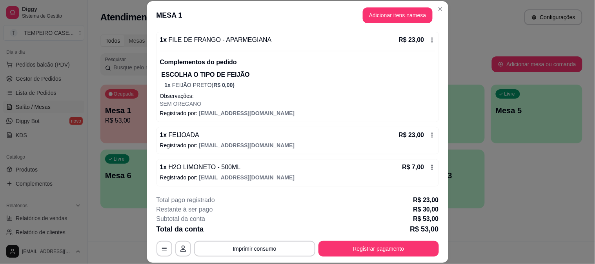
click at [380, 258] on footer "**********" at bounding box center [297, 226] width 301 height 74
click at [382, 252] on button "Registrar pagamento" at bounding box center [378, 249] width 120 height 16
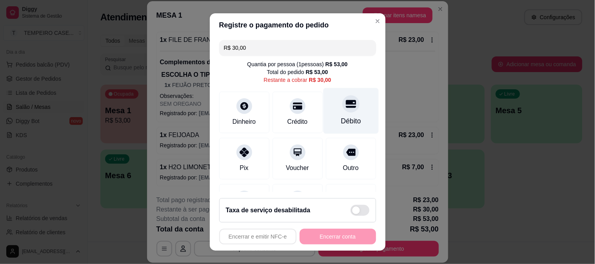
click at [326, 113] on div "Débito" at bounding box center [350, 111] width 55 height 46
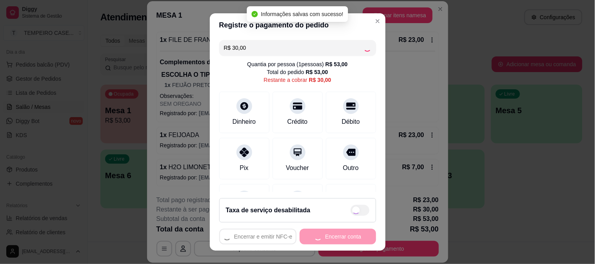
type input "R$ 0,00"
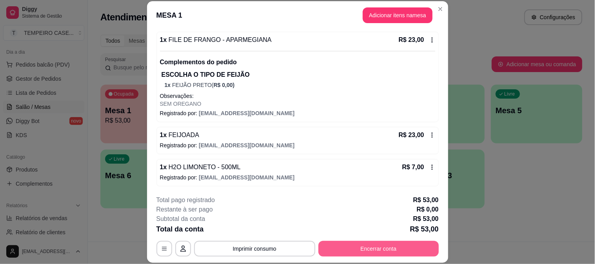
click at [373, 253] on button "Encerrar conta" at bounding box center [378, 249] width 120 height 16
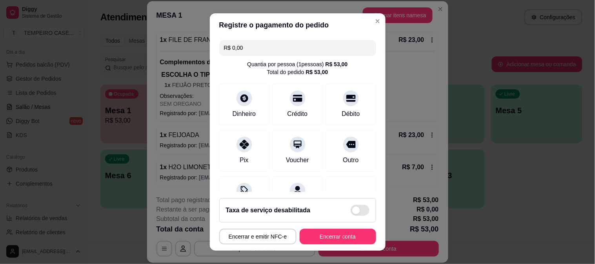
click at [325, 232] on button "Encerrar conta" at bounding box center [338, 237] width 76 height 16
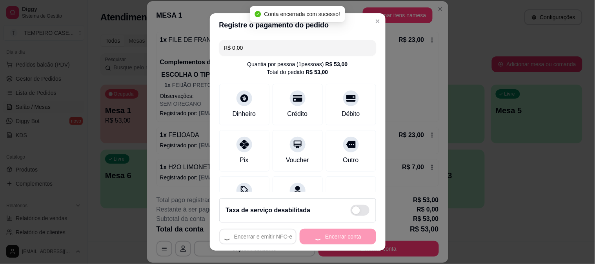
scroll to position [0, 0]
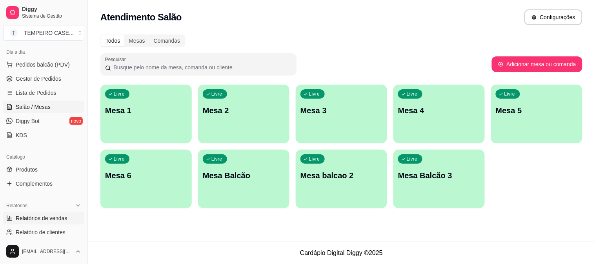
click at [48, 220] on span "Relatórios de vendas" at bounding box center [42, 218] width 52 height 8
select select "ALL"
select select "0"
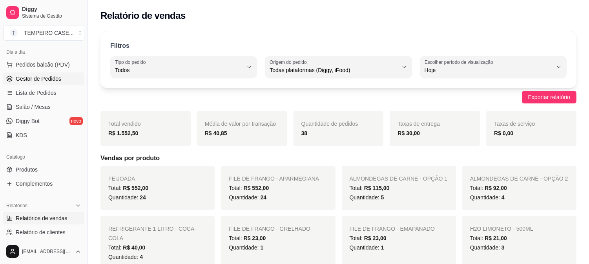
click at [42, 76] on span "Gestor de Pedidos" at bounding box center [38, 79] width 45 height 8
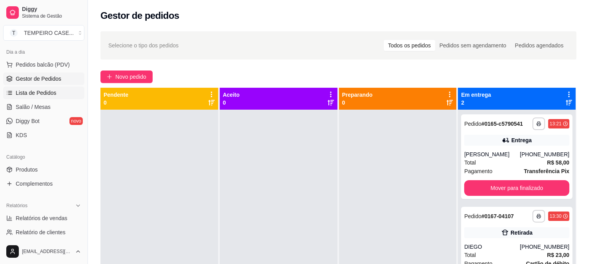
click at [27, 88] on link "Lista de Pedidos" at bounding box center [43, 93] width 81 height 13
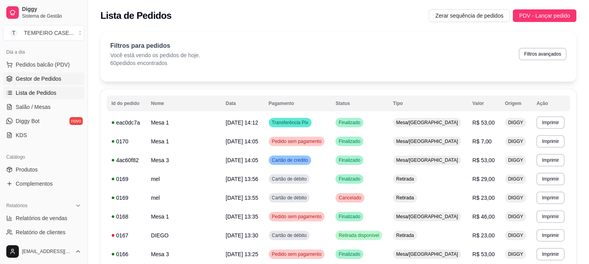
click at [35, 79] on span "Gestor de Pedidos" at bounding box center [38, 79] width 45 height 8
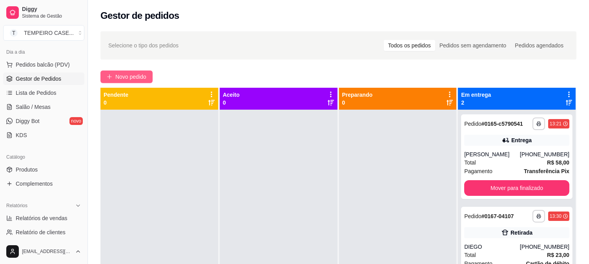
click at [144, 77] on span "Novo pedido" at bounding box center [130, 77] width 31 height 9
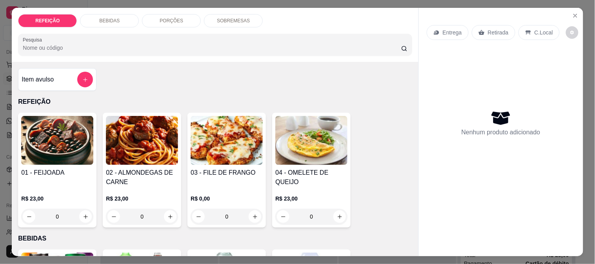
click at [218, 145] on img at bounding box center [227, 140] width 72 height 49
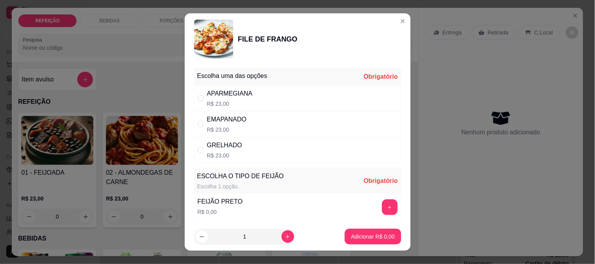
click at [236, 102] on p "R$ 23,00" at bounding box center [229, 104] width 45 height 8
radio input "true"
click at [382, 208] on button "+" at bounding box center [390, 208] width 16 height 16
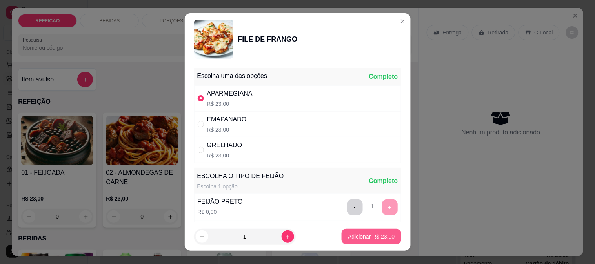
click at [377, 242] on button "Adicionar R$ 23,00" at bounding box center [371, 237] width 59 height 16
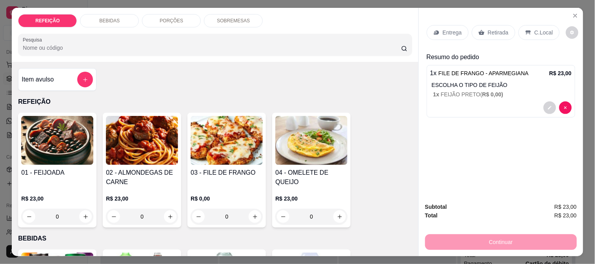
click at [436, 21] on div "Entrega Retirada C.Local" at bounding box center [501, 32] width 149 height 27
click at [443, 30] on p "Entrega" at bounding box center [452, 33] width 19 height 8
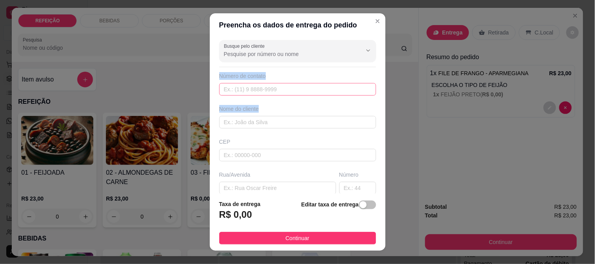
drag, startPoint x: 296, startPoint y: 94, endPoint x: 292, endPoint y: 89, distance: 6.7
click at [292, 89] on div "Busque pelo cliente Número de contato Nome do cliente CEP Rua/[GEOGRAPHIC_DATA]…" at bounding box center [298, 115] width 176 height 157
click at [292, 89] on input "text" at bounding box center [297, 89] width 157 height 13
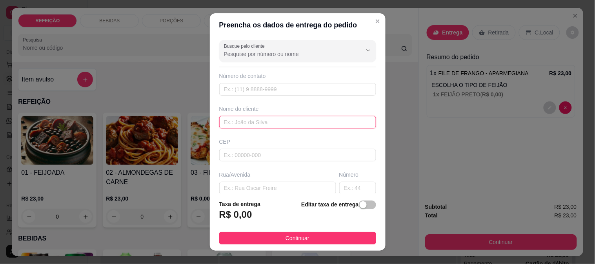
drag, startPoint x: 267, startPoint y: 123, endPoint x: 267, endPoint y: 118, distance: 4.3
click at [267, 122] on input "text" at bounding box center [297, 122] width 157 height 13
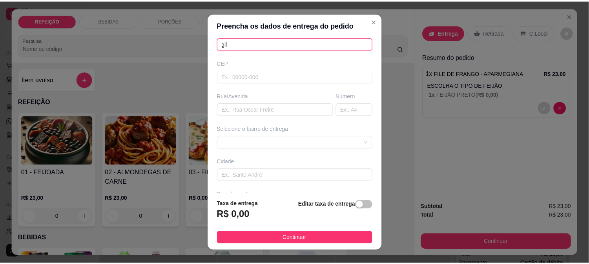
scroll to position [87, 0]
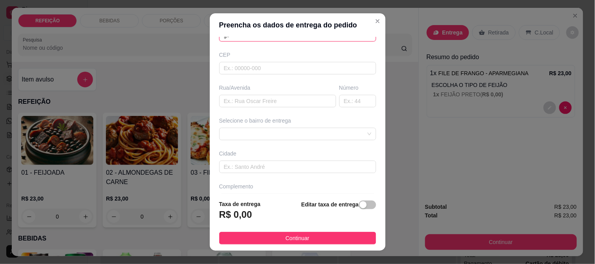
type input "gil"
click at [251, 109] on div "Busque pelo cliente Número de contato Nome do cliente [PERSON_NAME] Rua/[GEOGRA…" at bounding box center [298, 115] width 176 height 157
click at [253, 104] on input "text" at bounding box center [277, 101] width 117 height 13
type input "rua do futvolei"
click at [334, 141] on div "Busque pelo cliente Número de contato Nome do cliente [PERSON_NAME]/[GEOGRAPHIC…" at bounding box center [298, 115] width 176 height 157
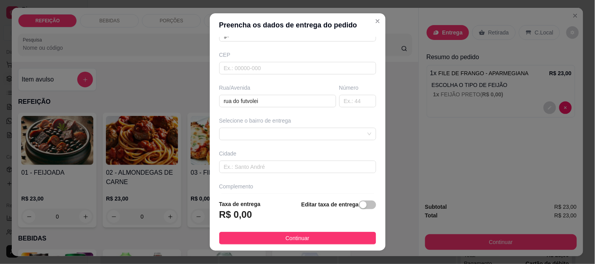
click at [332, 127] on div "Selecione o bairro de entrega 6884ebf38fcb1afd617874ac 6884ec0e8fcb1afd617874af…" at bounding box center [298, 129] width 160 height 24
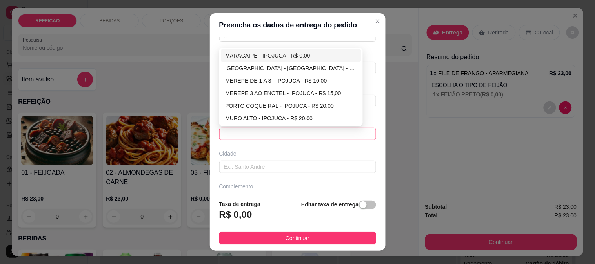
click at [271, 56] on div "MARACAIPE - IPOJUCA - R$ 0,00" at bounding box center [290, 55] width 131 height 9
type input "IPOJUCA"
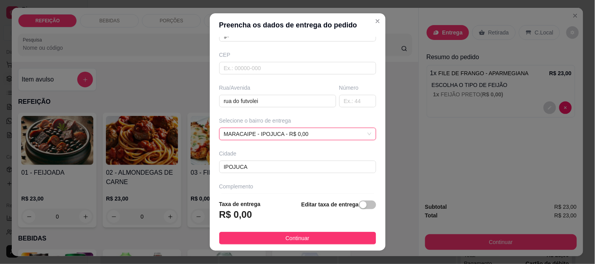
click at [316, 244] on button "Continuar" at bounding box center [297, 238] width 157 height 13
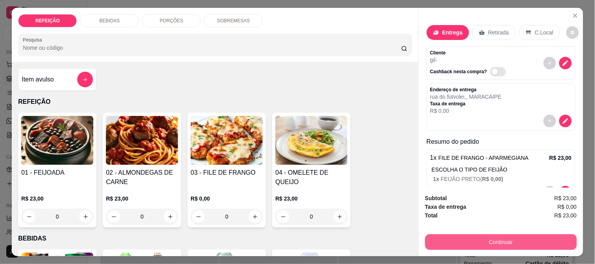
click at [481, 246] on button "Continuar" at bounding box center [501, 242] width 152 height 16
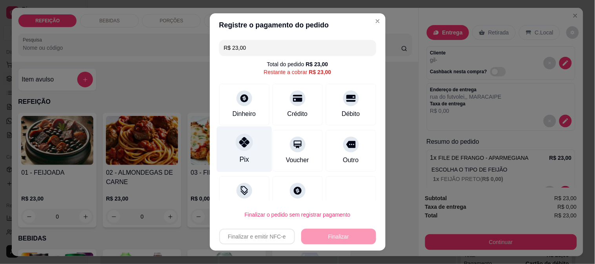
click at [242, 138] on div at bounding box center [244, 142] width 17 height 17
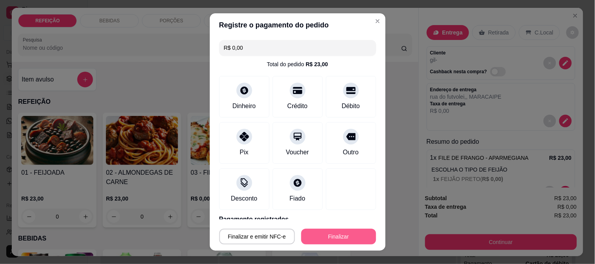
click at [336, 242] on button "Finalizar" at bounding box center [338, 237] width 75 height 16
type input "-R$ 23,00"
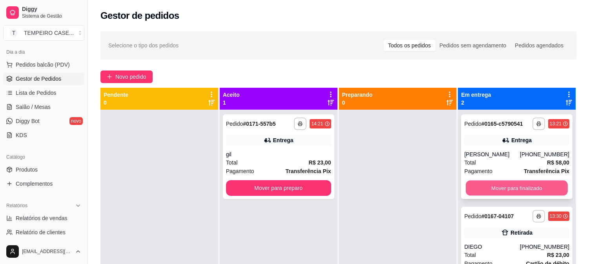
click at [507, 183] on button "Mover para finalizado" at bounding box center [516, 188] width 102 height 15
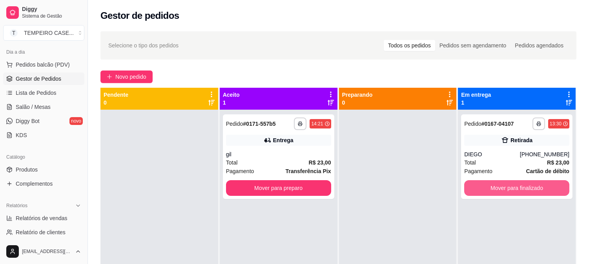
click at [507, 183] on button "Mover para finalizado" at bounding box center [516, 188] width 105 height 16
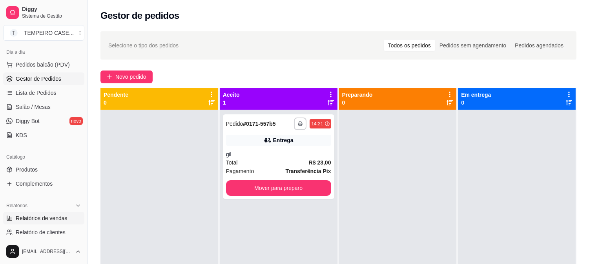
click at [54, 218] on span "Relatórios de vendas" at bounding box center [42, 218] width 52 height 8
select select "ALL"
select select "0"
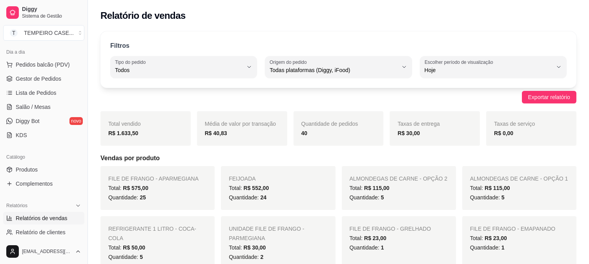
click at [166, 158] on h5 "Vendas por produto" at bounding box center [338, 158] width 476 height 9
click at [25, 94] on span "Lista de Pedidos" at bounding box center [36, 93] width 41 height 8
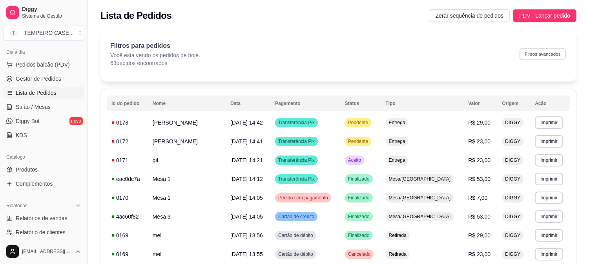
click at [539, 55] on button "Filtros avançados" at bounding box center [542, 54] width 46 height 12
select select "0"
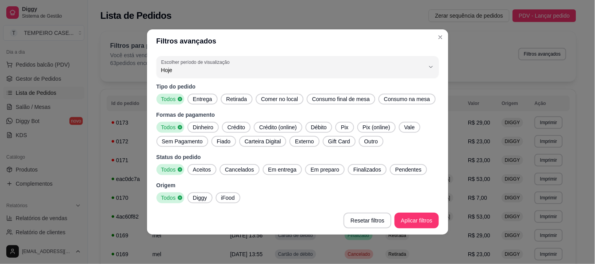
click at [209, 103] on span "Entrega" at bounding box center [202, 99] width 25 height 8
click at [232, 101] on span "Retirada" at bounding box center [236, 99] width 27 height 8
click at [211, 171] on span "Aceitos" at bounding box center [202, 170] width 24 height 8
click at [278, 168] on span "Em entrega" at bounding box center [282, 170] width 35 height 8
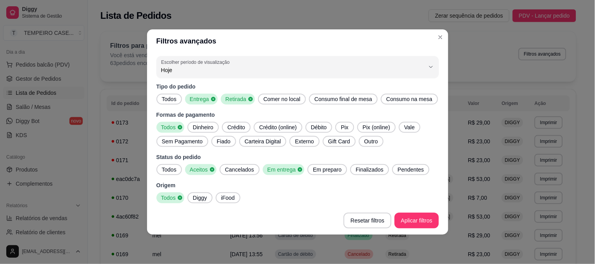
click at [340, 170] on div "Em preparo" at bounding box center [327, 169] width 40 height 11
click at [355, 167] on span "Finalizados" at bounding box center [372, 170] width 34 height 8
click at [399, 171] on span "Pendentes" at bounding box center [415, 170] width 33 height 8
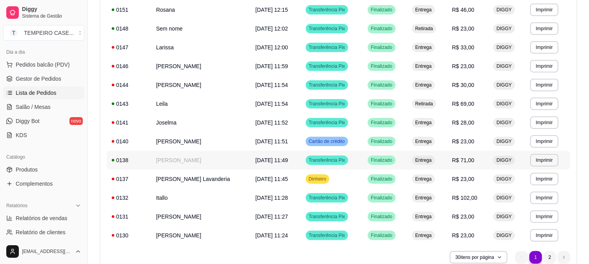
scroll to position [470, 0]
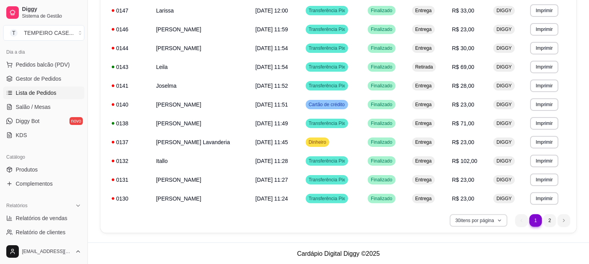
click at [475, 220] on button "30 itens por página" at bounding box center [478, 220] width 58 height 13
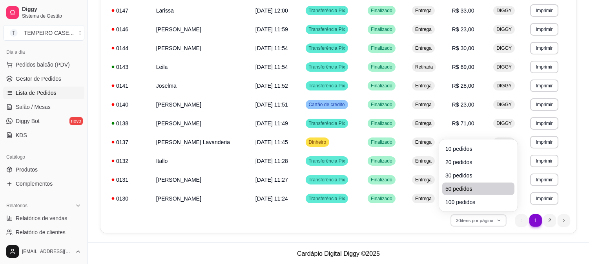
click at [449, 191] on span "50 pedidos" at bounding box center [478, 189] width 66 height 8
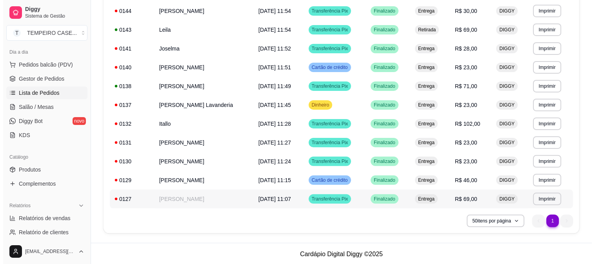
scroll to position [507, 0]
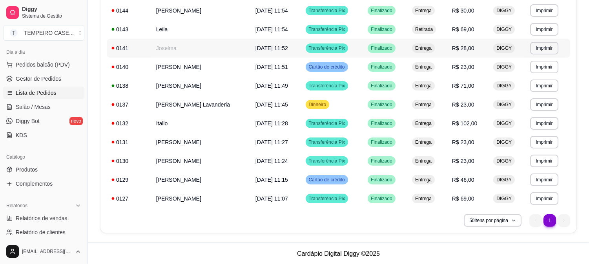
drag, startPoint x: 232, startPoint y: 47, endPoint x: 229, endPoint y: 16, distance: 31.6
click at [165, 199] on td "[PERSON_NAME]" at bounding box center [200, 198] width 99 height 19
click at [190, 120] on td "Itallo" at bounding box center [200, 123] width 99 height 19
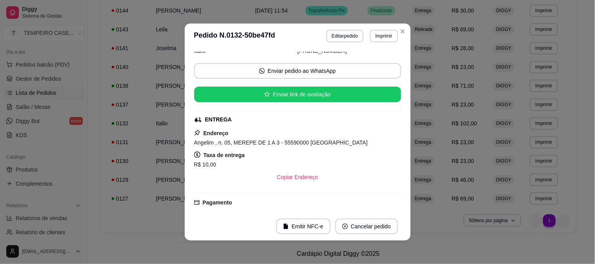
scroll to position [13, 0]
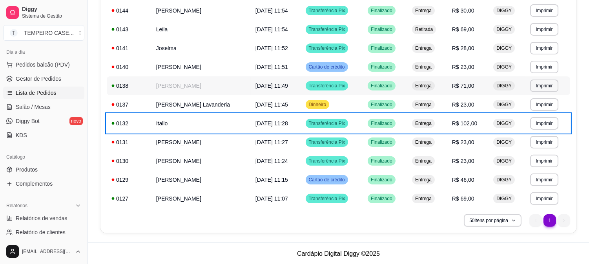
click at [327, 91] on td "Transferência Pix" at bounding box center [332, 85] width 62 height 19
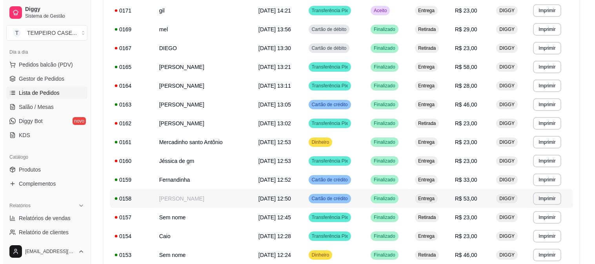
scroll to position [164, 0]
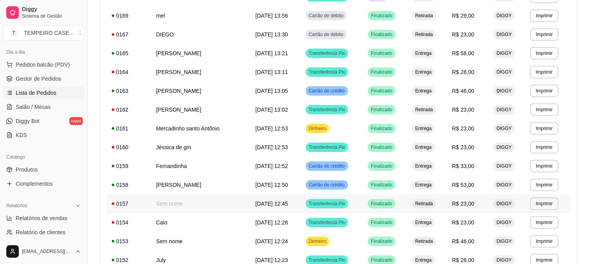
click at [196, 186] on td "[PERSON_NAME]" at bounding box center [200, 185] width 99 height 19
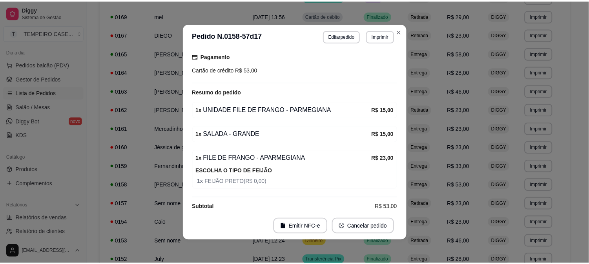
scroll to position [178, 0]
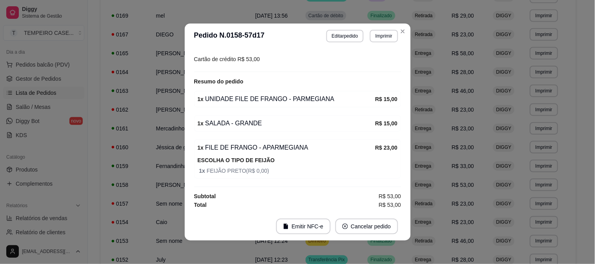
click at [167, 229] on td "Caio" at bounding box center [200, 222] width 99 height 19
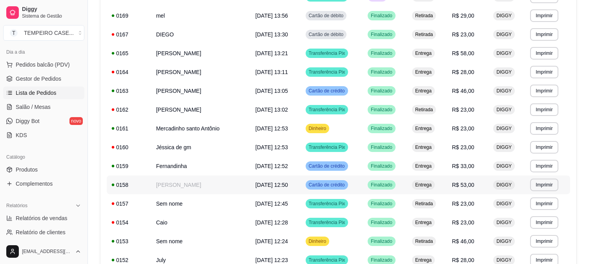
click at [150, 182] on td "0158" at bounding box center [129, 185] width 45 height 19
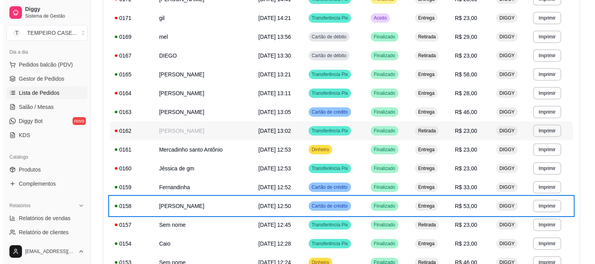
scroll to position [99, 0]
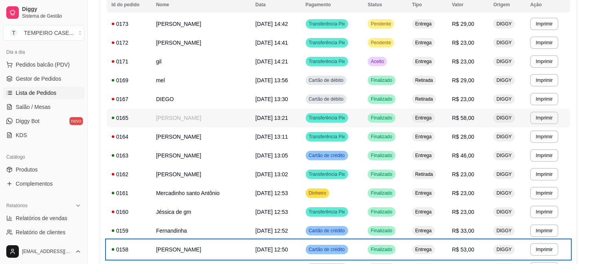
click at [201, 114] on td "[PERSON_NAME]" at bounding box center [200, 118] width 99 height 19
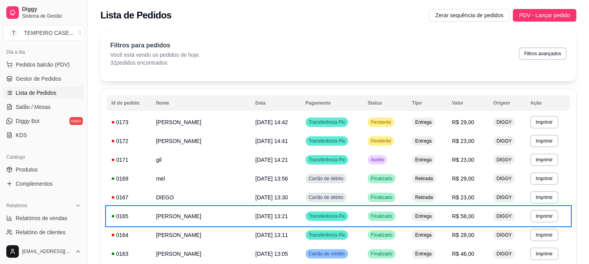
scroll to position [0, 0]
click at [37, 81] on span "Gestor de Pedidos" at bounding box center [38, 79] width 45 height 8
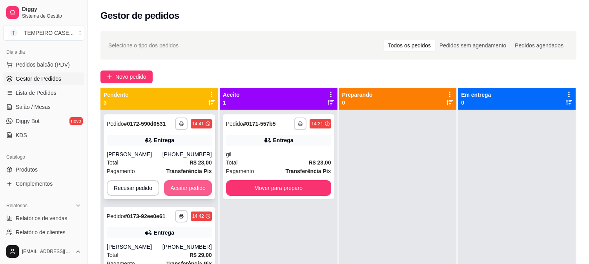
click at [186, 186] on button "Aceitar pedido" at bounding box center [188, 188] width 48 height 16
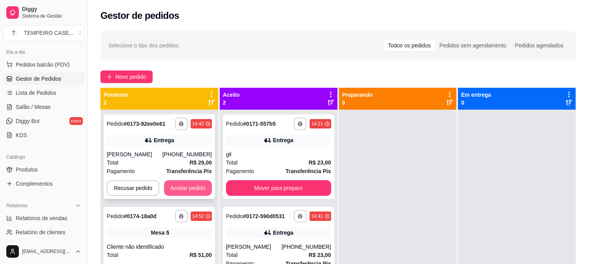
click at [195, 186] on button "Aceitar pedido" at bounding box center [188, 188] width 48 height 16
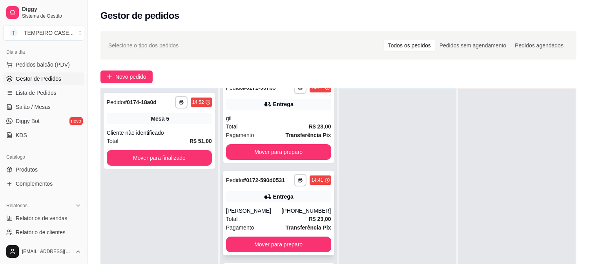
scroll to position [21, 0]
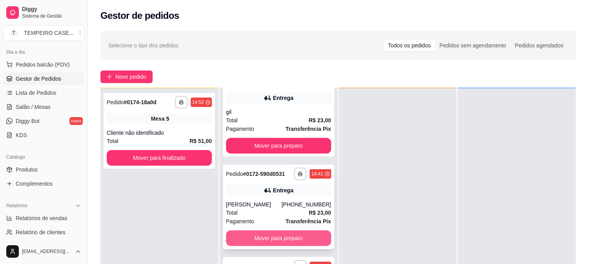
click at [263, 236] on button "Mover para preparo" at bounding box center [278, 239] width 105 height 16
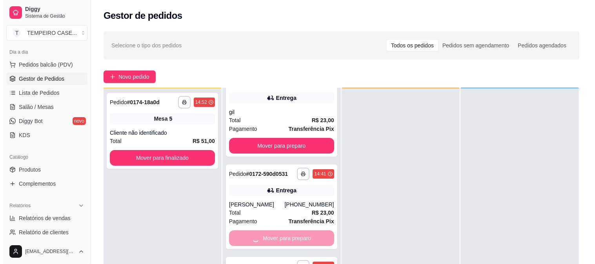
scroll to position [0, 0]
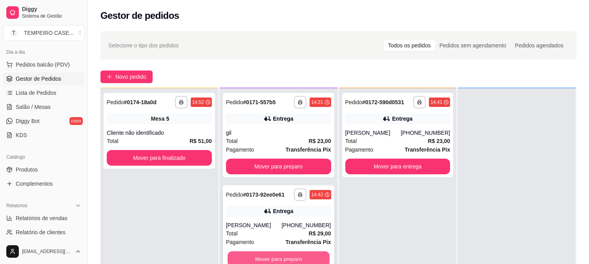
click at [288, 256] on button "Mover para preparo" at bounding box center [278, 259] width 102 height 15
click at [294, 256] on button "Mover para preparo" at bounding box center [278, 259] width 105 height 16
click at [260, 256] on button "Mover para preparo" at bounding box center [278, 259] width 102 height 15
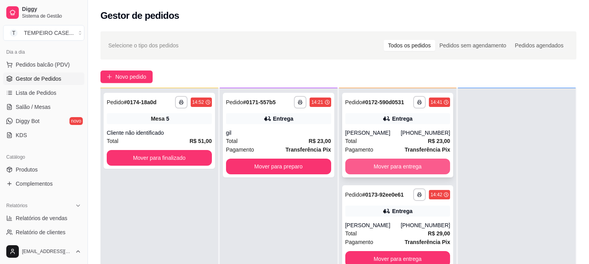
click at [384, 160] on button "Mover para entrega" at bounding box center [397, 167] width 105 height 16
click at [401, 170] on button "Mover para entrega" at bounding box center [398, 166] width 102 height 15
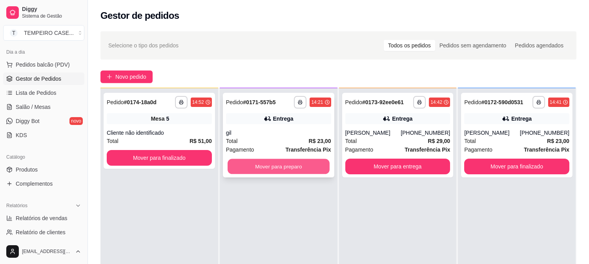
click at [312, 174] on button "Mover para preparo" at bounding box center [278, 166] width 102 height 15
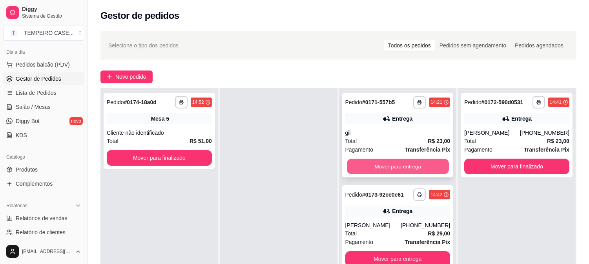
click at [394, 165] on button "Mover para entrega" at bounding box center [398, 166] width 102 height 15
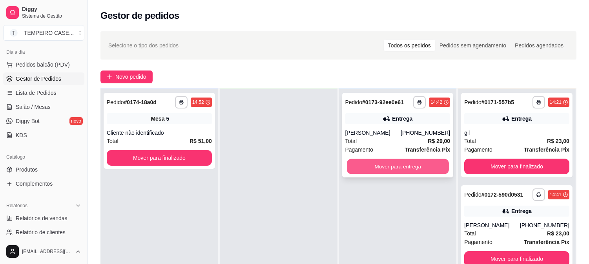
click at [414, 162] on button "Mover para entrega" at bounding box center [398, 166] width 102 height 15
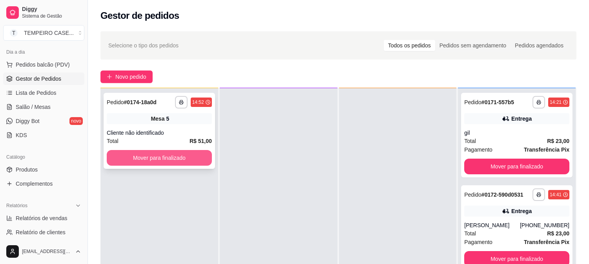
click at [129, 160] on button "Mover para finalizado" at bounding box center [159, 158] width 105 height 16
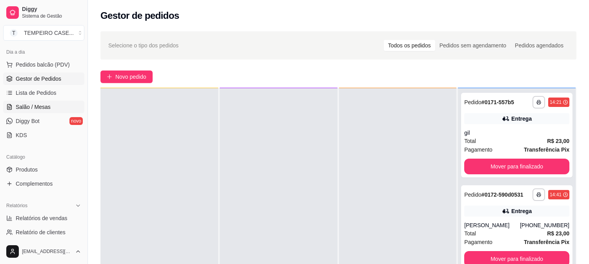
click at [45, 109] on span "Salão / Mesas" at bounding box center [33, 107] width 35 height 8
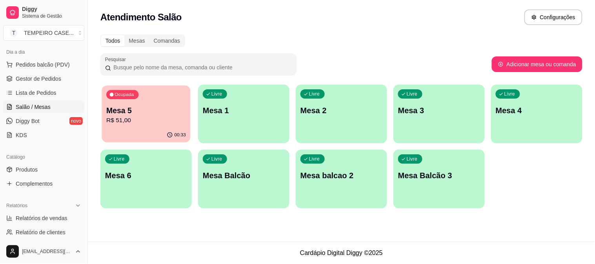
click at [156, 120] on p "R$ 51,00" at bounding box center [146, 120] width 80 height 9
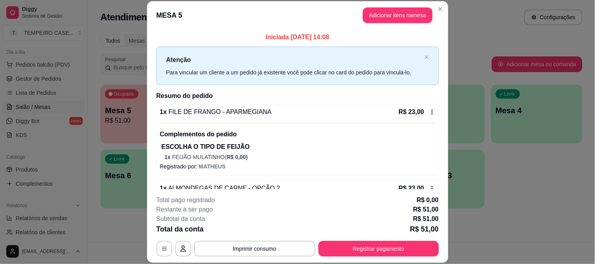
click at [386, 258] on footer "**********" at bounding box center [297, 226] width 301 height 74
click at [392, 246] on button "Registrar pagamento" at bounding box center [378, 249] width 120 height 16
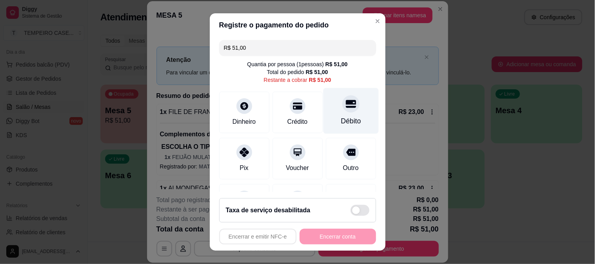
click at [347, 111] on div "Débito" at bounding box center [350, 111] width 55 height 46
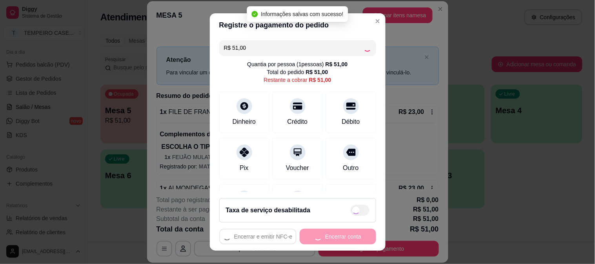
type input "R$ 0,00"
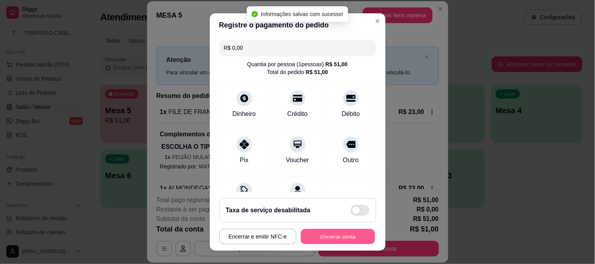
click at [345, 237] on button "Encerrar conta" at bounding box center [338, 236] width 74 height 15
